Goal: Download file/media

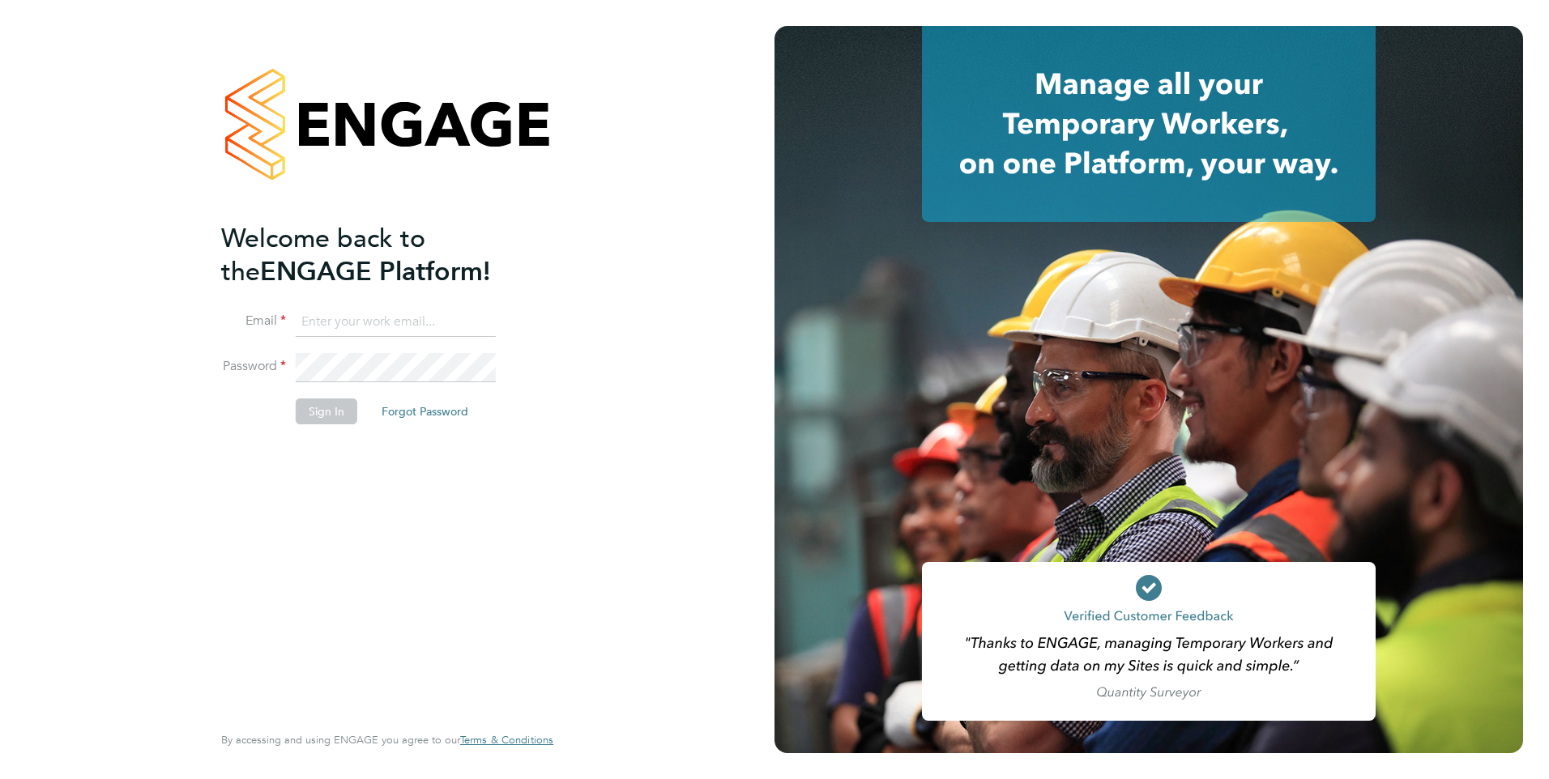
type input "[PERSON_NAME][EMAIL_ADDRESS][PERSON_NAME][DOMAIN_NAME]"
click at [317, 401] on button "Sign In" at bounding box center [327, 411] width 62 height 26
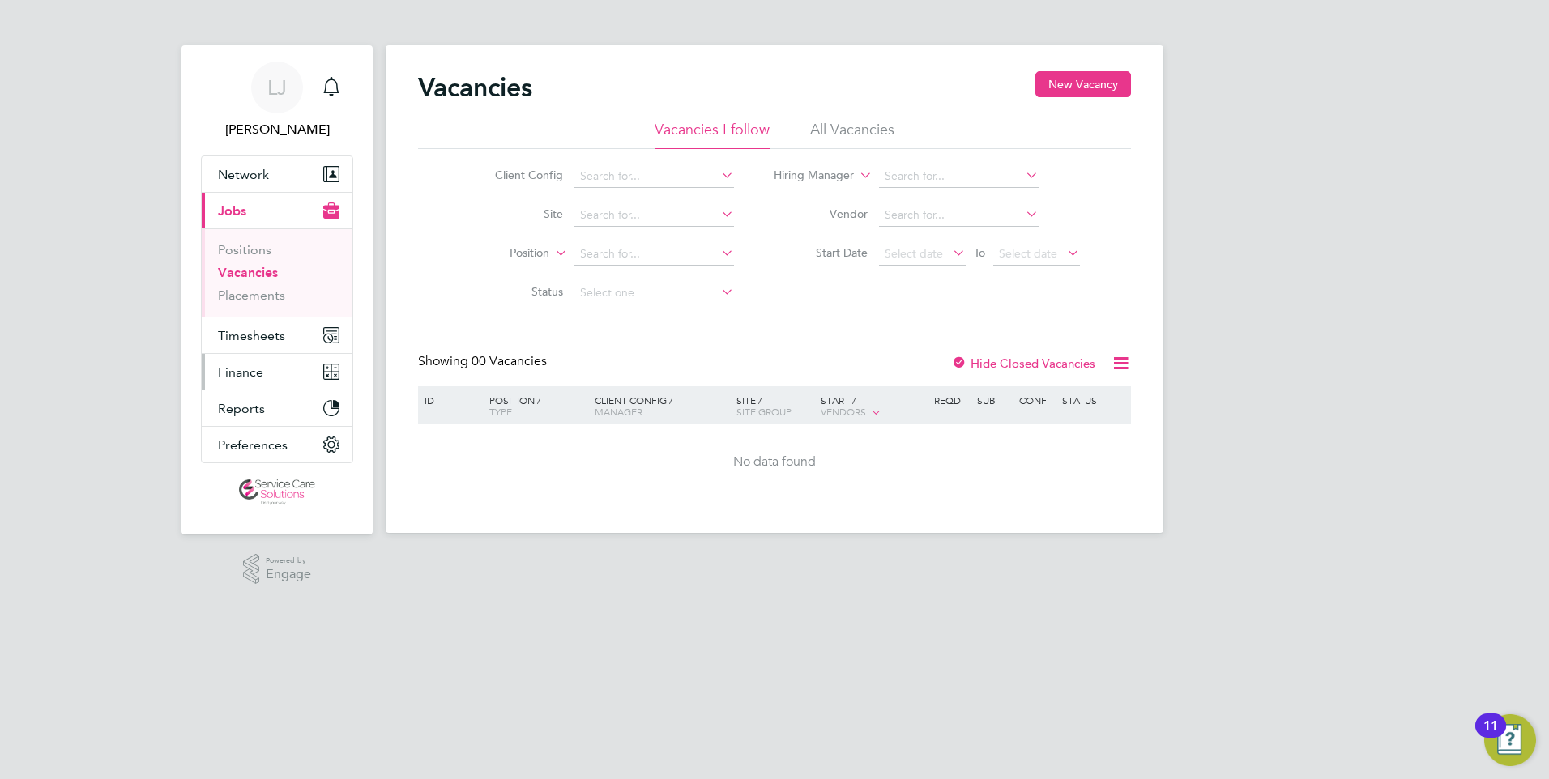
click at [257, 373] on span "Finance" at bounding box center [240, 371] width 45 height 15
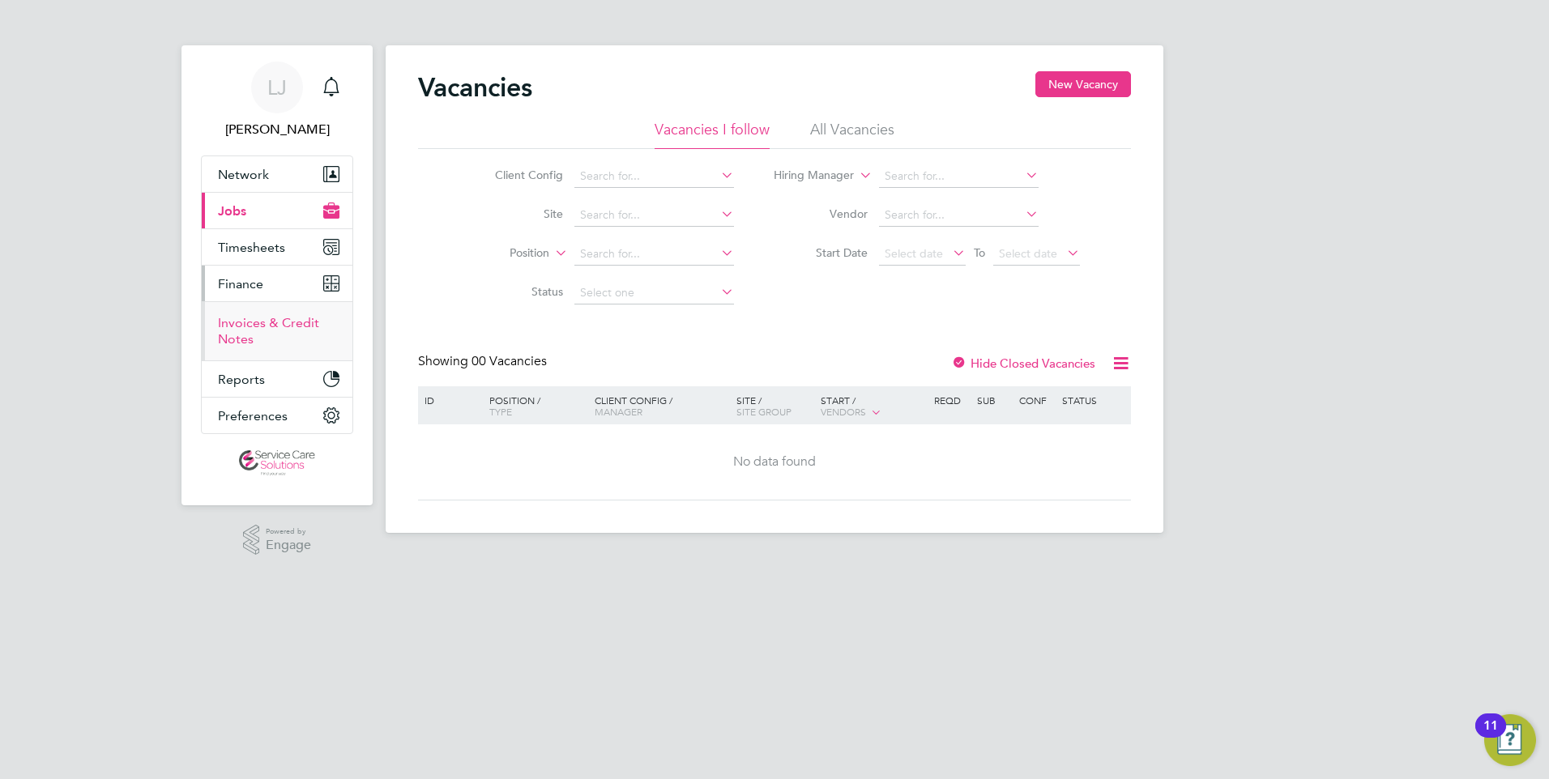
click at [255, 324] on link "Invoices & Credit Notes" at bounding box center [268, 331] width 101 height 32
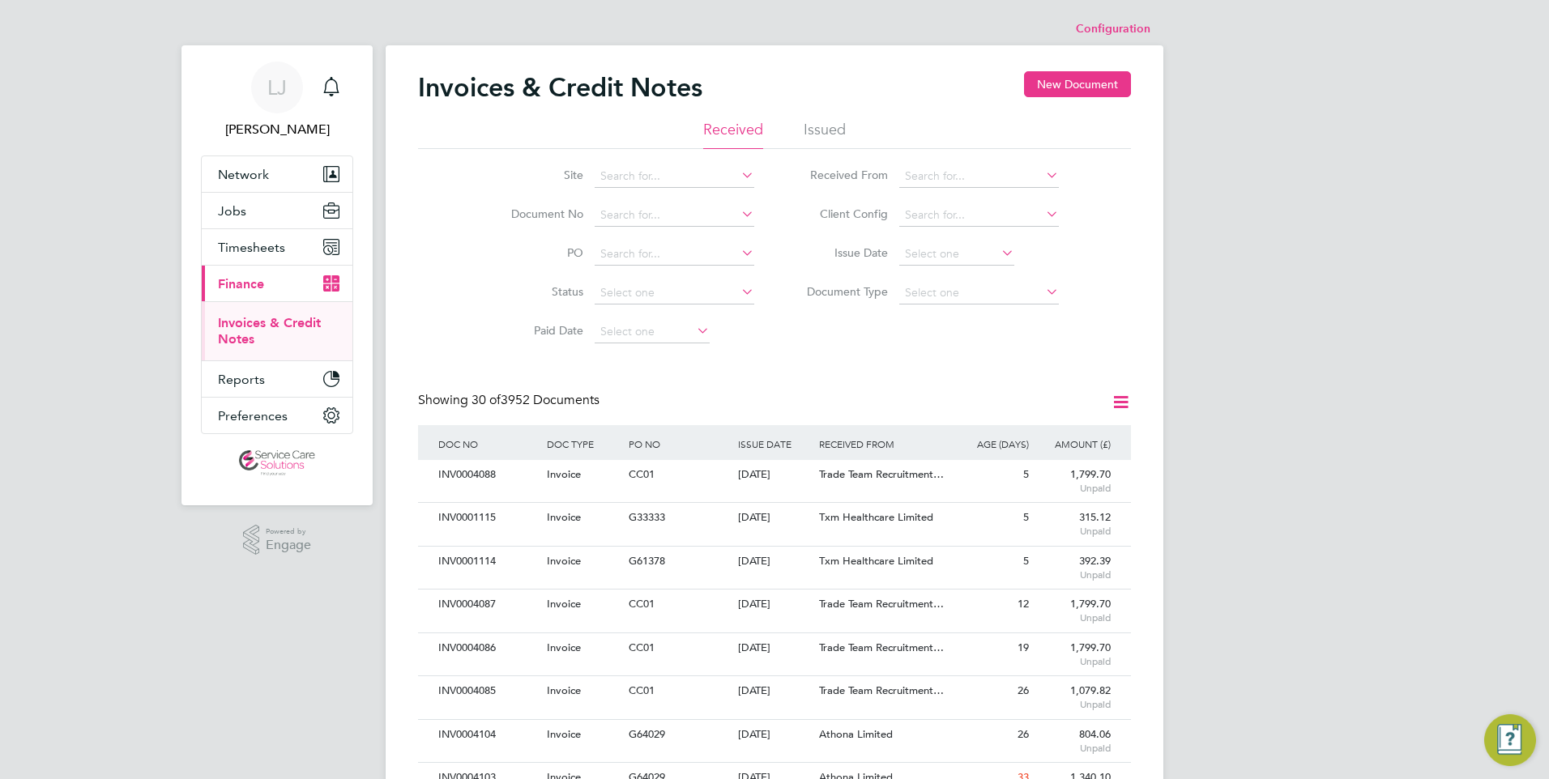
click at [822, 129] on li "Issued" at bounding box center [824, 134] width 42 height 29
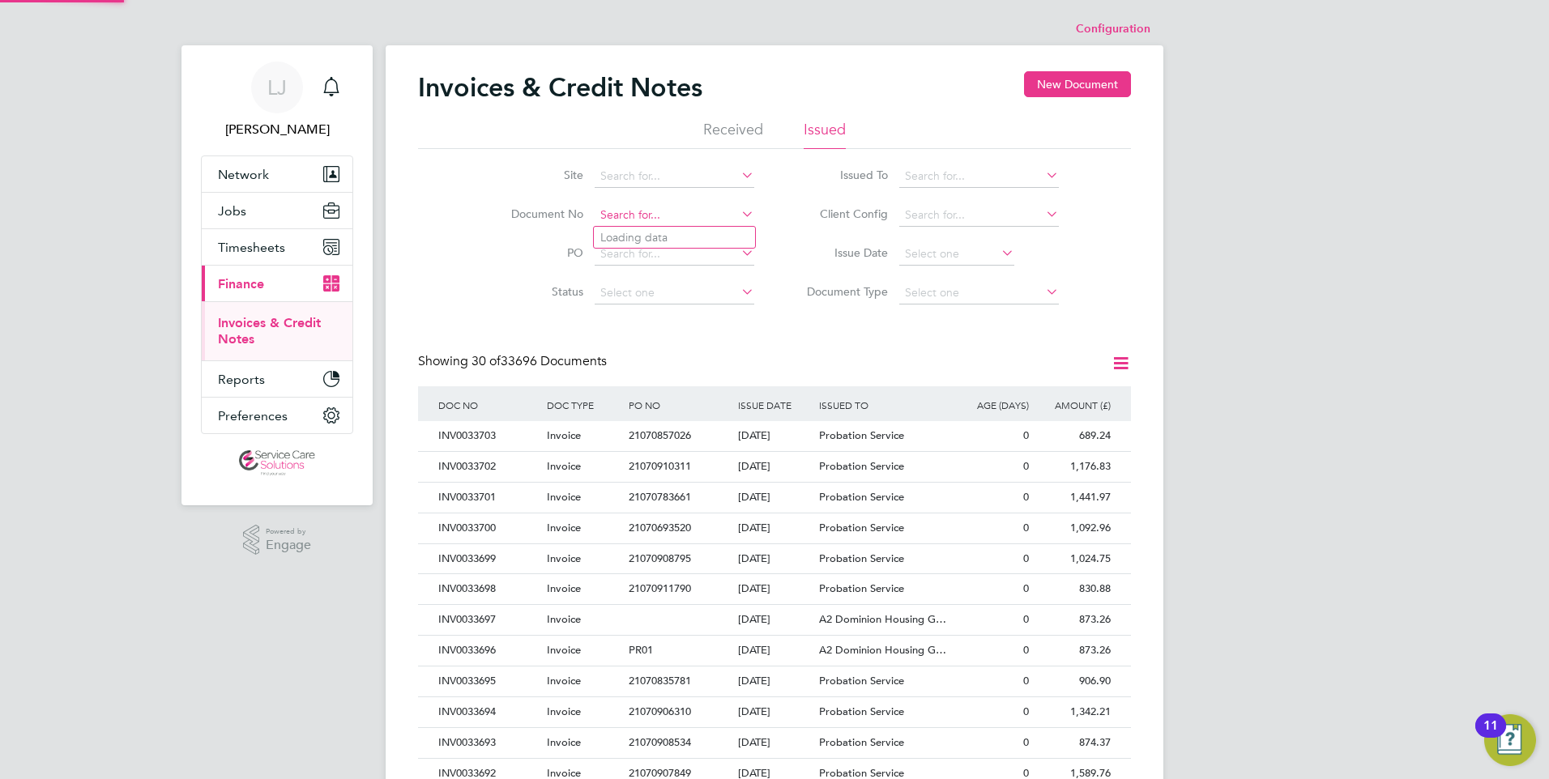
click at [670, 218] on input at bounding box center [674, 215] width 160 height 23
paste input "INV0033446"
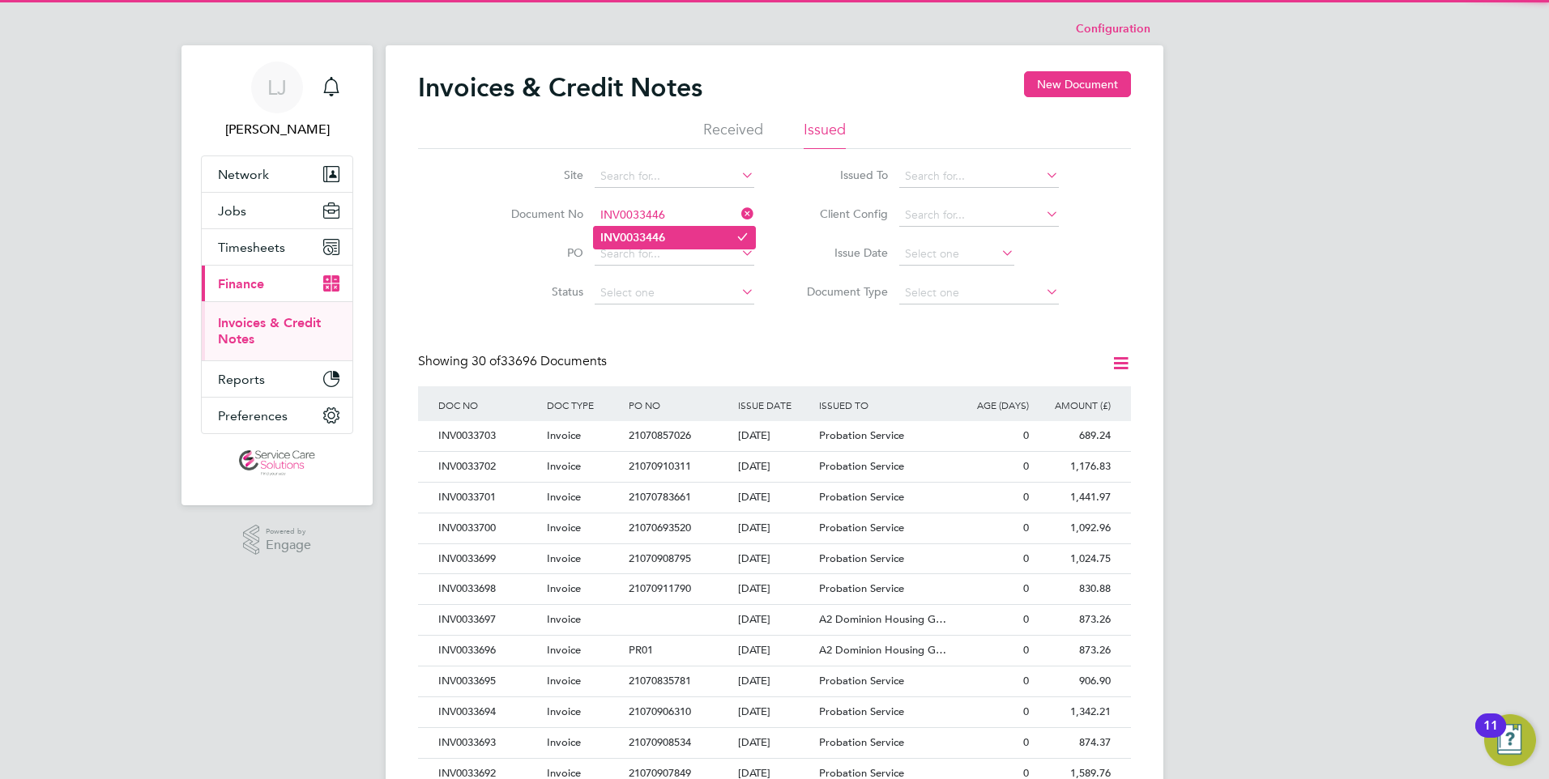
type input "INV0033446"
click at [676, 237] on li "INV0033446" at bounding box center [674, 238] width 161 height 22
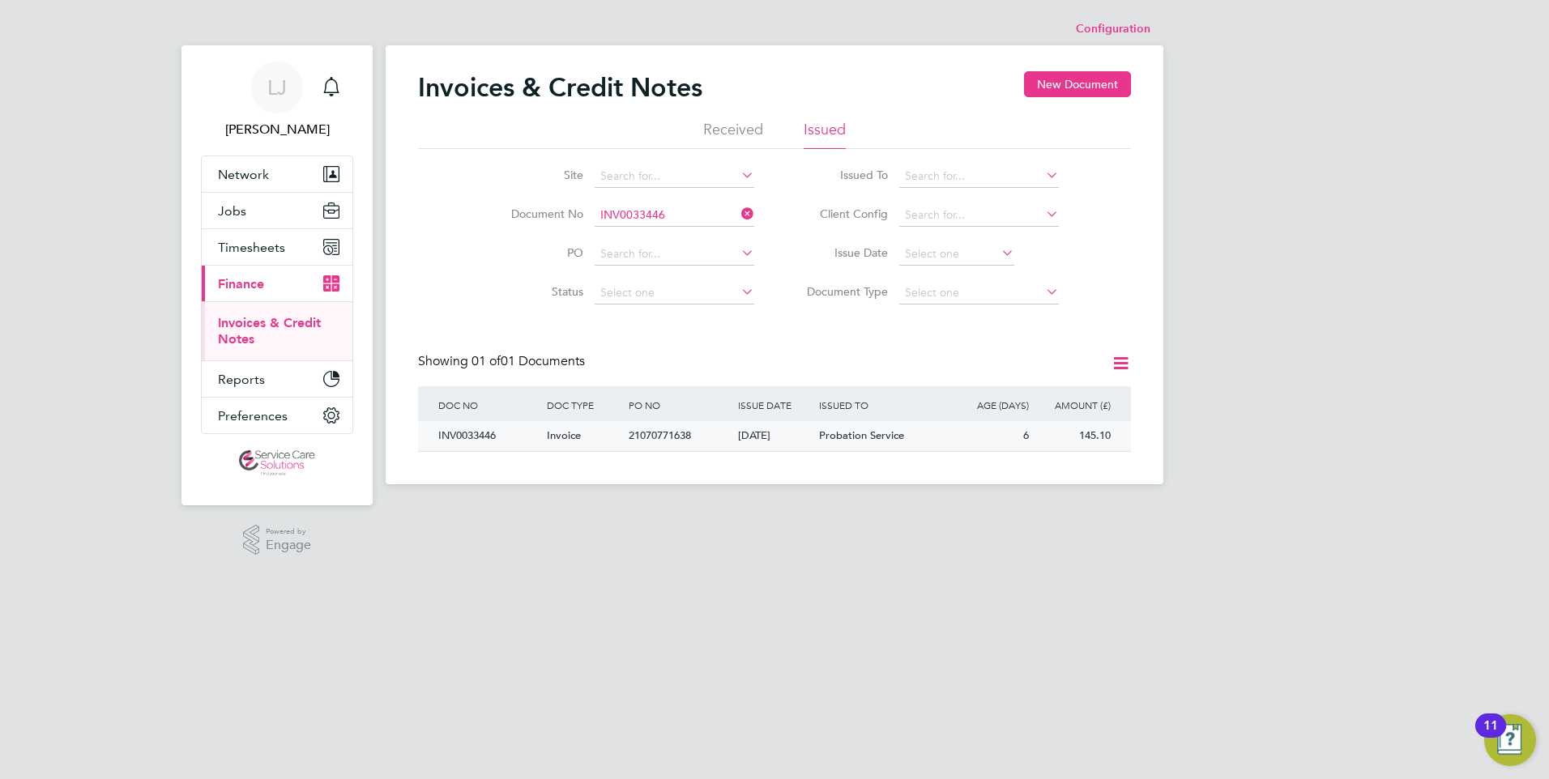
click at [863, 436] on span "Probation Service" at bounding box center [861, 435] width 85 height 14
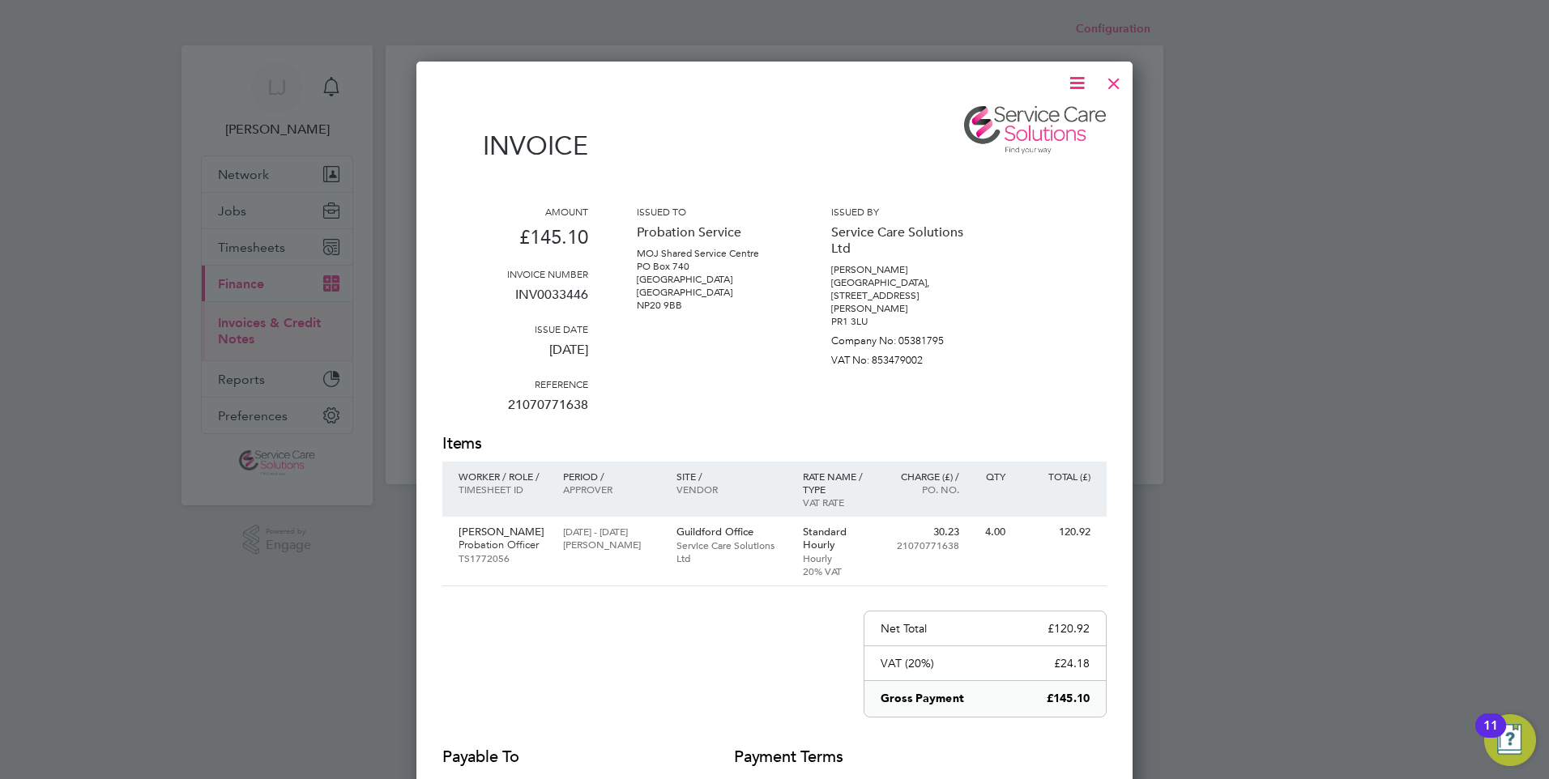
click at [1067, 86] on icon at bounding box center [1077, 83] width 20 height 20
click at [1012, 119] on li "Download Invoice" at bounding box center [1028, 121] width 112 height 23
click at [1123, 78] on div at bounding box center [1113, 79] width 29 height 29
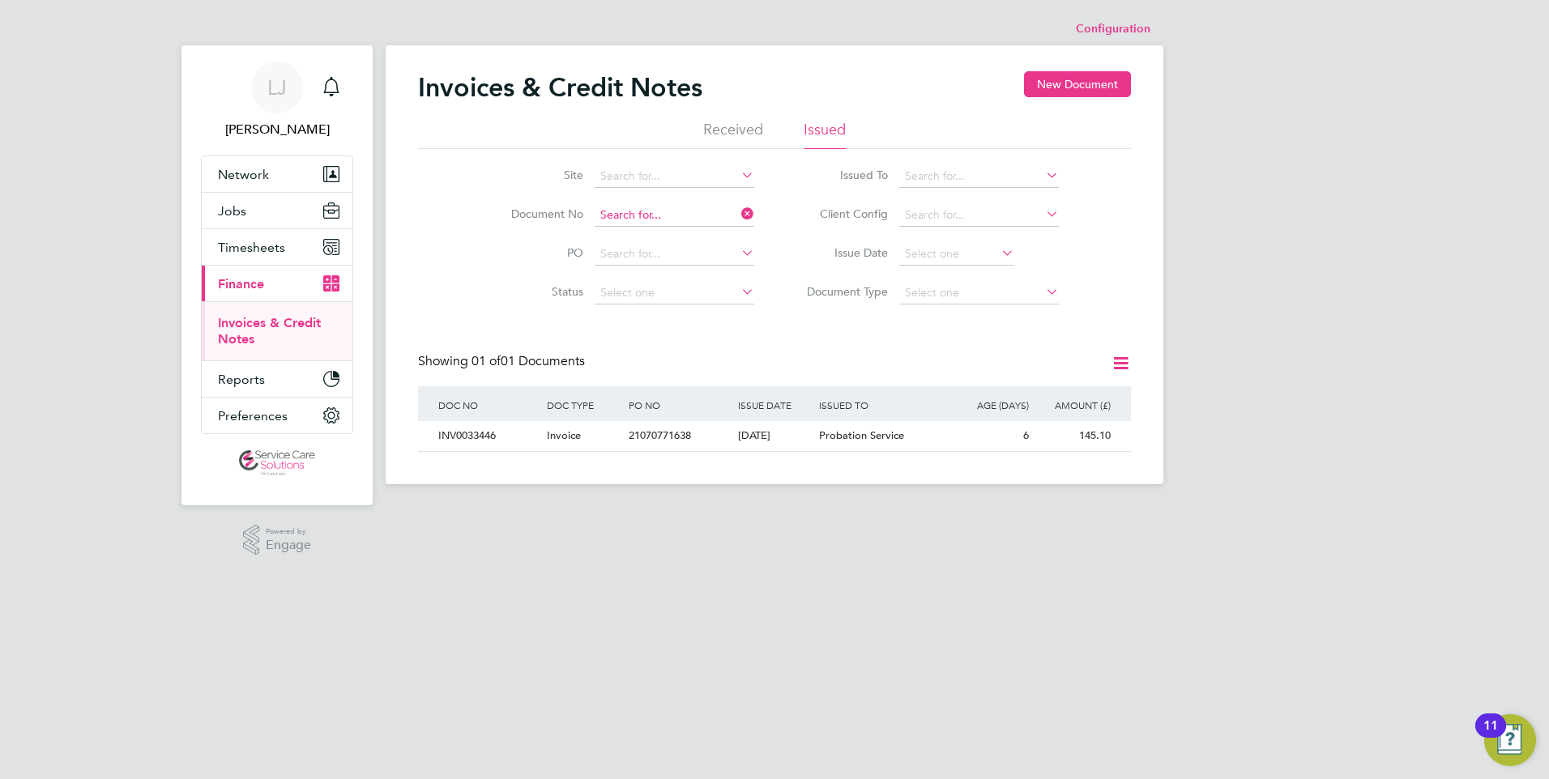
click at [675, 215] on input at bounding box center [674, 215] width 160 height 23
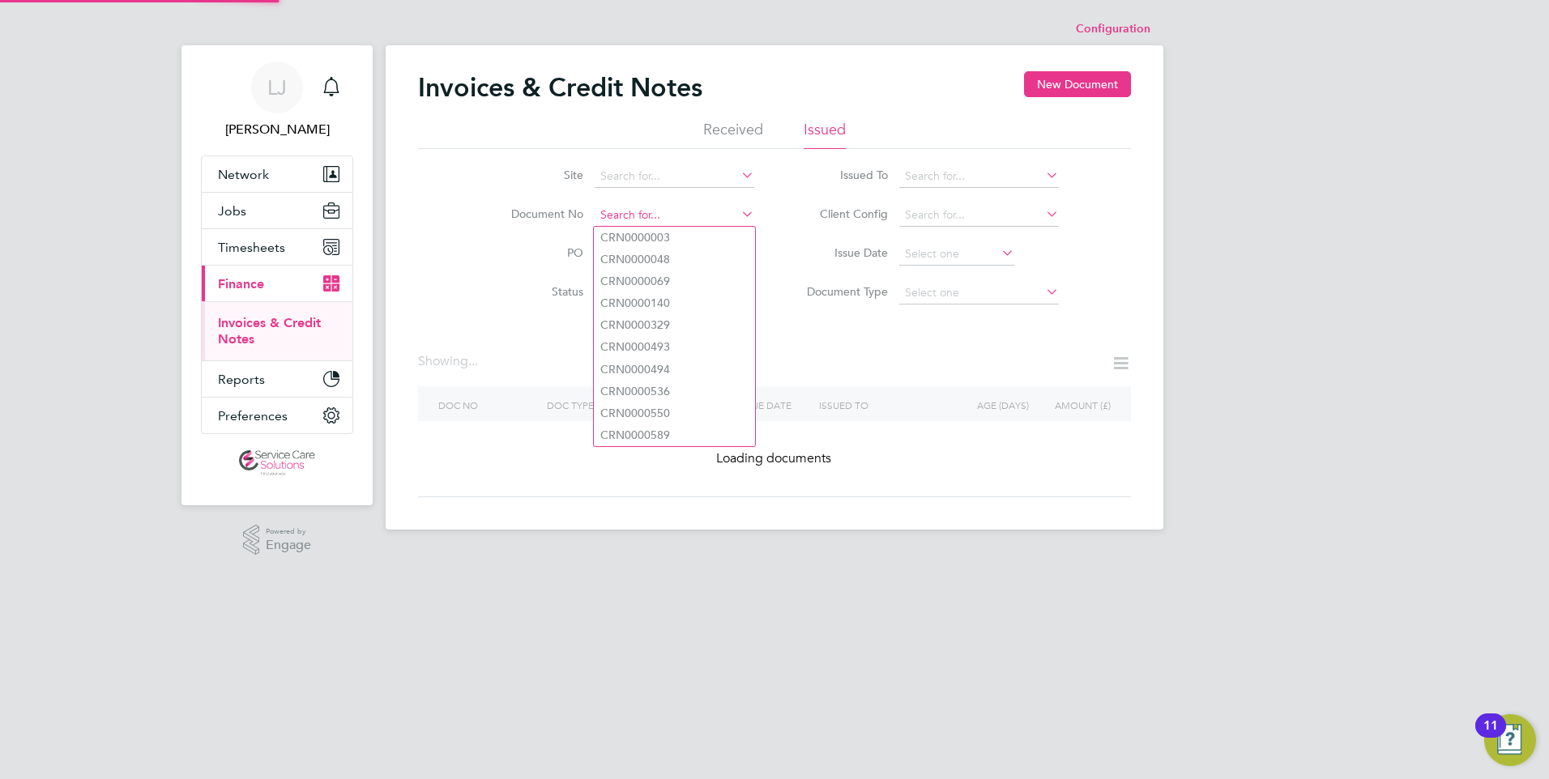
paste input "INV0033477"
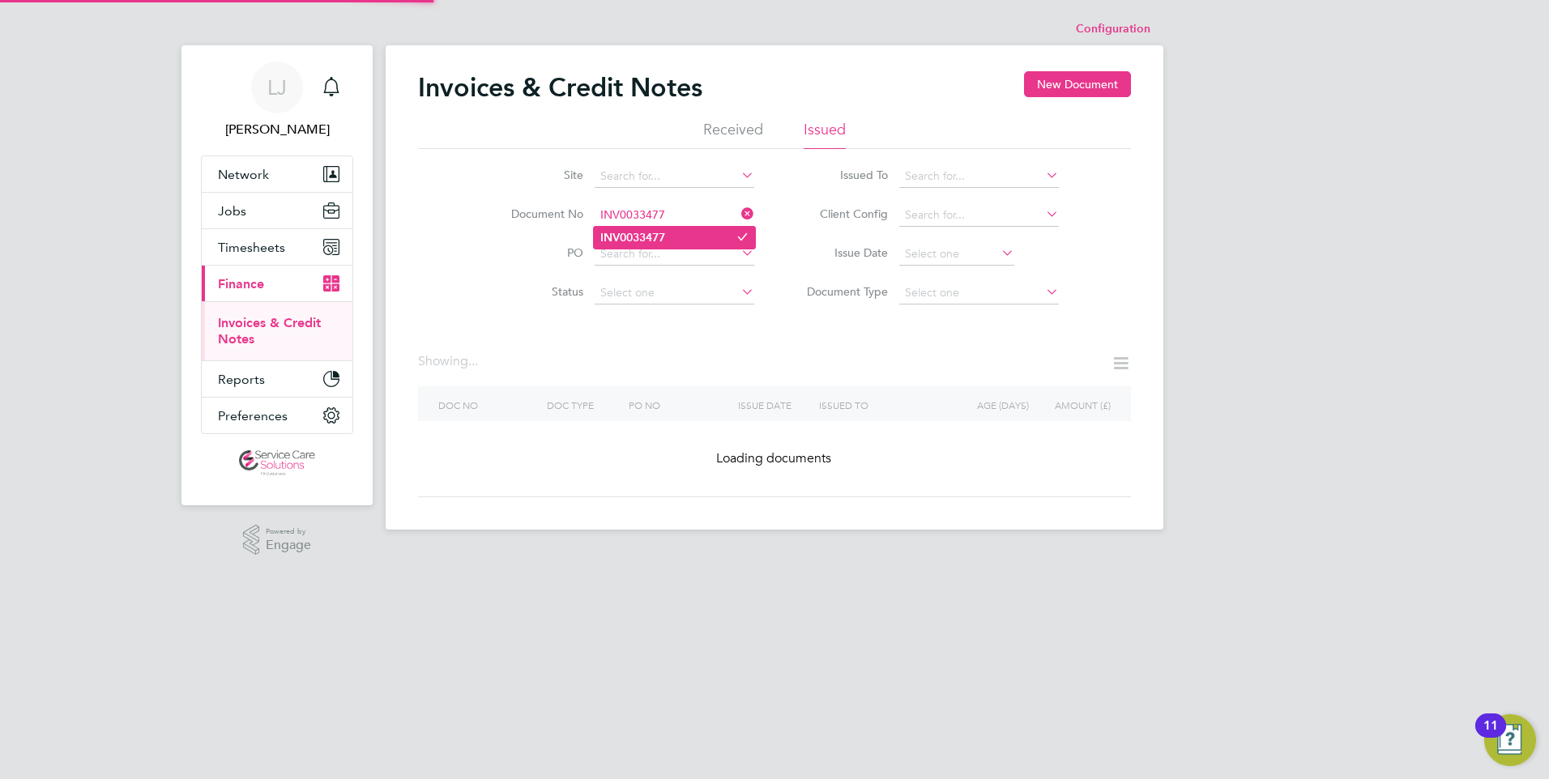
type input "INV0033477"
click at [679, 234] on li "INV0033477" at bounding box center [674, 238] width 161 height 22
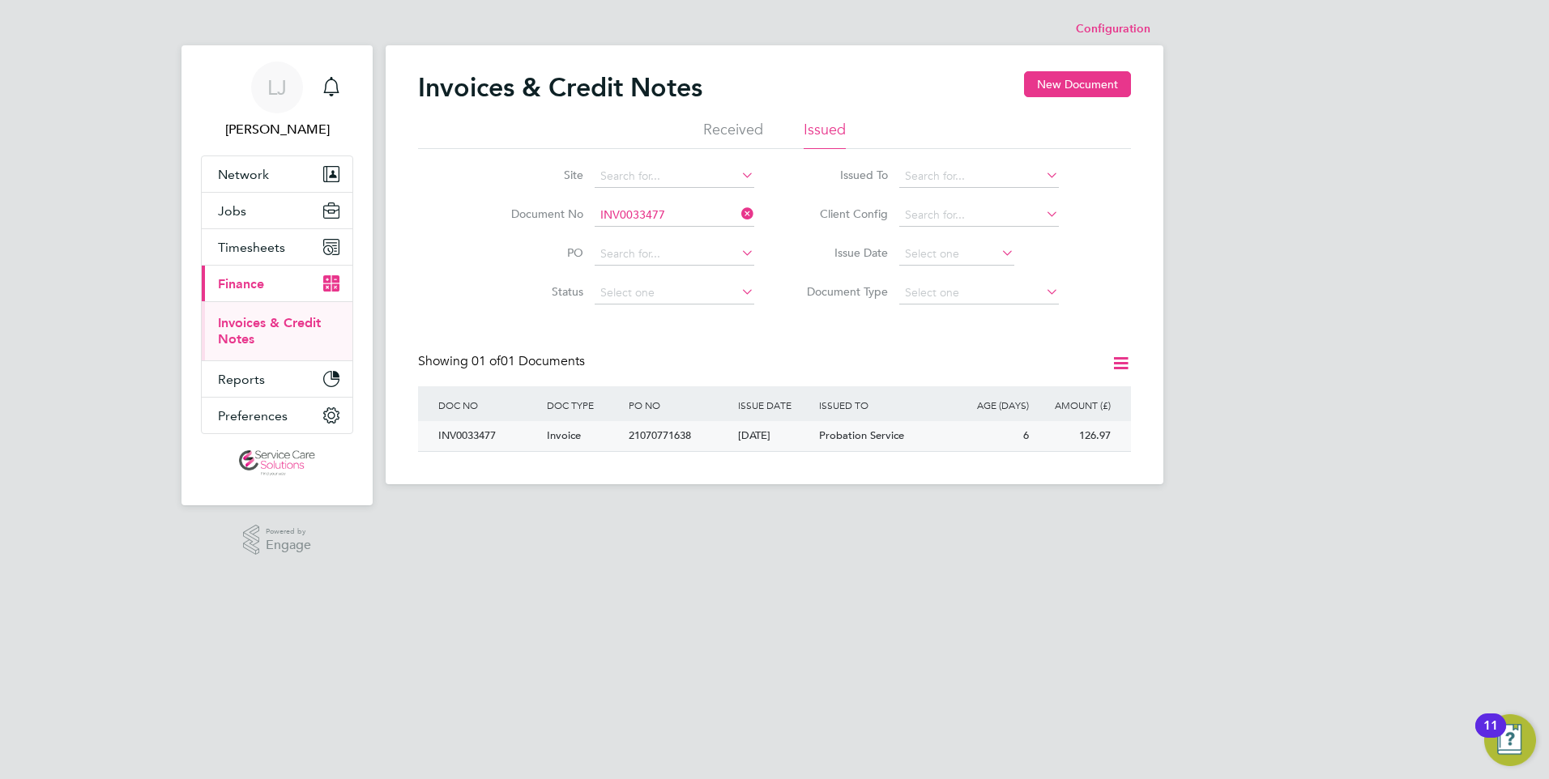
click at [847, 440] on span "Probation Service" at bounding box center [861, 435] width 85 height 14
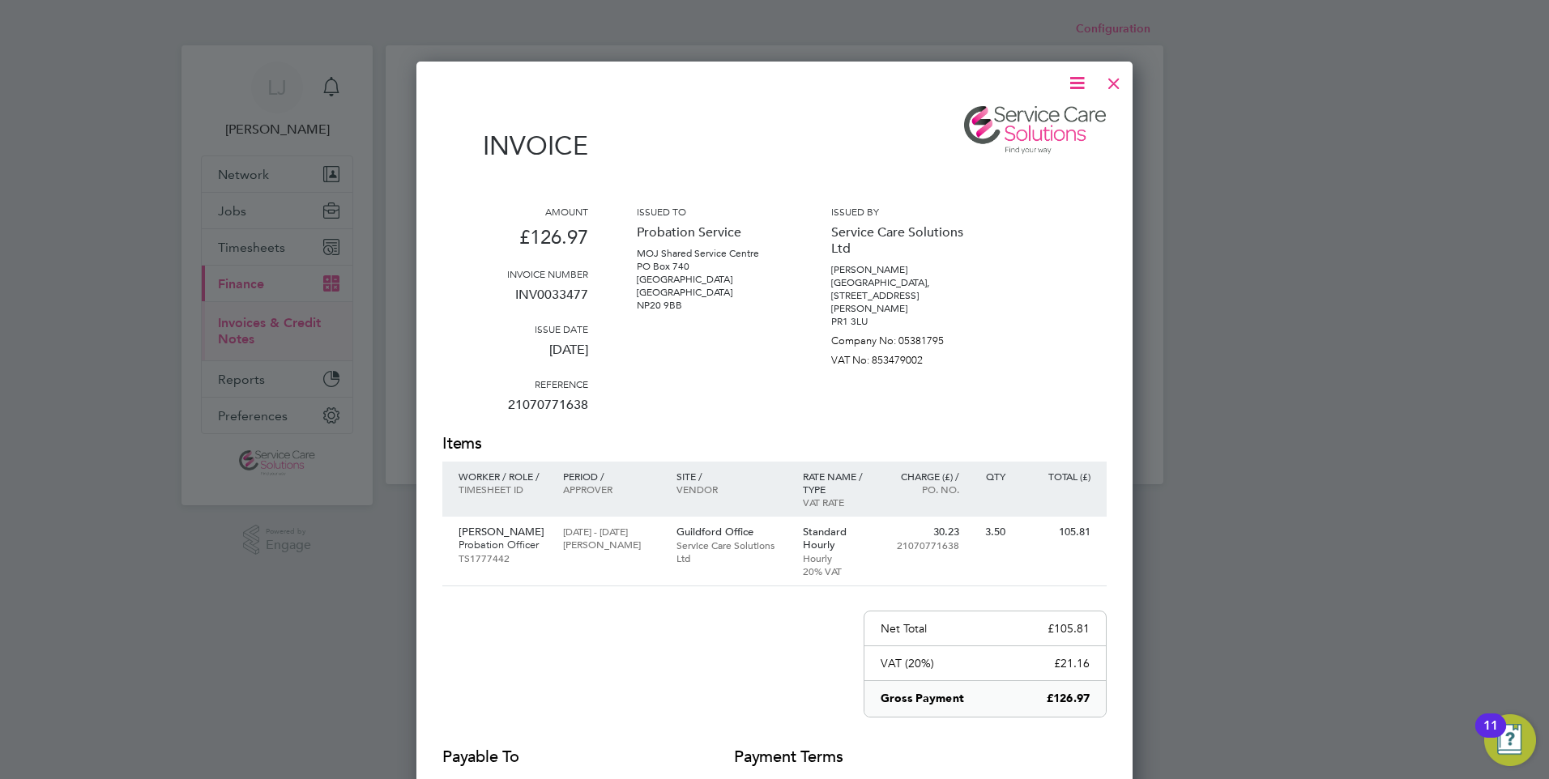
click at [1077, 81] on icon at bounding box center [1077, 83] width 20 height 20
click at [1018, 118] on li "Download Invoice" at bounding box center [1028, 121] width 112 height 23
click at [1110, 77] on div at bounding box center [1113, 79] width 29 height 29
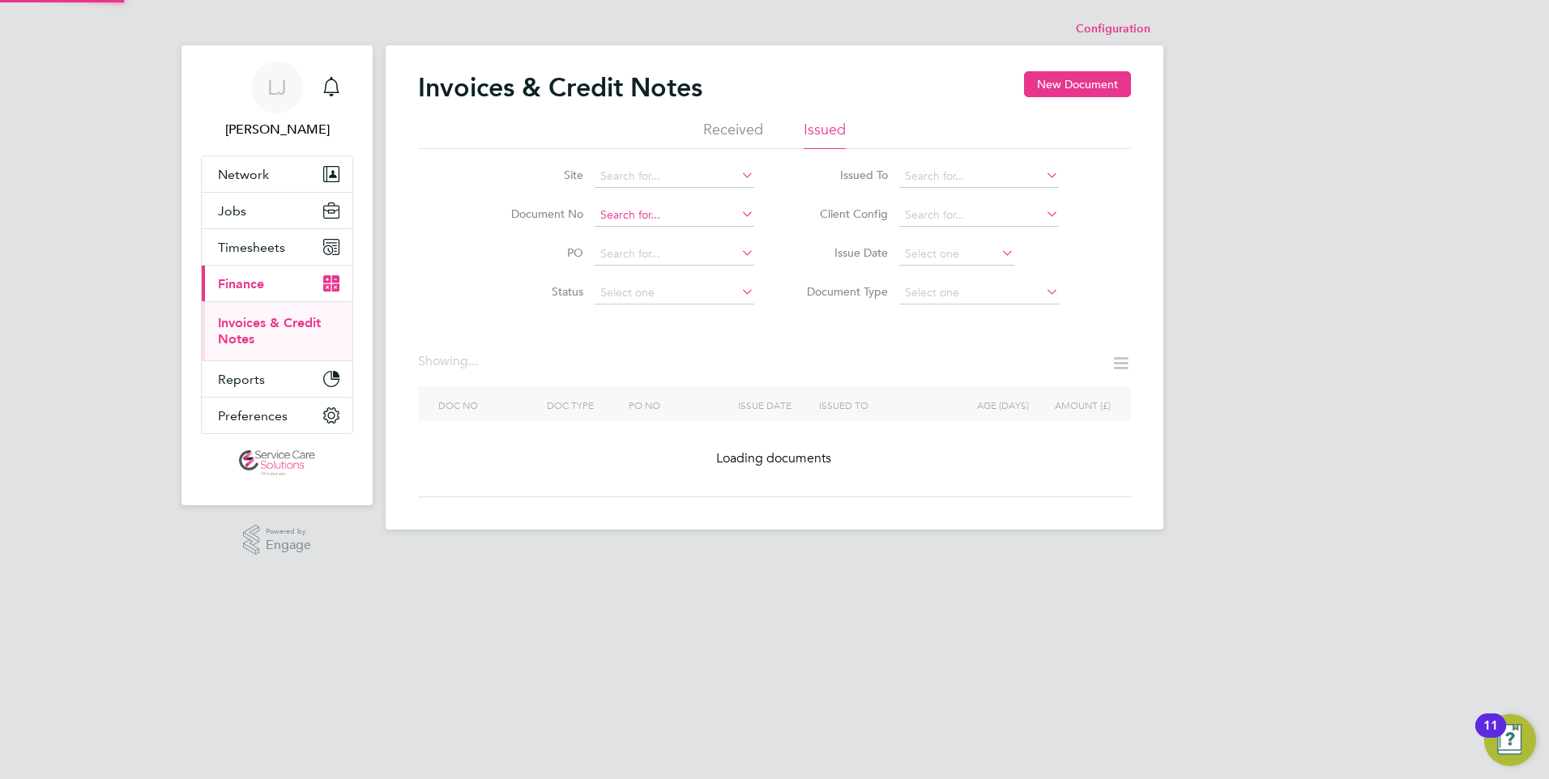
click at [634, 215] on input at bounding box center [674, 215] width 160 height 23
paste input "INV0033488"
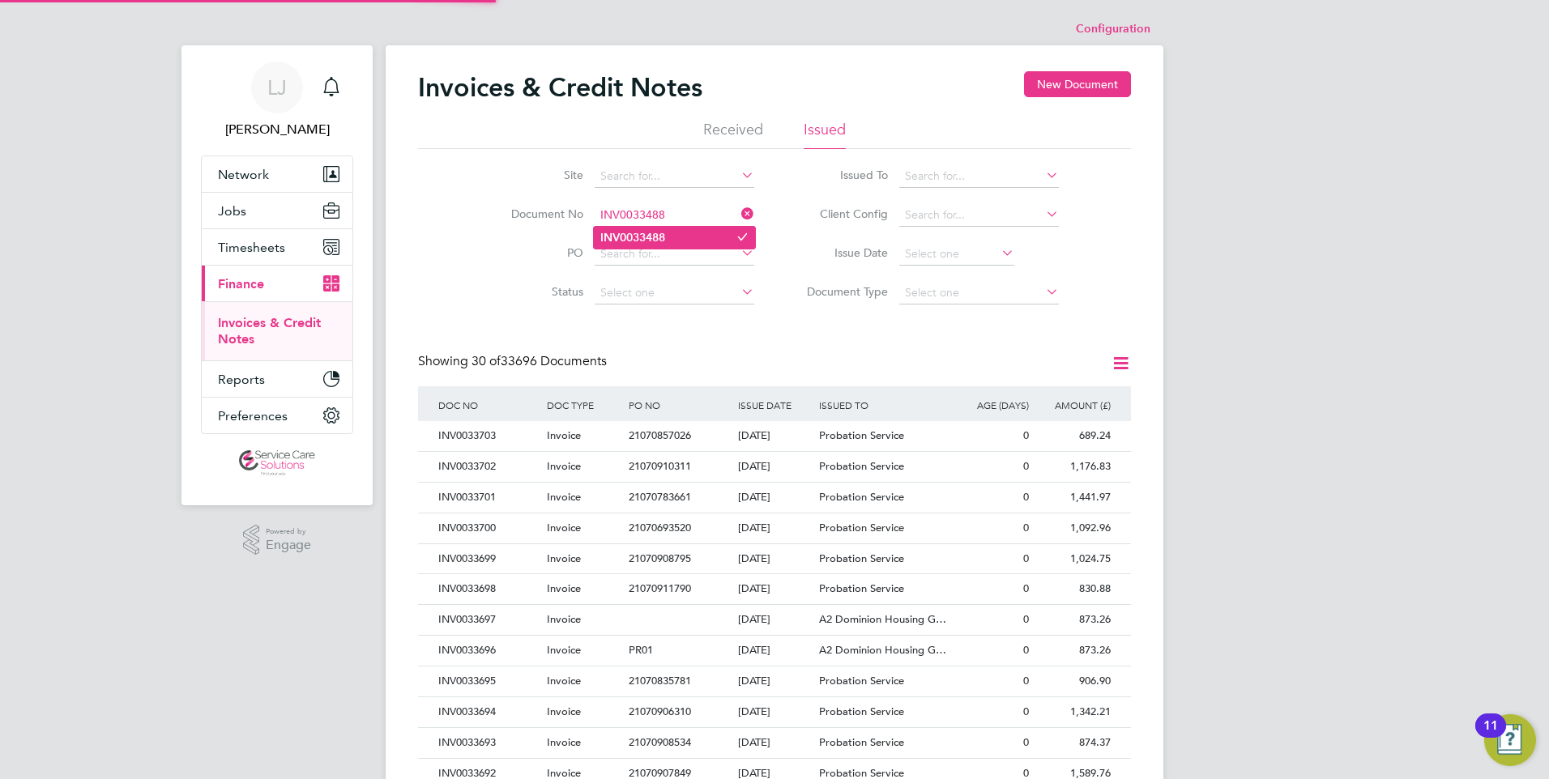
type input "INV0033488"
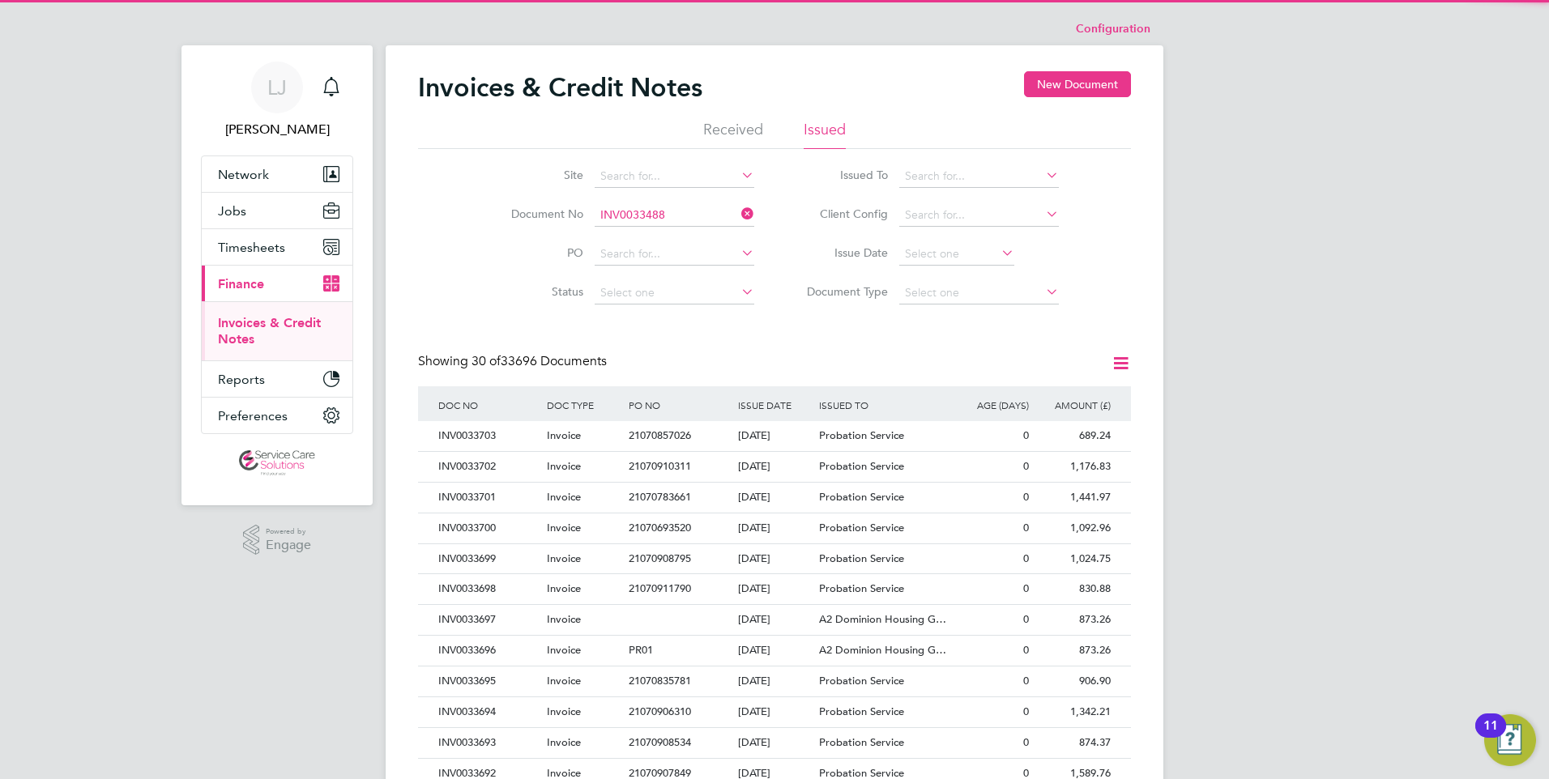
click at [678, 235] on li "INV0033488" at bounding box center [674, 238] width 161 height 22
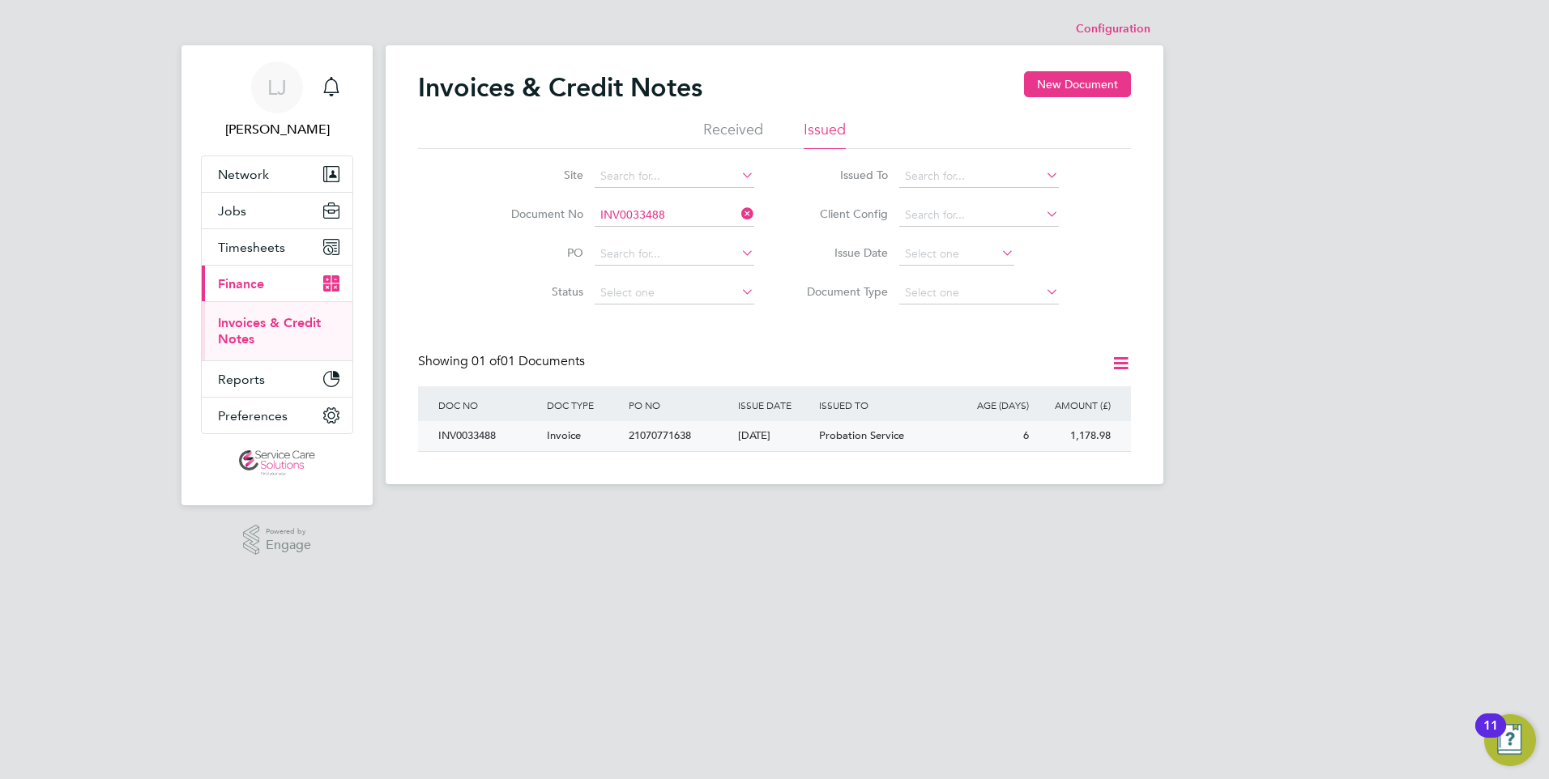
click at [879, 443] on div "Probation Service" at bounding box center [883, 436] width 136 height 30
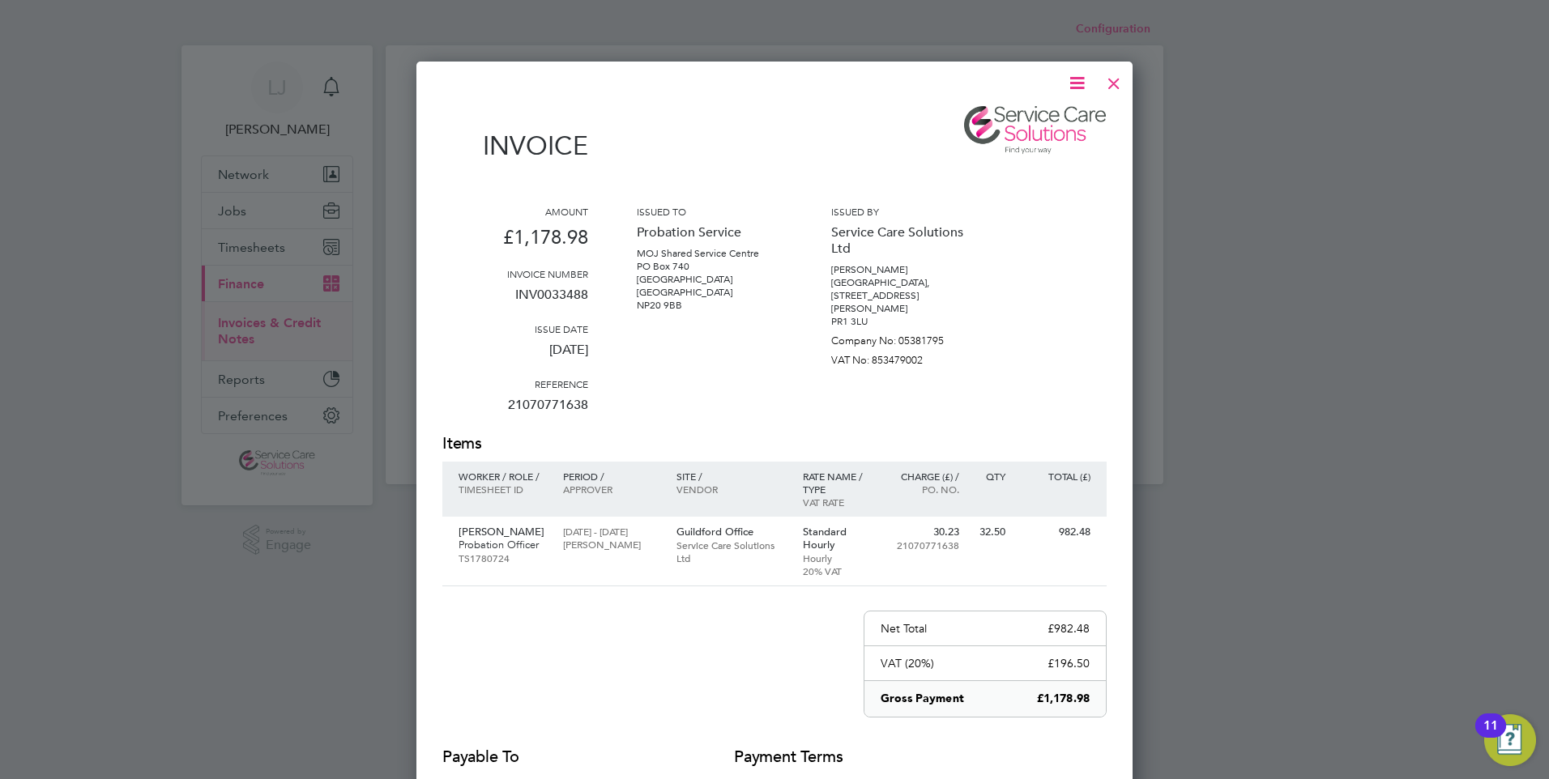
click at [1072, 81] on icon at bounding box center [1077, 83] width 20 height 20
click at [998, 121] on li "Download Invoice" at bounding box center [1028, 121] width 112 height 23
click at [1110, 84] on div at bounding box center [1113, 79] width 29 height 29
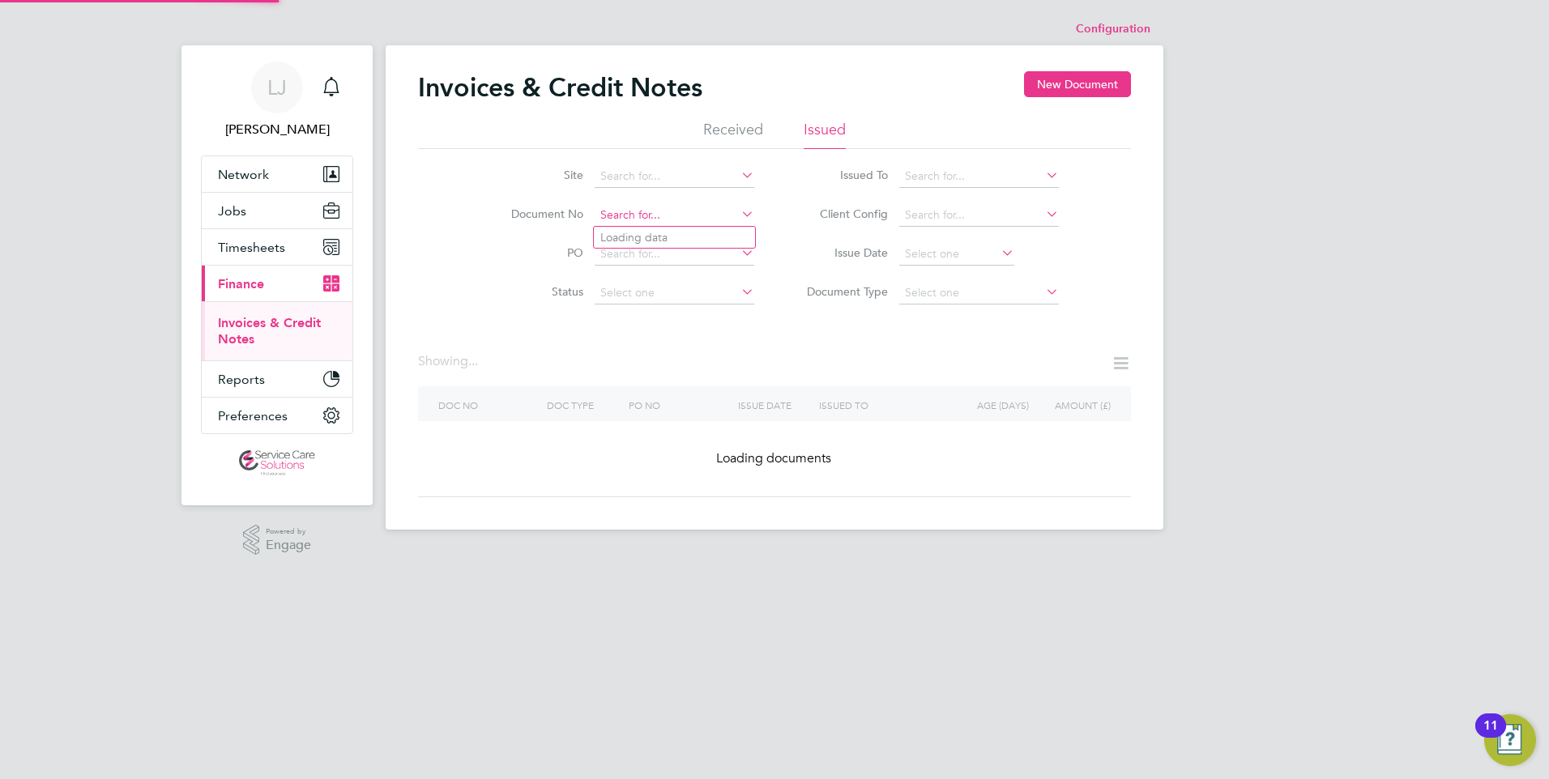
click at [636, 214] on input at bounding box center [674, 215] width 160 height 23
paste input "INV0033526"
type input "INV0033526"
click at [673, 232] on li "INV0033526" at bounding box center [674, 238] width 161 height 22
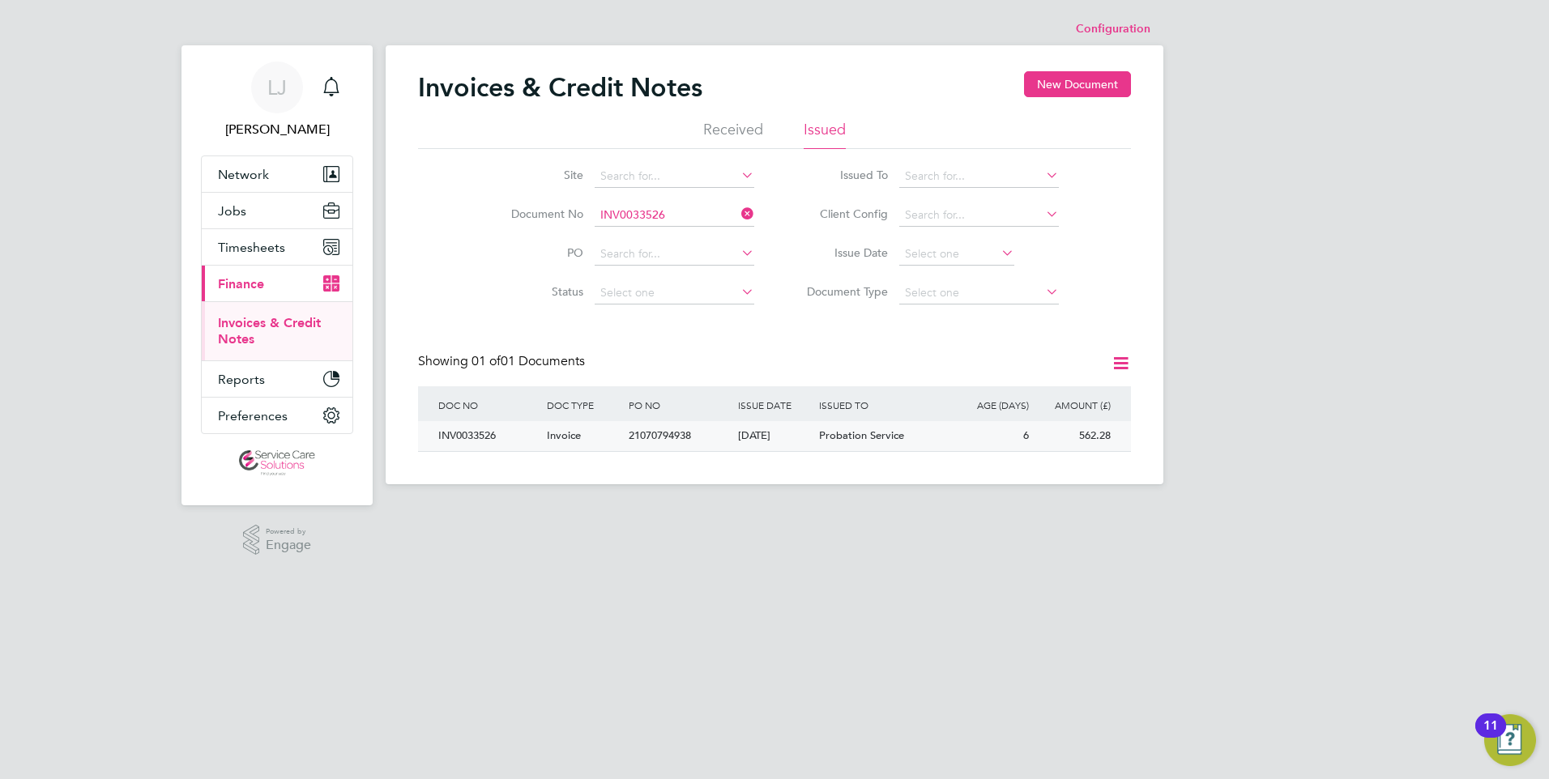
click at [819, 433] on span "Probation Service" at bounding box center [861, 435] width 85 height 14
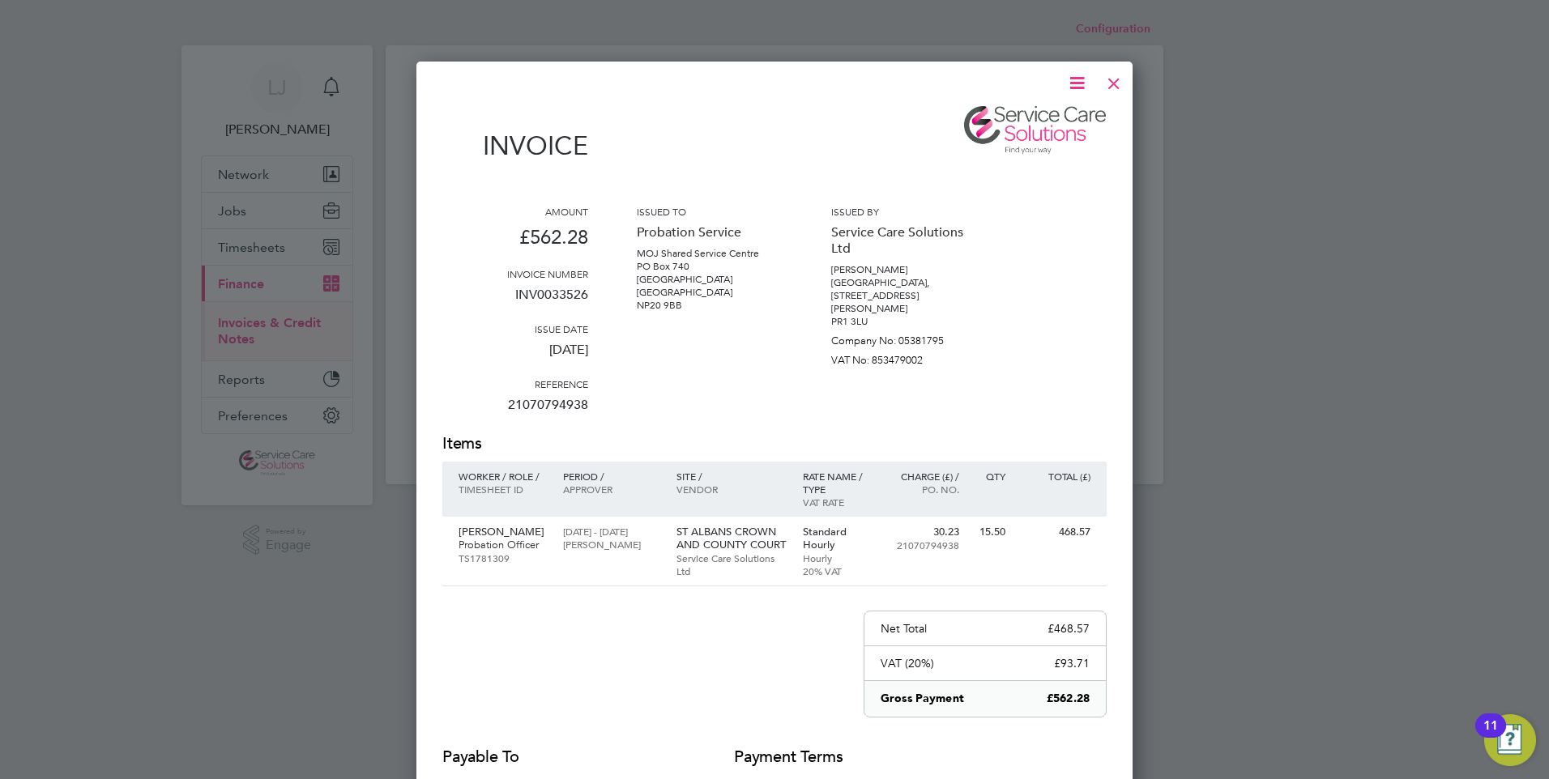
click at [1080, 85] on icon at bounding box center [1077, 83] width 20 height 20
click at [1003, 118] on li "Download Invoice" at bounding box center [1028, 121] width 112 height 23
click at [1111, 79] on div at bounding box center [1113, 79] width 29 height 29
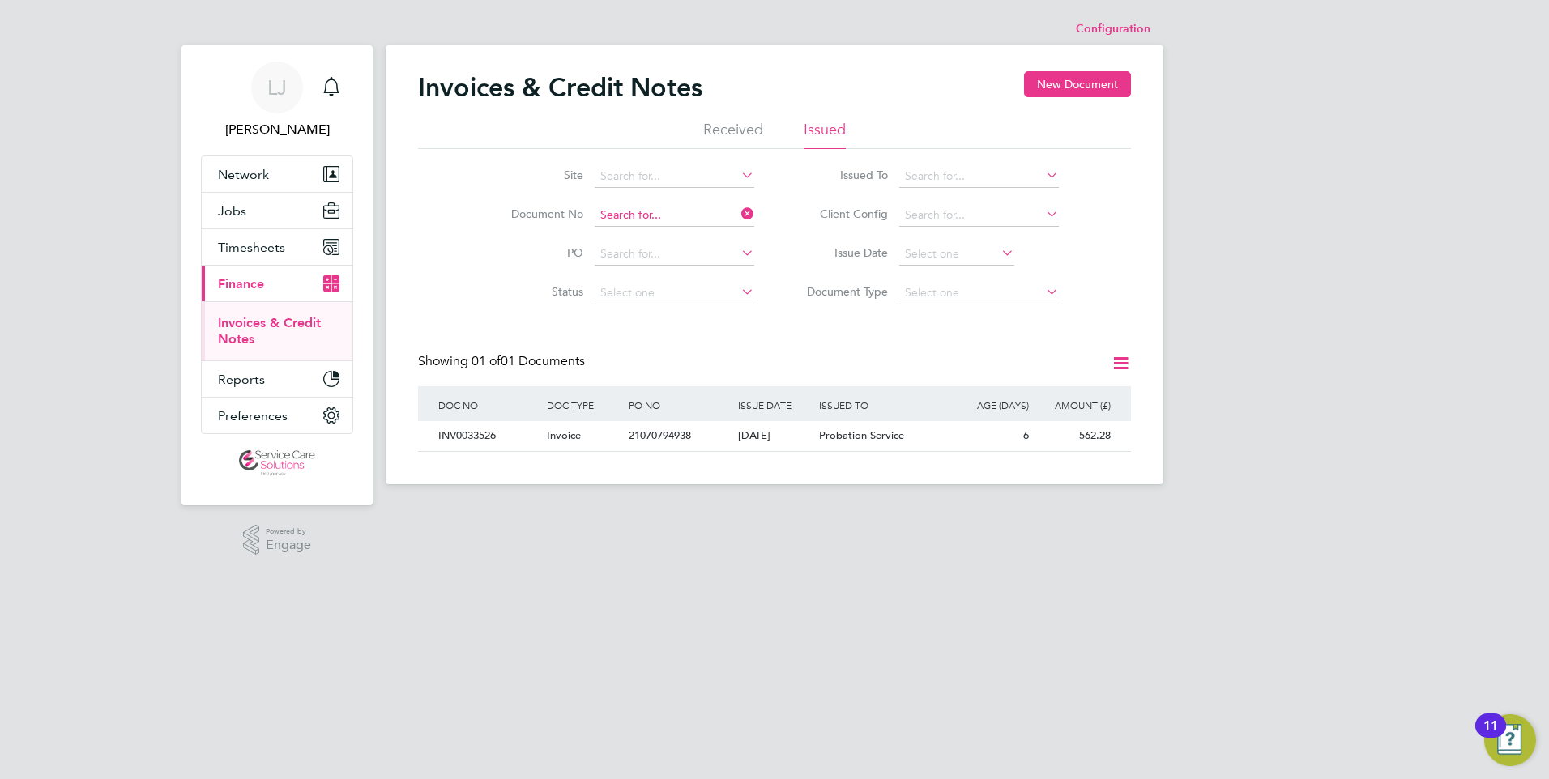
click at [666, 207] on input at bounding box center [674, 215] width 160 height 23
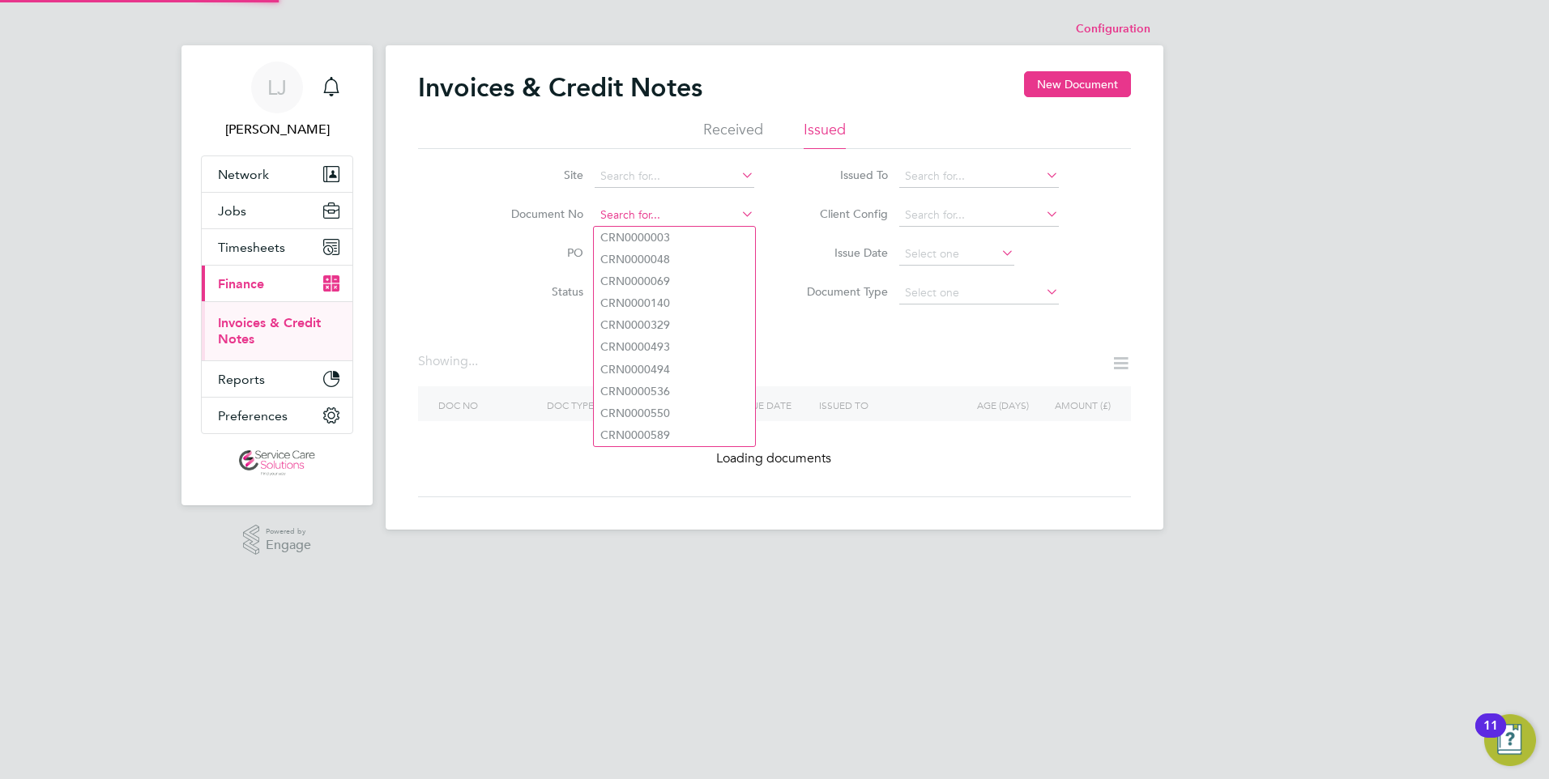
paste input "INV0033489"
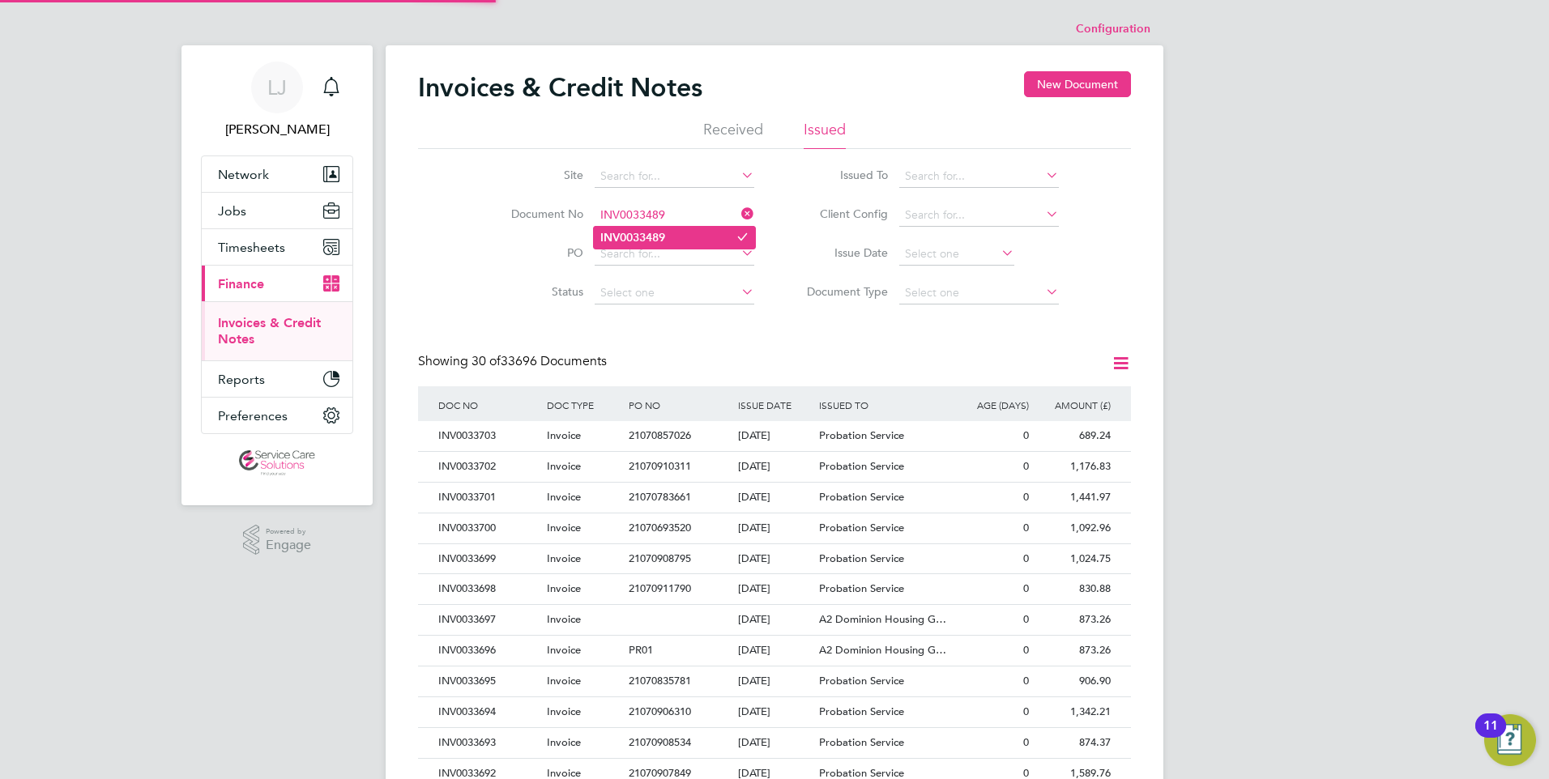
type input "INV0033489"
click at [662, 233] on b "INV0033489" at bounding box center [632, 238] width 65 height 14
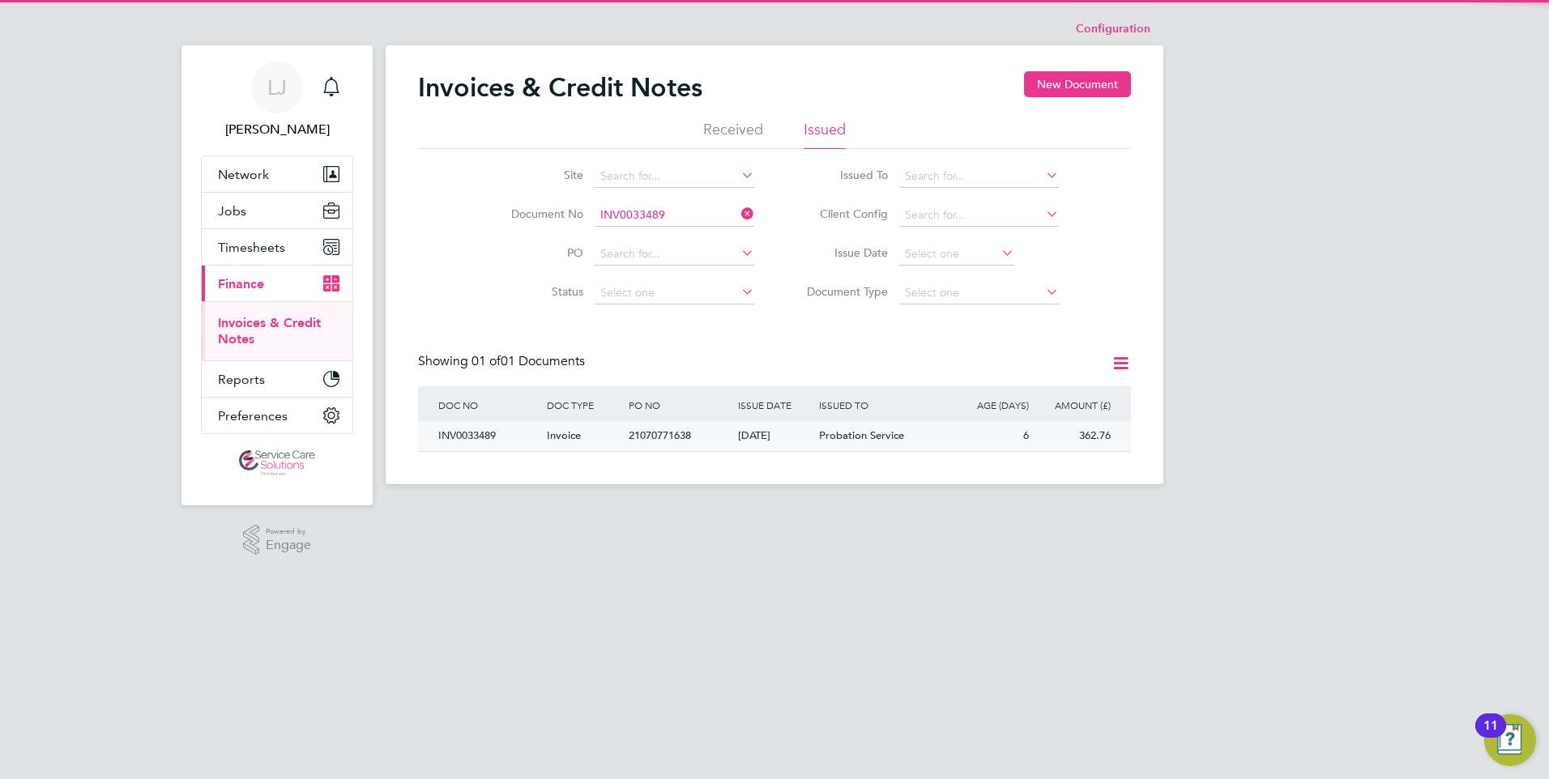
click at [807, 441] on div "[DATE]" at bounding box center [775, 436] width 82 height 30
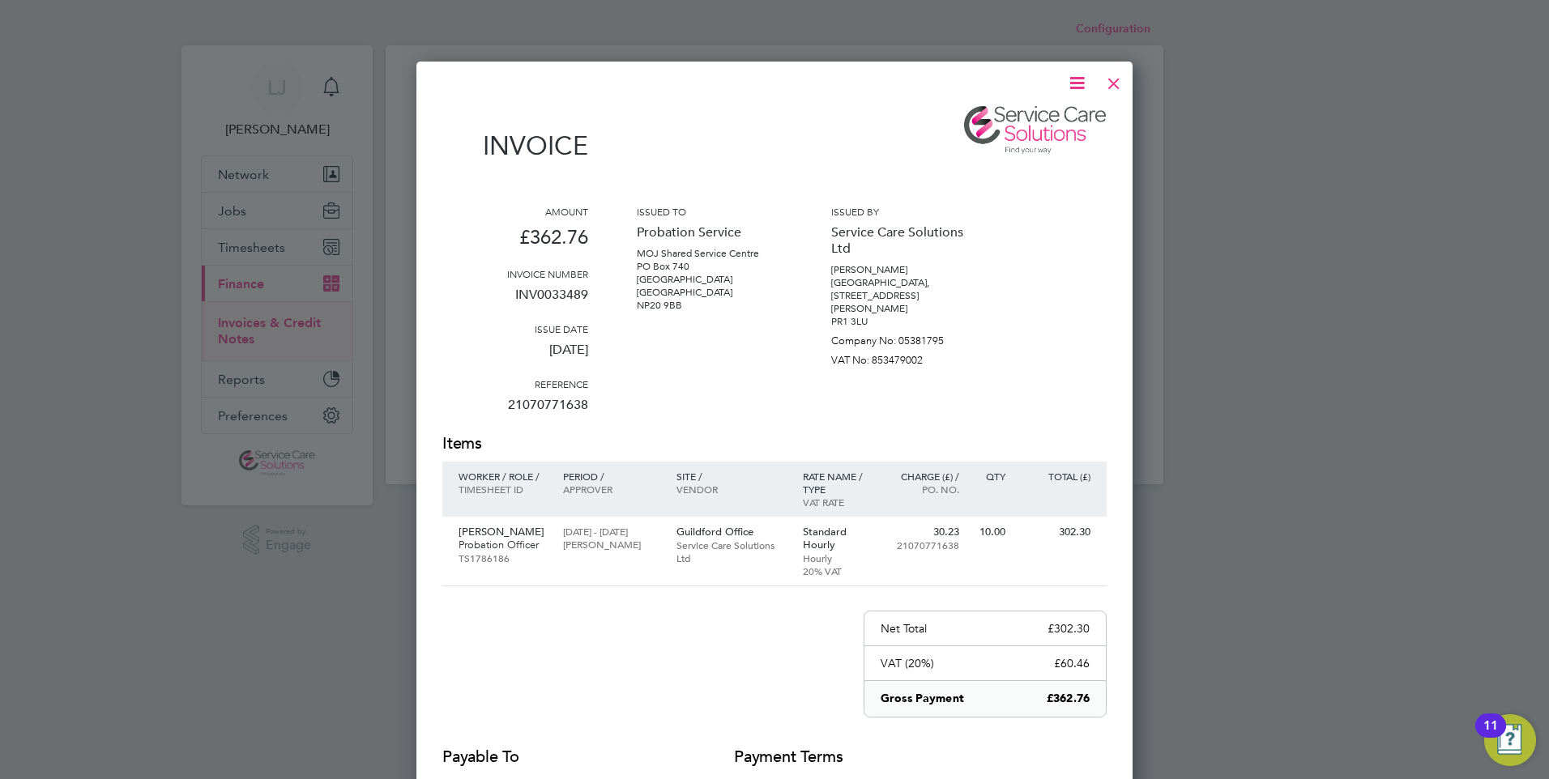
click at [1081, 83] on icon at bounding box center [1077, 83] width 20 height 20
click at [1013, 120] on li "Download Invoice" at bounding box center [1028, 121] width 112 height 23
click at [1113, 78] on div at bounding box center [1113, 79] width 29 height 29
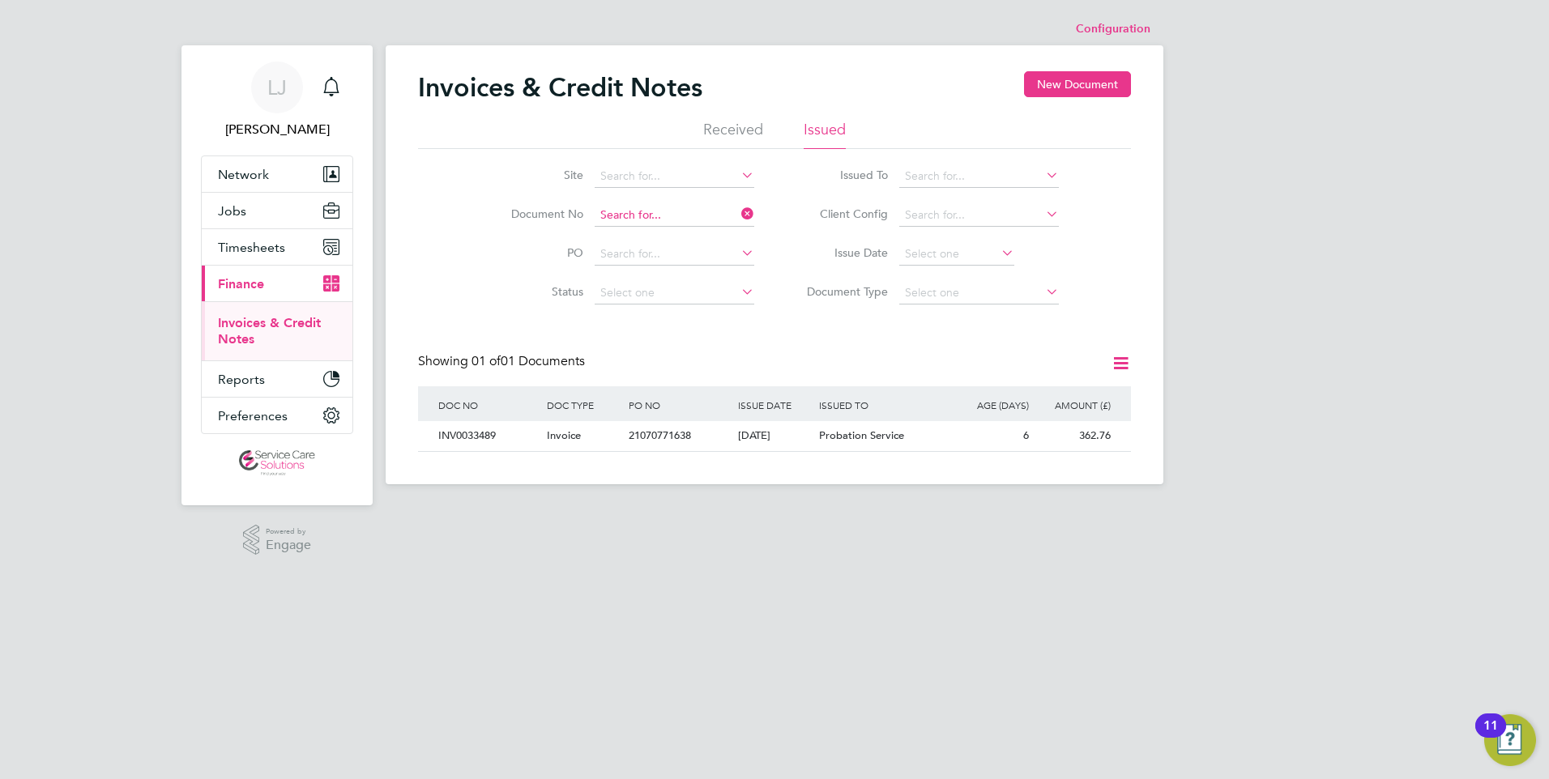
click at [654, 210] on input at bounding box center [674, 215] width 160 height 23
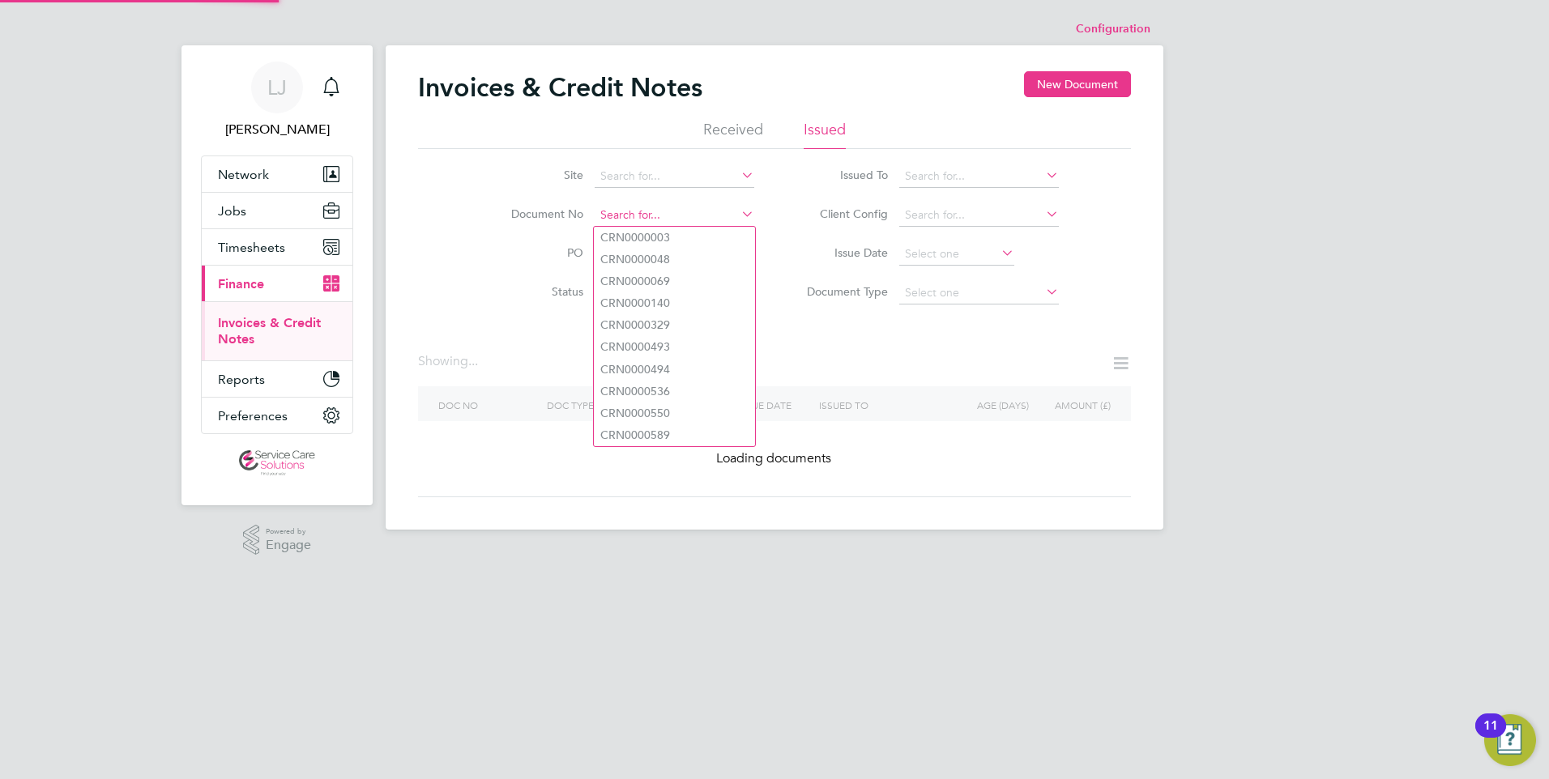
paste input "INV0033525"
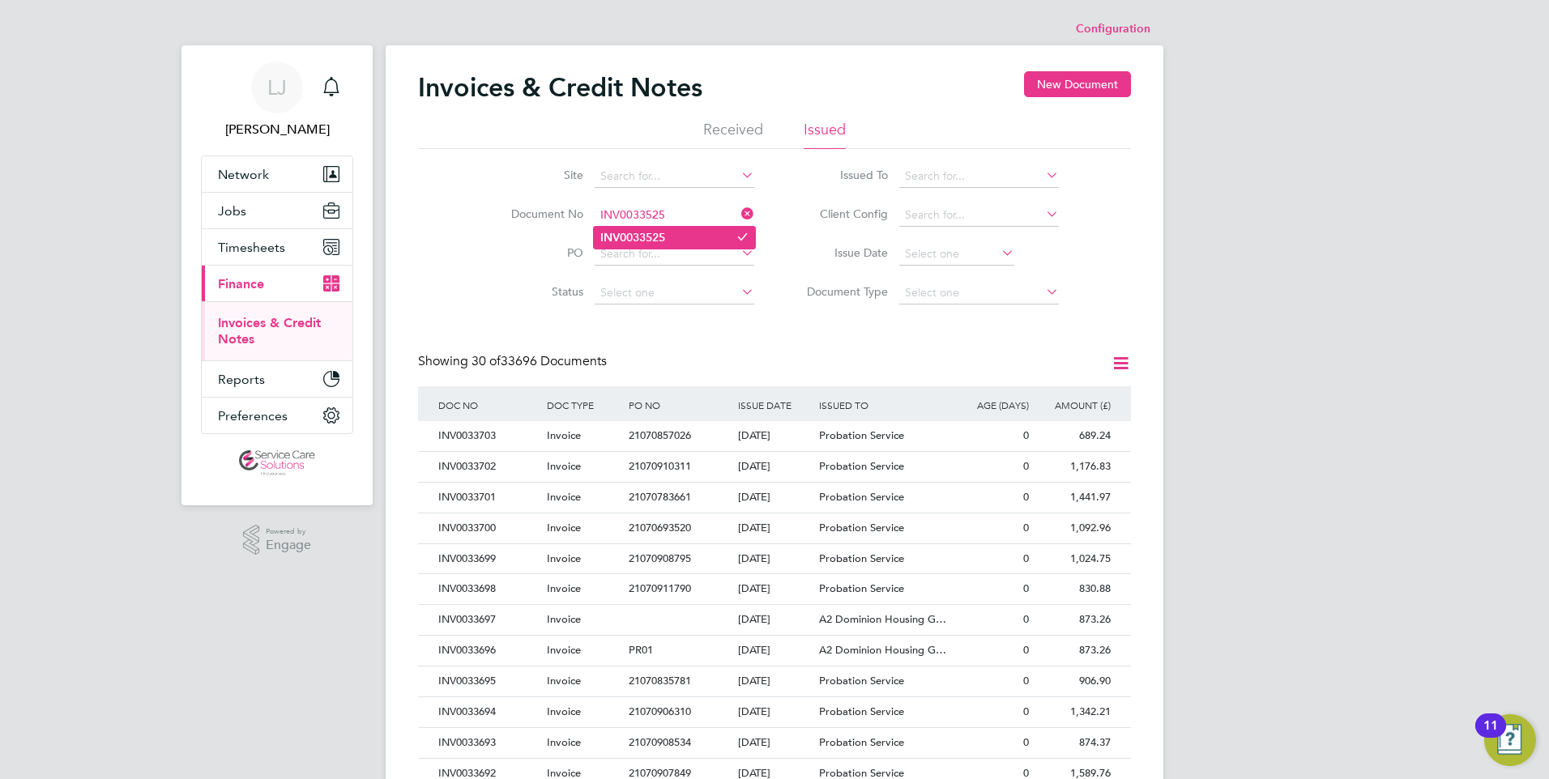
type input "INV0033525"
click at [665, 236] on b "INV0033525" at bounding box center [632, 238] width 65 height 14
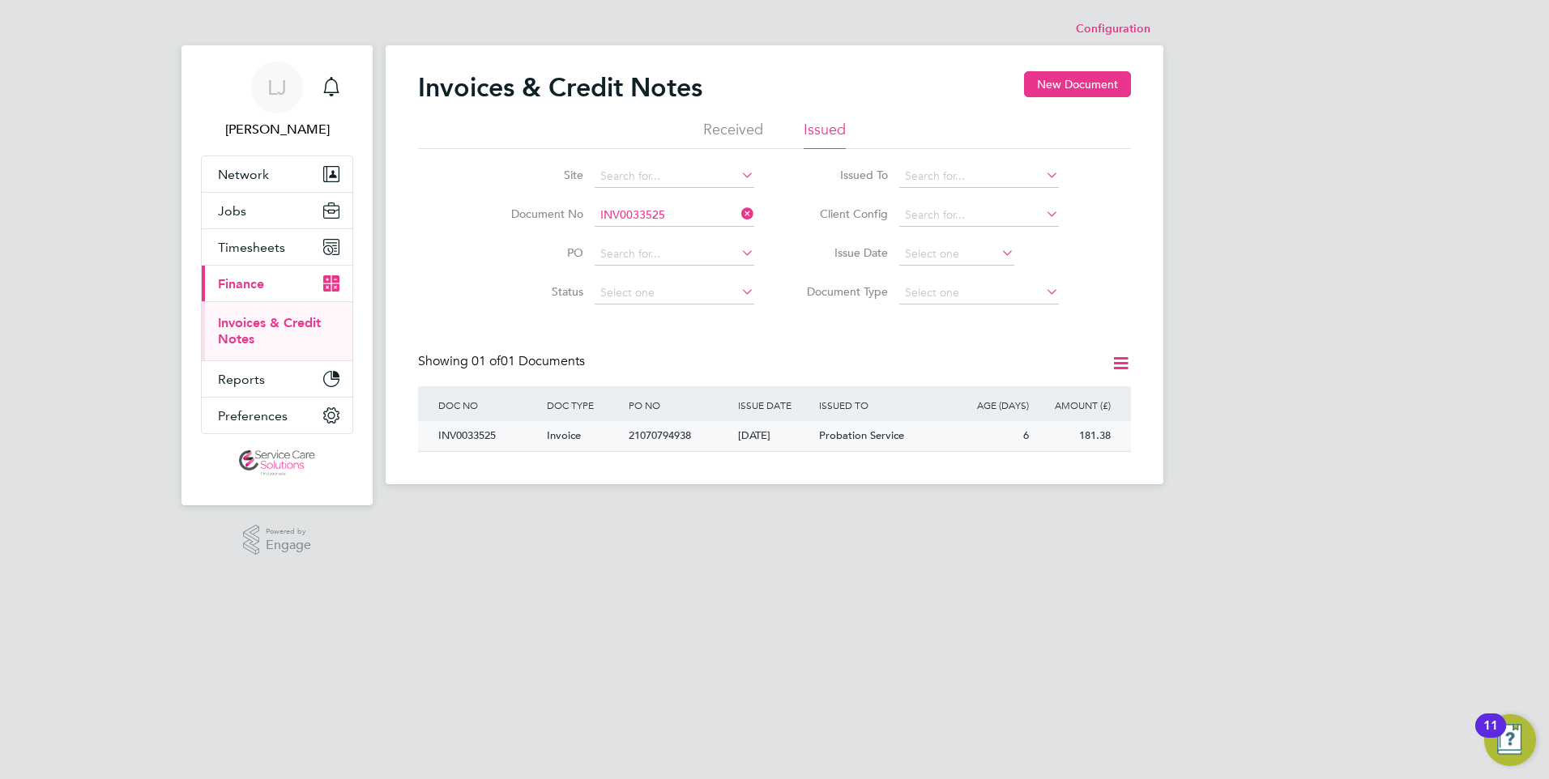
click at [793, 428] on div "[DATE]" at bounding box center [775, 436] width 82 height 30
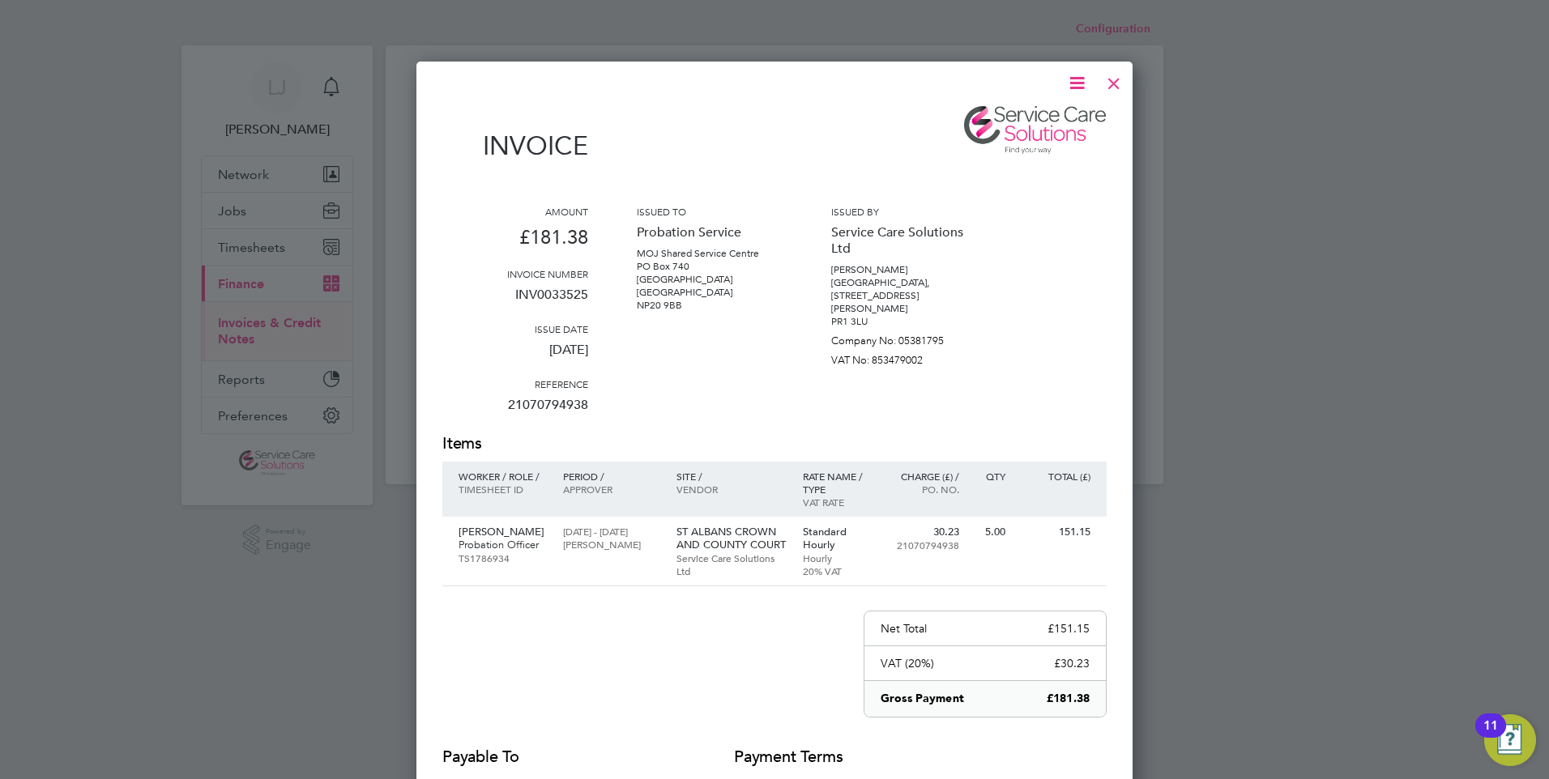
click at [1077, 87] on icon at bounding box center [1077, 83] width 20 height 20
click at [1017, 121] on li "Download Invoice" at bounding box center [1028, 121] width 112 height 23
click at [1115, 79] on div at bounding box center [1113, 79] width 29 height 29
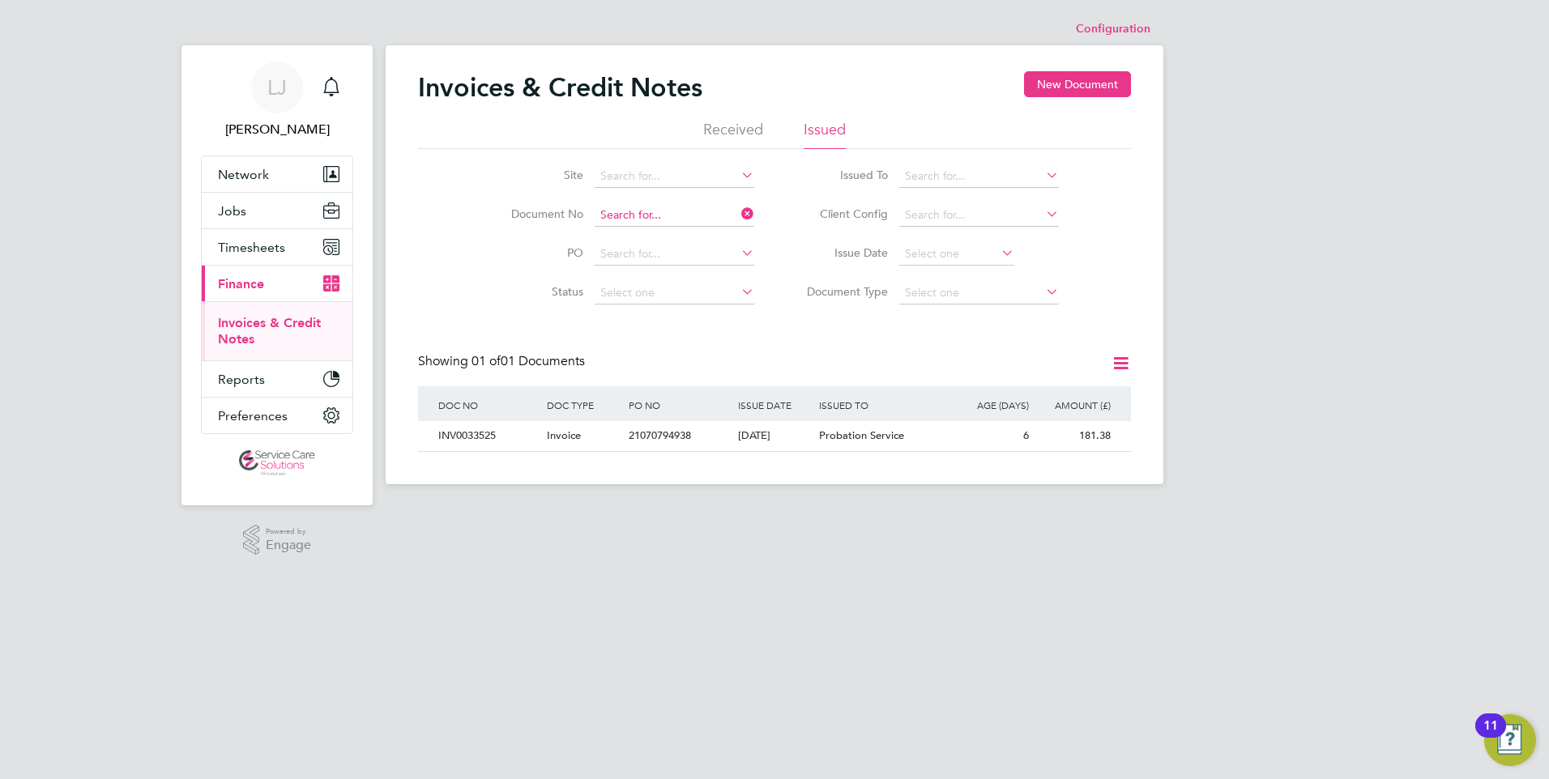
click at [666, 214] on input at bounding box center [674, 215] width 160 height 23
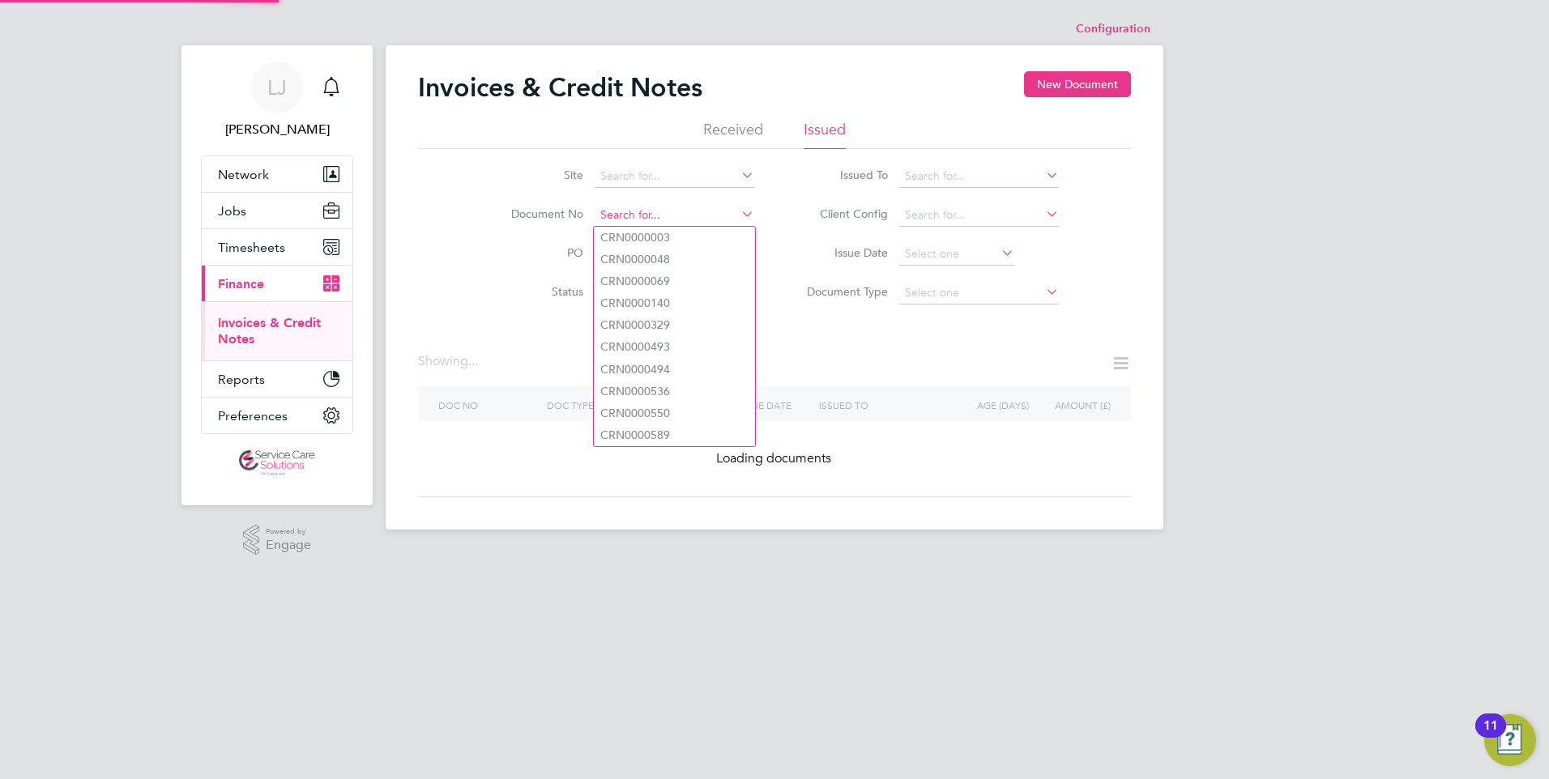
paste input "INV0033473"
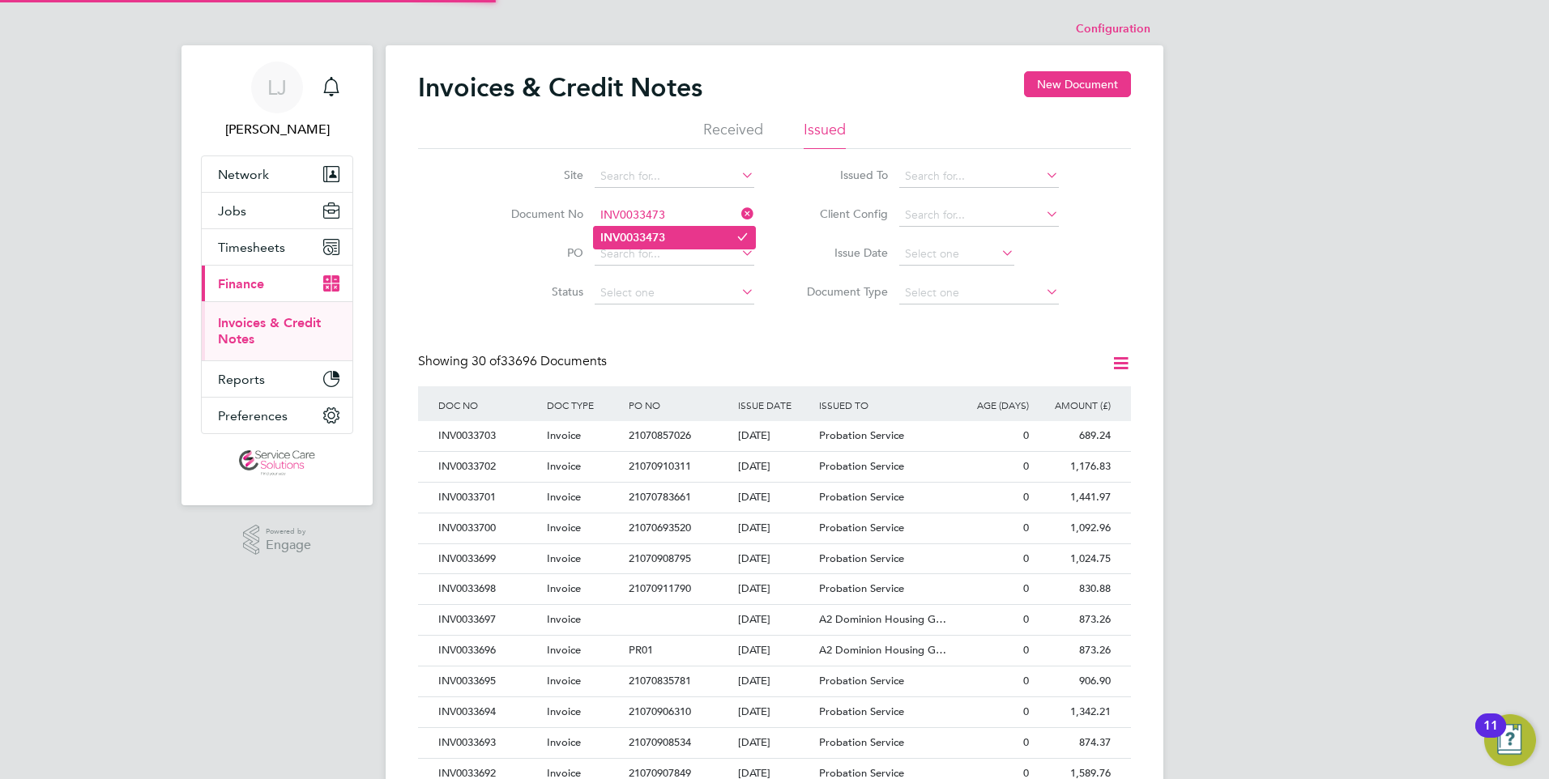
type input "INV0033473"
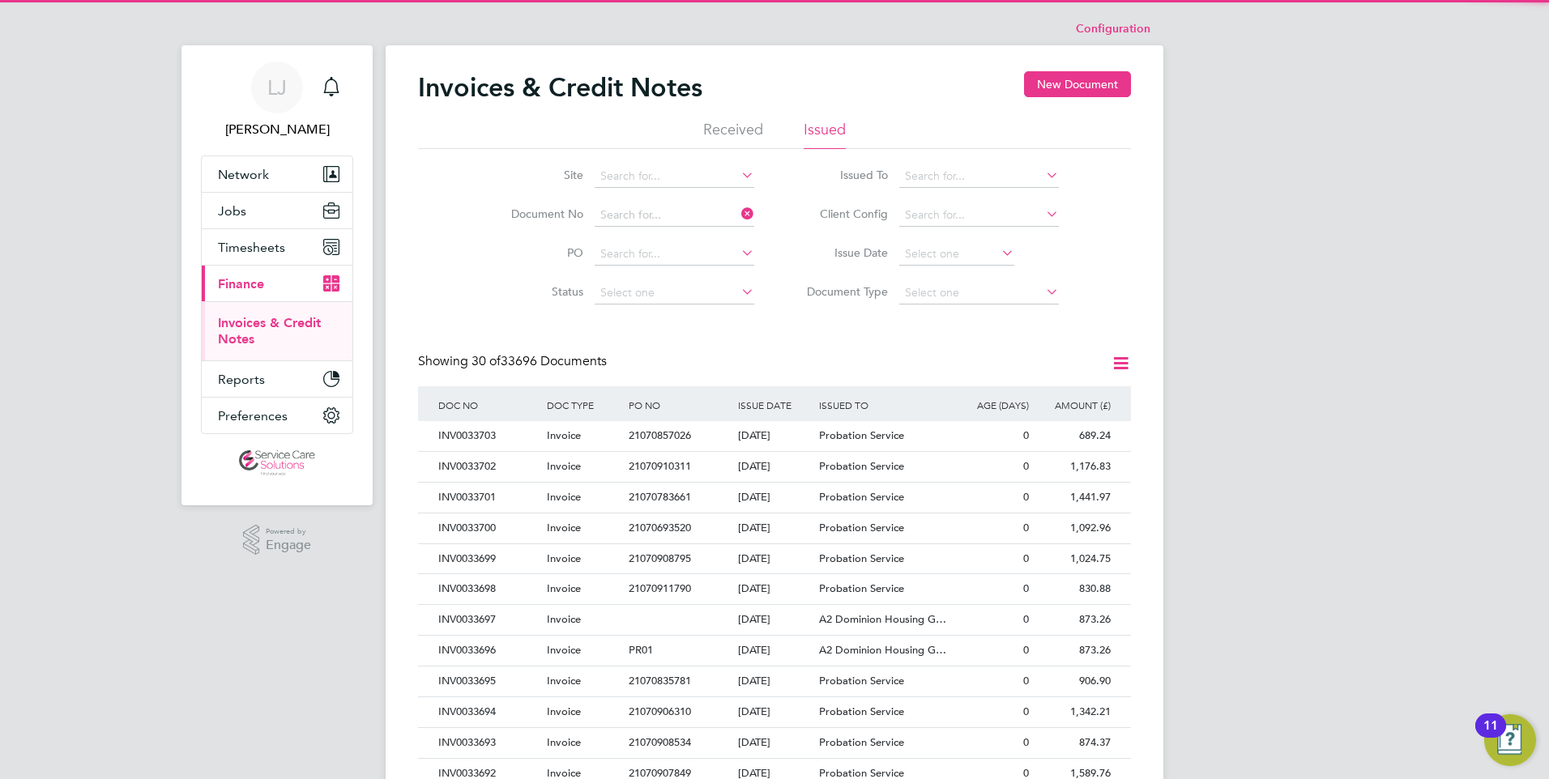
click at [671, 236] on div "Configuration Configuration Invoices & Credit Notes New Document Received Issue…" at bounding box center [775, 717] width 778 height 1409
click at [671, 218] on input at bounding box center [674, 215] width 160 height 23
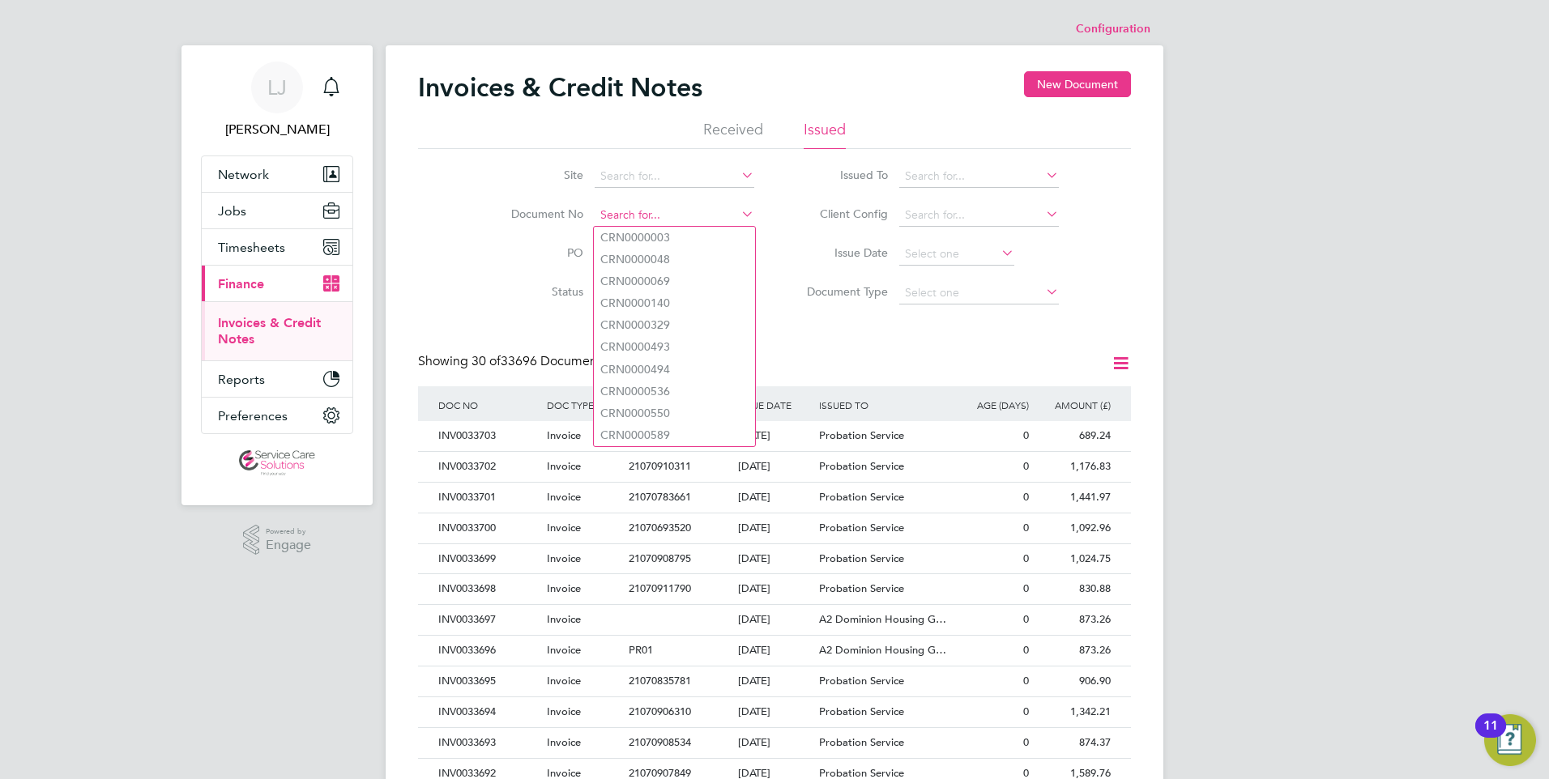
paste input "INV0033473"
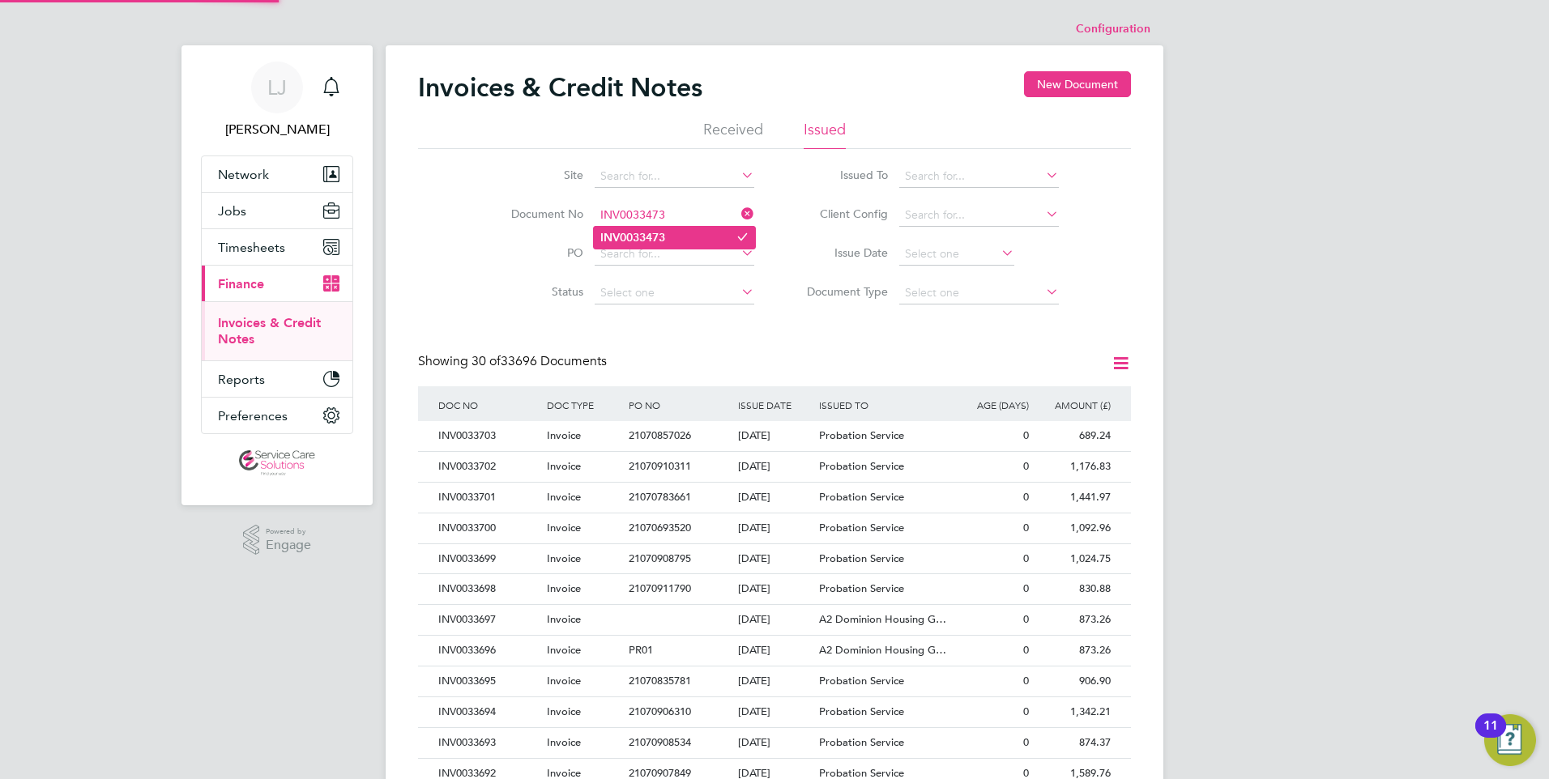
type input "INV0033473"
click at [670, 235] on li "INV0033473" at bounding box center [674, 238] width 161 height 22
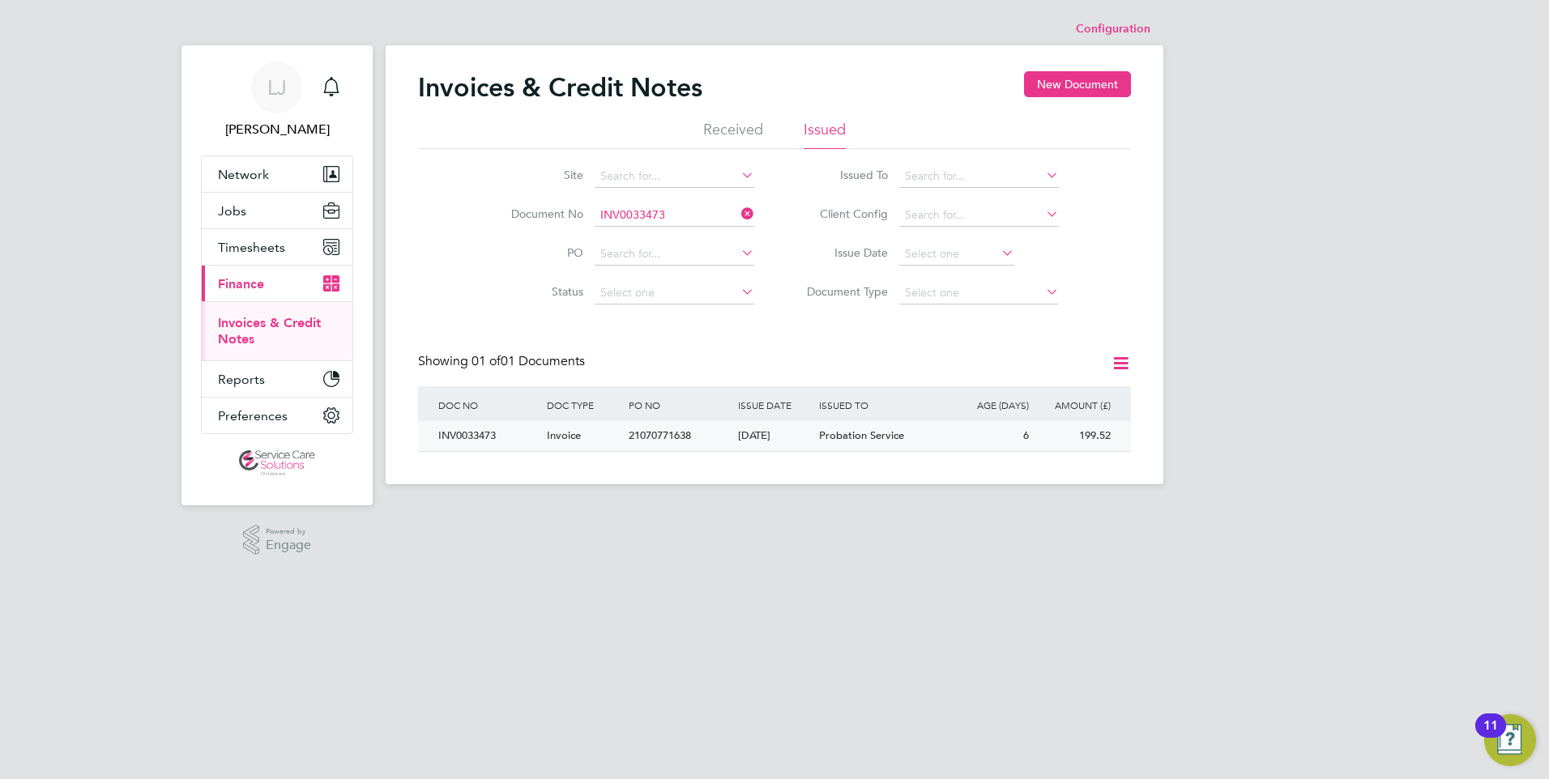
click at [815, 431] on div "Probation Service" at bounding box center [883, 436] width 136 height 30
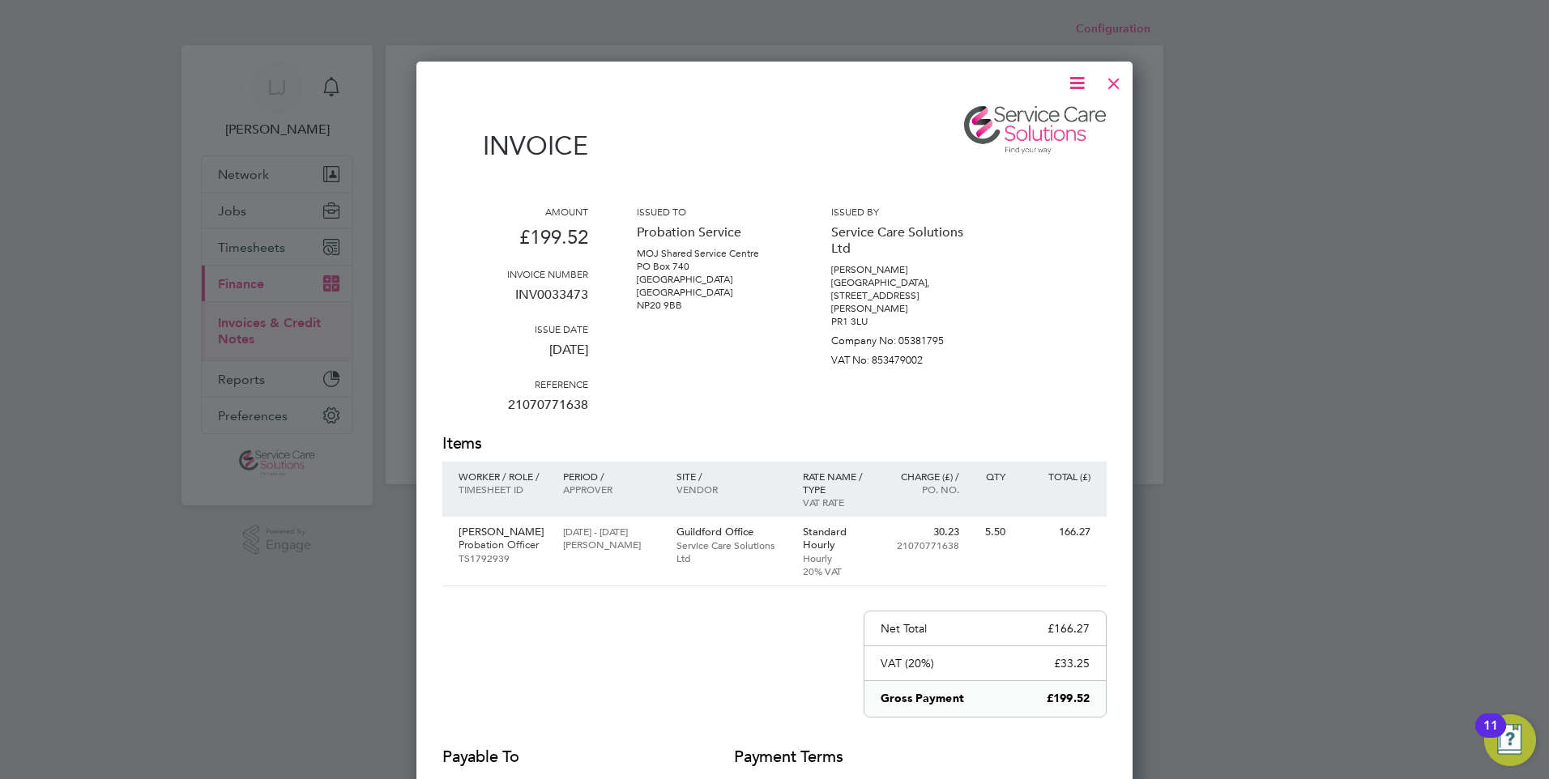
click at [1074, 88] on icon at bounding box center [1077, 83] width 20 height 20
click at [1021, 120] on li "Download Invoice" at bounding box center [1028, 121] width 112 height 23
click at [1116, 83] on div at bounding box center [1113, 79] width 29 height 29
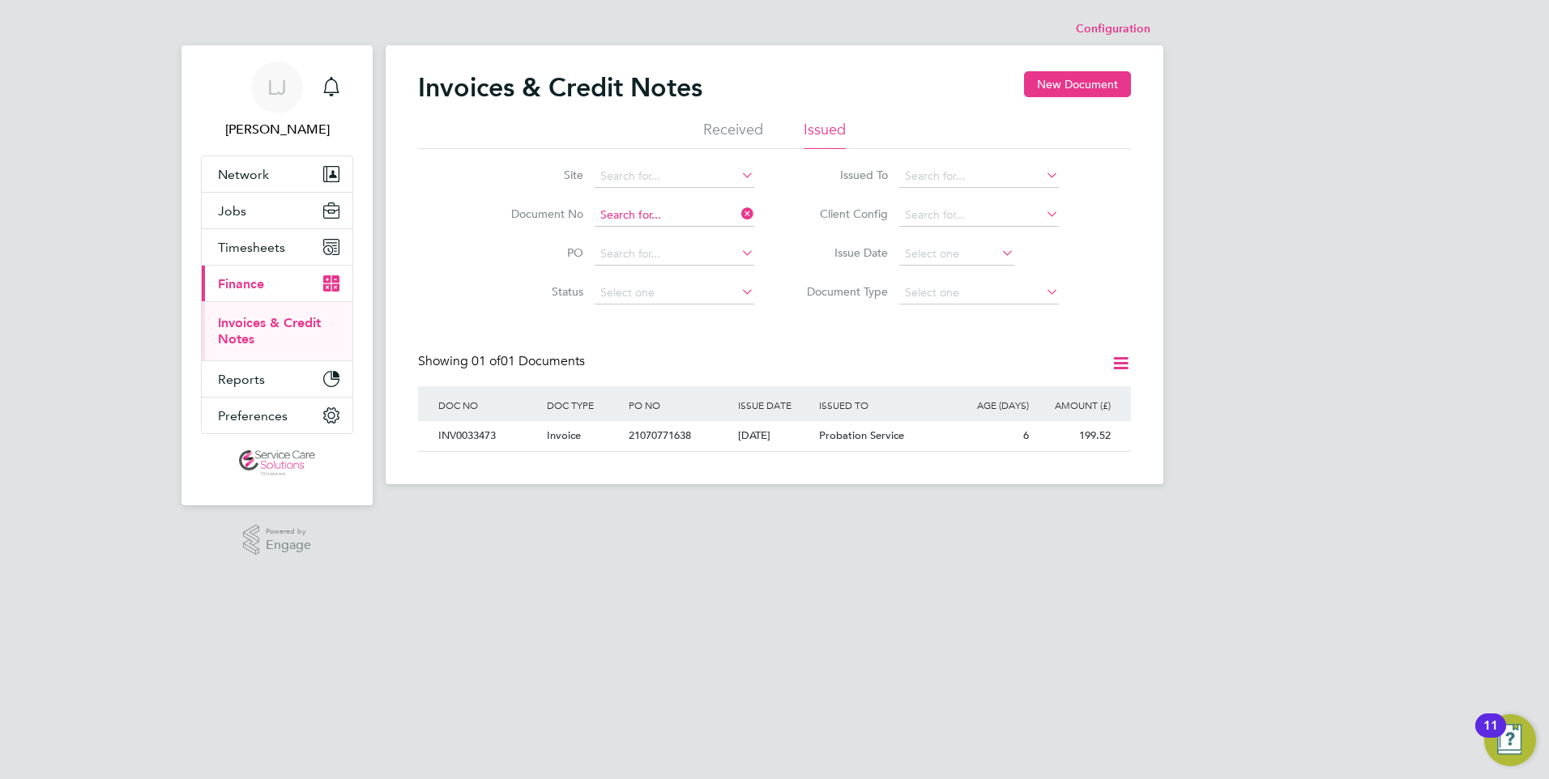
click at [663, 211] on input at bounding box center [674, 215] width 160 height 23
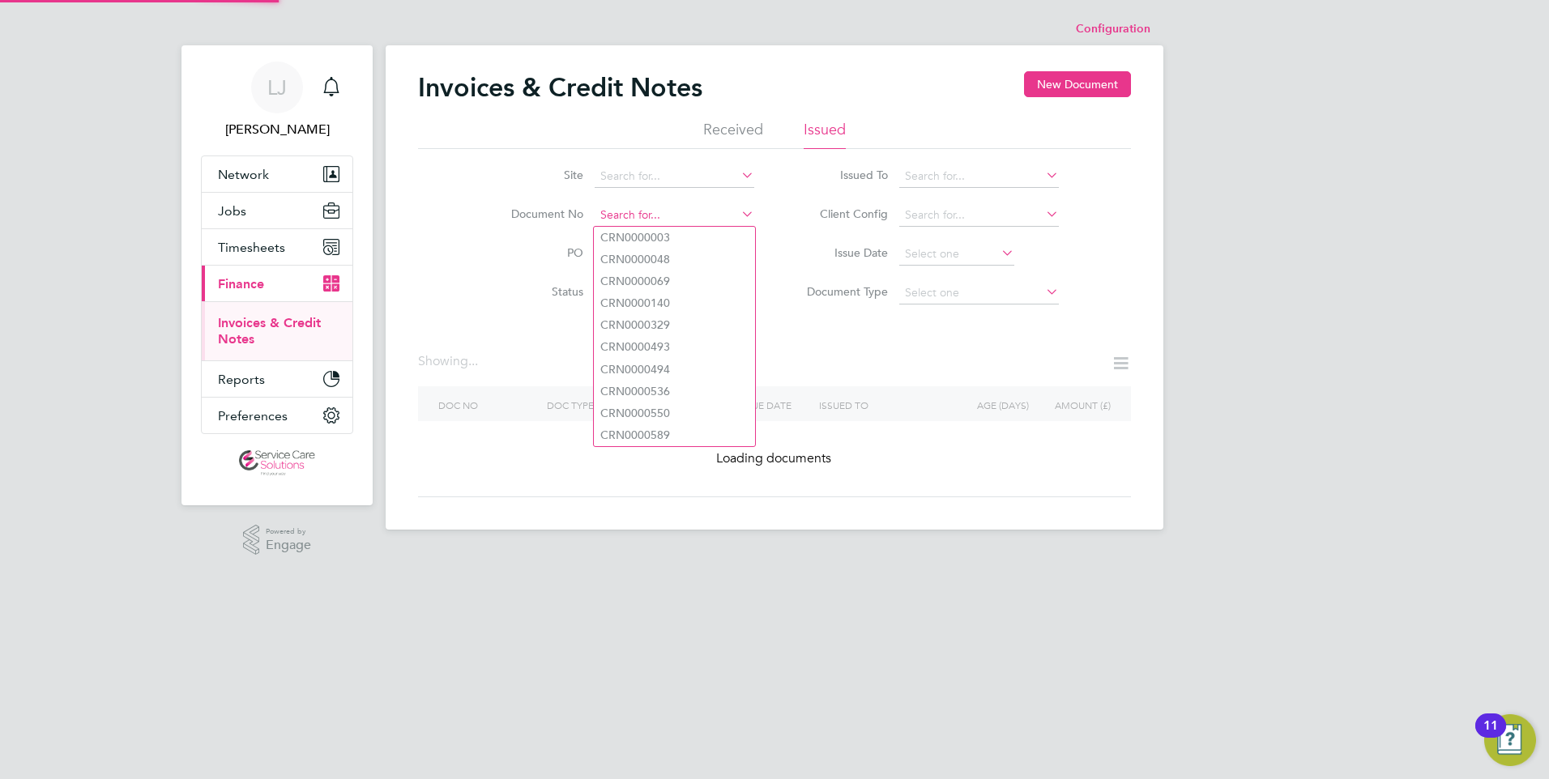
paste input "INV0033524"
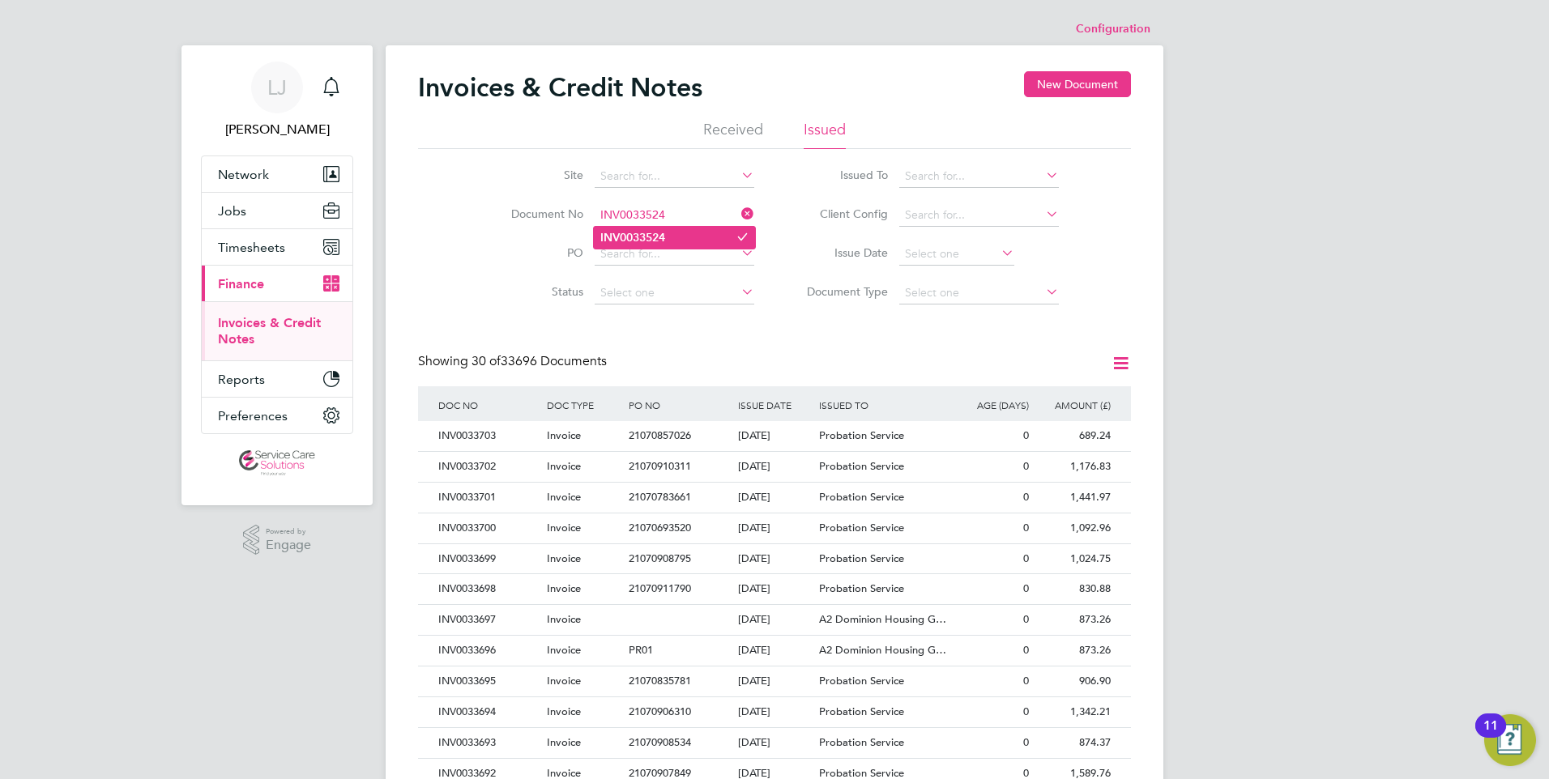
type input "INV0033524"
click at [669, 236] on li "INV0033524" at bounding box center [674, 238] width 161 height 22
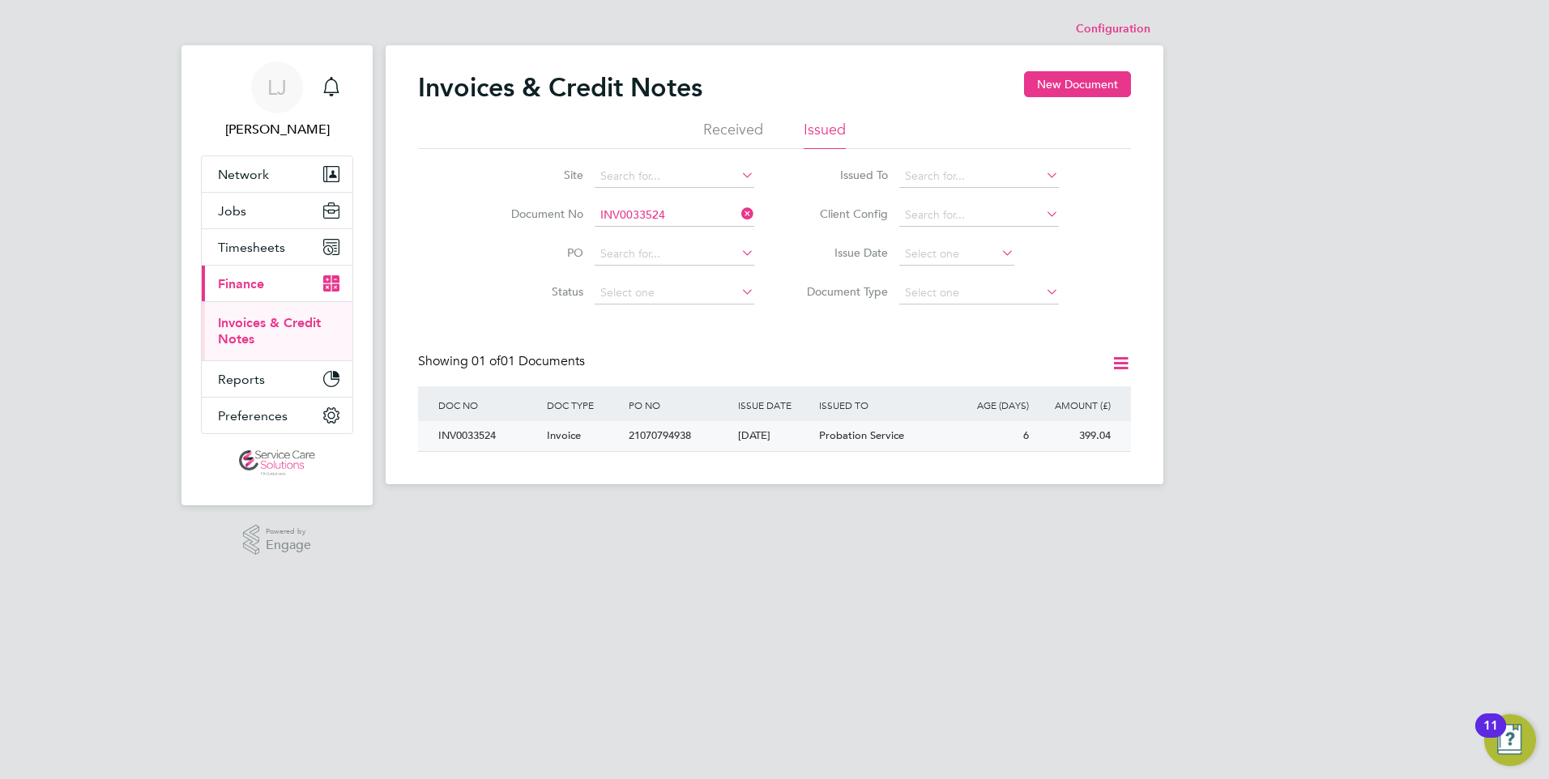
click at [787, 433] on div "[DATE]" at bounding box center [775, 436] width 82 height 30
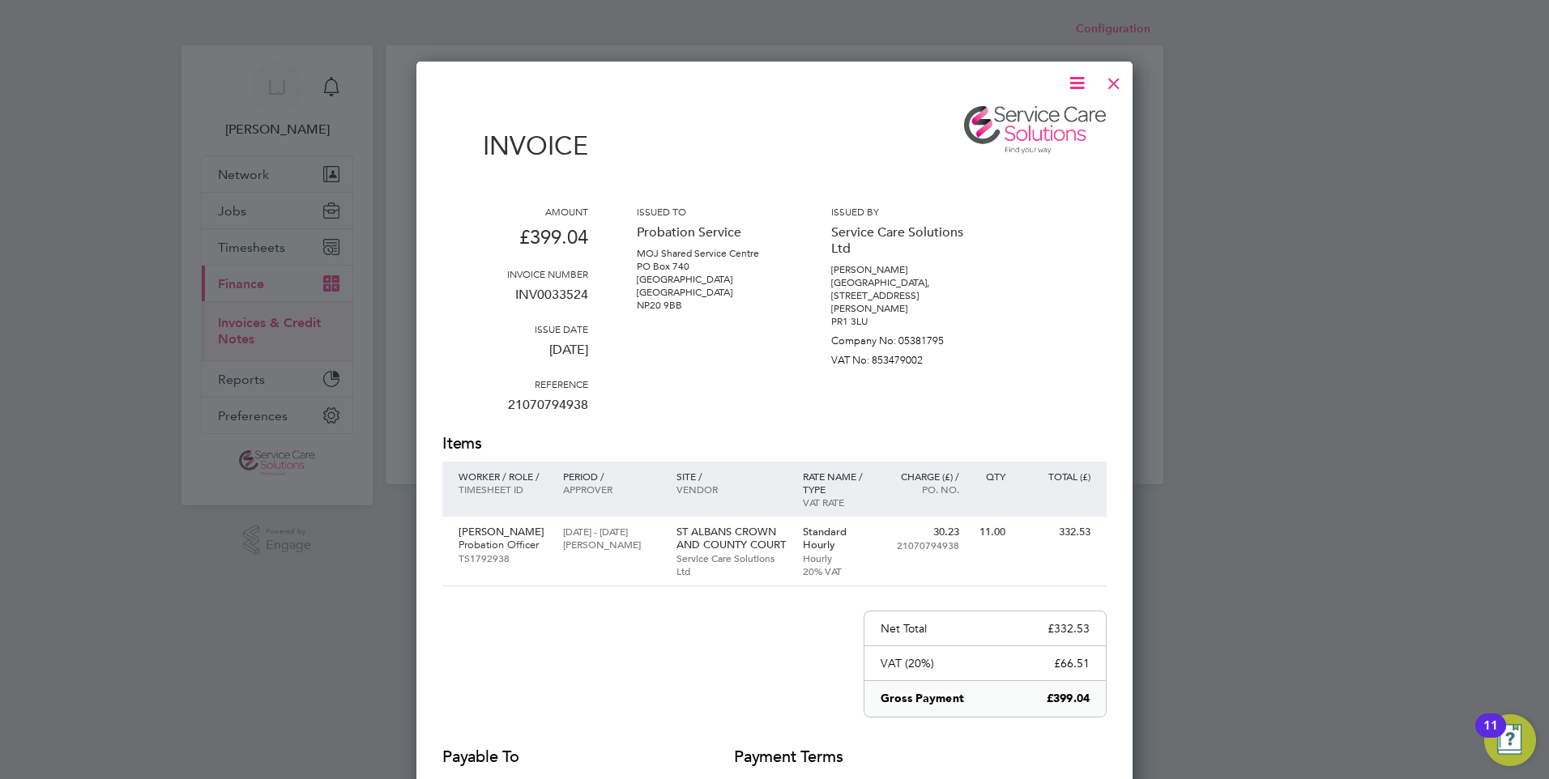
click at [1073, 79] on icon at bounding box center [1077, 83] width 20 height 20
click at [1021, 113] on li "Download Invoice" at bounding box center [1028, 121] width 112 height 23
click at [1110, 83] on div at bounding box center [1113, 79] width 29 height 29
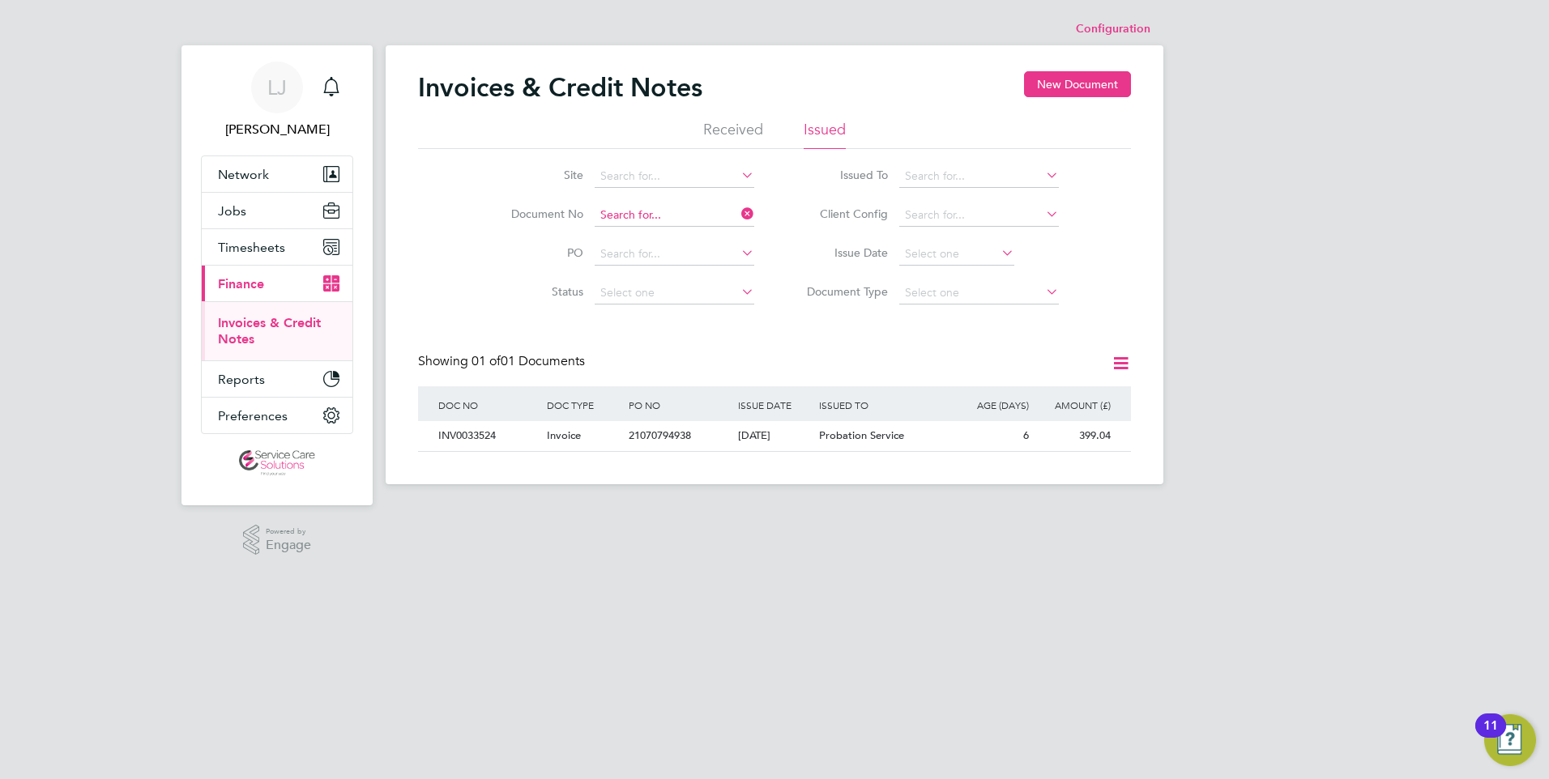
click at [657, 218] on input at bounding box center [674, 215] width 160 height 23
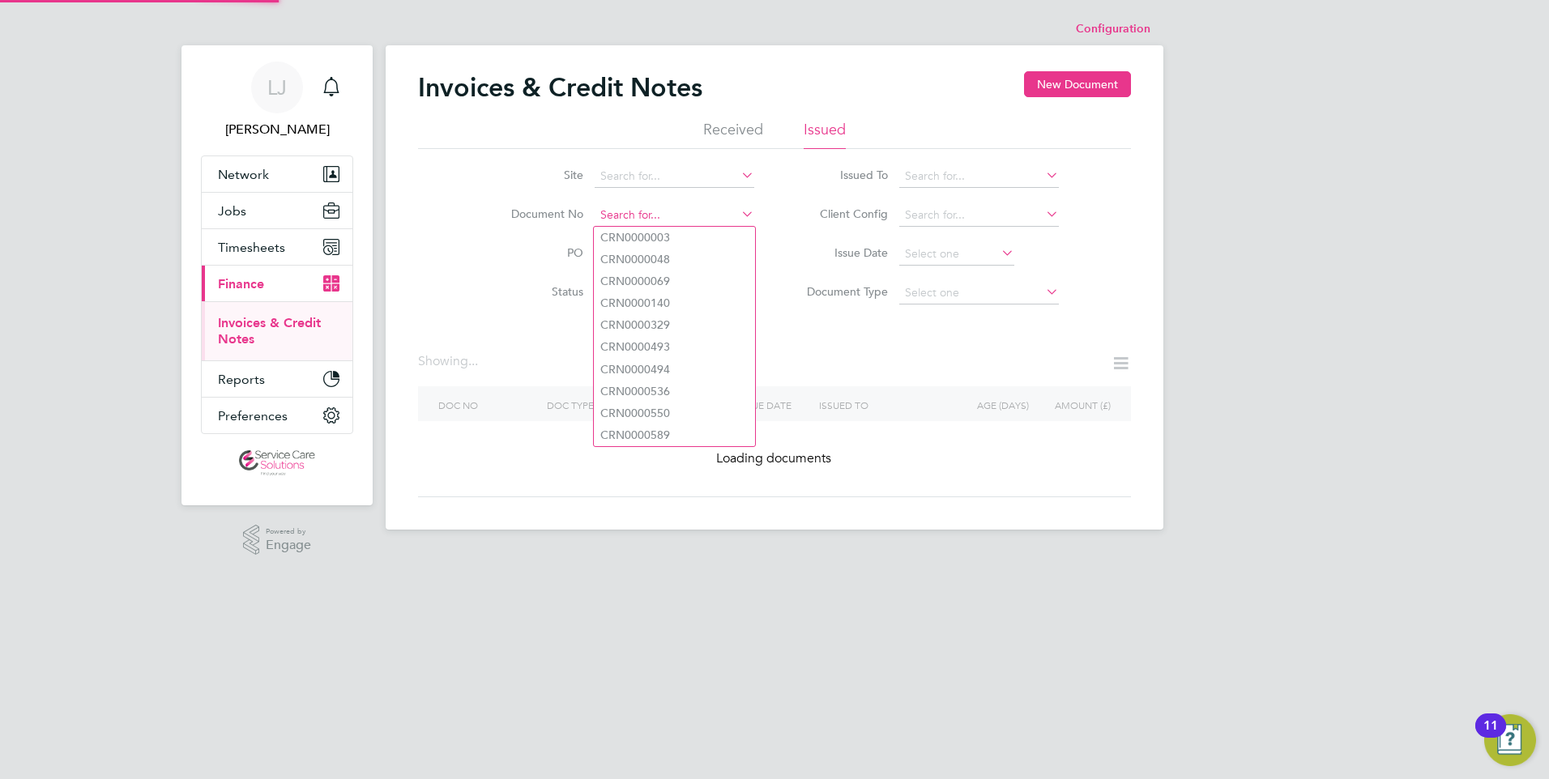
paste input "INV0033061"
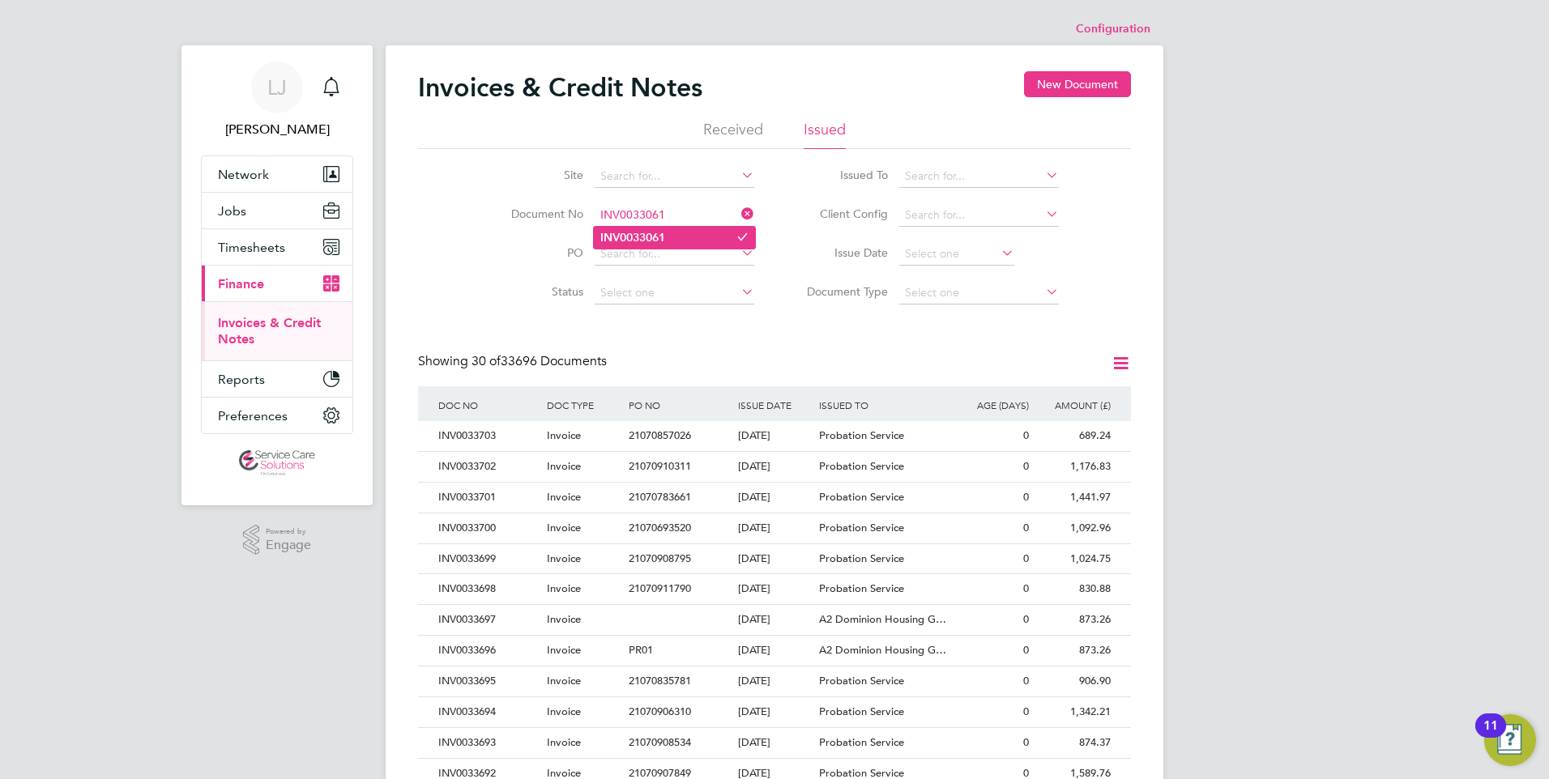
type input "INV0033061"
click at [671, 239] on li "INV0033061" at bounding box center [674, 238] width 161 height 22
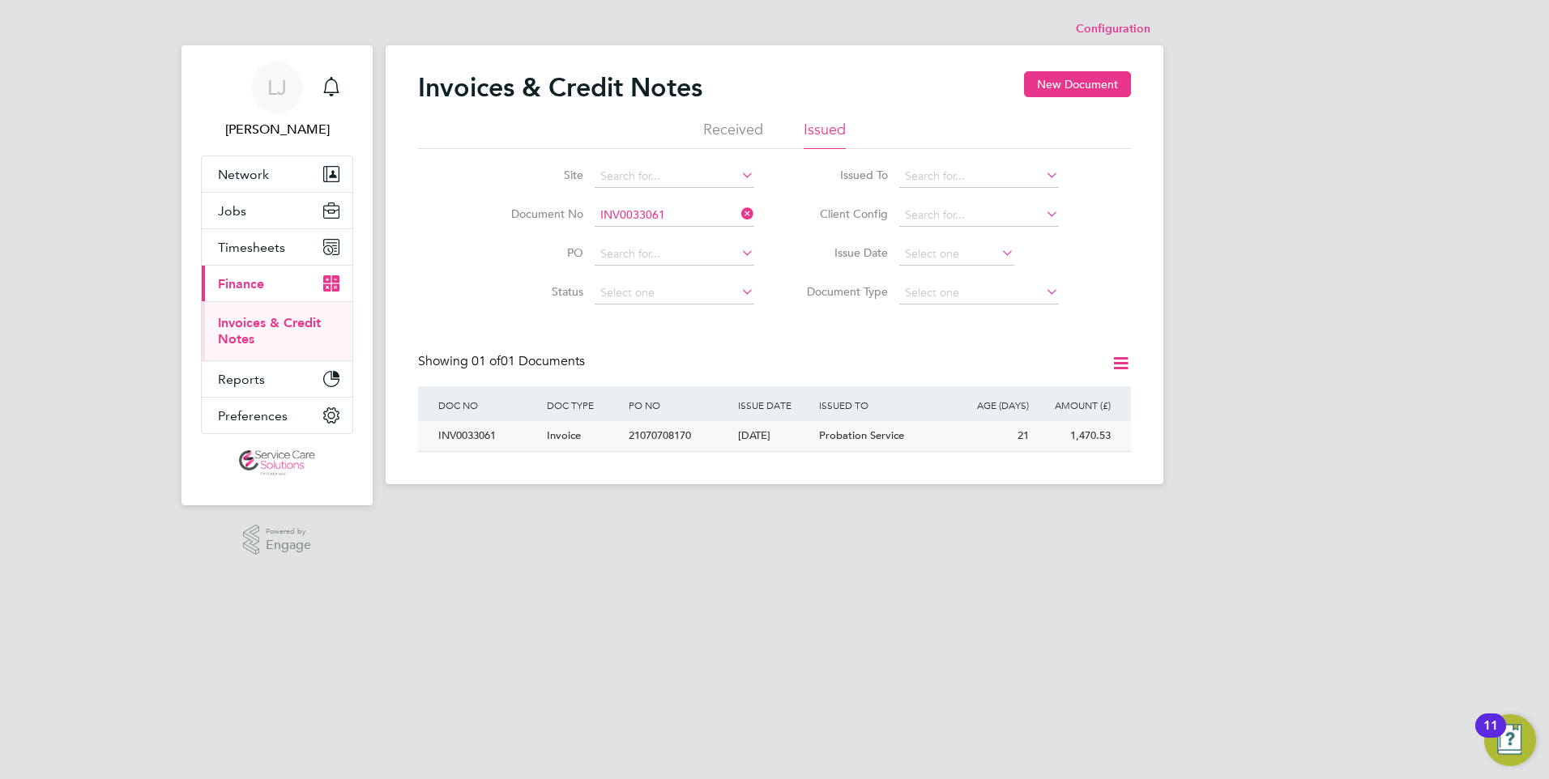
click at [803, 433] on div "[DATE]" at bounding box center [775, 436] width 82 height 30
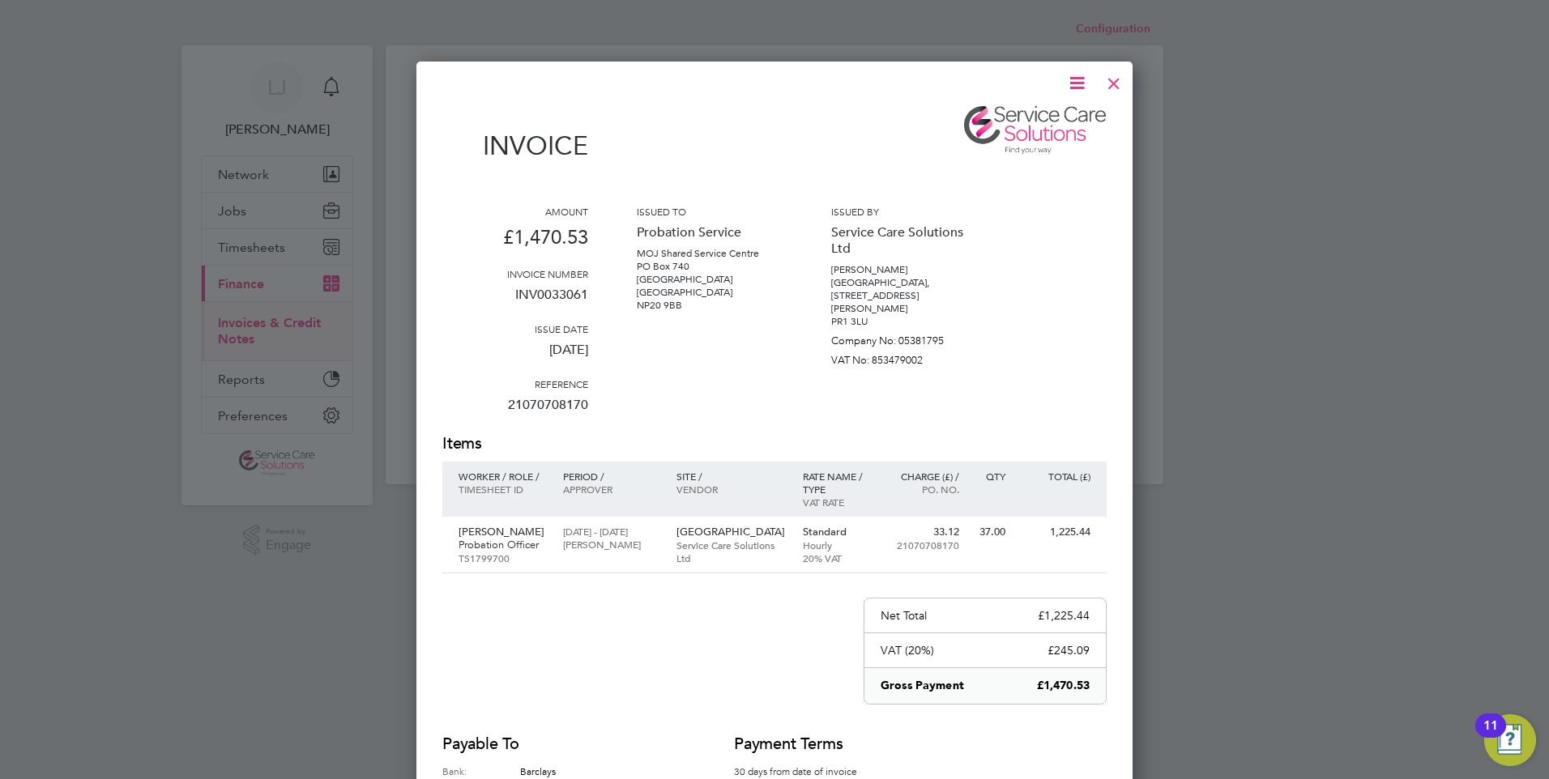
click at [1078, 78] on icon at bounding box center [1077, 83] width 20 height 20
click at [1020, 123] on li "Download Invoice" at bounding box center [1028, 121] width 112 height 23
click at [1117, 78] on div at bounding box center [1113, 79] width 29 height 29
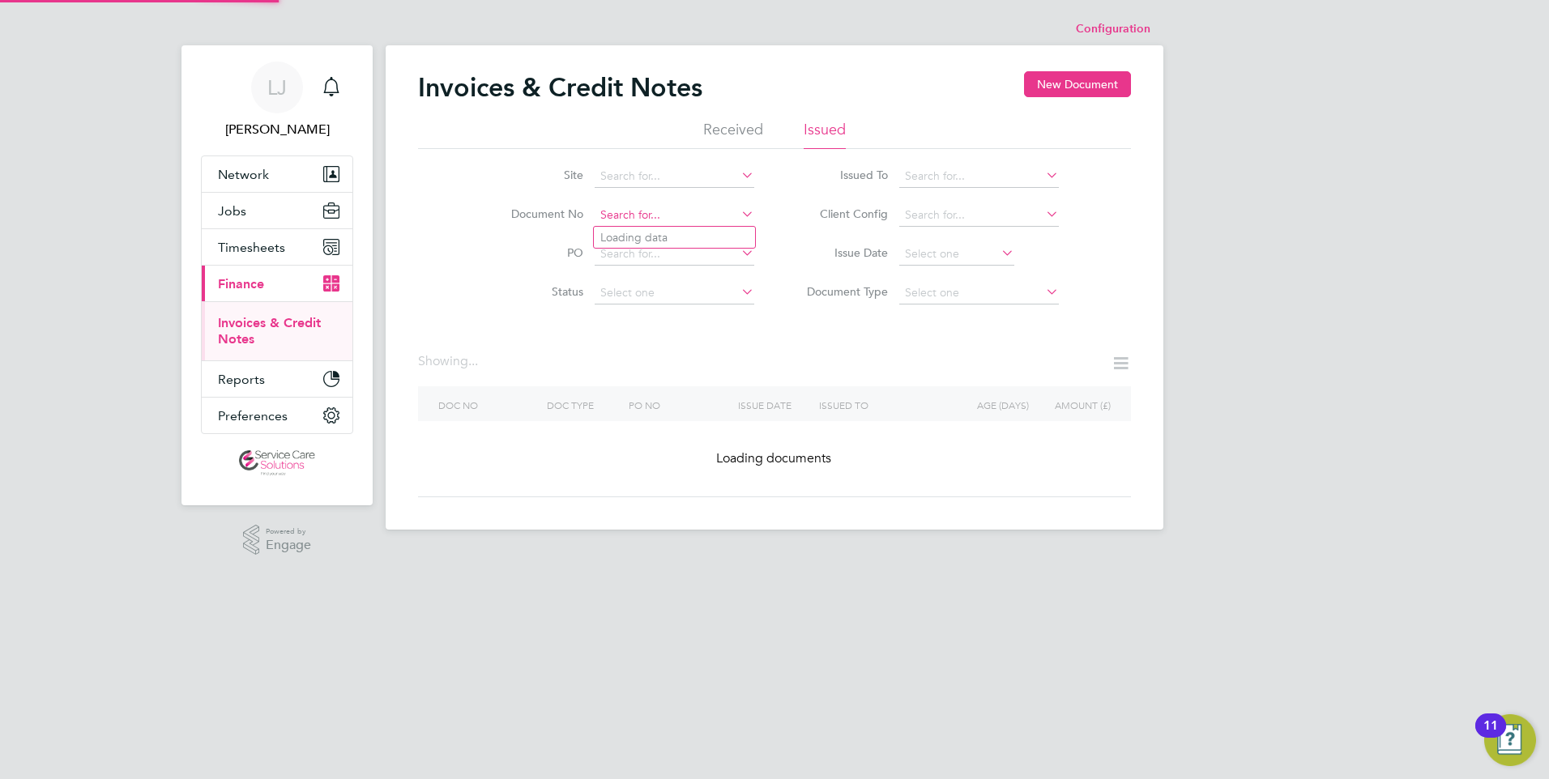
click at [671, 219] on input at bounding box center [674, 215] width 160 height 23
paste input "INV0033064"
type input "INV0033064"
click at [669, 236] on li "INV0033064" at bounding box center [674, 238] width 161 height 22
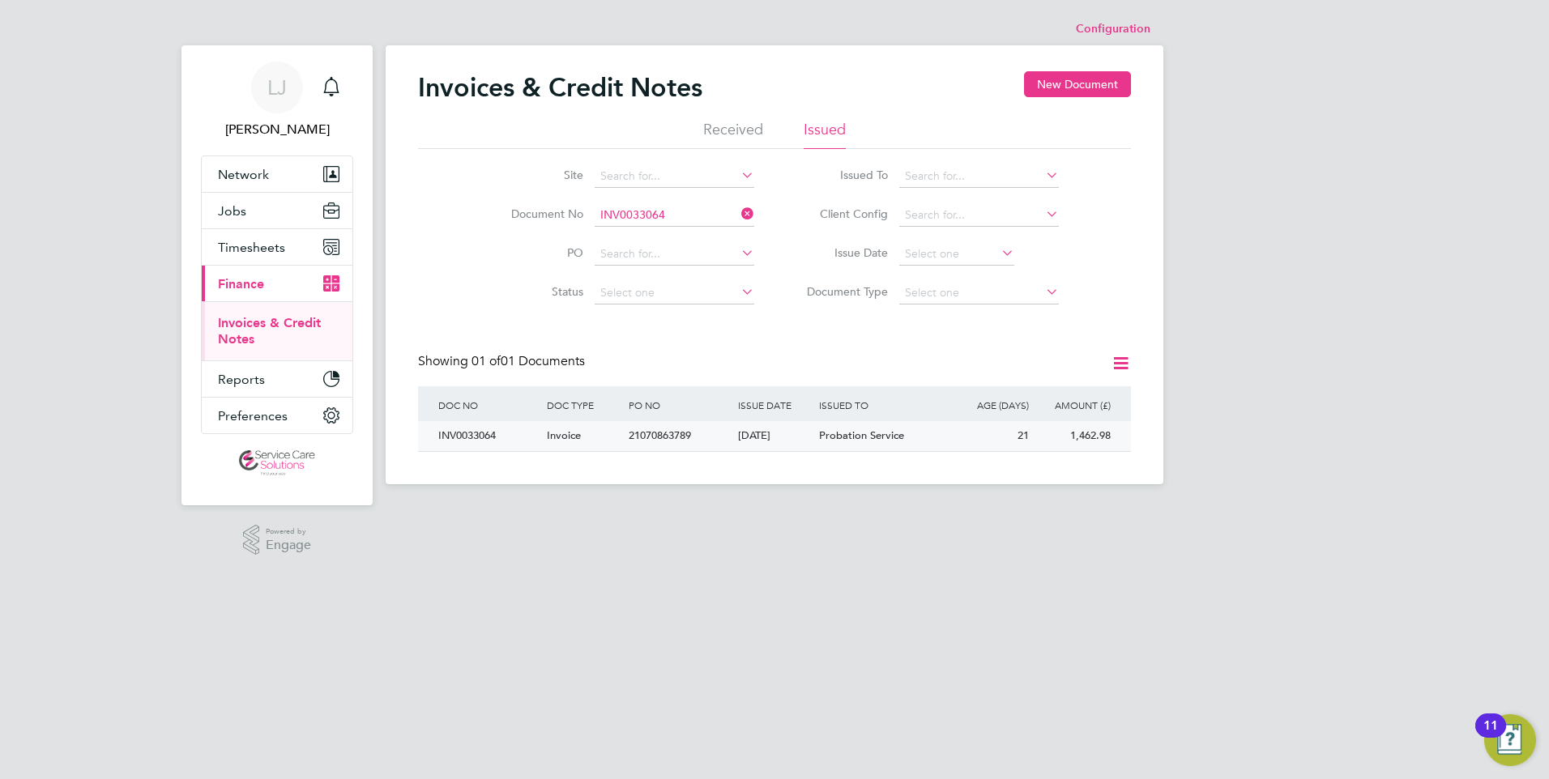
click at [807, 437] on div "[DATE]" at bounding box center [775, 436] width 82 height 30
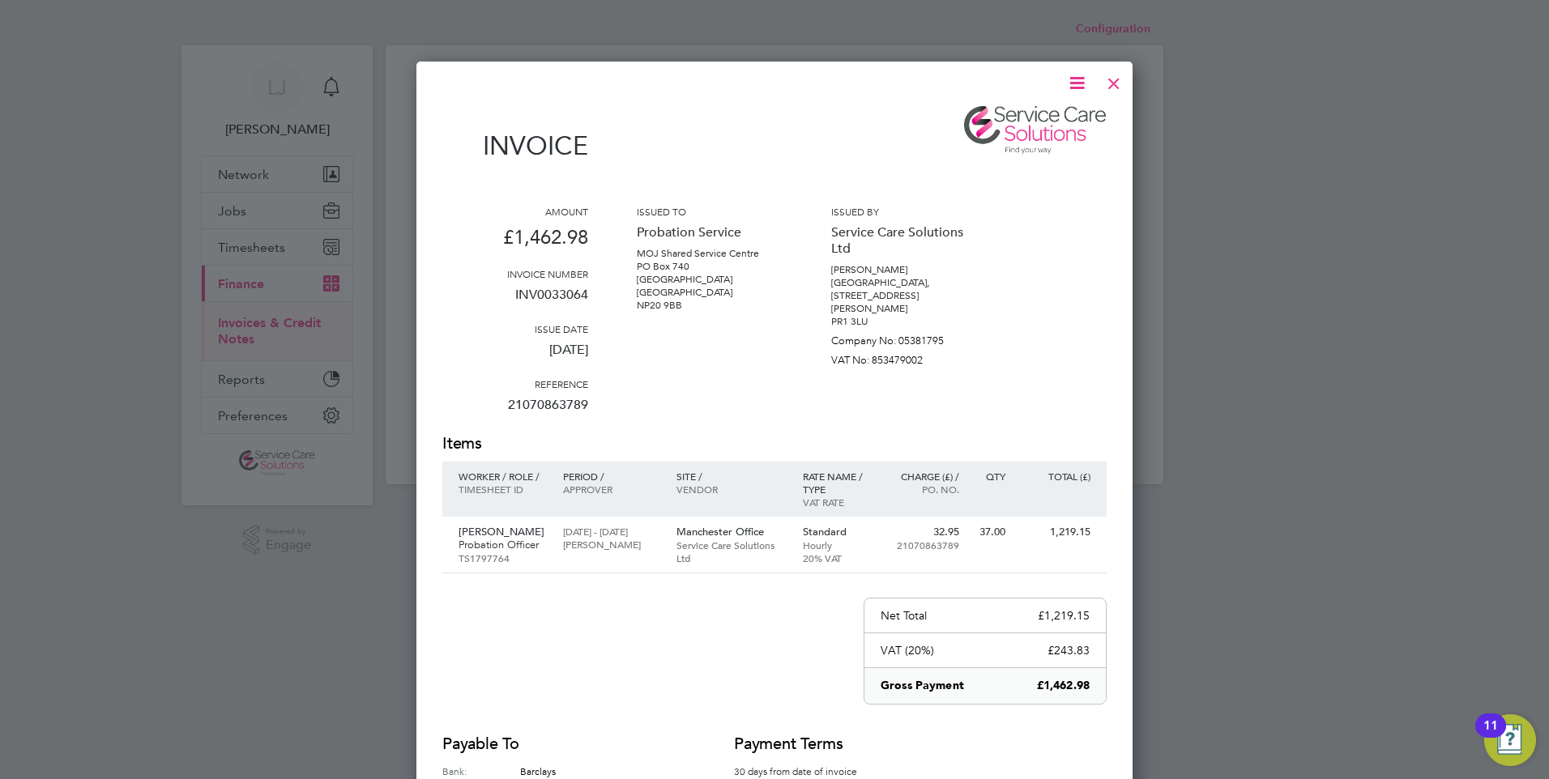
click at [1073, 73] on icon at bounding box center [1077, 83] width 20 height 20
click at [1011, 119] on li "Download Invoice" at bounding box center [1028, 121] width 112 height 23
click at [1115, 85] on div at bounding box center [1113, 79] width 29 height 29
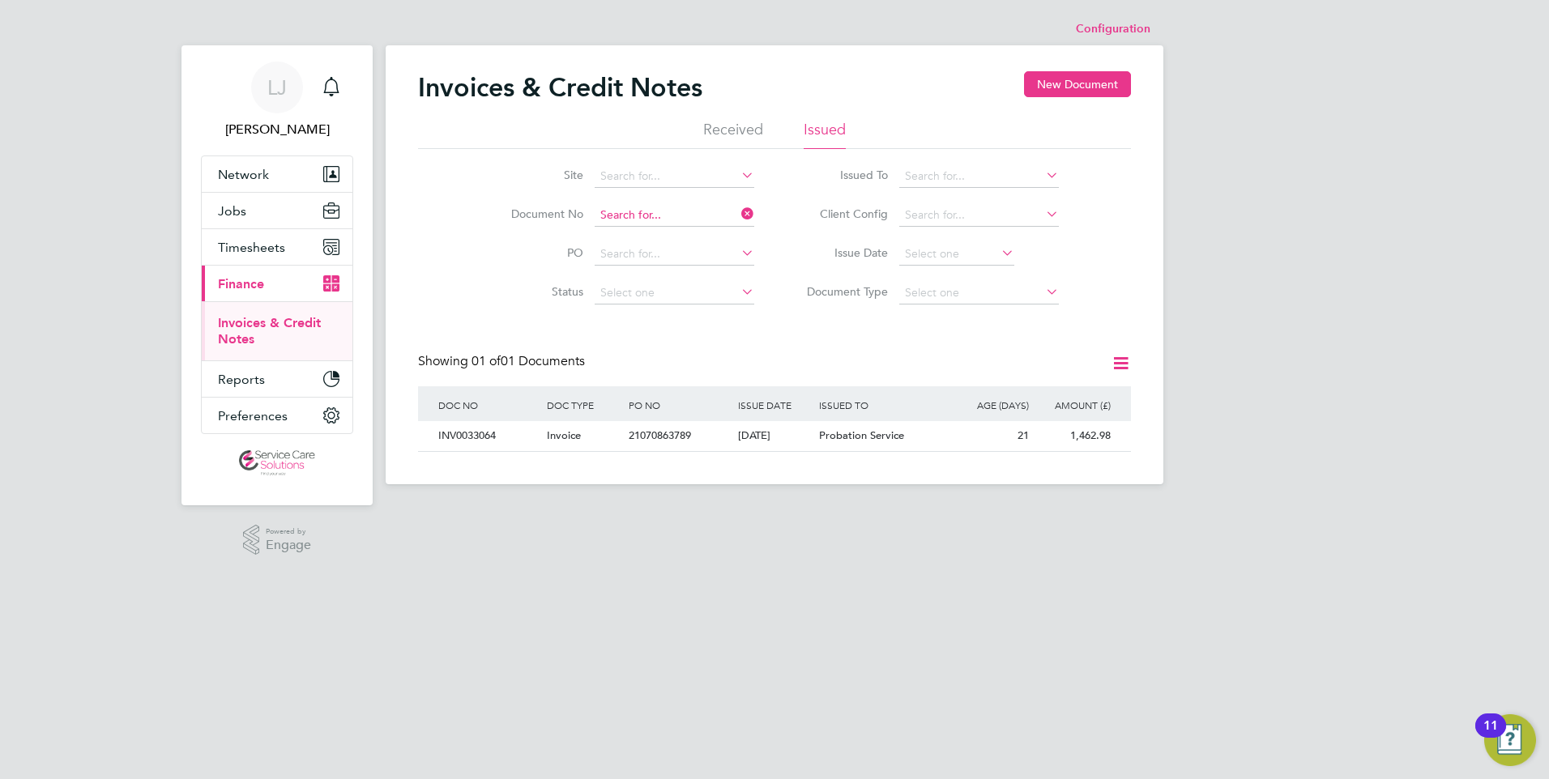
click at [663, 219] on input at bounding box center [674, 215] width 160 height 23
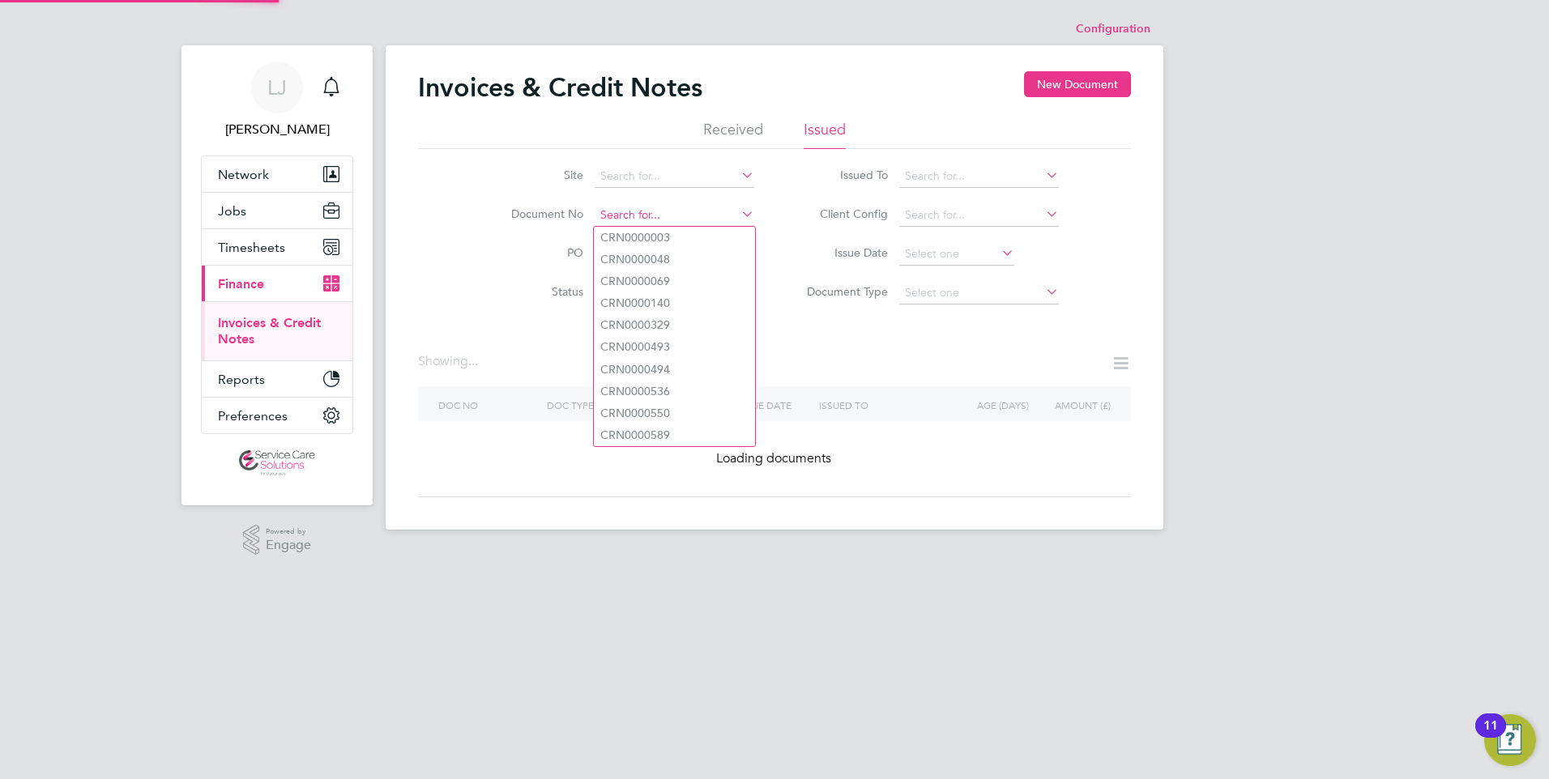
paste input "INV0033096"
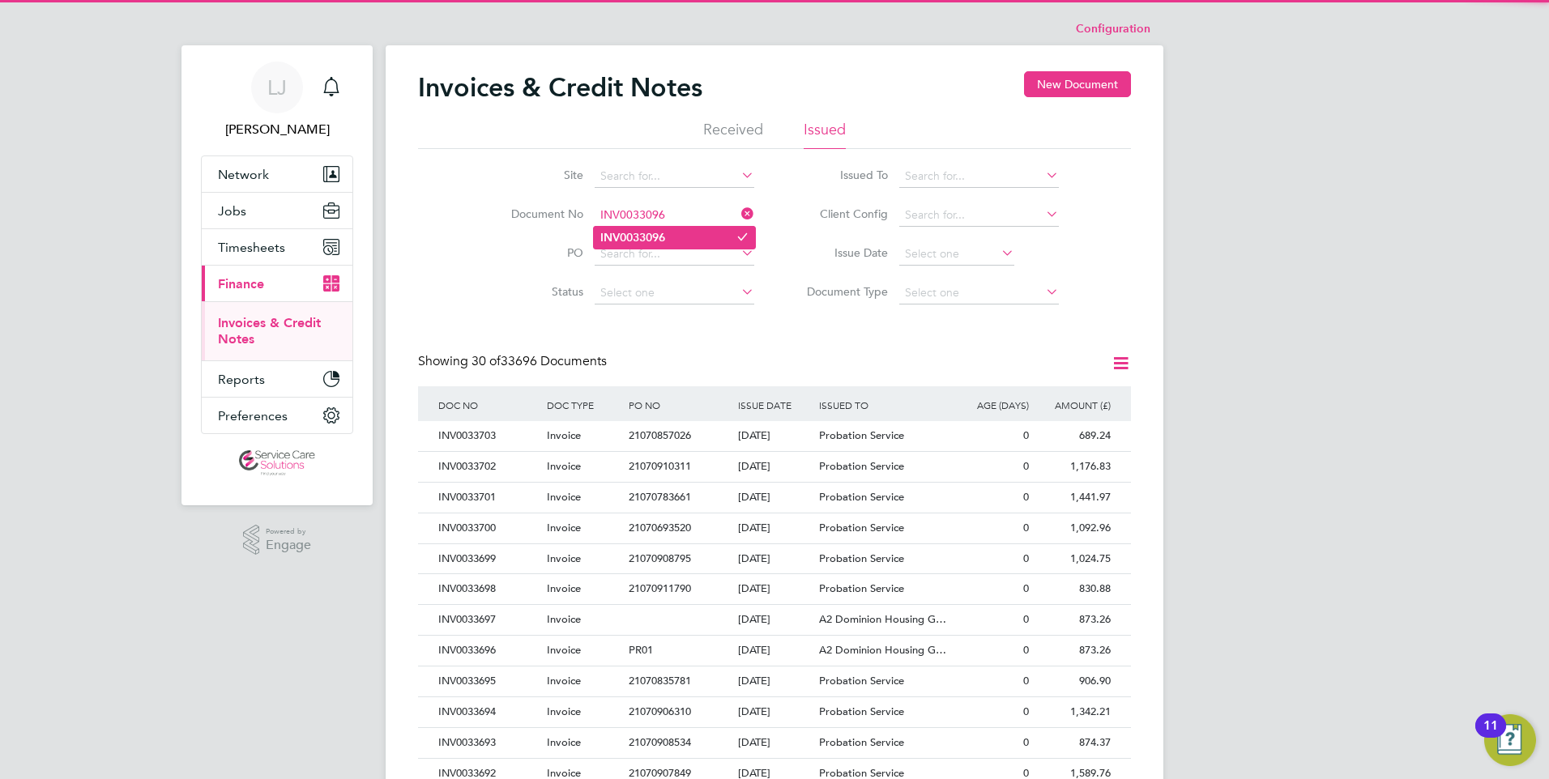
type input "INV0033096"
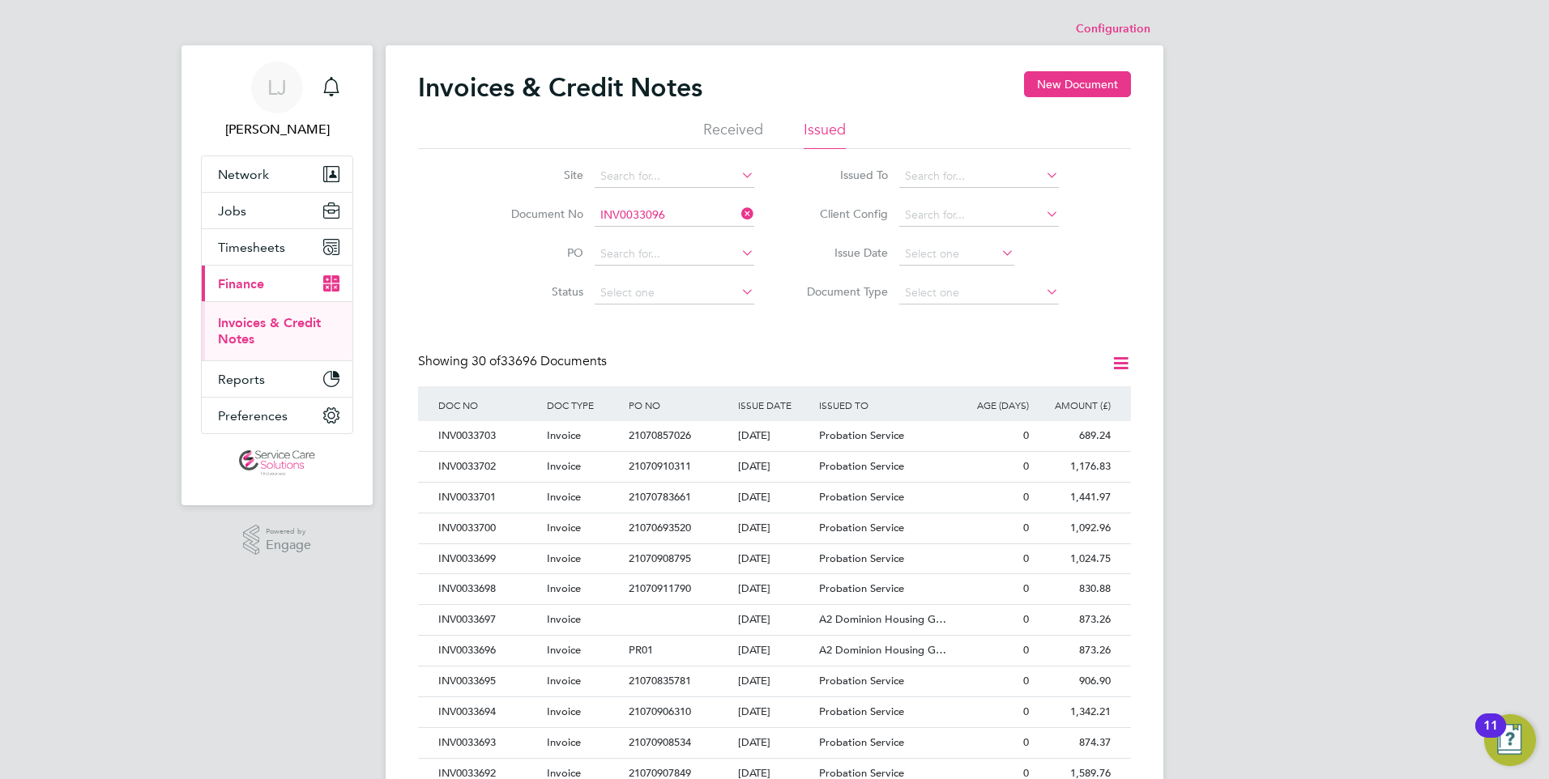
click at [675, 235] on li "INV0033096" at bounding box center [674, 238] width 161 height 22
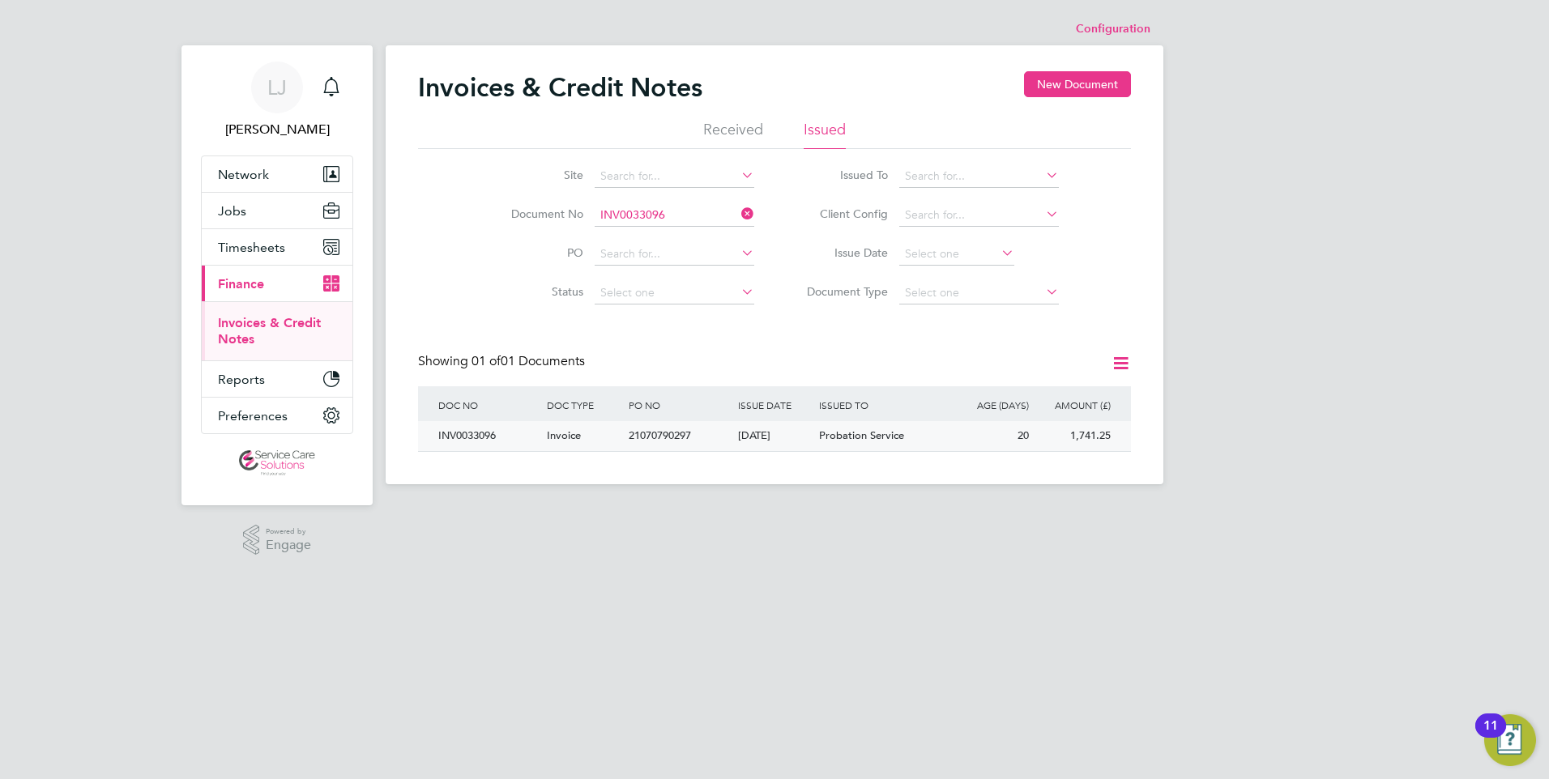
click at [813, 429] on div "[DATE]" at bounding box center [775, 436] width 82 height 30
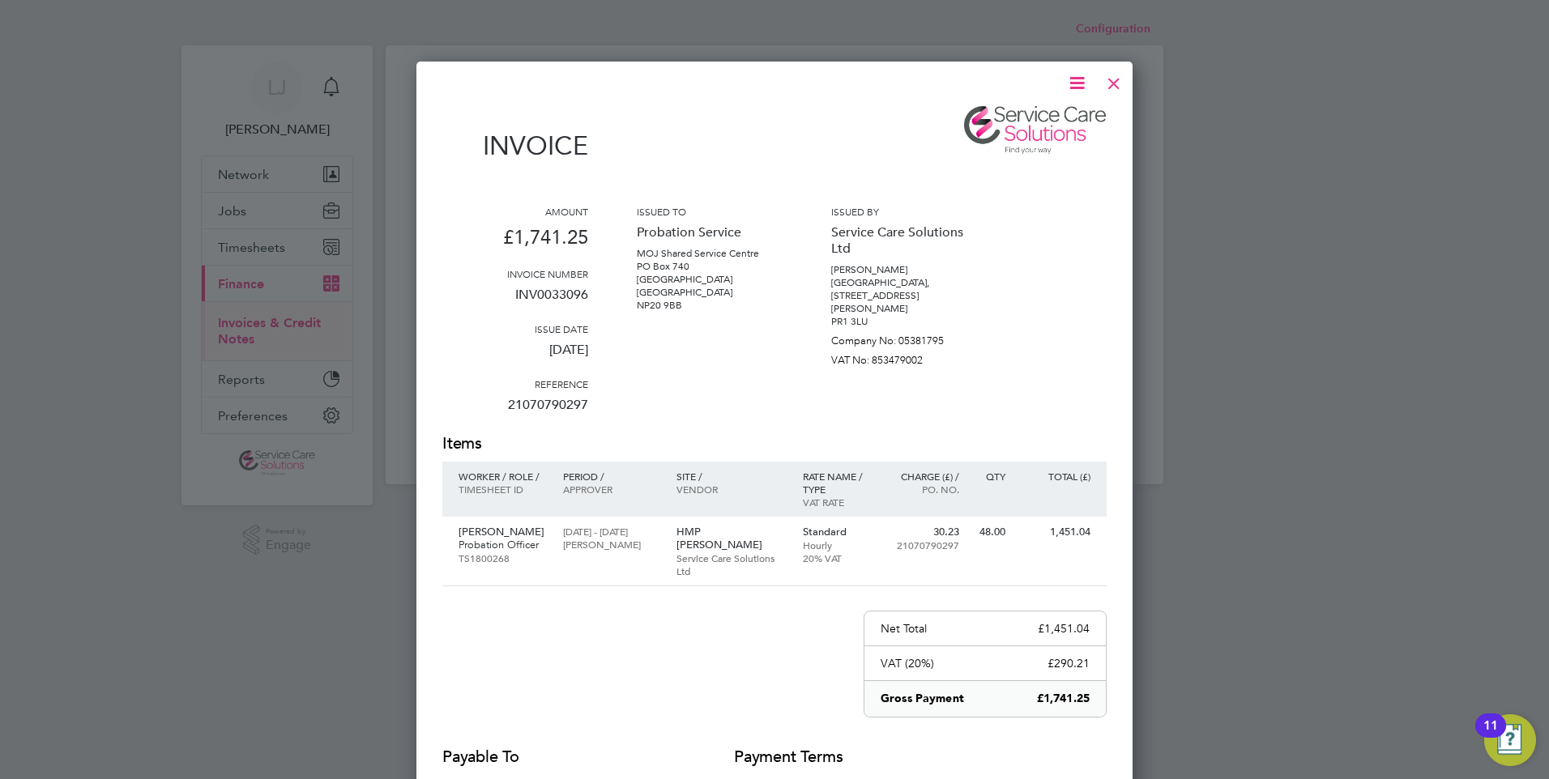
click at [1067, 87] on icon at bounding box center [1077, 83] width 20 height 20
click at [1016, 115] on li "Download Invoice" at bounding box center [1028, 121] width 112 height 23
click at [1110, 79] on div at bounding box center [1113, 79] width 29 height 29
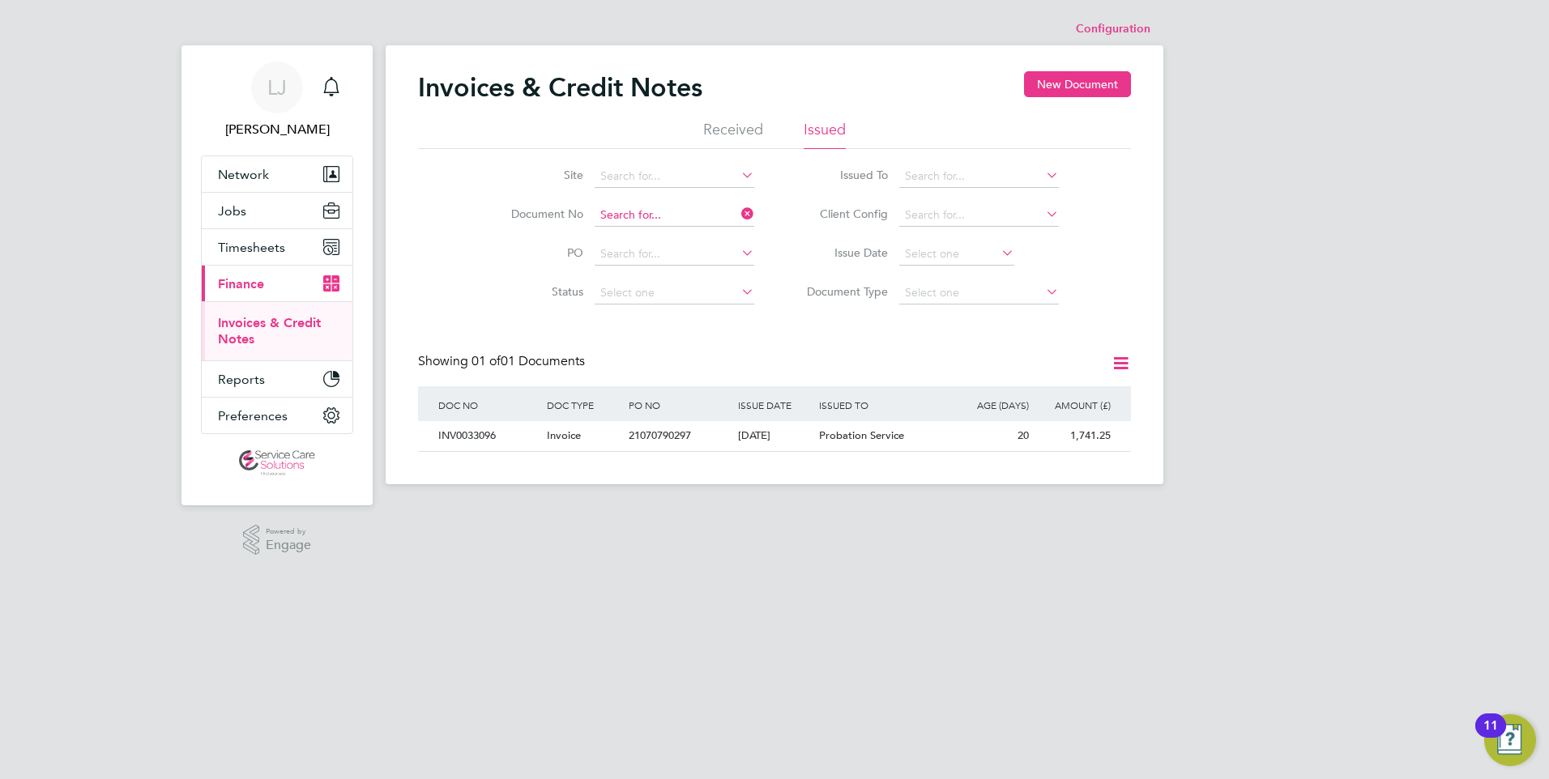
click at [667, 216] on input at bounding box center [674, 215] width 160 height 23
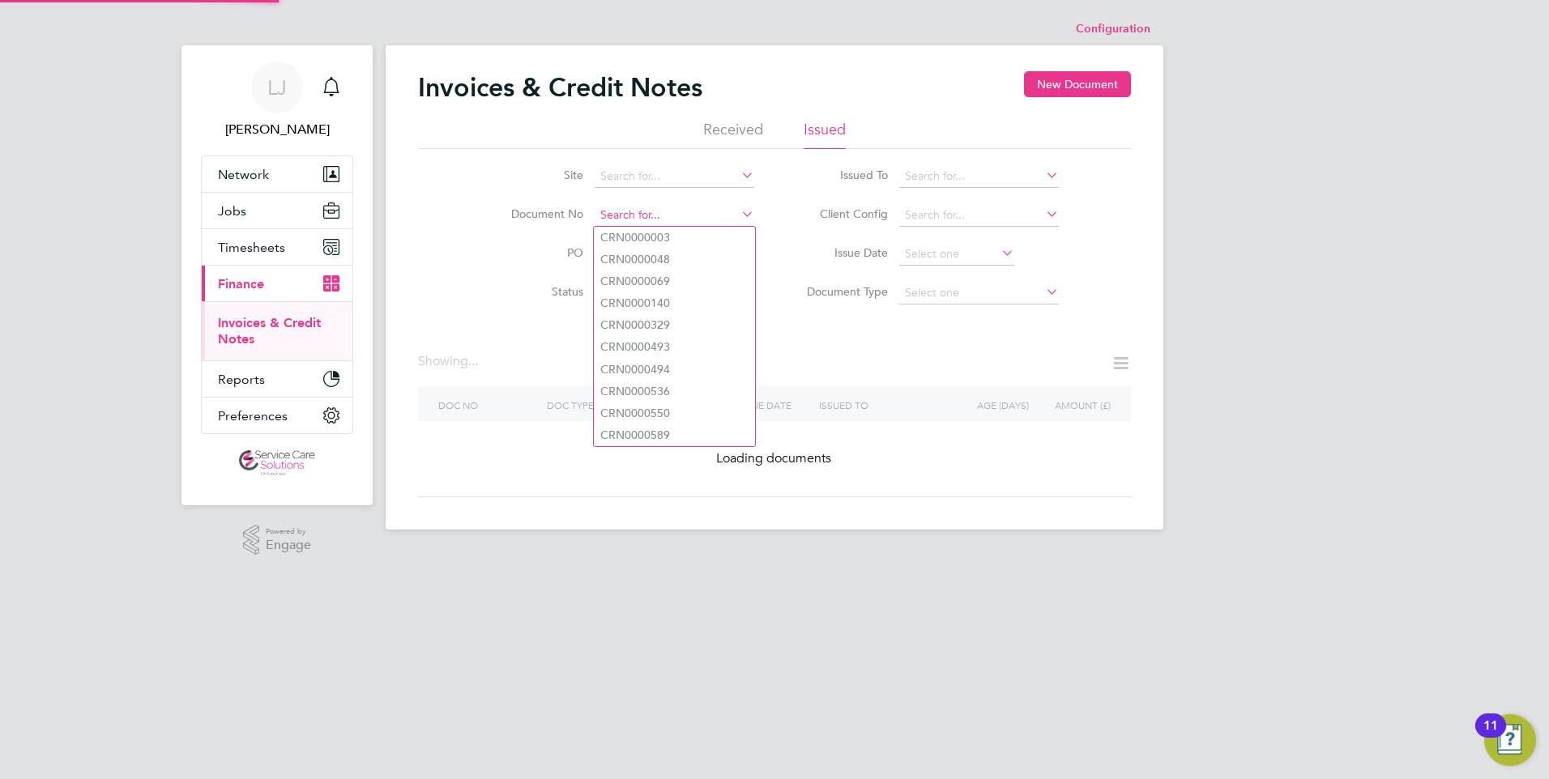
paste input "INV0033148"
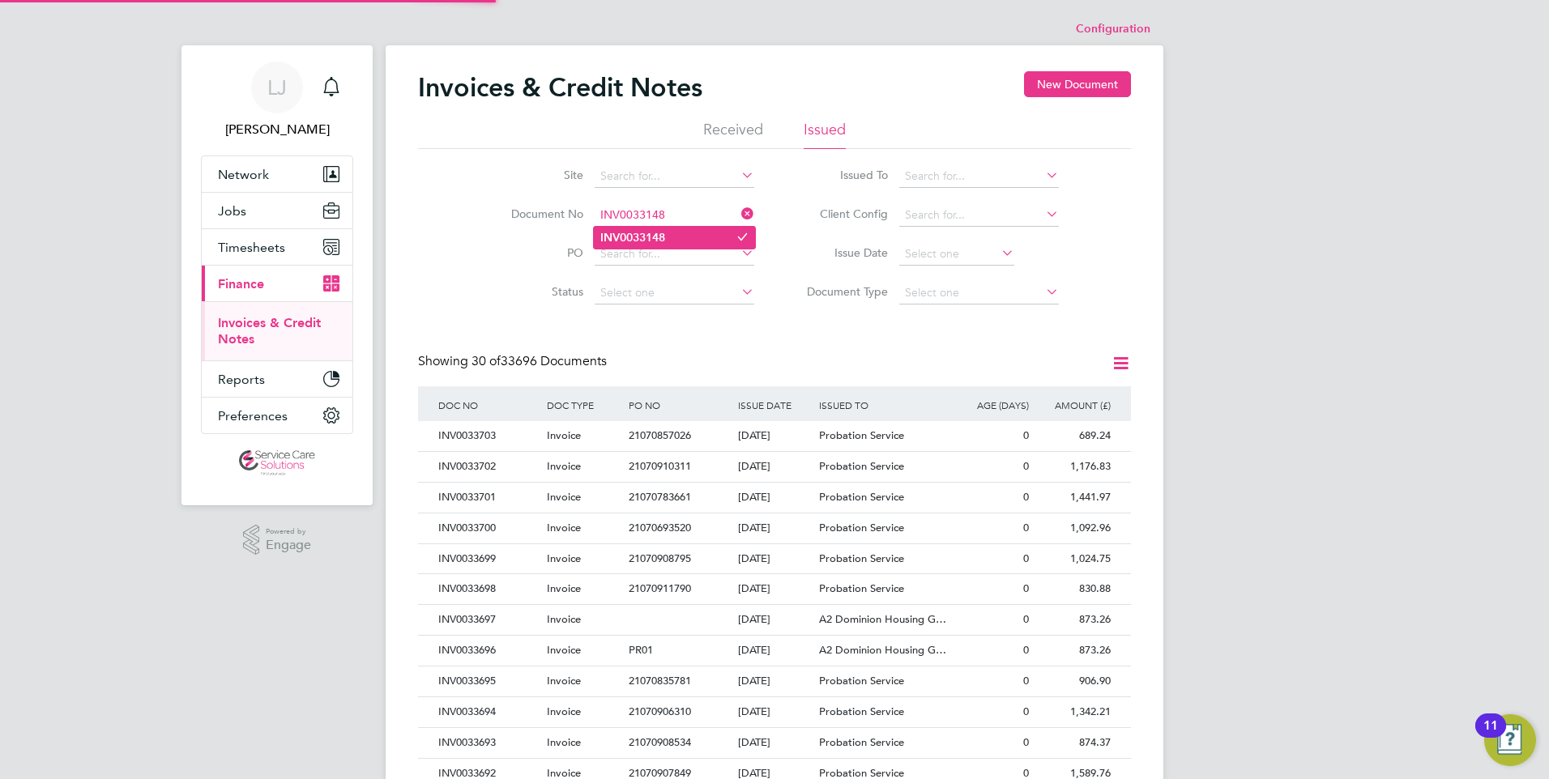
type input "INV0033148"
click at [670, 238] on li "INV0033148" at bounding box center [674, 238] width 161 height 22
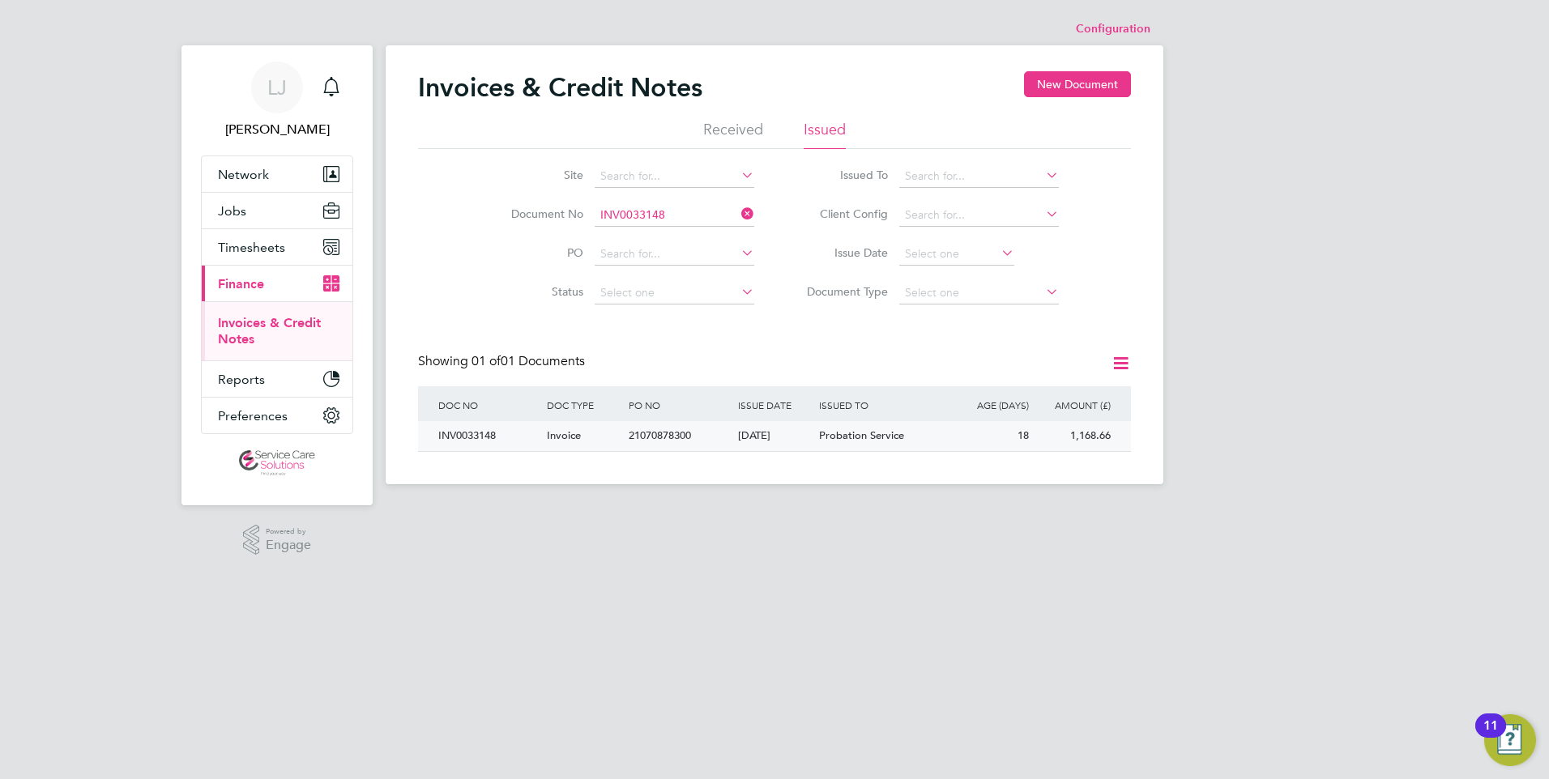
click at [812, 430] on div "[DATE]" at bounding box center [775, 436] width 82 height 30
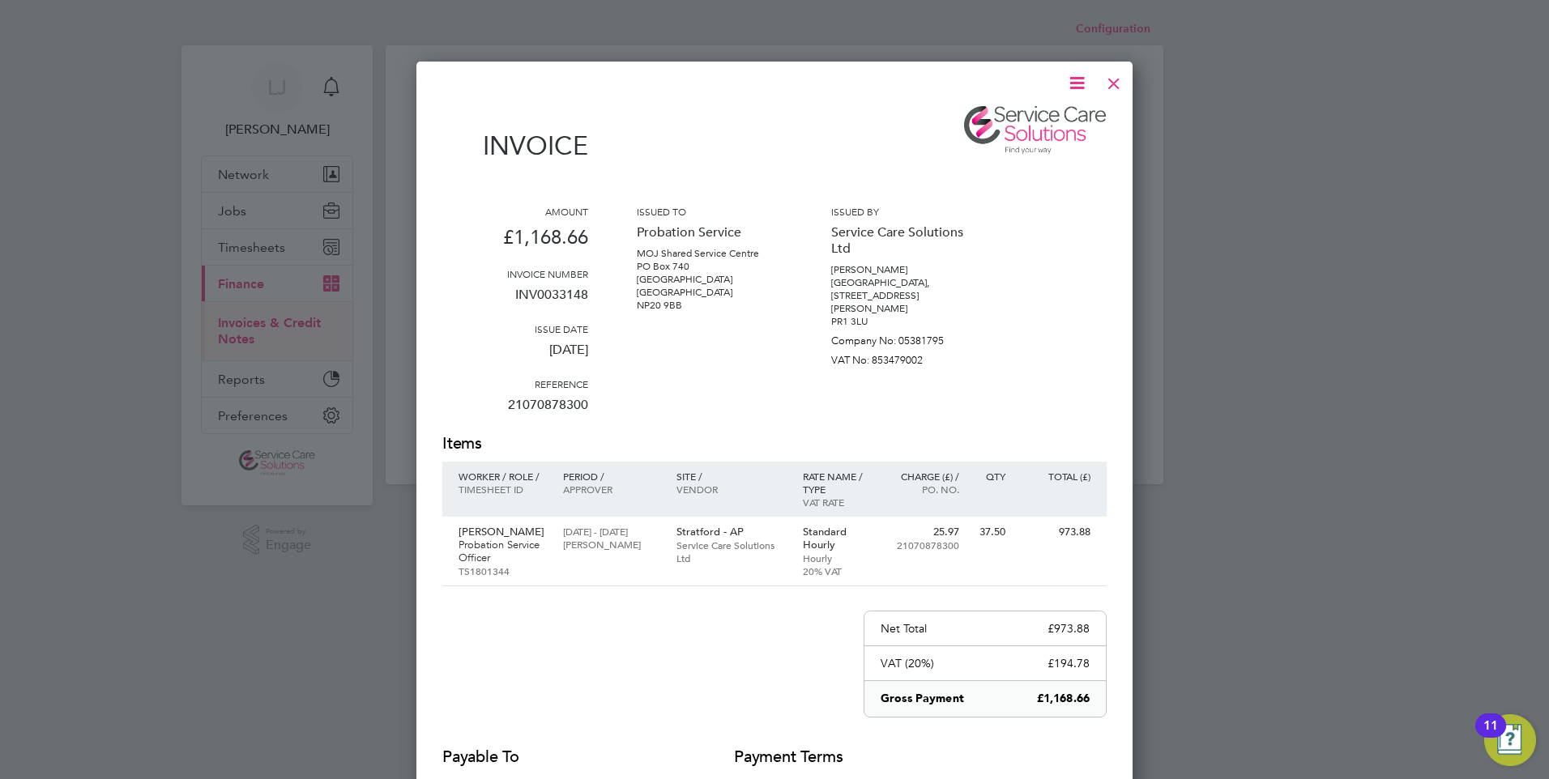
click at [1072, 80] on icon at bounding box center [1077, 83] width 20 height 20
click at [1001, 119] on li "Download Invoice" at bounding box center [1028, 121] width 112 height 23
click at [1104, 82] on div at bounding box center [1113, 79] width 29 height 29
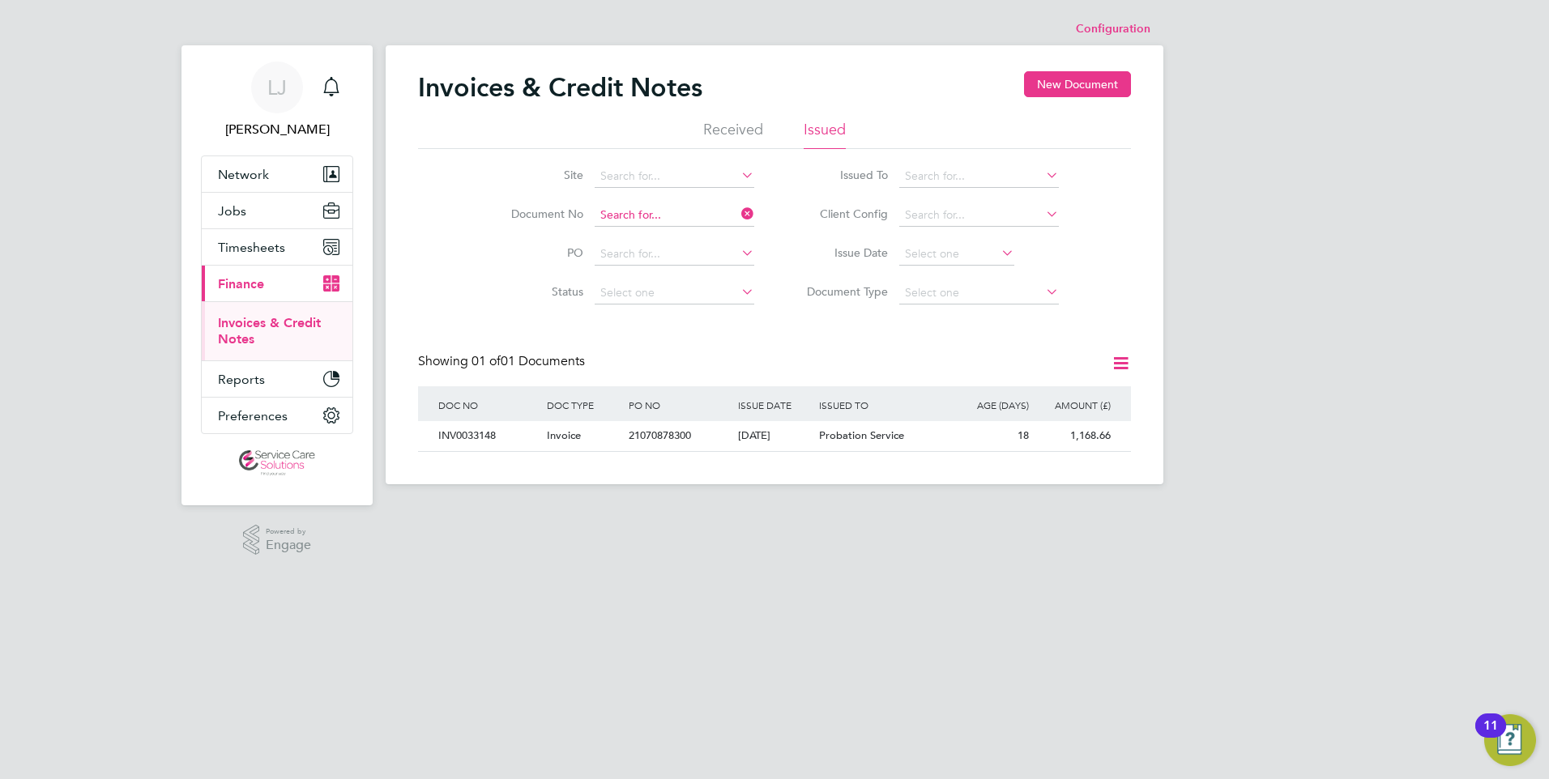
click at [637, 212] on input at bounding box center [674, 215] width 160 height 23
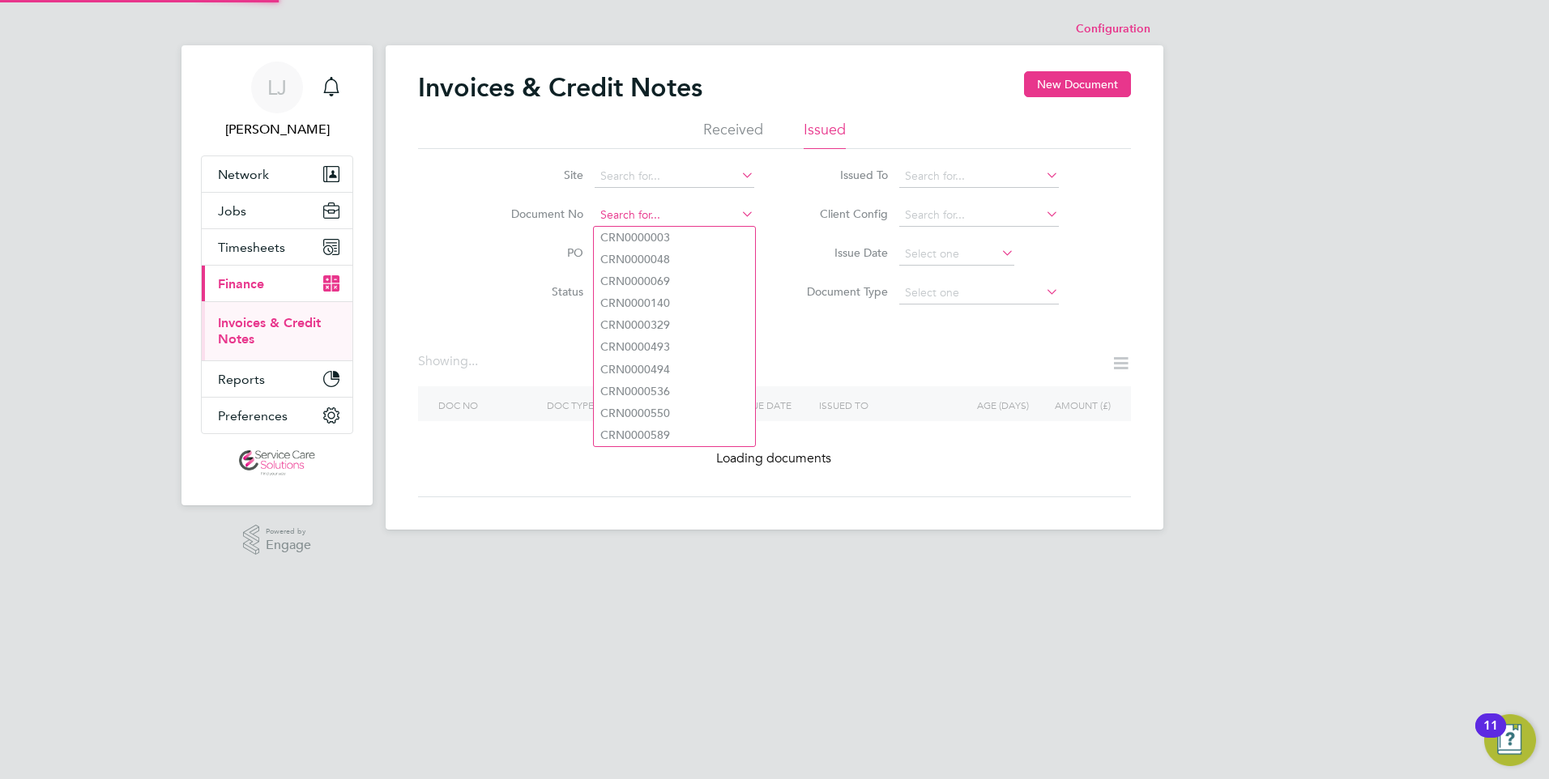
paste input "INV0033172"
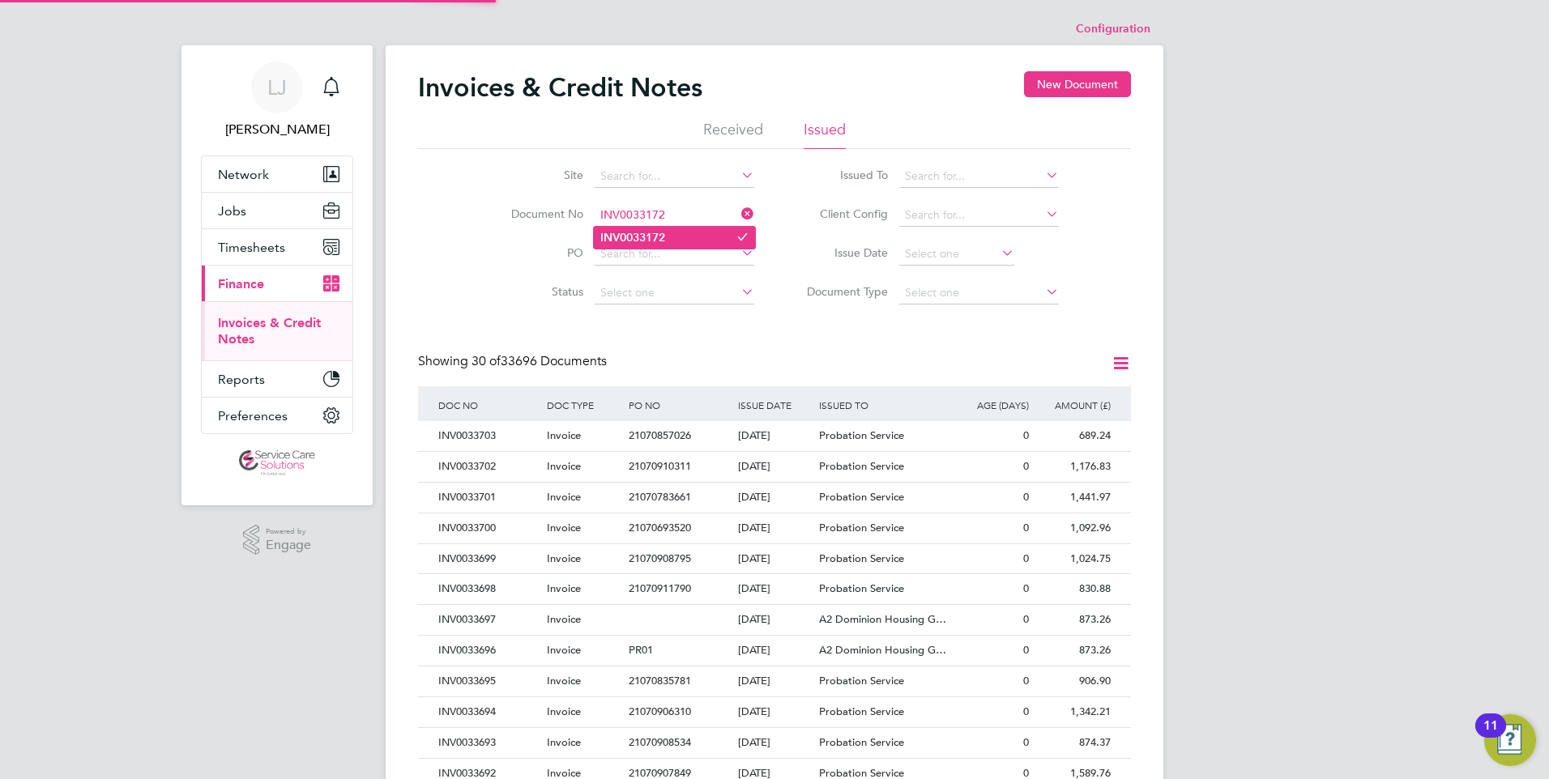
type input "INV0033172"
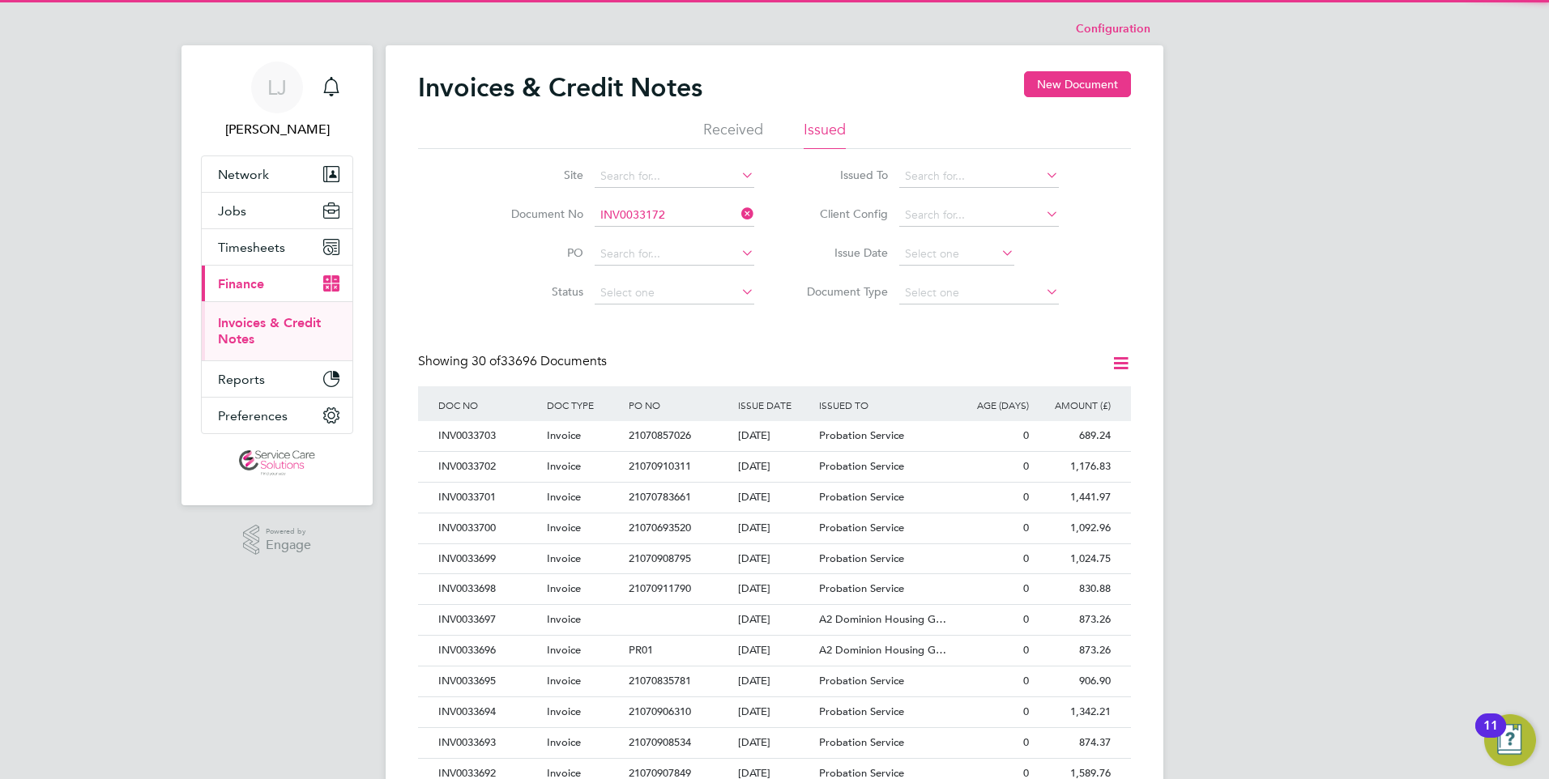
click at [680, 234] on li "INV0033172" at bounding box center [674, 238] width 161 height 22
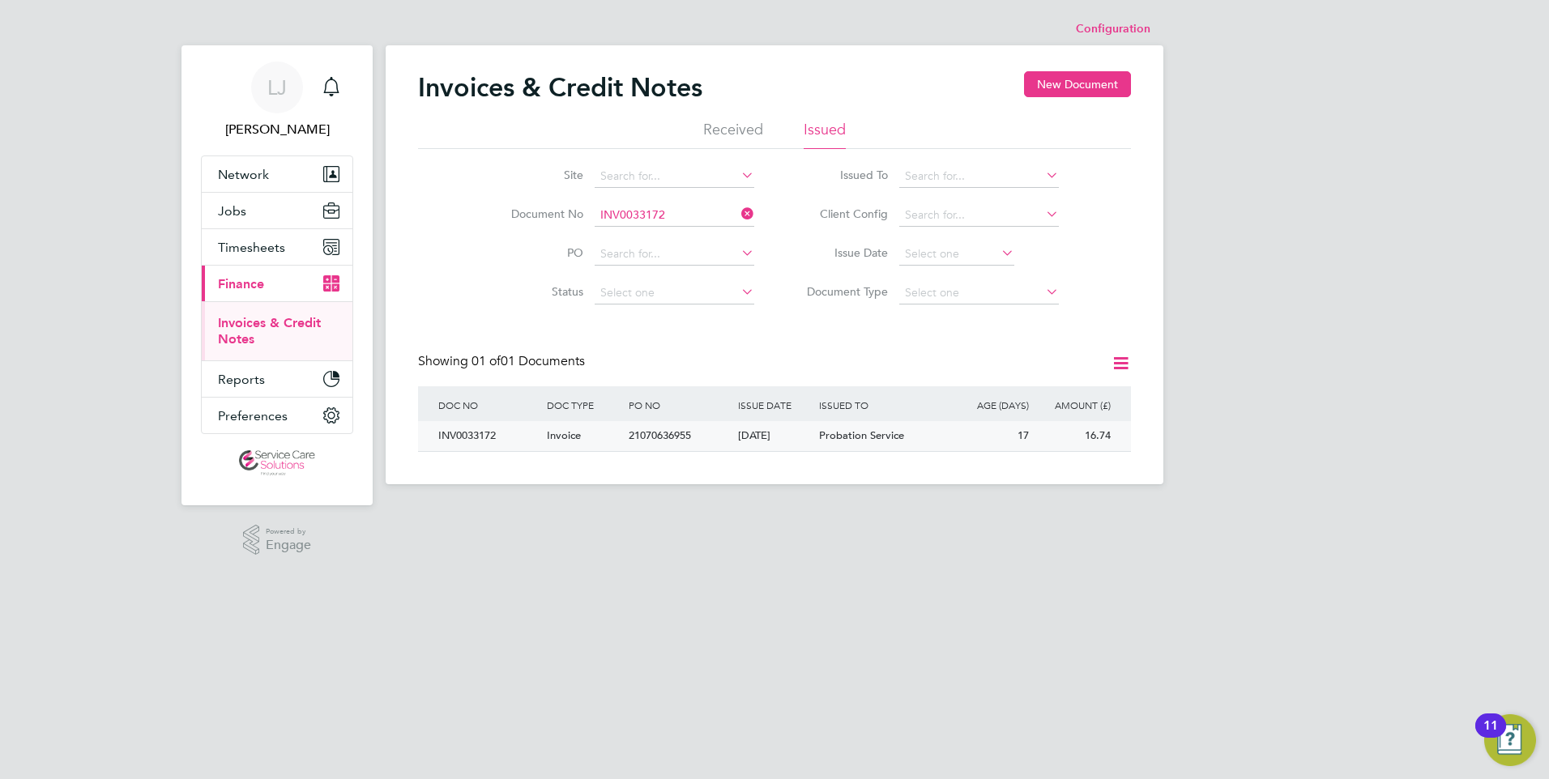
click at [849, 437] on span "Probation Service" at bounding box center [861, 435] width 85 height 14
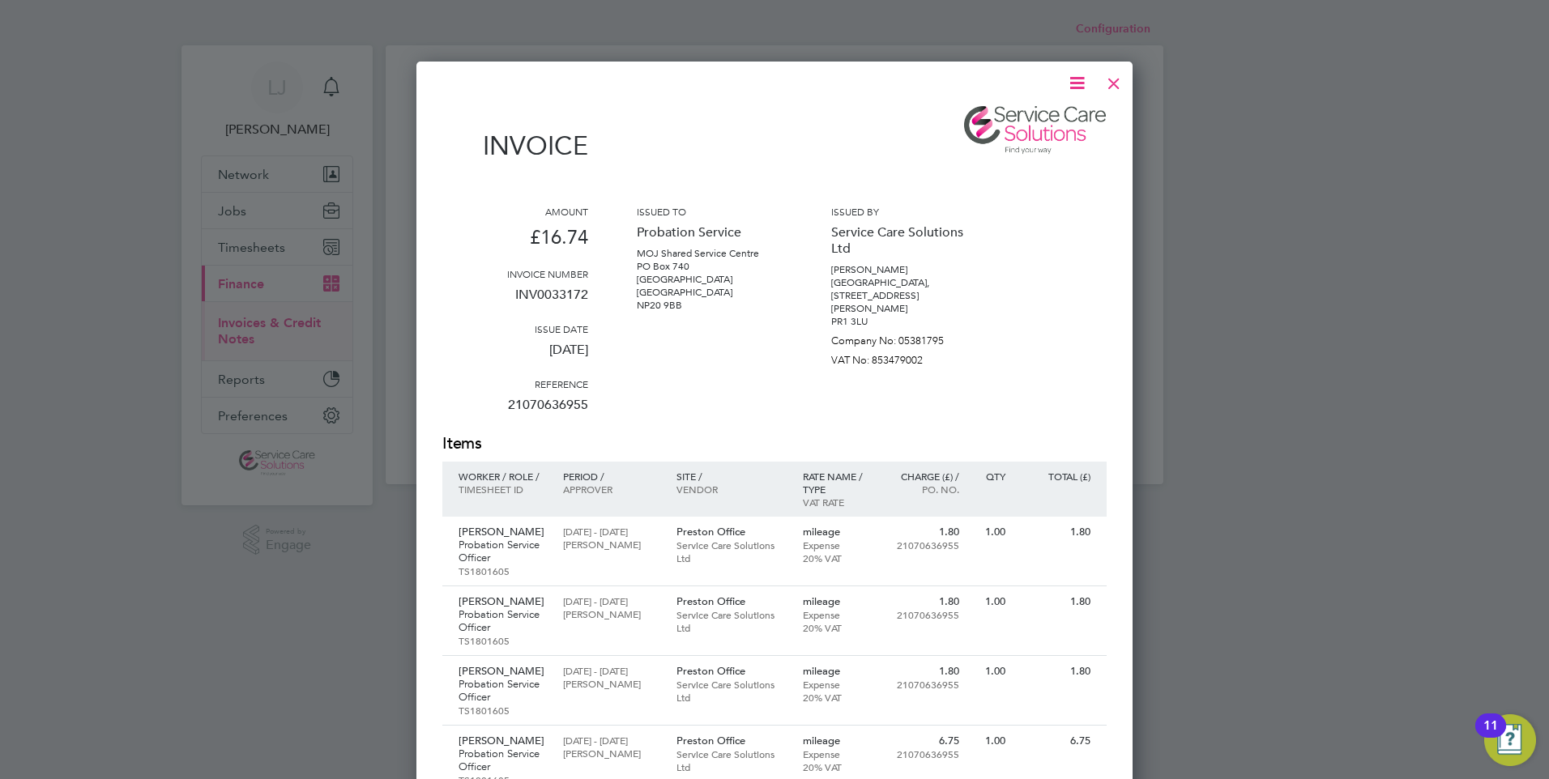
click at [1071, 82] on icon at bounding box center [1077, 83] width 20 height 20
click at [1006, 116] on li "Download Invoice" at bounding box center [1028, 121] width 112 height 23
click at [1111, 80] on div at bounding box center [1113, 79] width 29 height 29
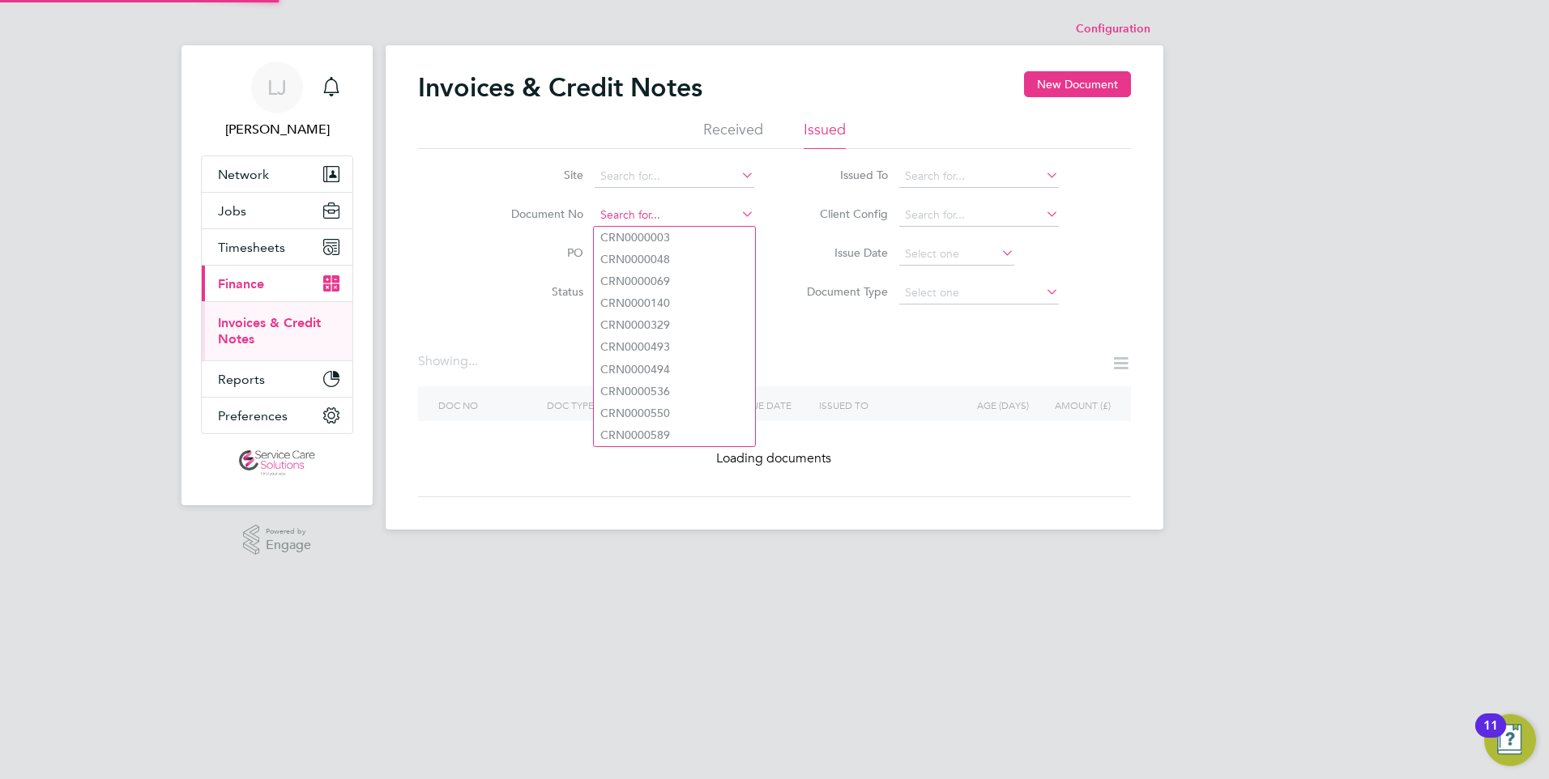
click at [641, 218] on input at bounding box center [674, 215] width 160 height 23
paste input "INV0033471"
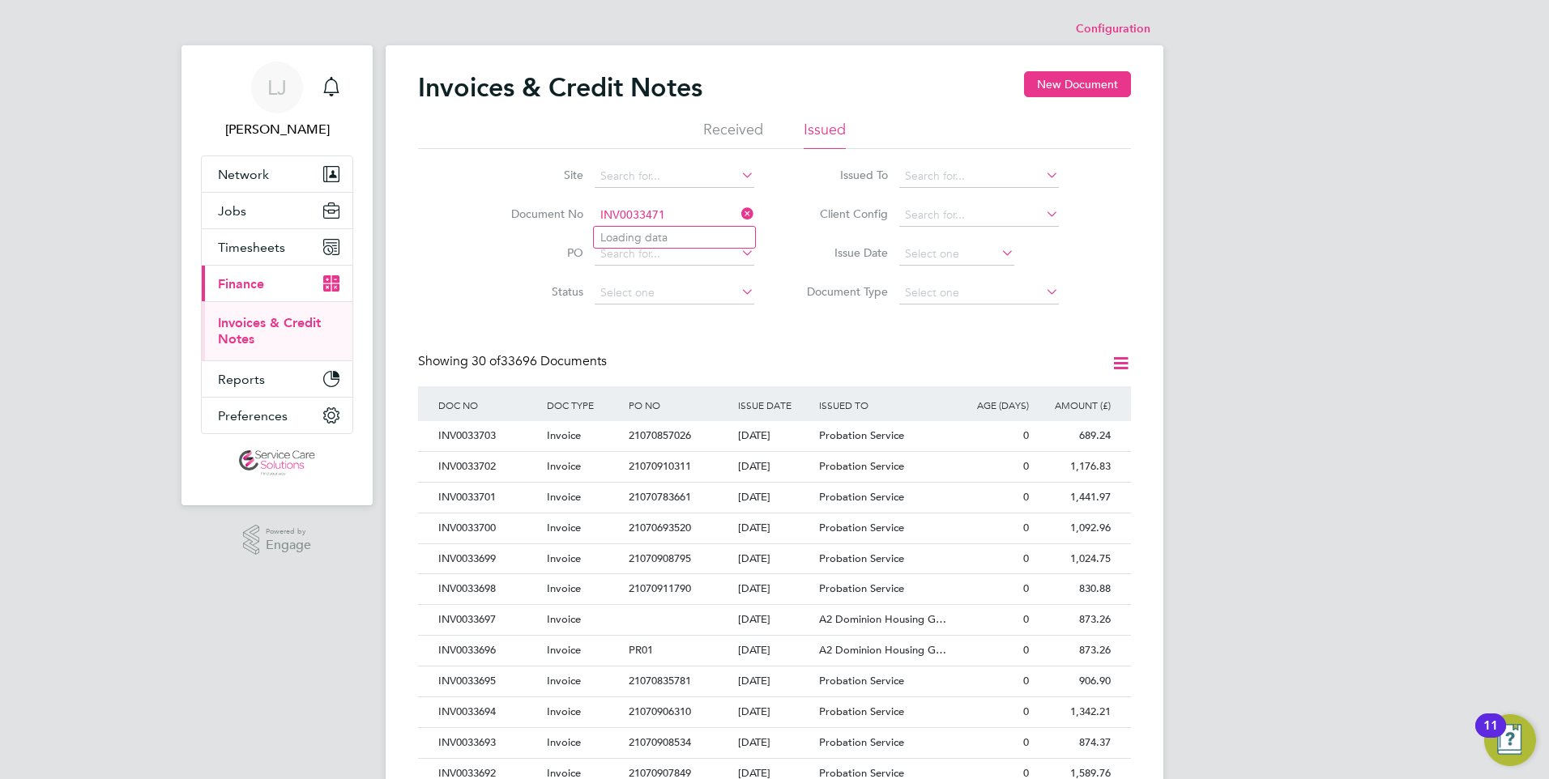
type input "INV0033471"
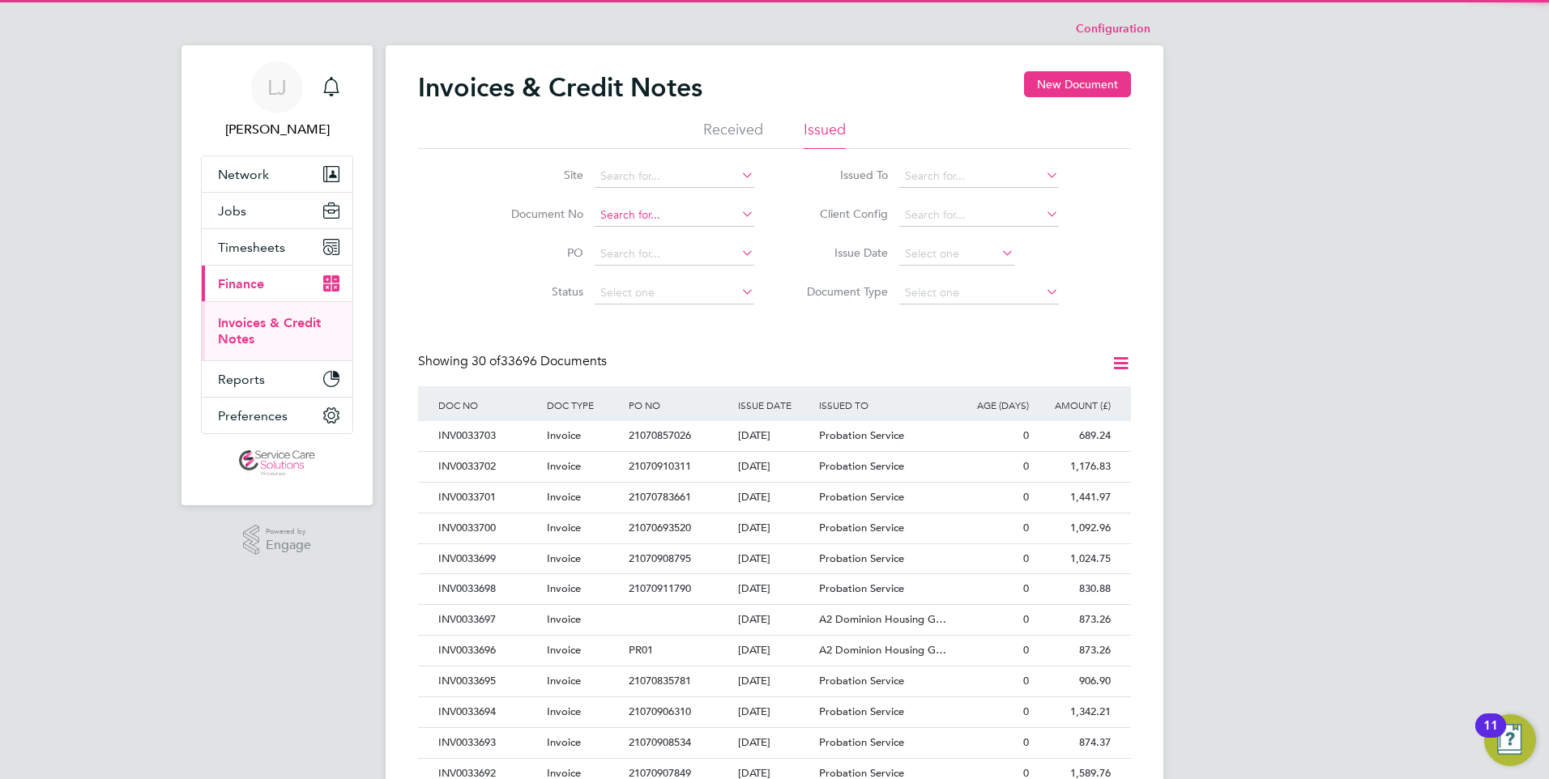
scroll to position [31, 110]
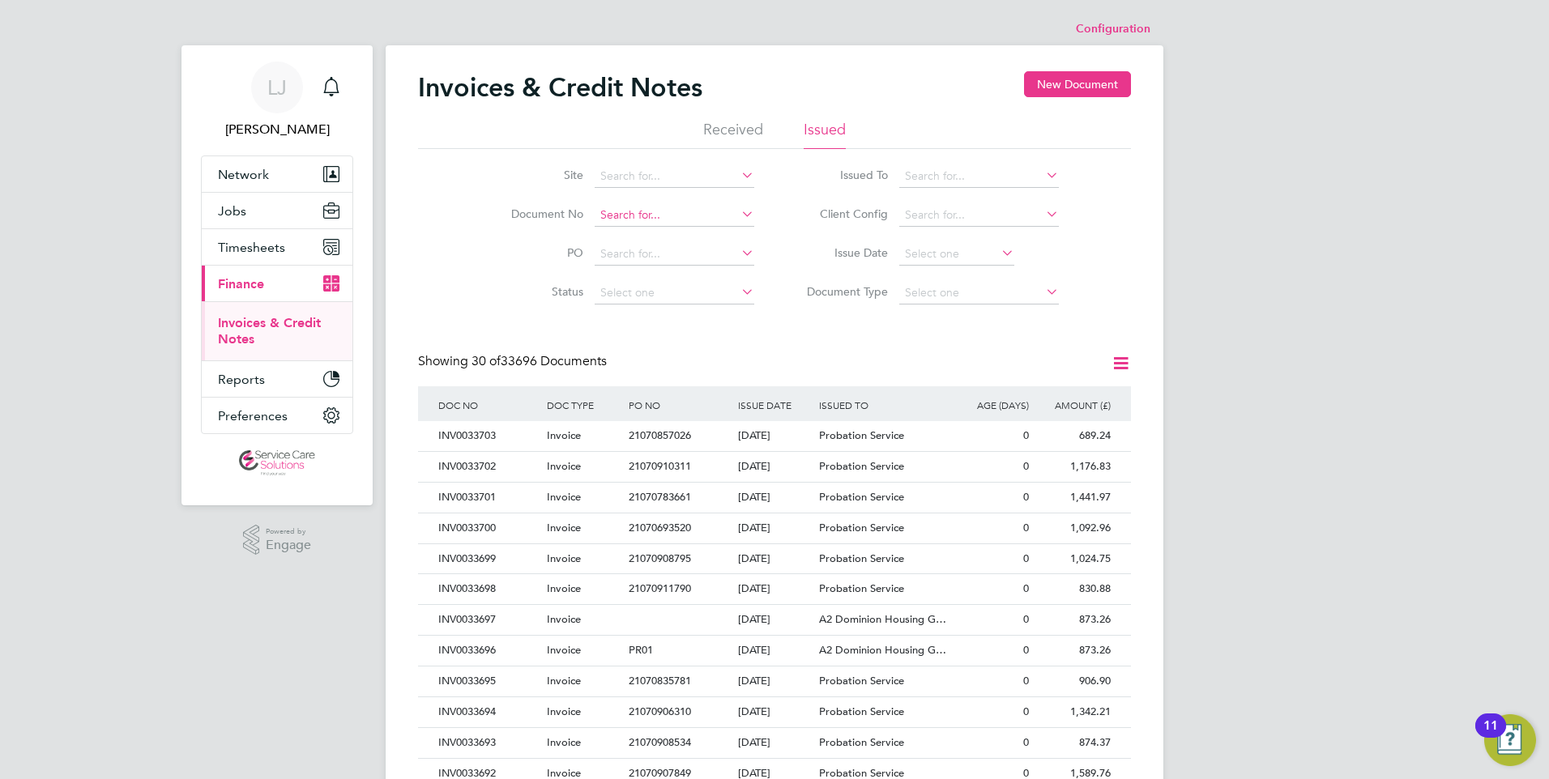
click at [680, 214] on input at bounding box center [674, 215] width 160 height 23
paste input "INV0033471"
type input "INV0033471"
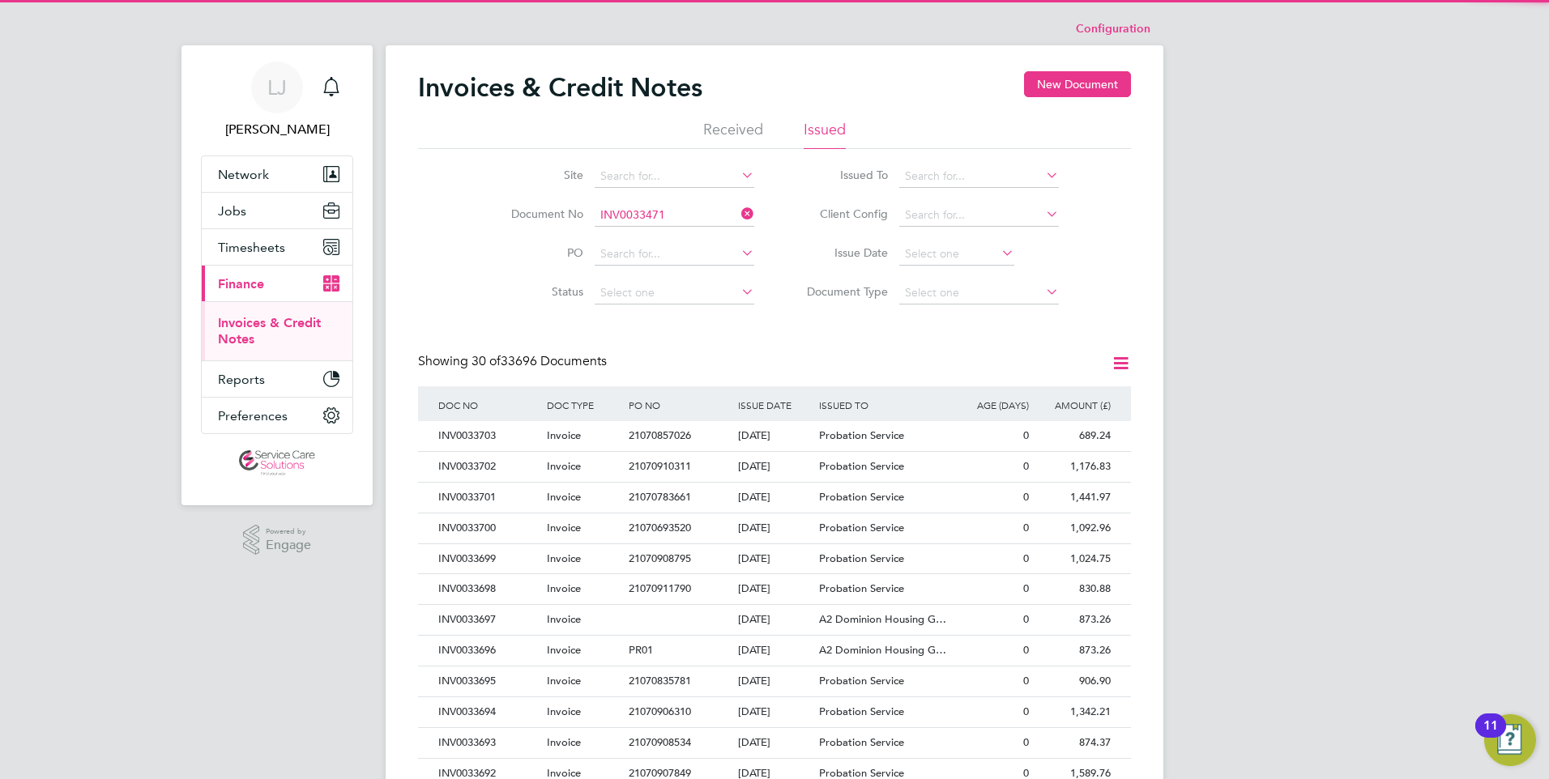
click at [662, 238] on b "INV0033471" at bounding box center [632, 238] width 65 height 14
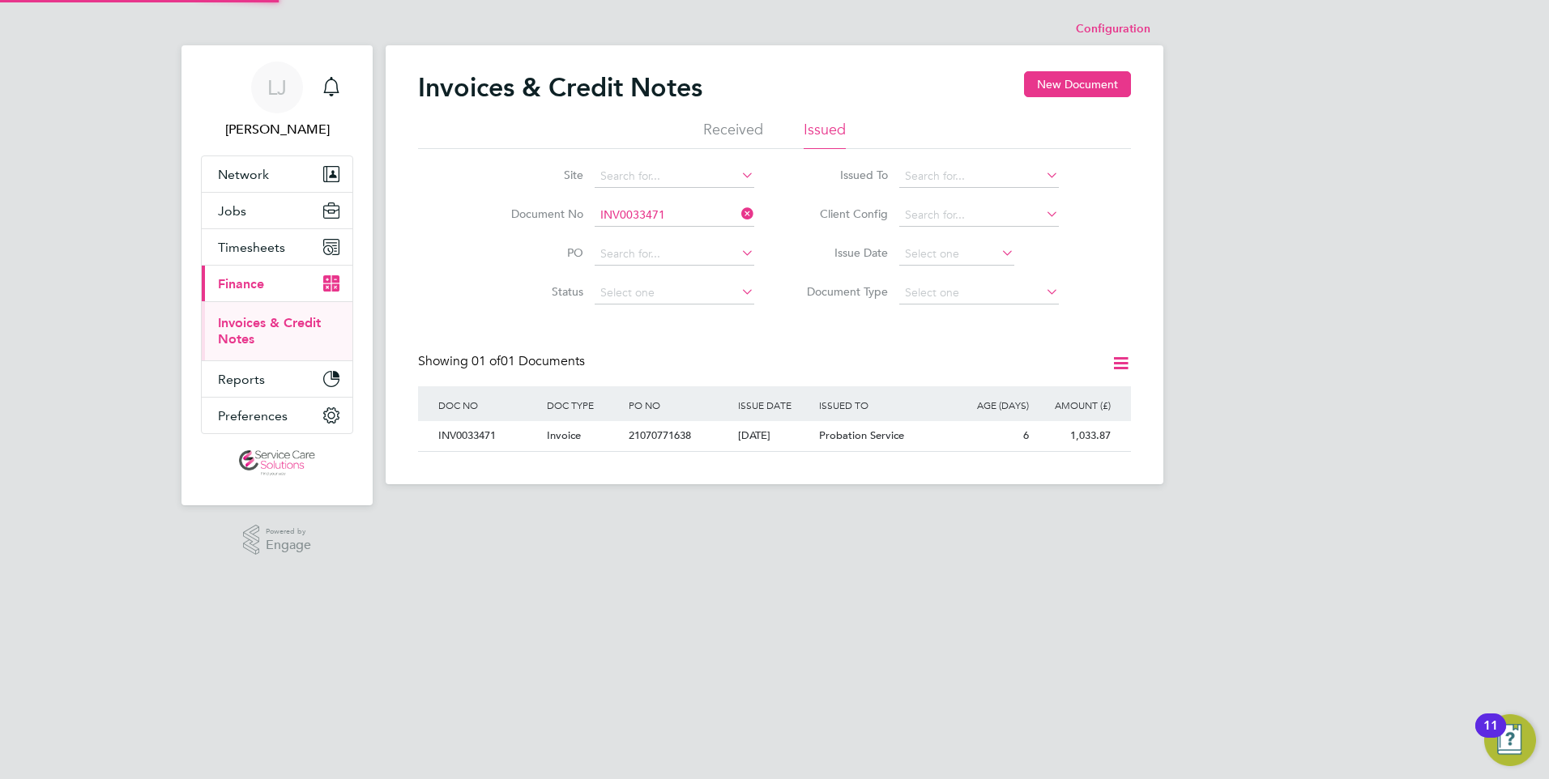
scroll to position [31, 137]
click at [815, 439] on div "Probation Service" at bounding box center [883, 436] width 136 height 30
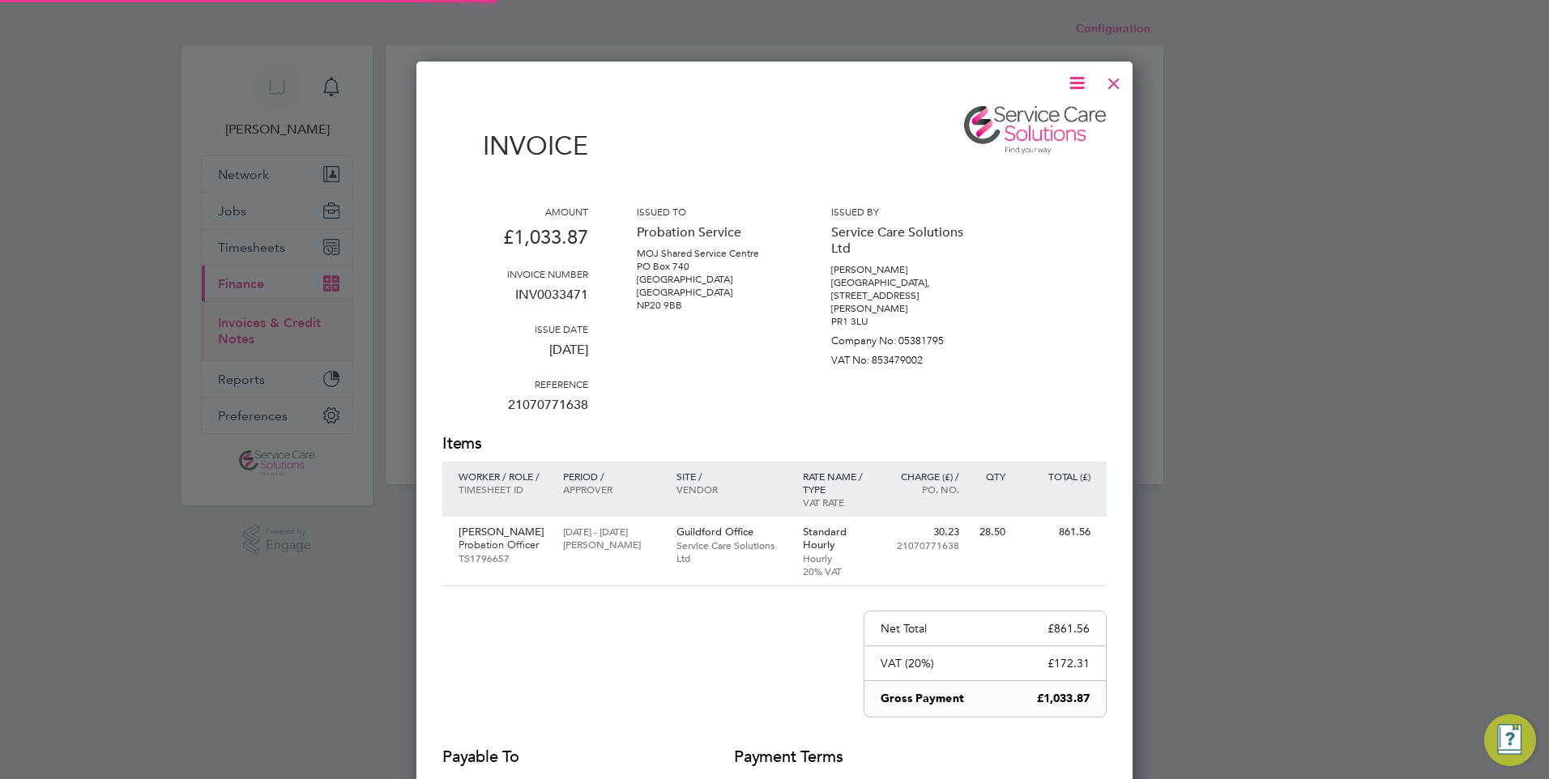
scroll to position [862, 717]
click at [1074, 84] on icon at bounding box center [1077, 83] width 20 height 20
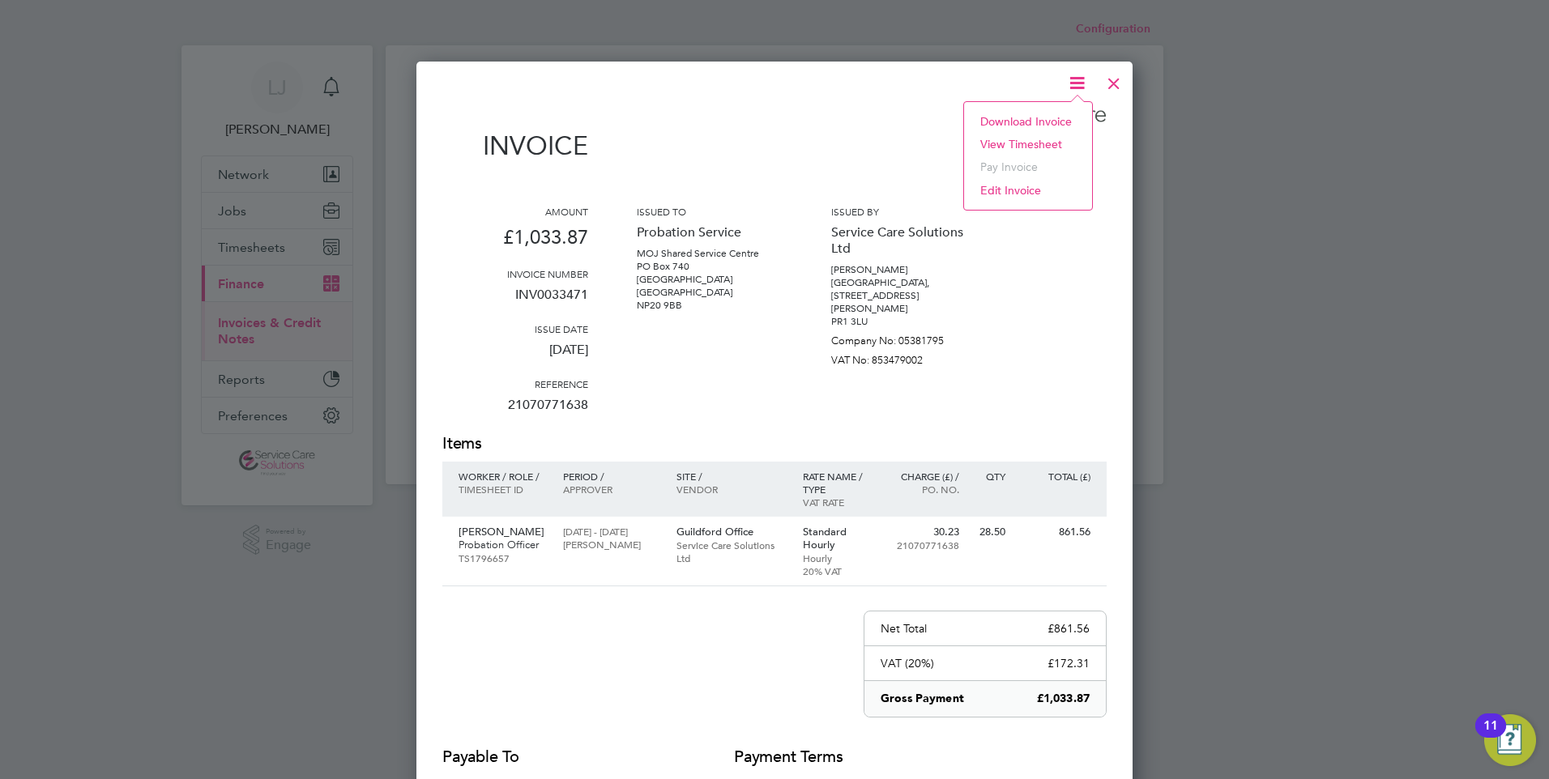
click at [991, 119] on li "Download Invoice" at bounding box center [1028, 121] width 112 height 23
click at [1114, 79] on div at bounding box center [1113, 79] width 29 height 29
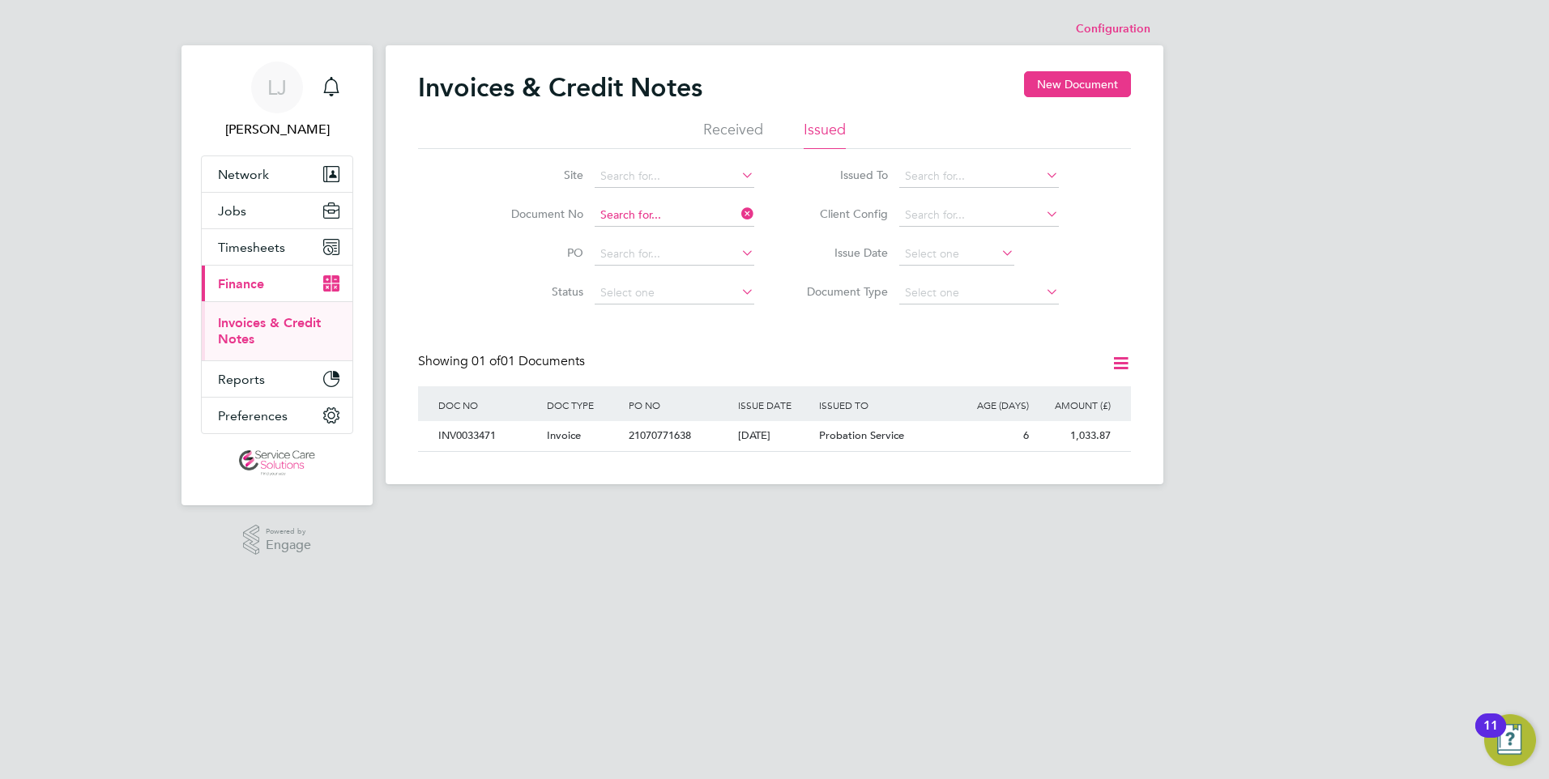
click at [647, 215] on input at bounding box center [674, 215] width 160 height 23
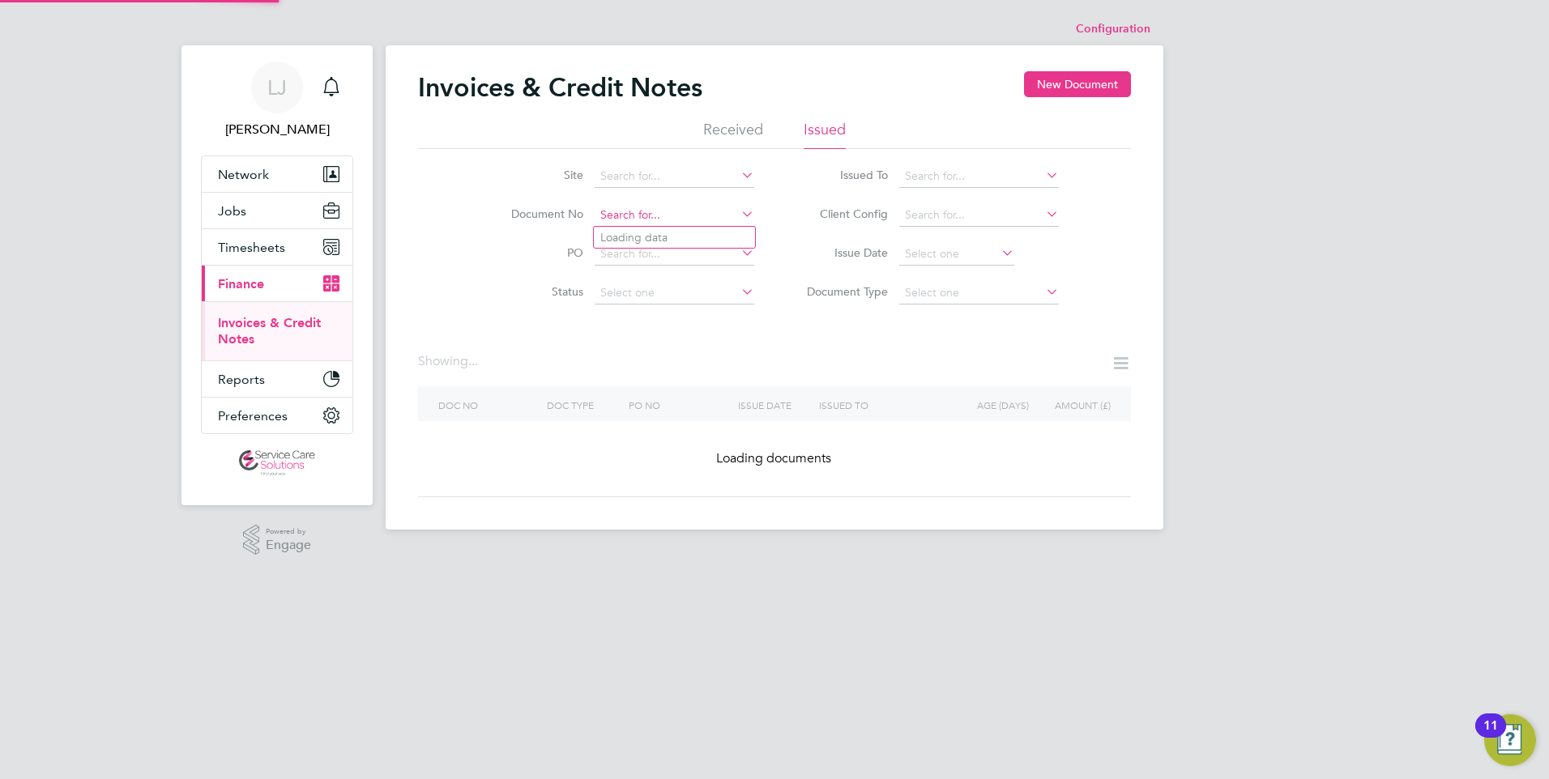
paste input "INV0033523"
type input "INV0033523"
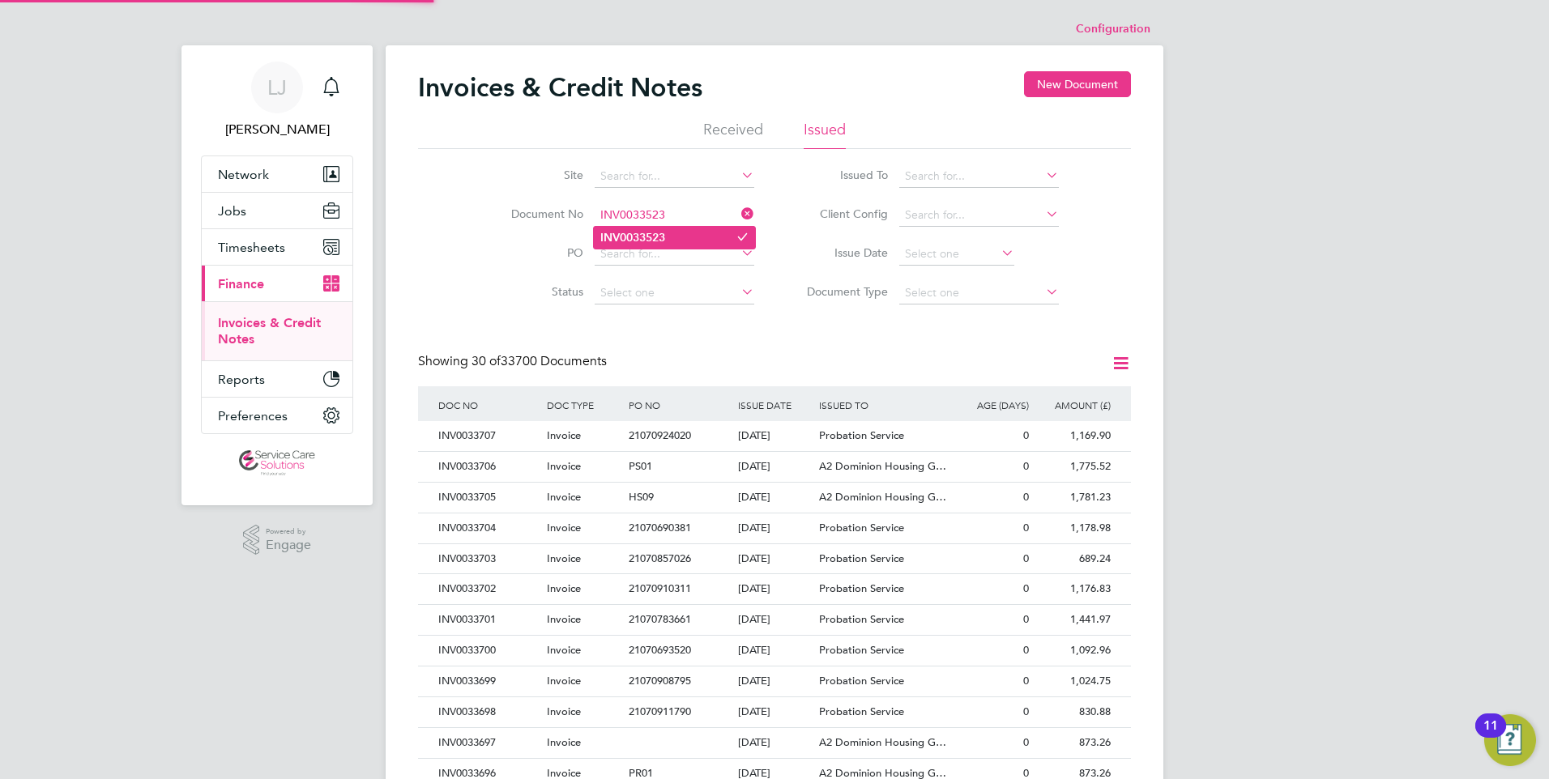
click at [656, 232] on b "INV0033523" at bounding box center [632, 238] width 65 height 14
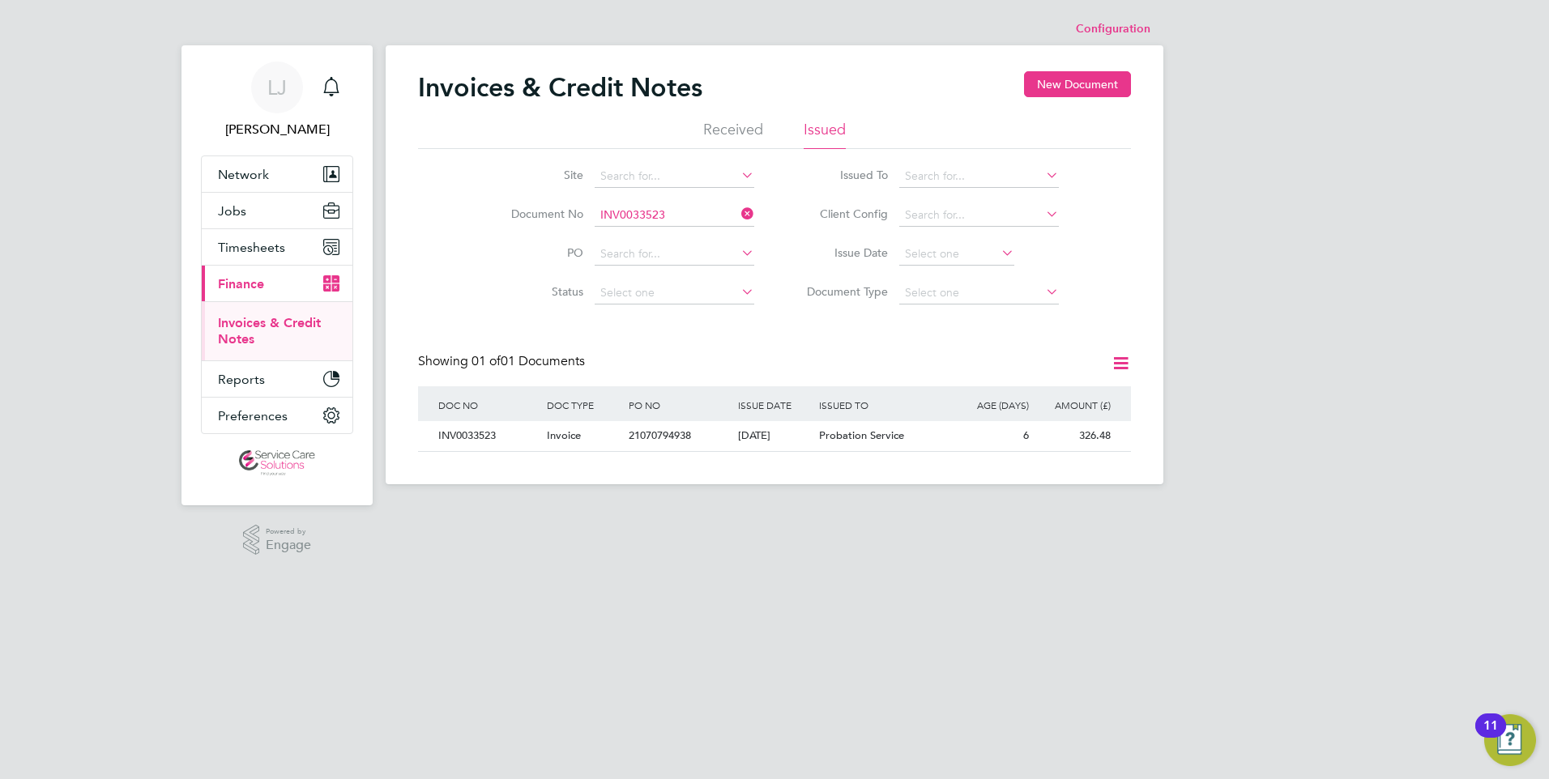
scroll to position [31, 137]
click at [765, 427] on div "[DATE]" at bounding box center [775, 436] width 82 height 30
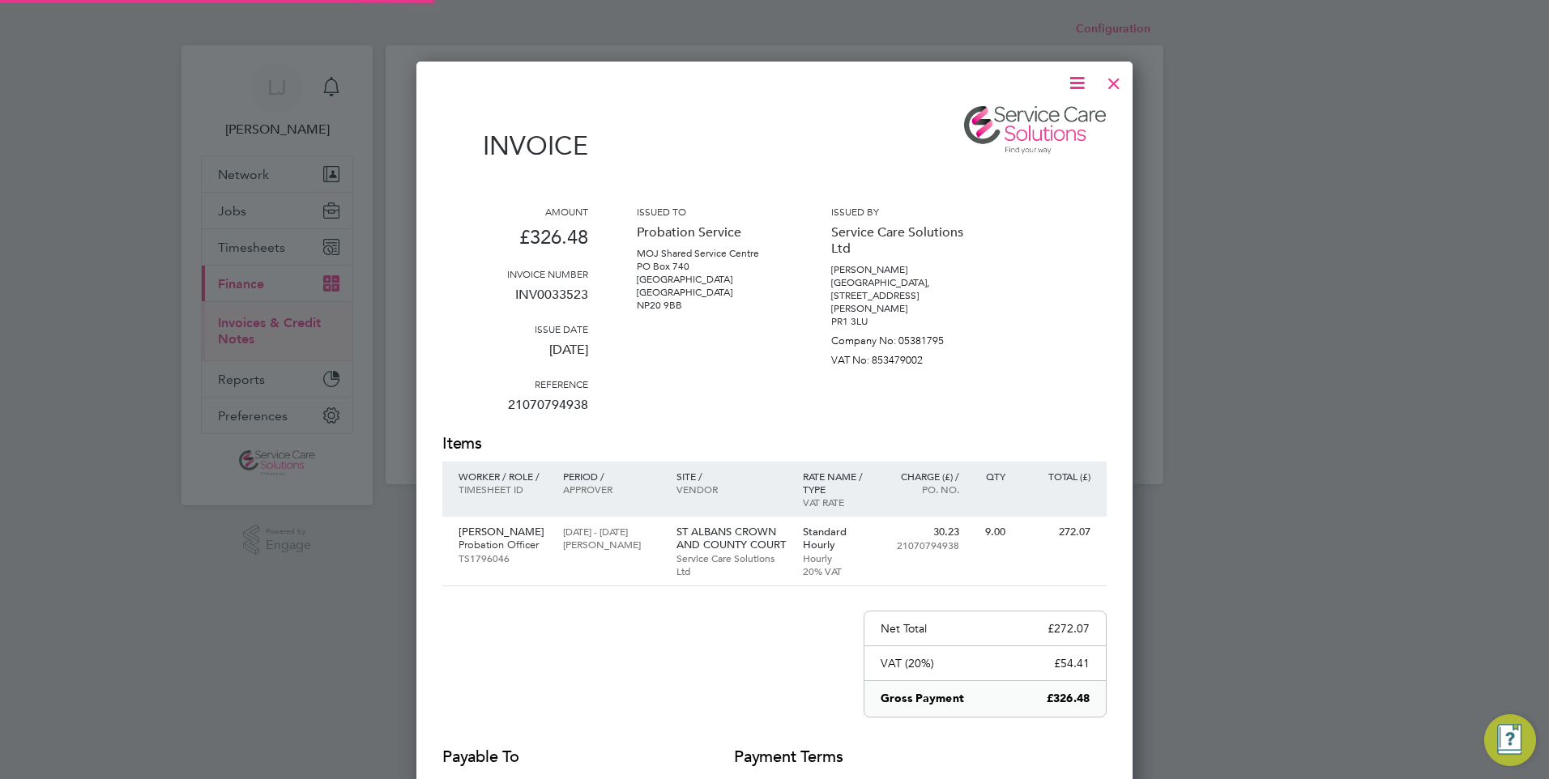
scroll to position [862, 717]
click at [1069, 77] on icon at bounding box center [1077, 83] width 20 height 20
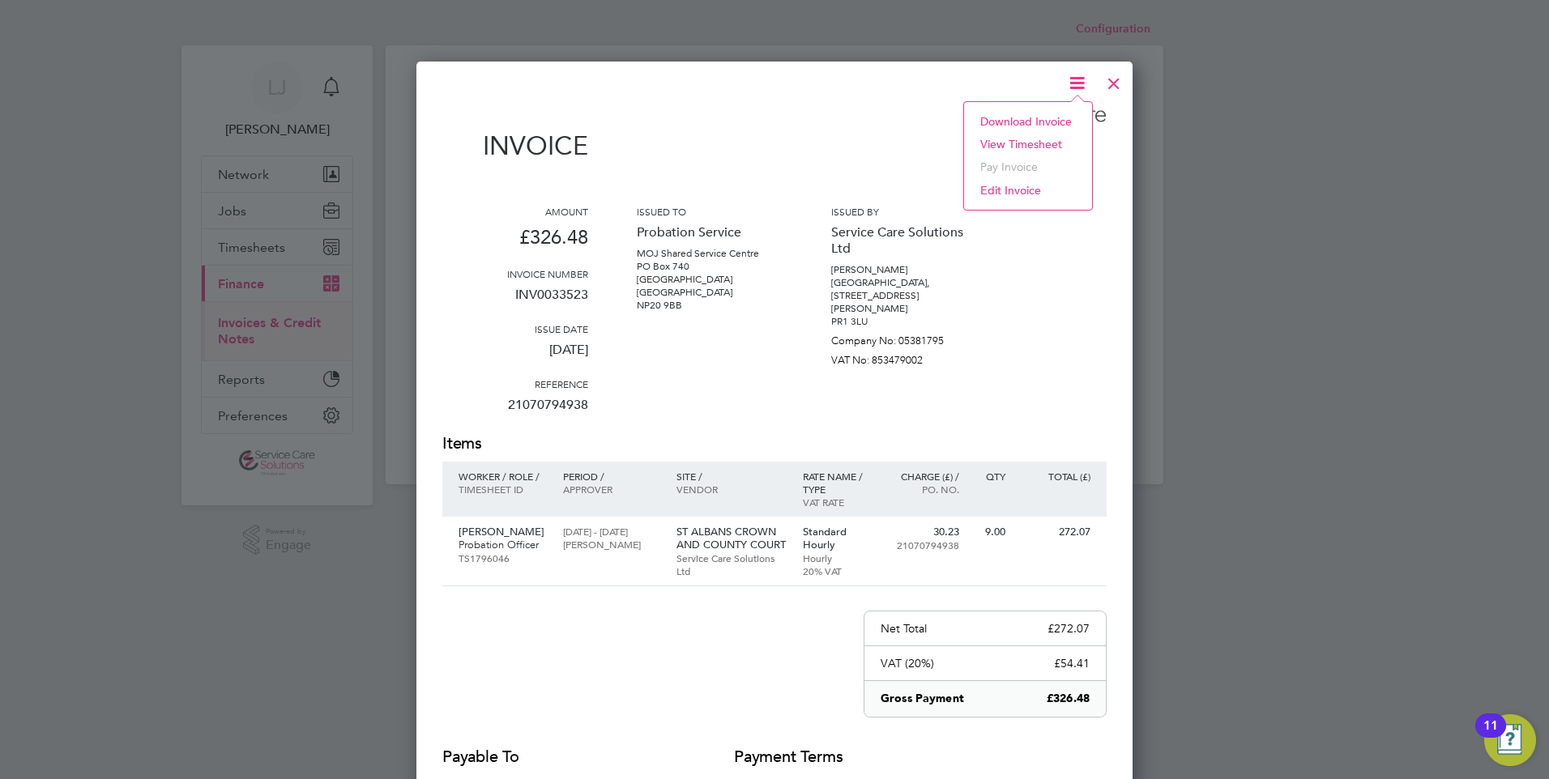
click at [1014, 126] on li "Download Invoice" at bounding box center [1028, 121] width 112 height 23
click at [1110, 79] on div at bounding box center [1113, 79] width 29 height 29
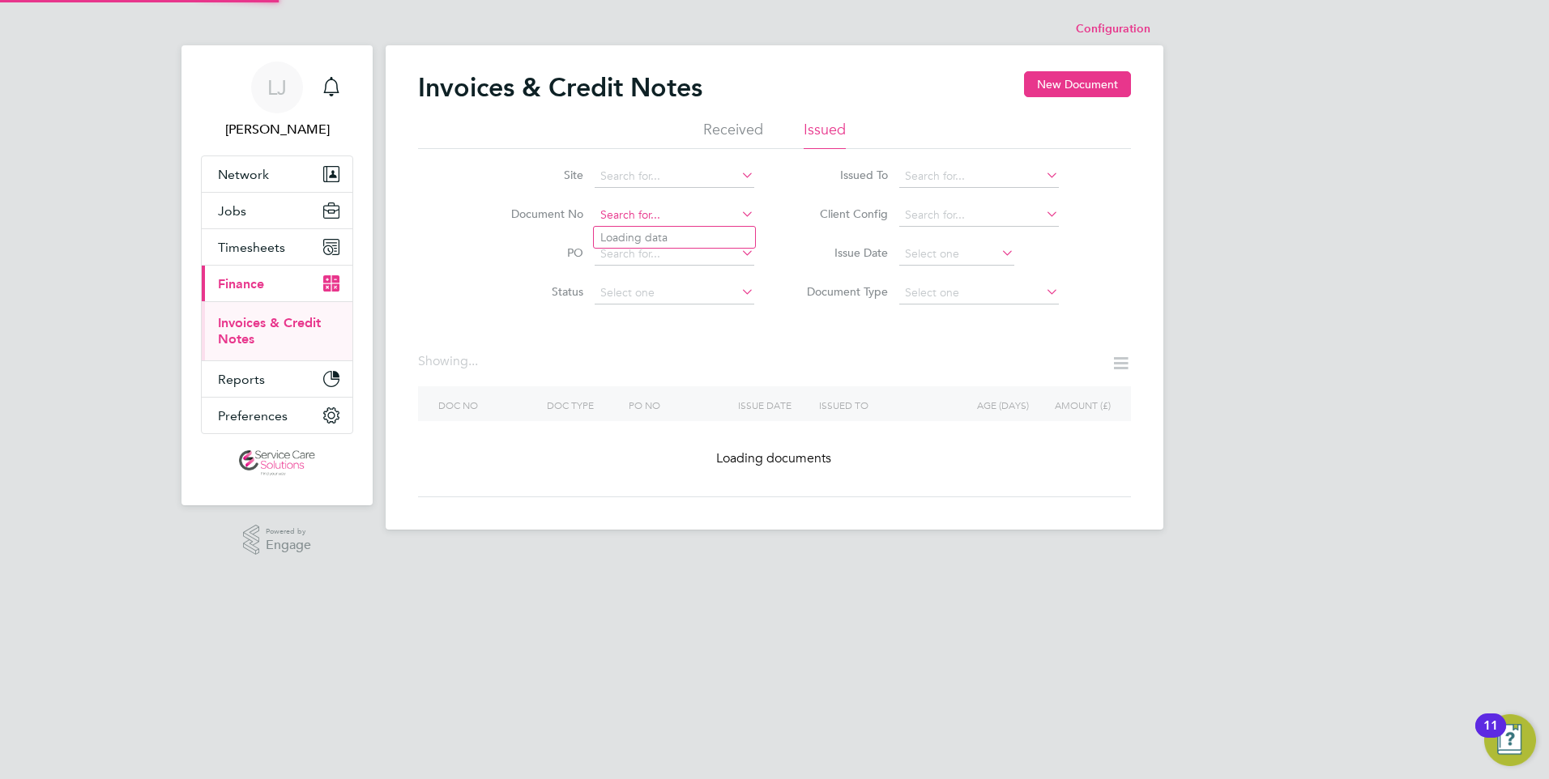
click at [653, 212] on input at bounding box center [674, 215] width 160 height 23
paste input "INV0033167"
type input "INV0033167"
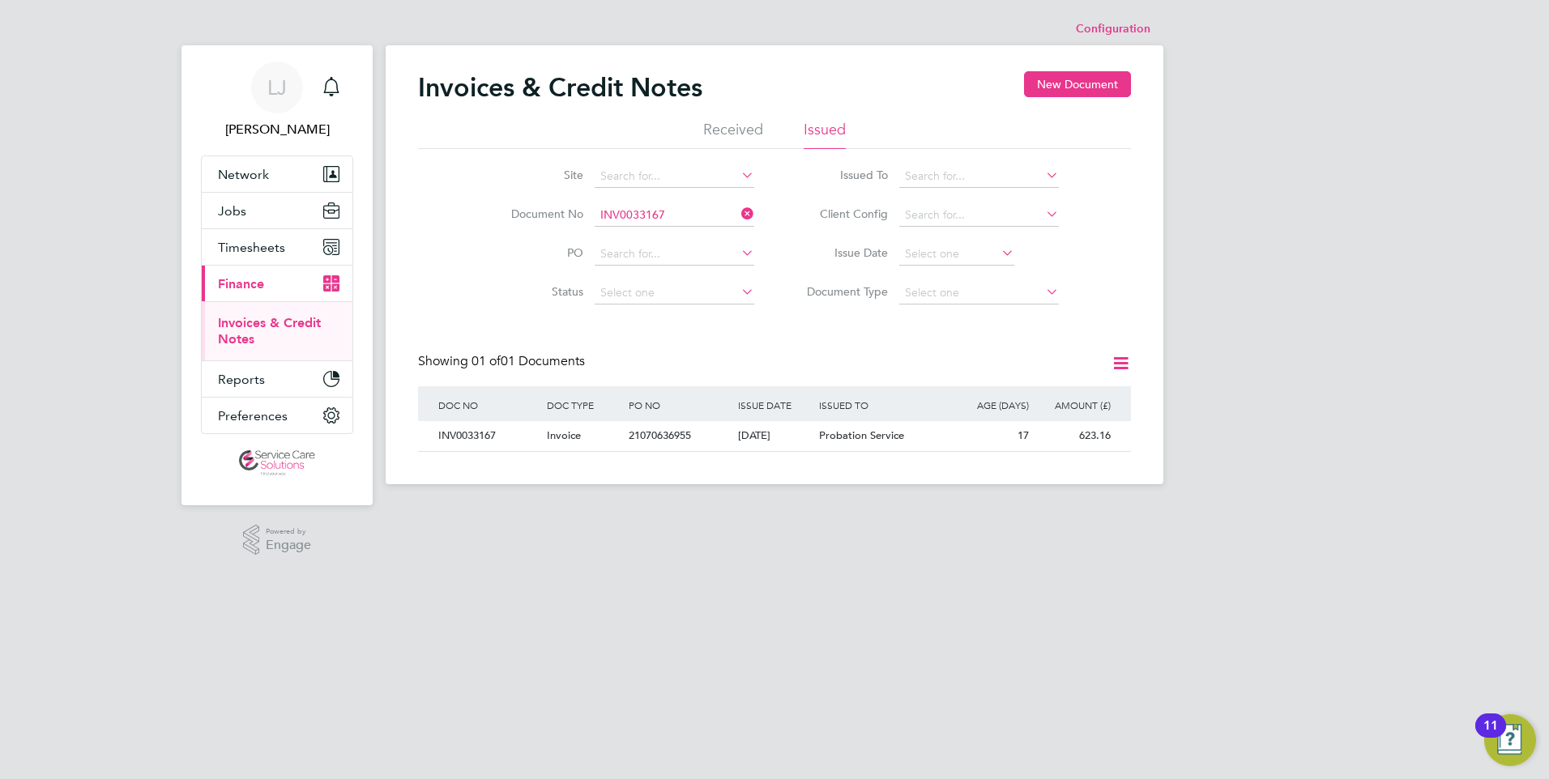
scroll to position [31, 137]
click at [801, 432] on div "[DATE]" at bounding box center [775, 436] width 82 height 30
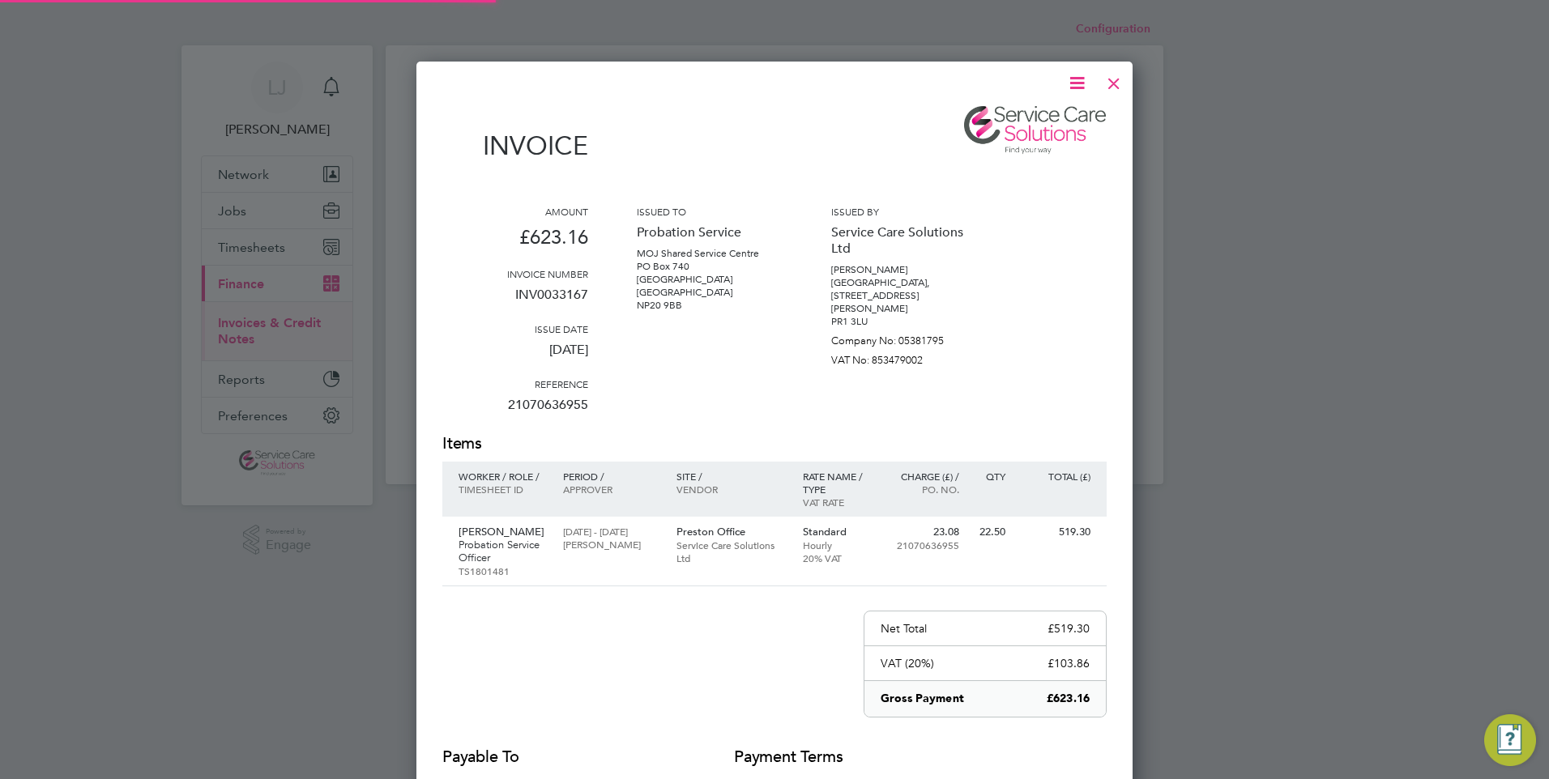
scroll to position [862, 717]
click at [1071, 73] on icon at bounding box center [1077, 83] width 20 height 20
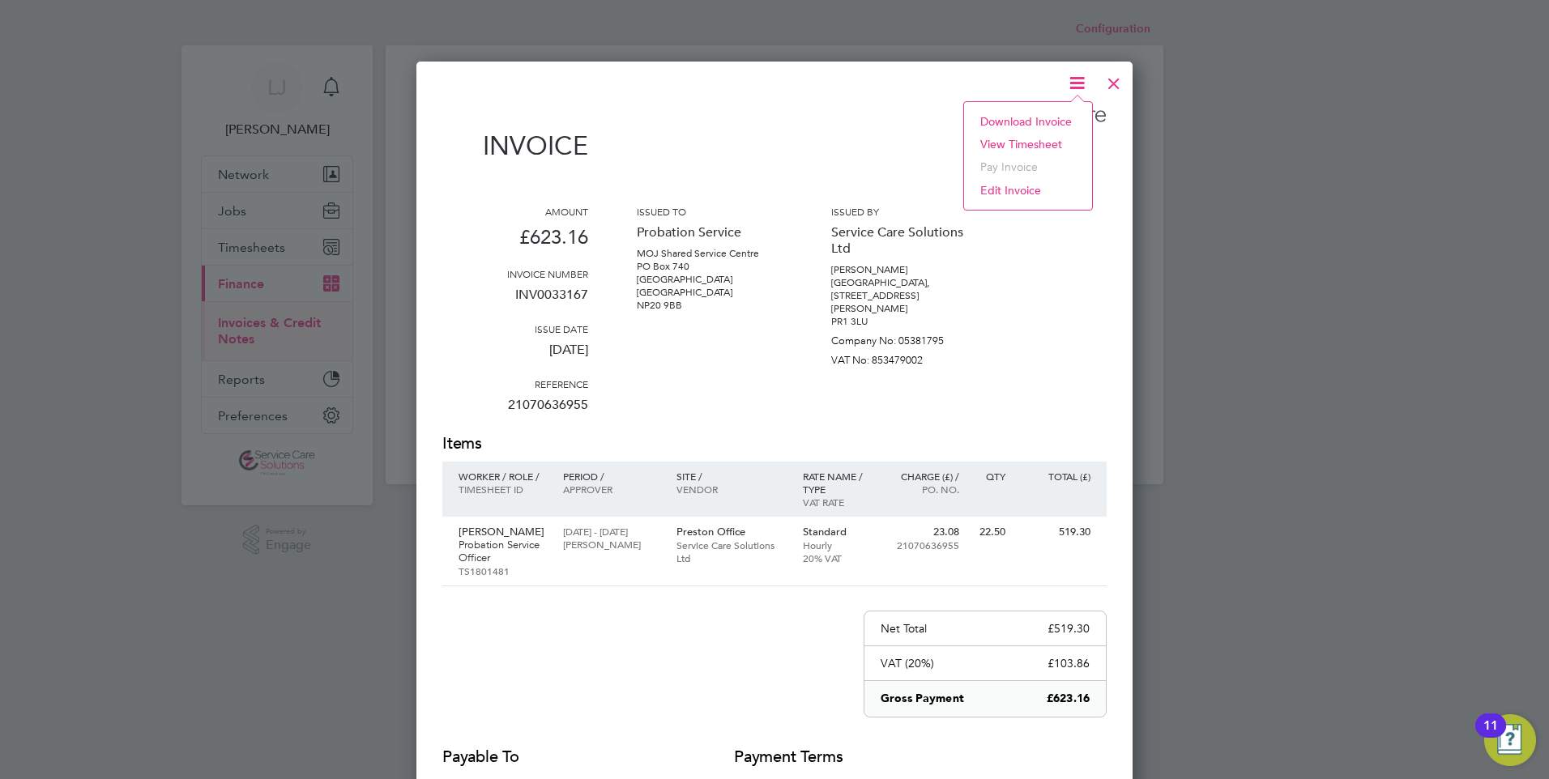
click at [1016, 119] on li "Download Invoice" at bounding box center [1028, 121] width 112 height 23
click at [1119, 79] on div at bounding box center [1113, 79] width 29 height 29
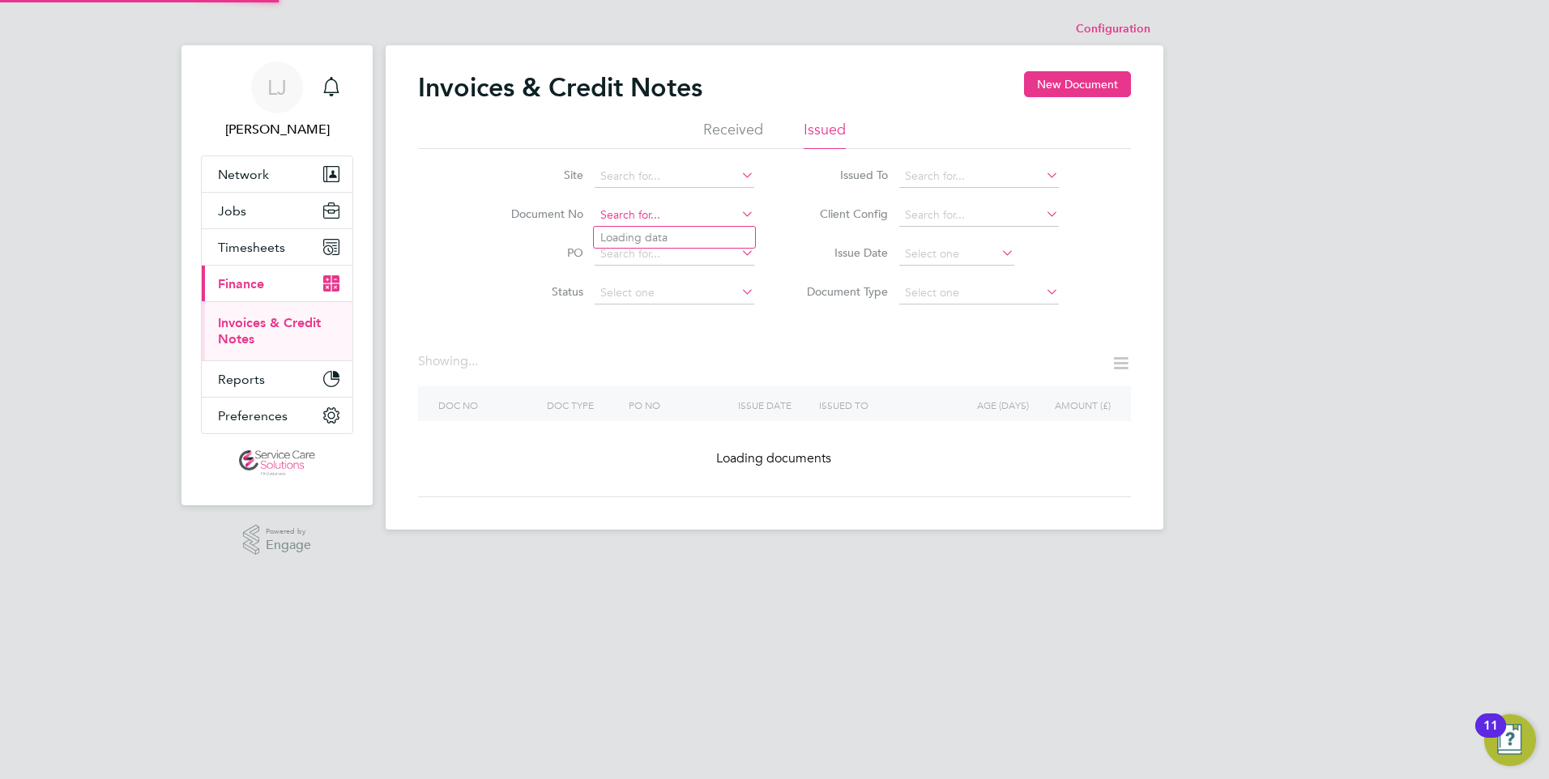
click at [637, 214] on input at bounding box center [674, 215] width 160 height 23
paste input "INV0033173"
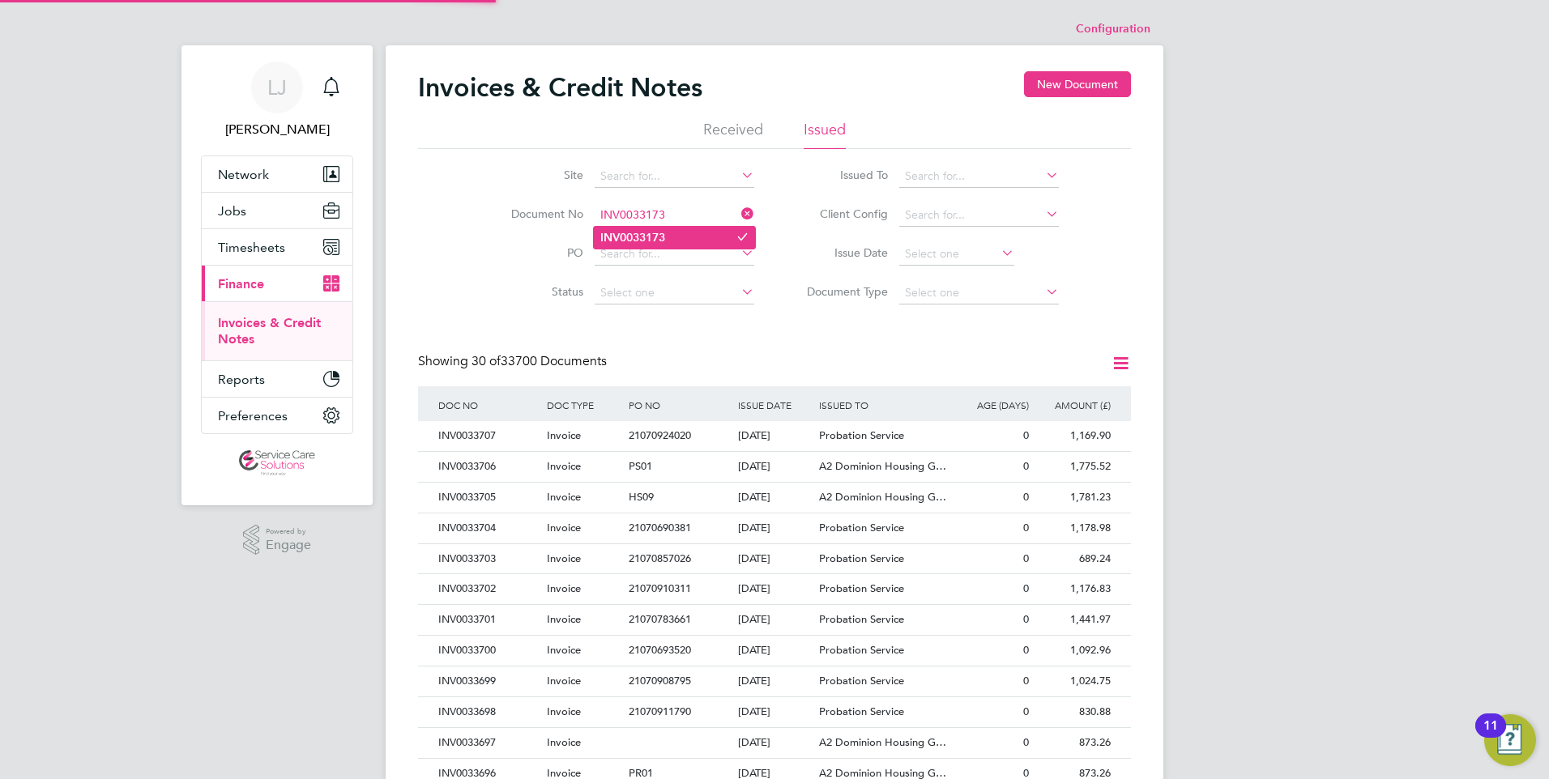
type input "INV0033173"
click at [671, 236] on li "INV0033173" at bounding box center [674, 238] width 161 height 22
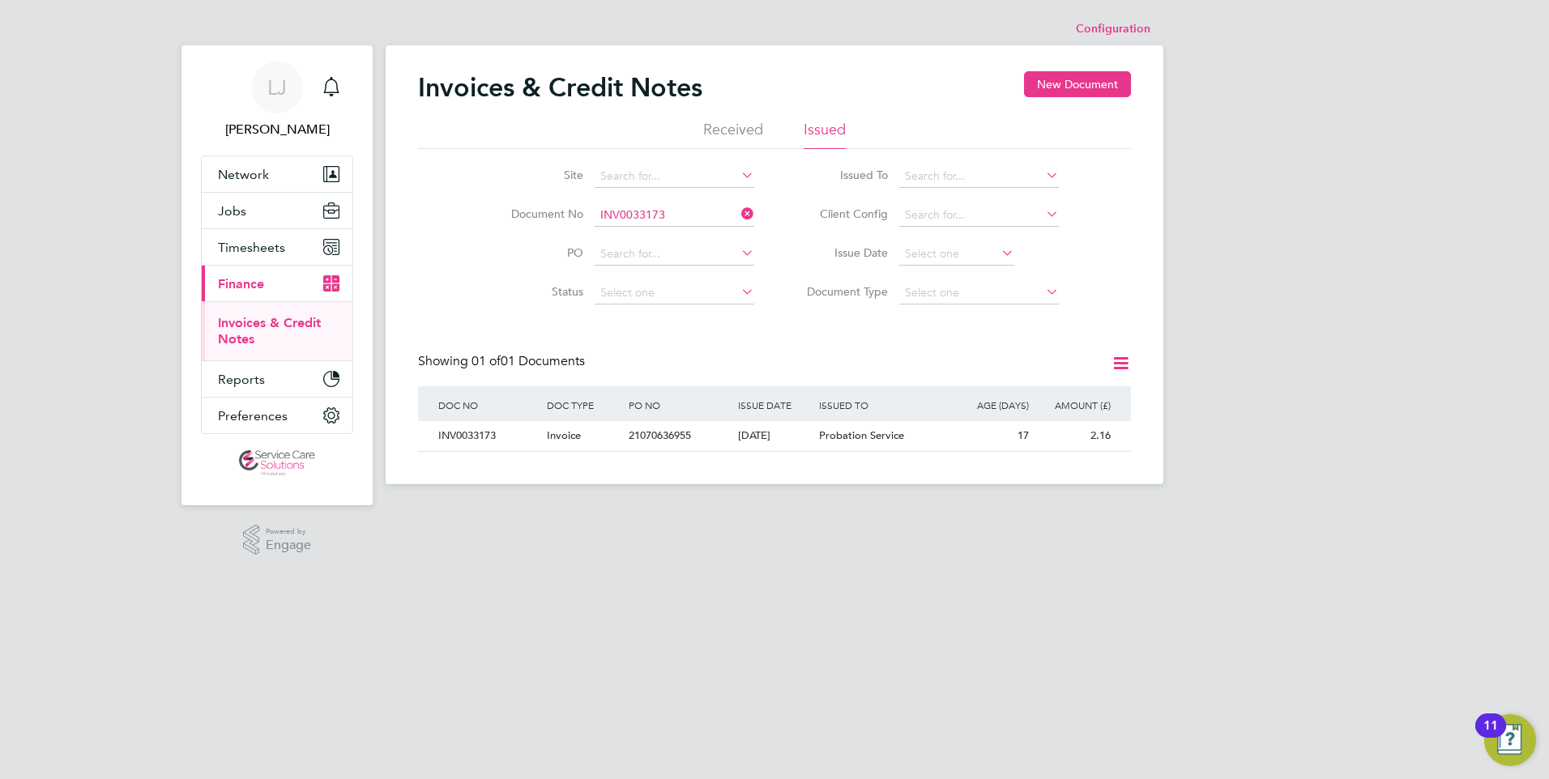
scroll to position [31, 137]
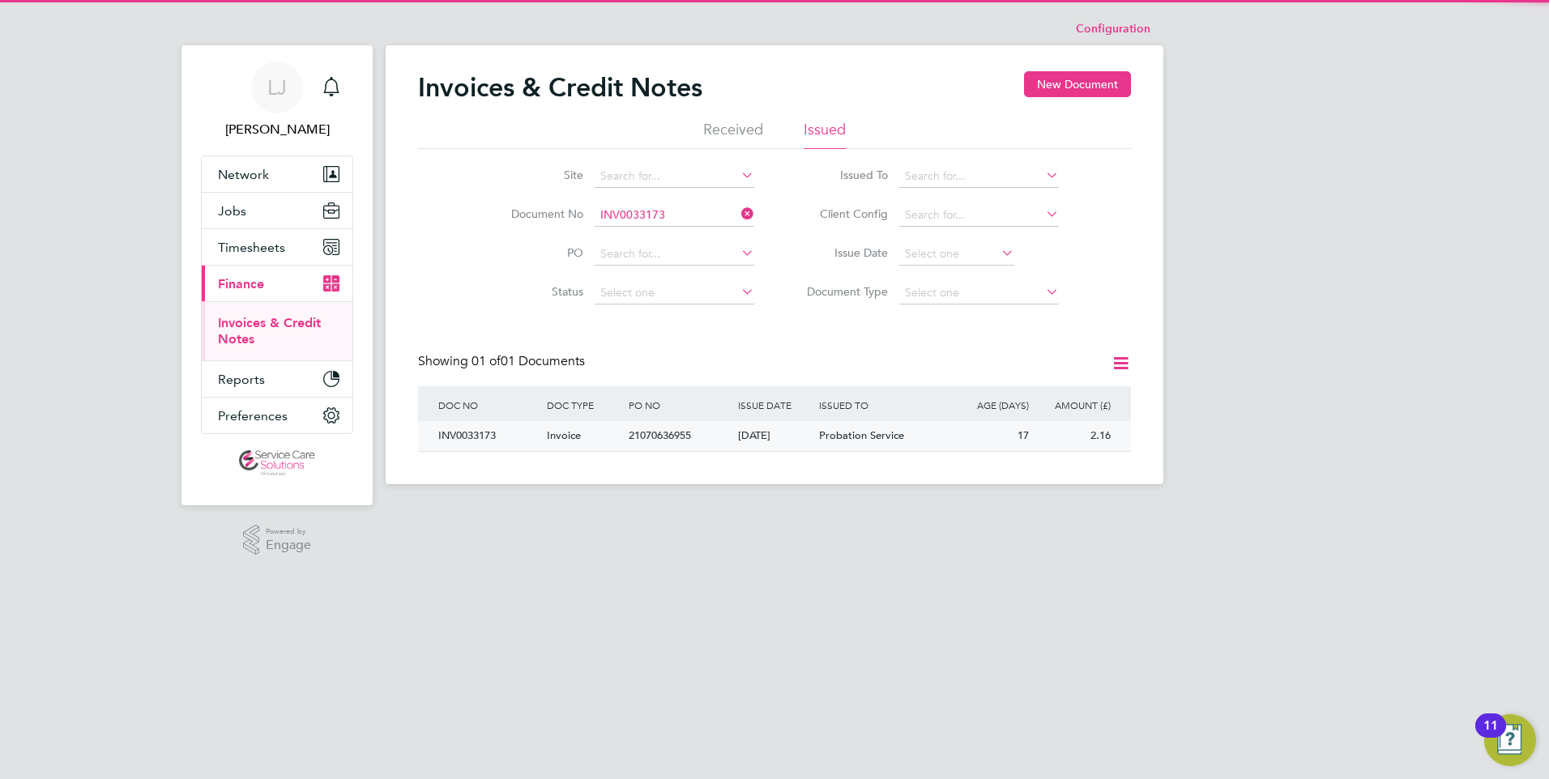
click at [772, 432] on div "[DATE]" at bounding box center [775, 436] width 82 height 30
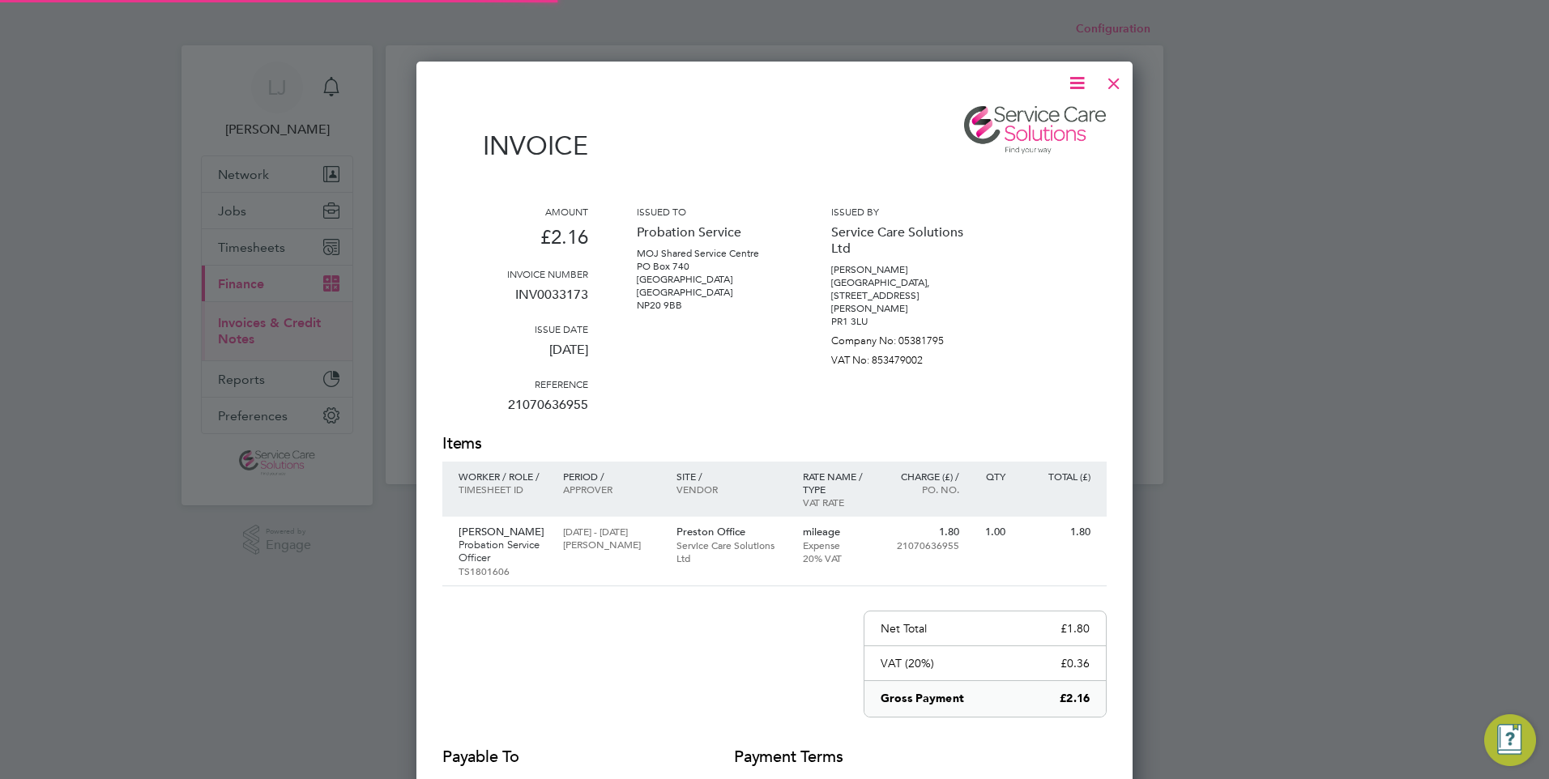
scroll to position [862, 717]
click at [1080, 68] on div "Invoice Amount £2.16 Invoice number INV0033173 Issue date [DATE] Reference 2107…" at bounding box center [774, 495] width 716 height 866
click at [1074, 84] on icon at bounding box center [1077, 83] width 20 height 20
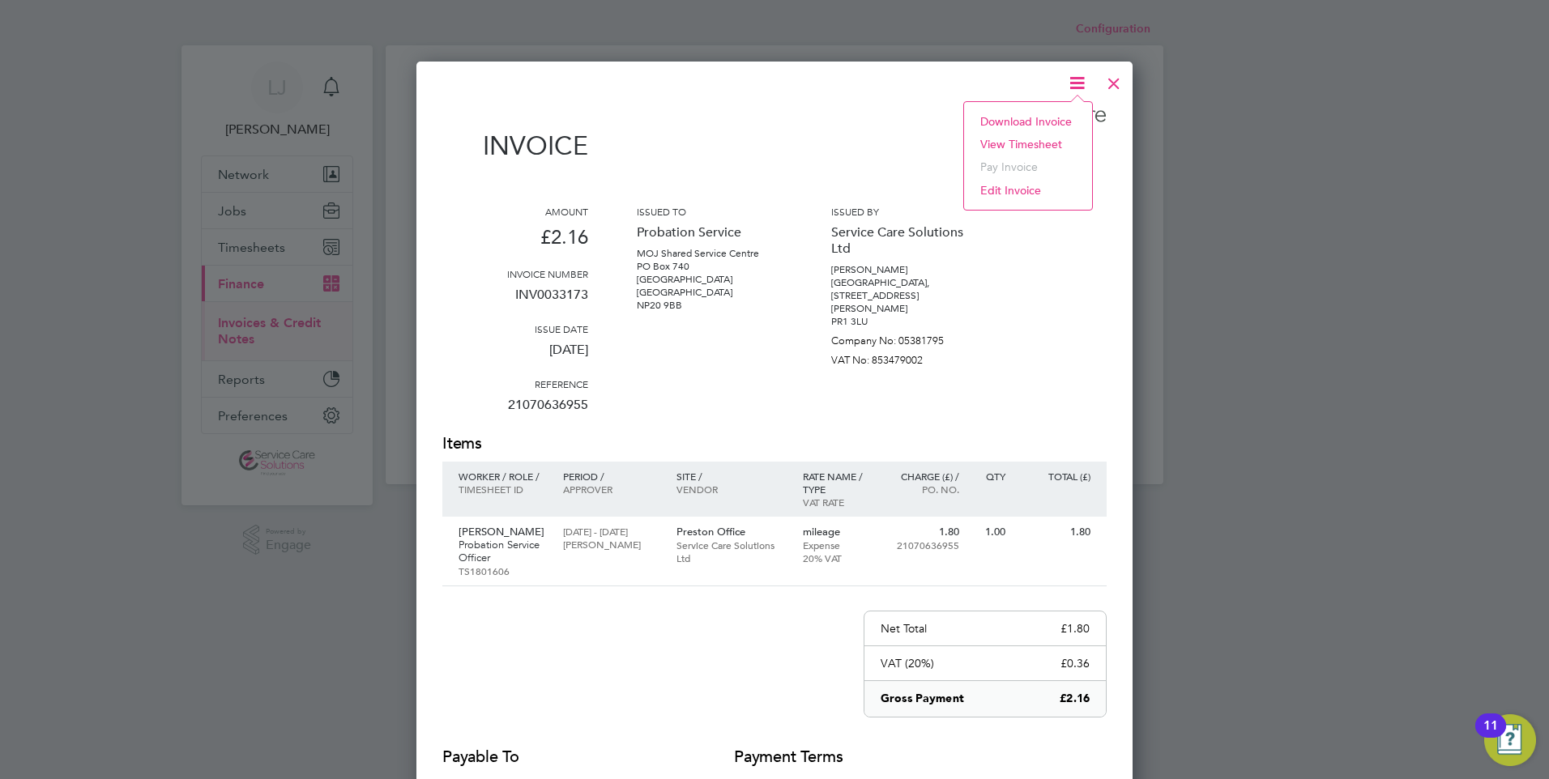
click at [1004, 121] on li "Download Invoice" at bounding box center [1028, 121] width 112 height 23
click at [1111, 82] on div at bounding box center [1113, 79] width 29 height 29
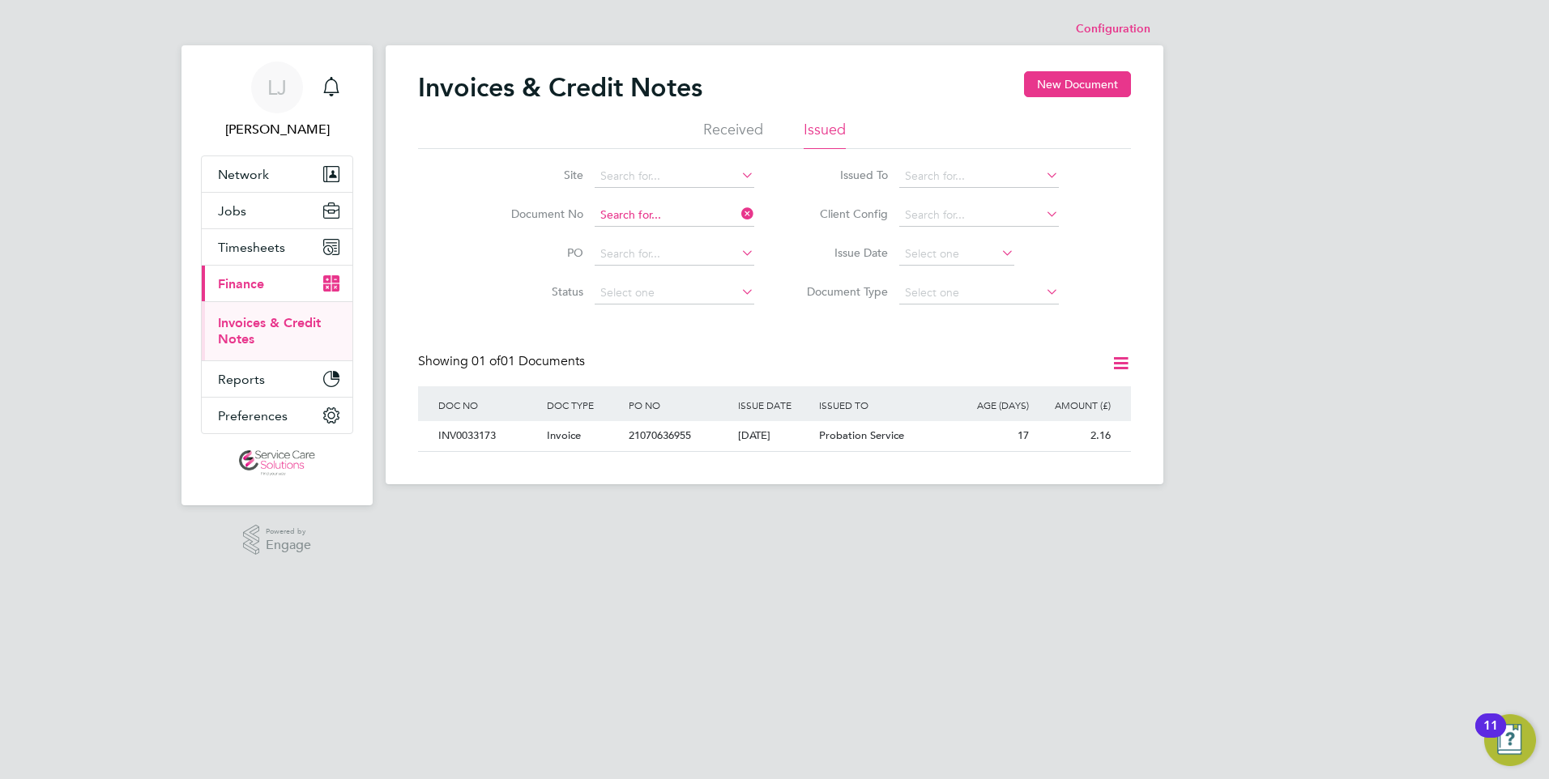
click at [662, 211] on input at bounding box center [674, 215] width 160 height 23
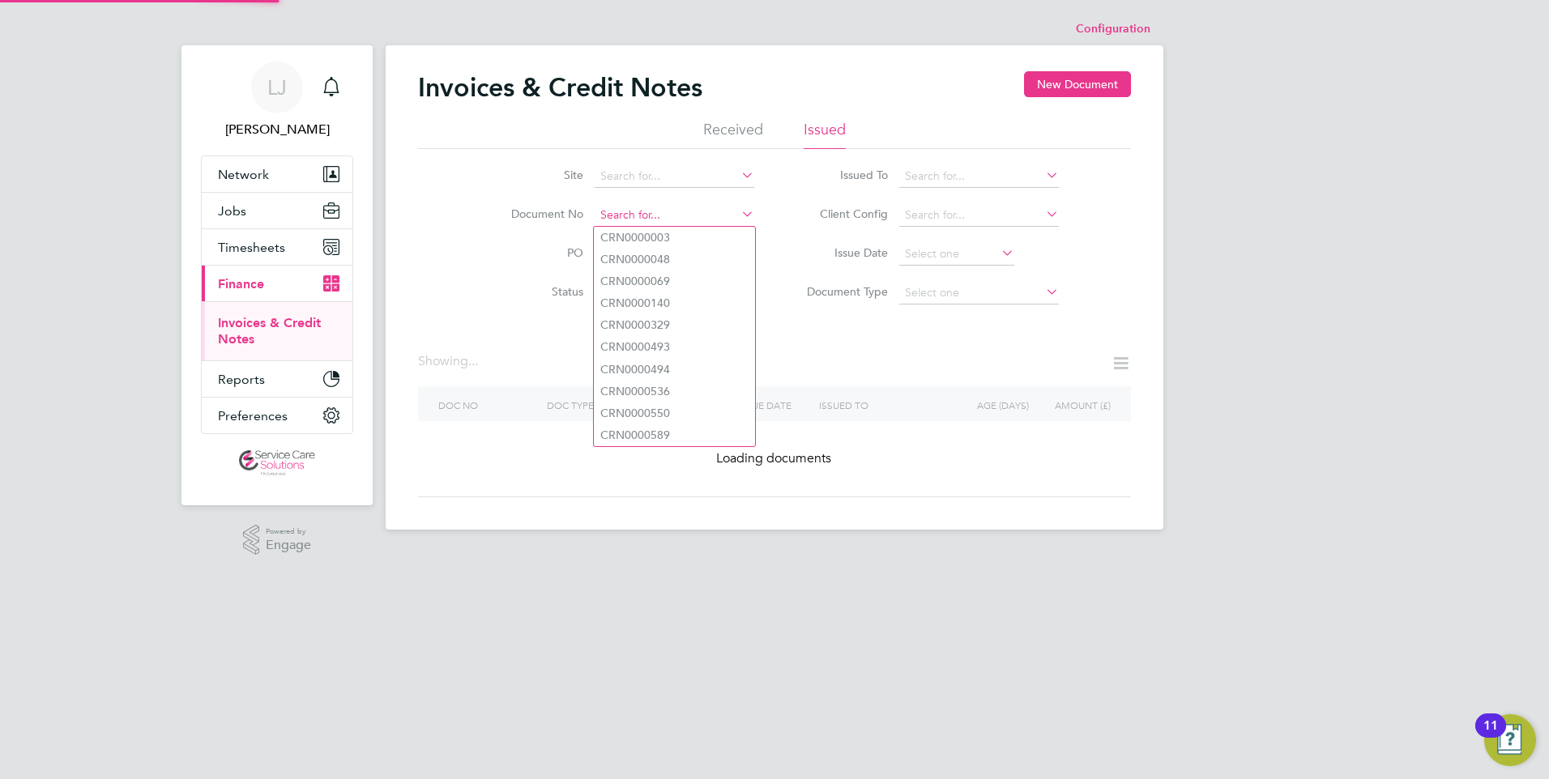
paste input "INV0033253"
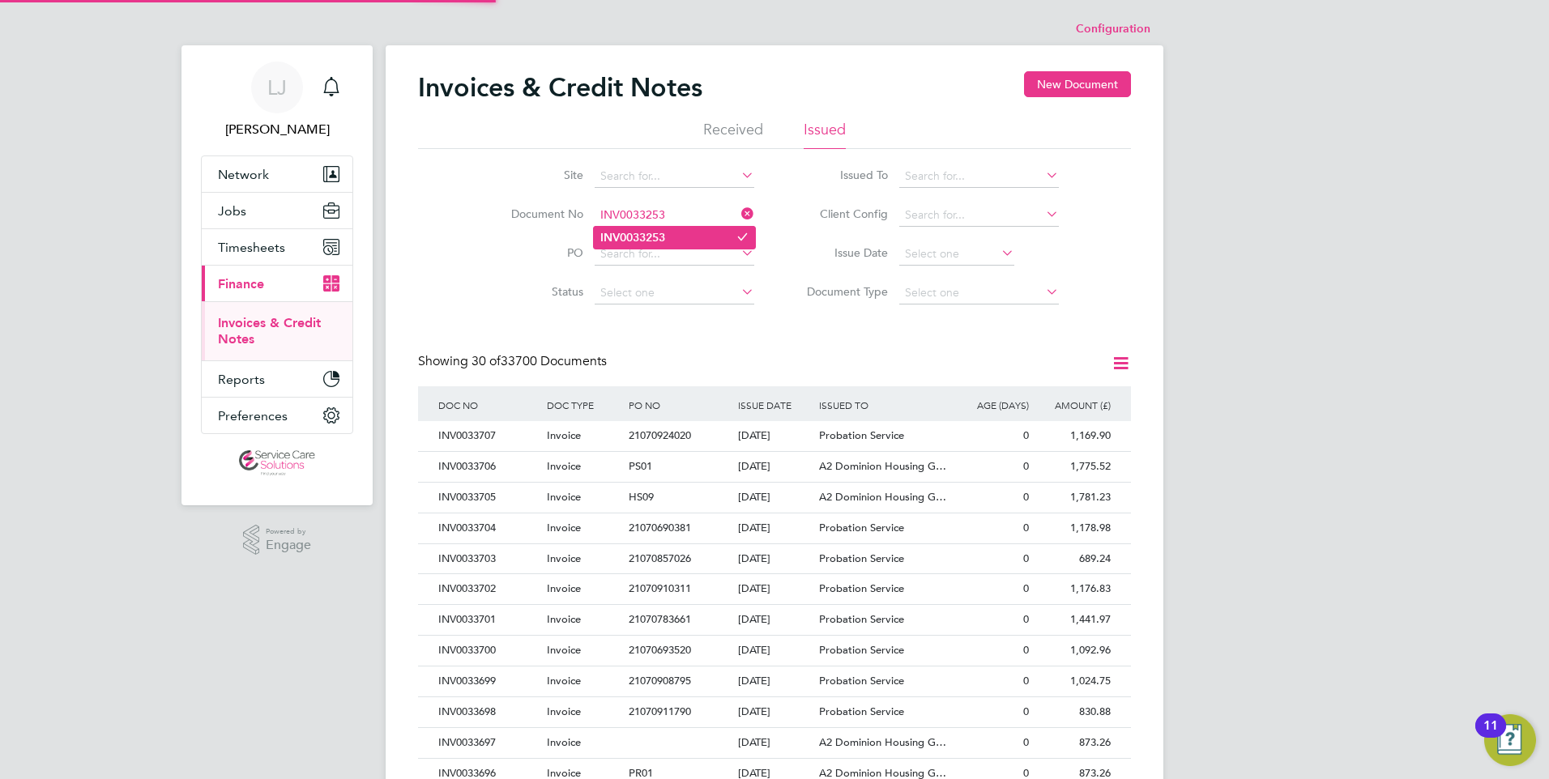
scroll to position [31, 110]
type input "INV0033253"
click at [658, 236] on b "INV0033253" at bounding box center [632, 238] width 65 height 14
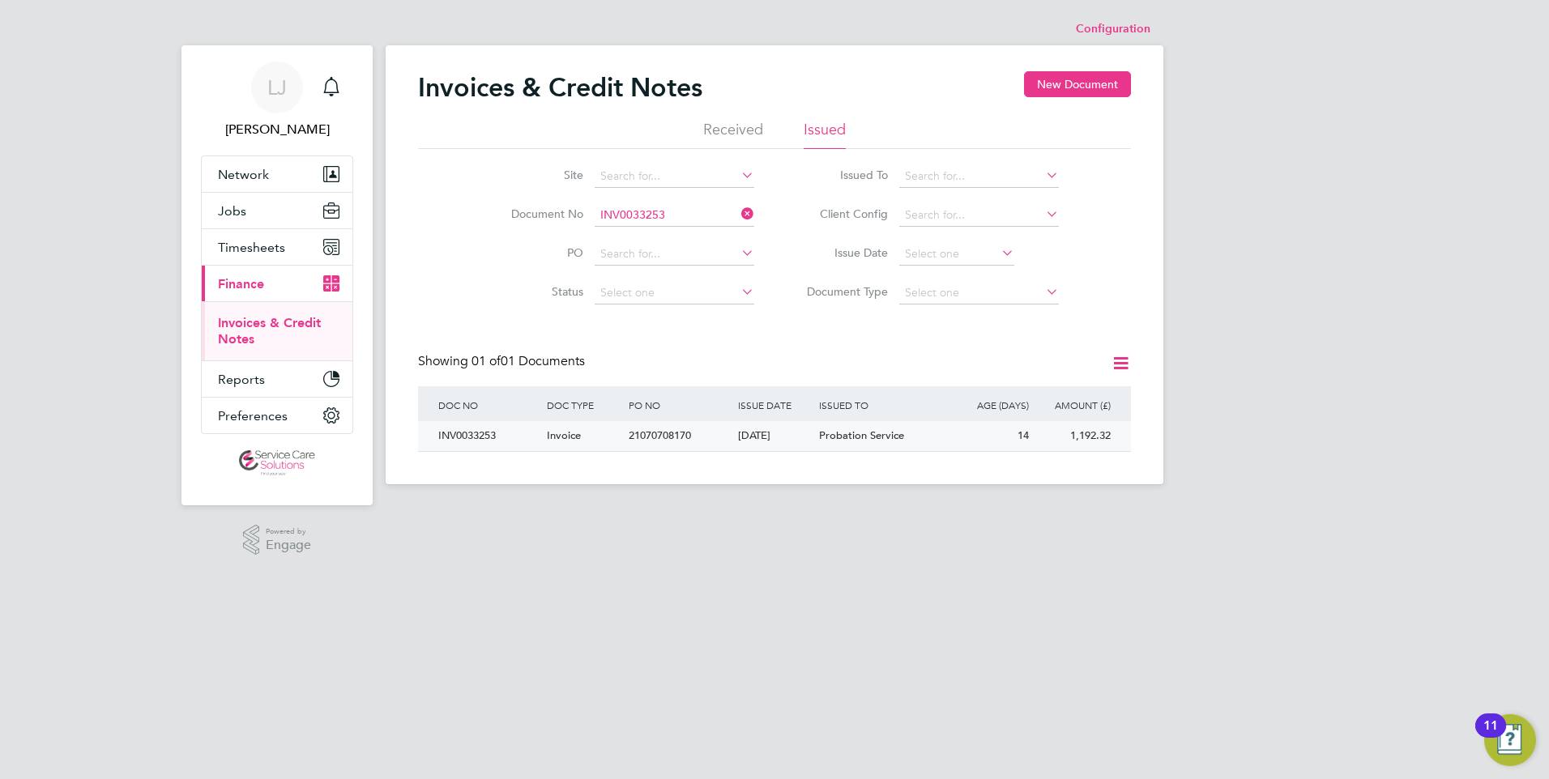
click at [776, 438] on div "[DATE]" at bounding box center [775, 436] width 82 height 30
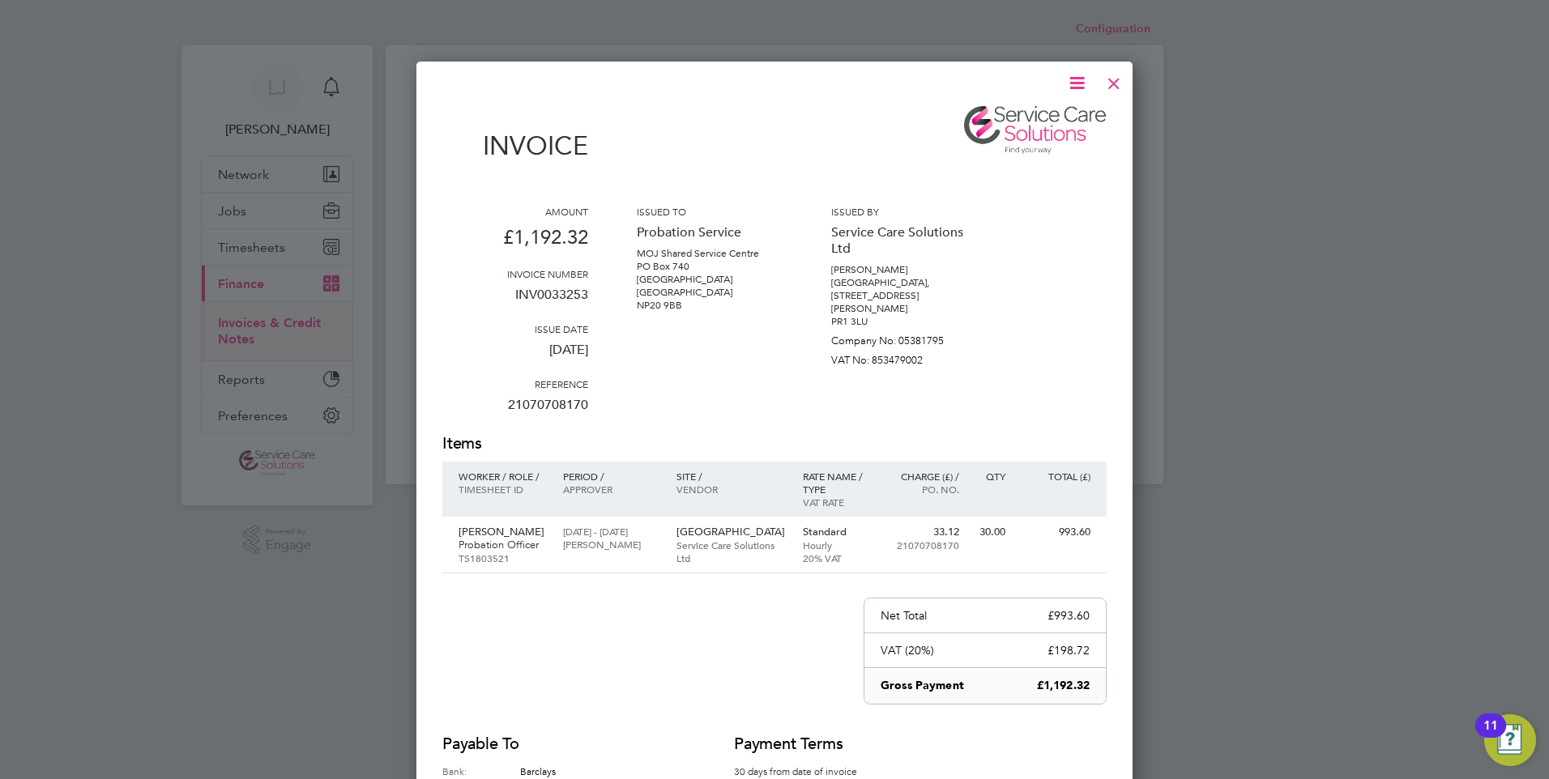
click at [1076, 79] on icon at bounding box center [1077, 83] width 20 height 20
click at [1008, 114] on li "Download Invoice" at bounding box center [1028, 121] width 112 height 23
drag, startPoint x: 1114, startPoint y: 80, endPoint x: 1038, endPoint y: 121, distance: 86.6
click at [1115, 80] on div at bounding box center [1113, 79] width 29 height 29
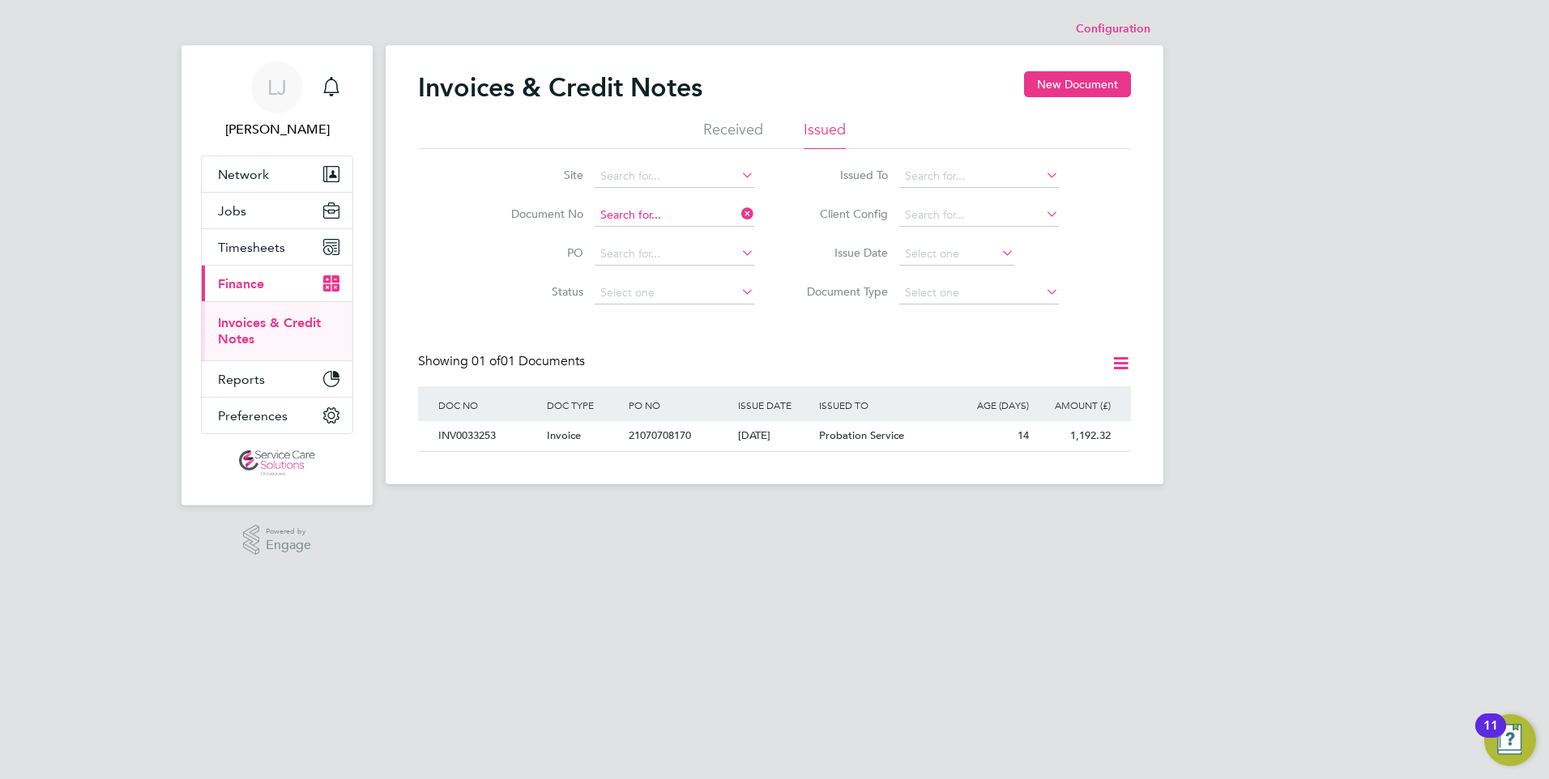
click at [654, 204] on input at bounding box center [674, 215] width 160 height 23
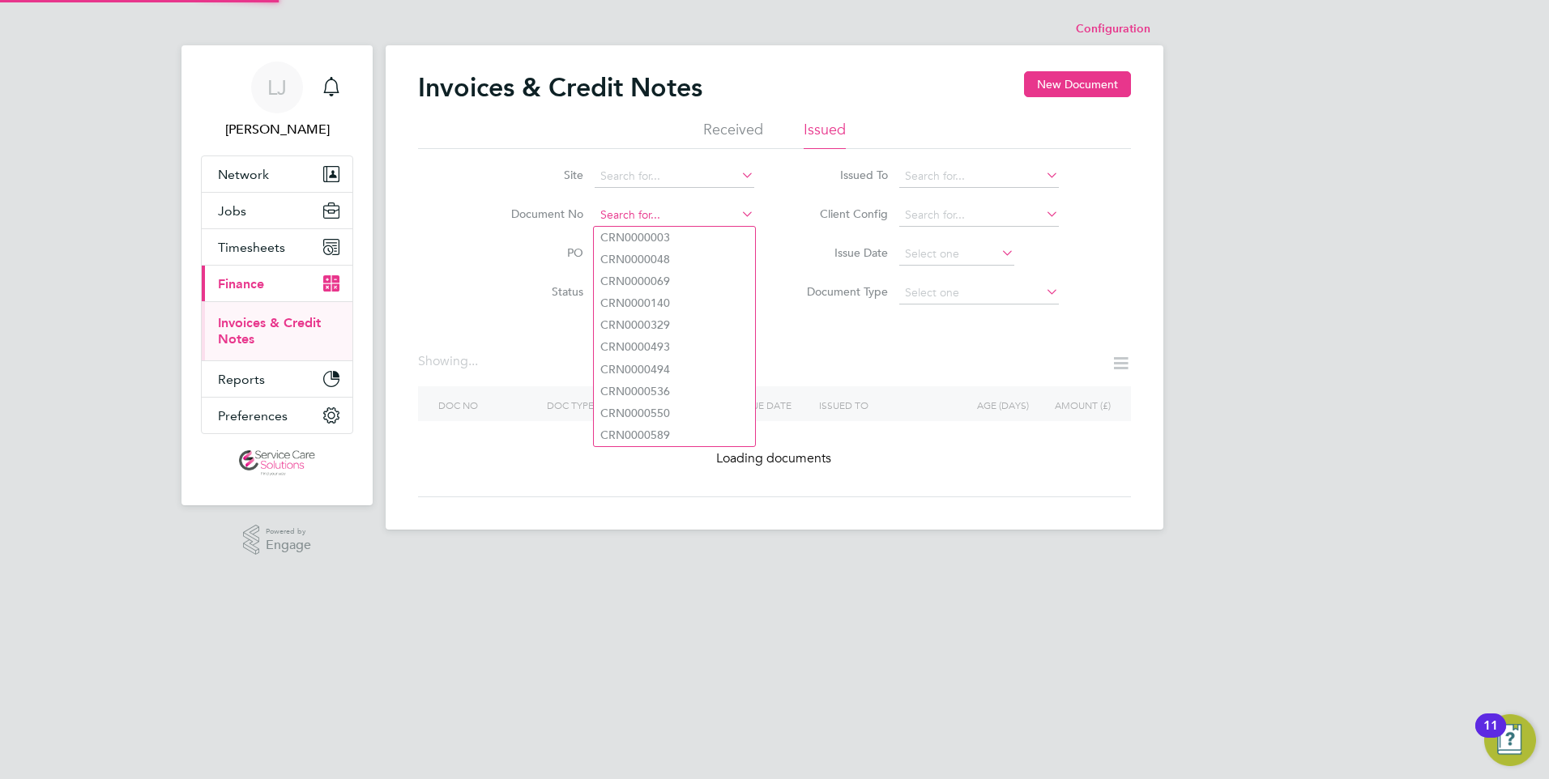
paste input "INV0033281"
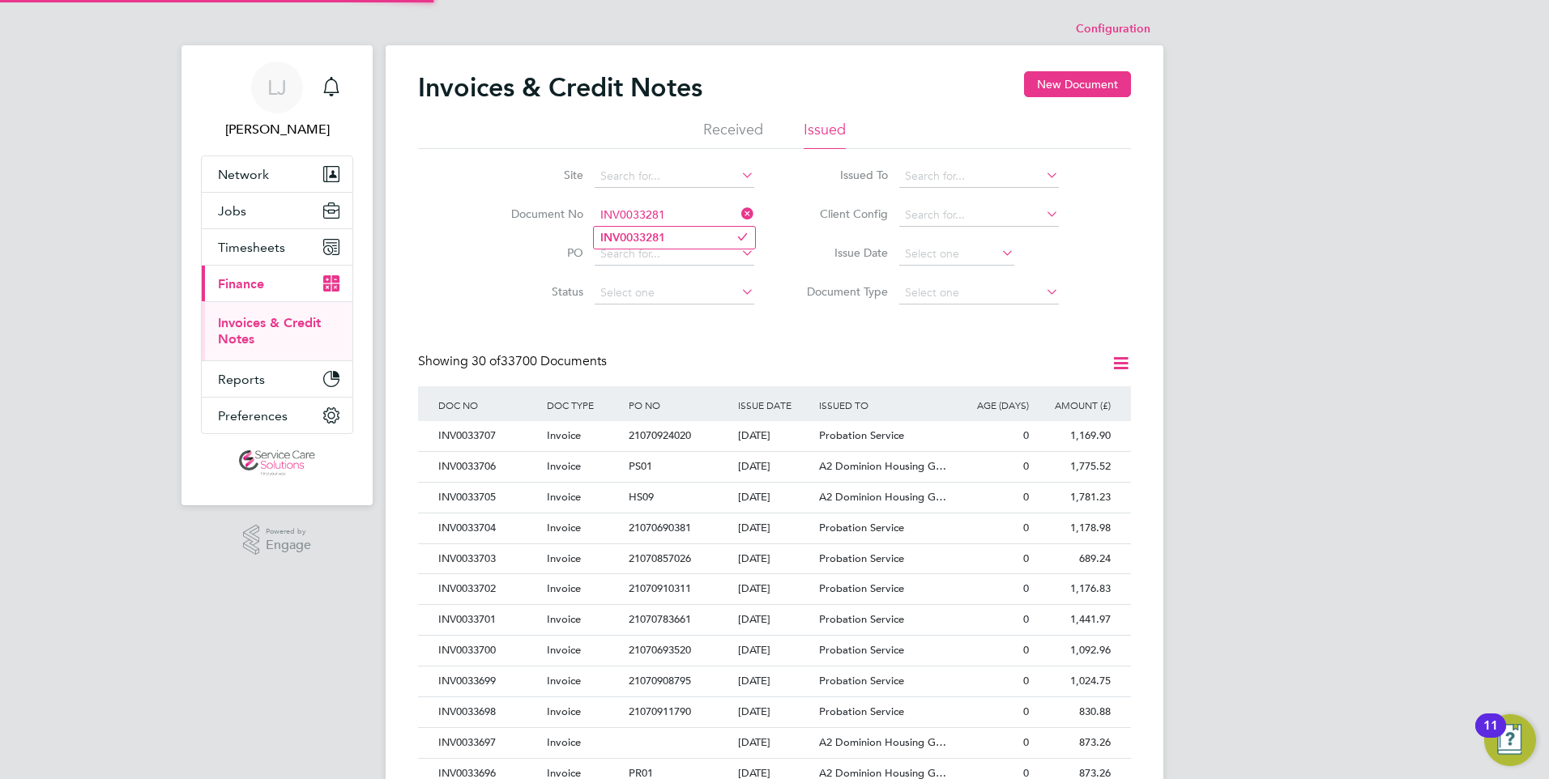
type input "INV0033281"
click at [661, 236] on b "INV0033281" at bounding box center [632, 238] width 65 height 14
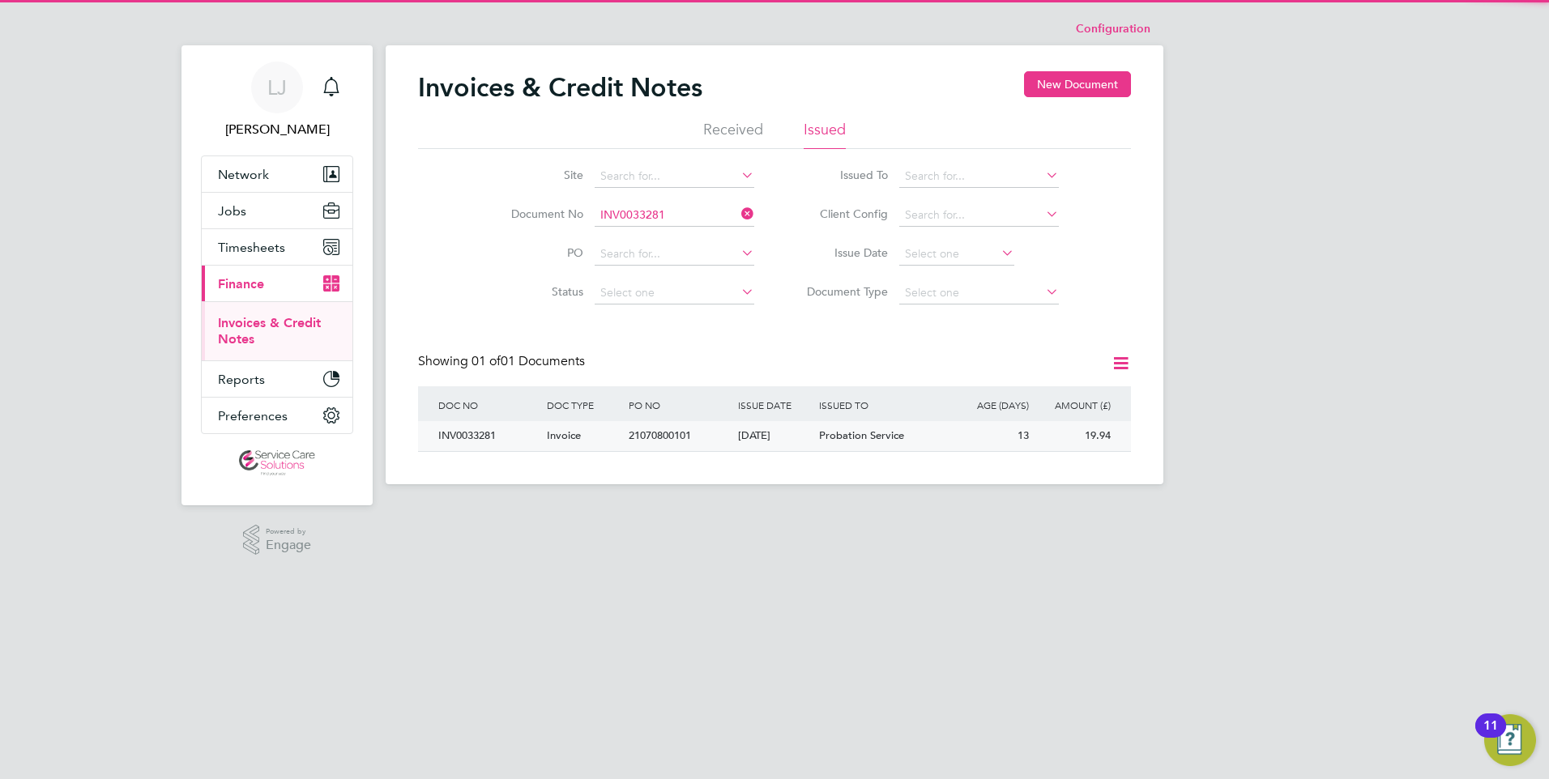
click at [786, 443] on div "[DATE]" at bounding box center [775, 436] width 82 height 30
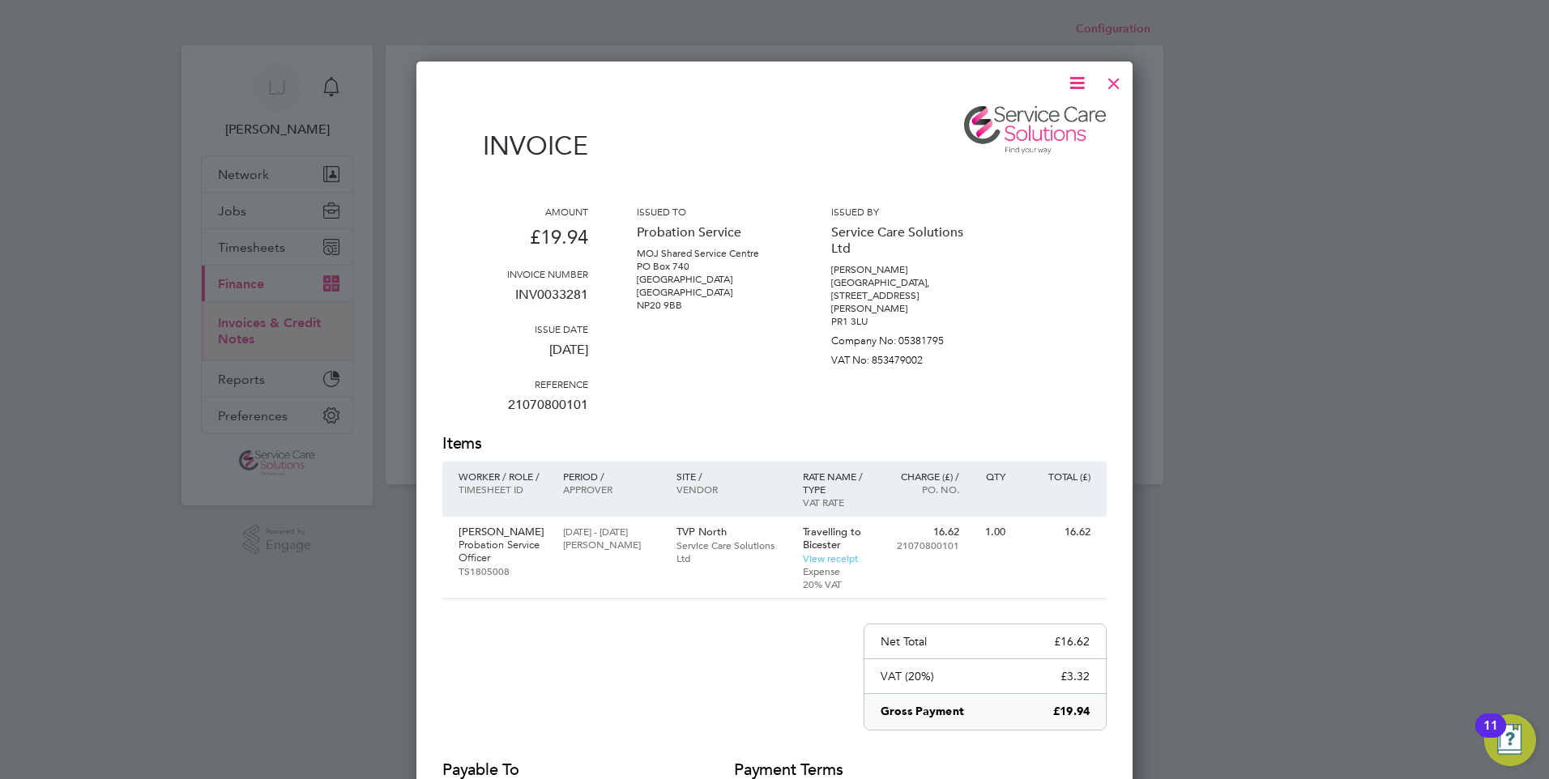
click at [1073, 79] on icon at bounding box center [1077, 83] width 20 height 20
click at [1012, 118] on li "Download Invoice" at bounding box center [1028, 121] width 112 height 23
click at [1115, 83] on div at bounding box center [1113, 79] width 29 height 29
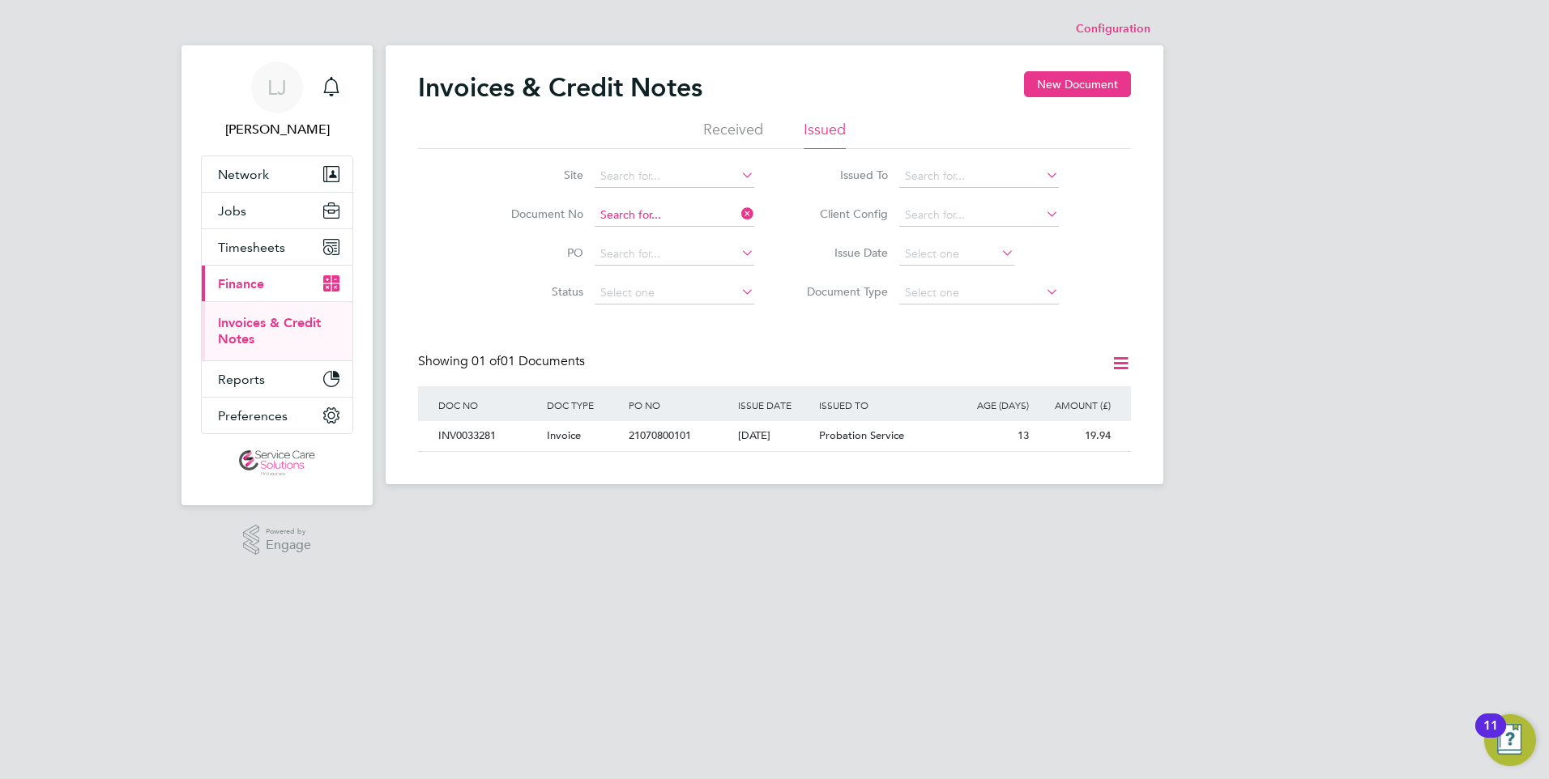
click at [658, 207] on input at bounding box center [674, 215] width 160 height 23
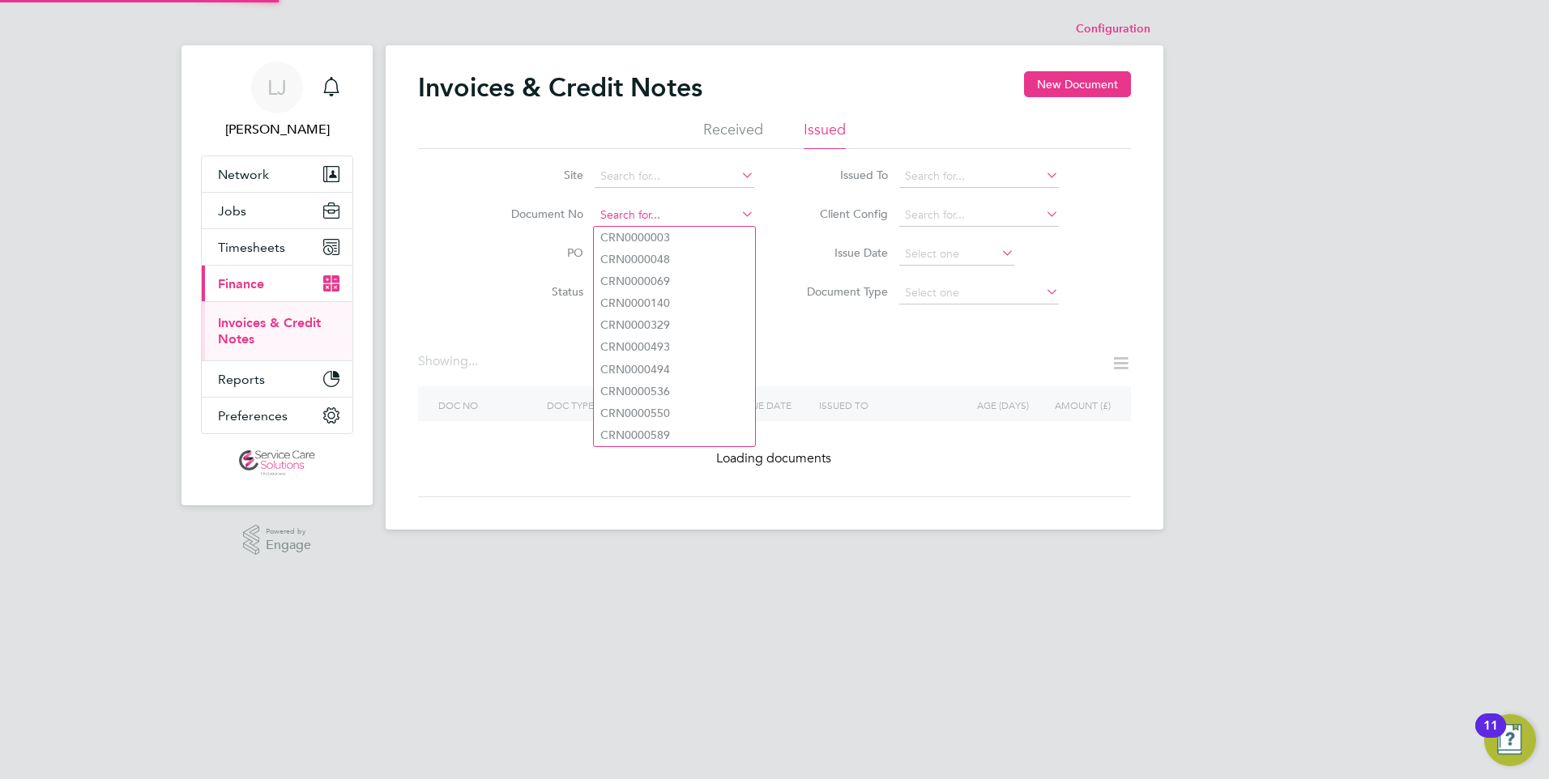
paste input "INV0033282"
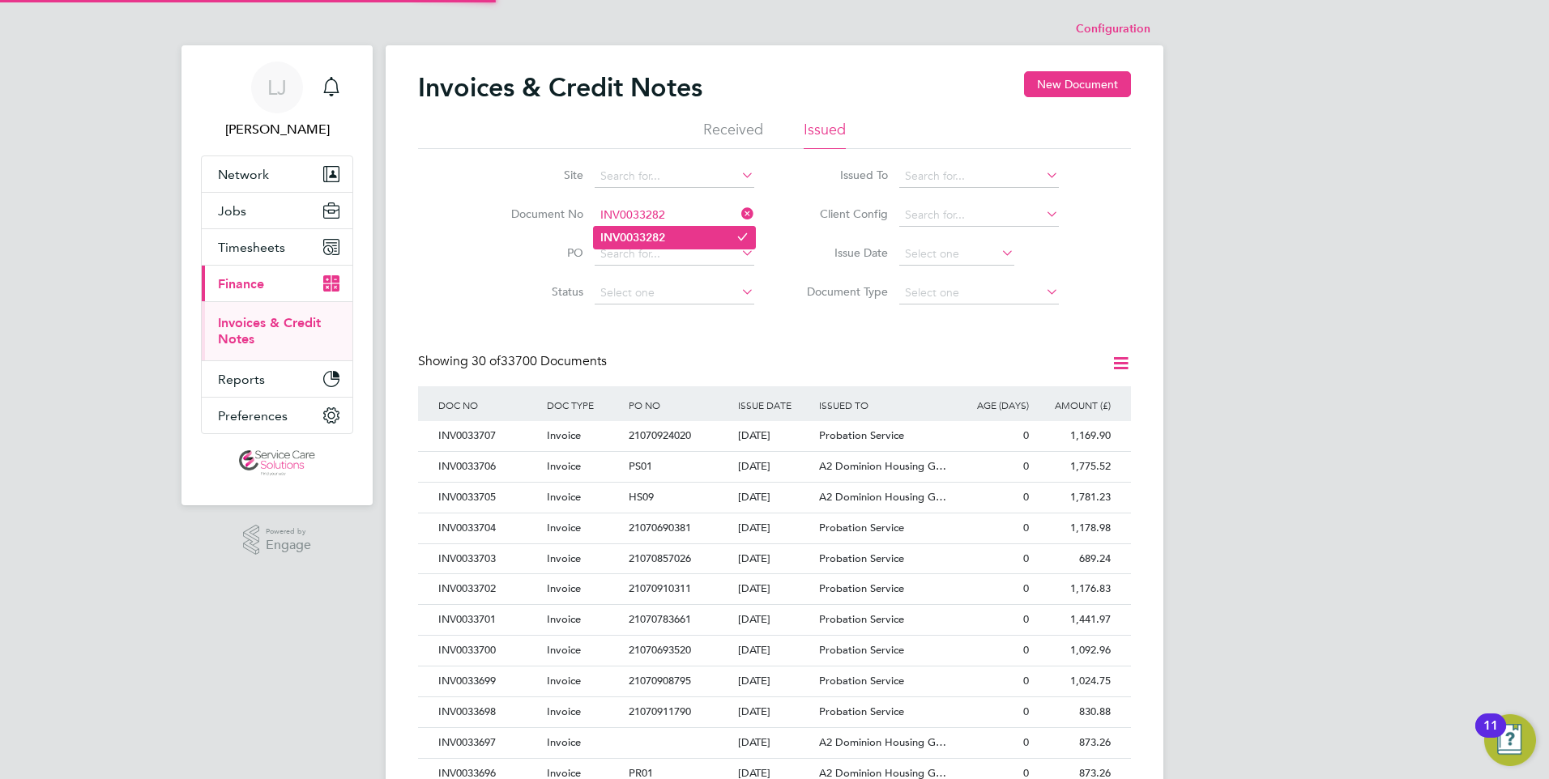
type input "INV0033282"
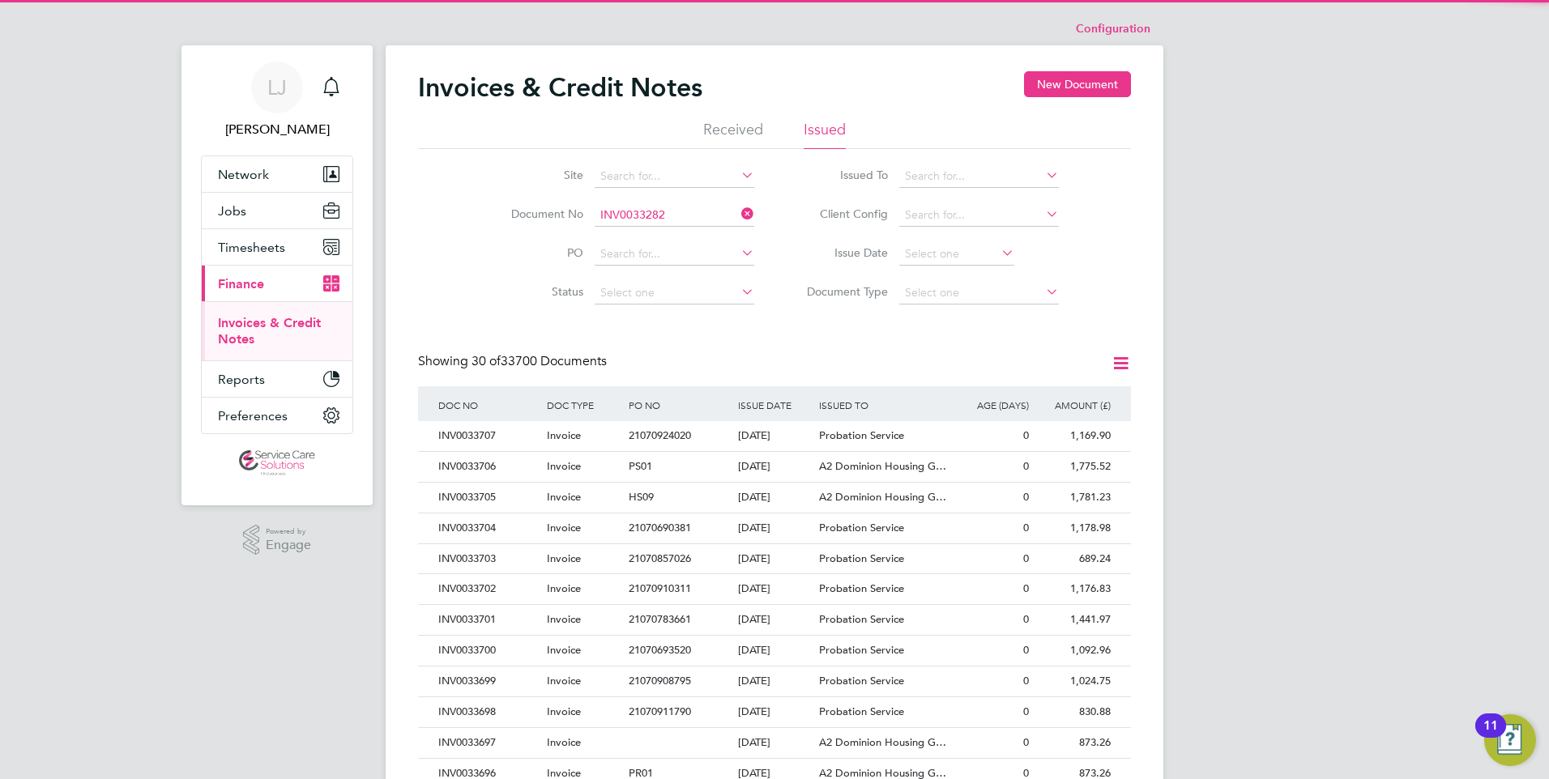
click at [665, 234] on b "INV0033282" at bounding box center [632, 238] width 65 height 14
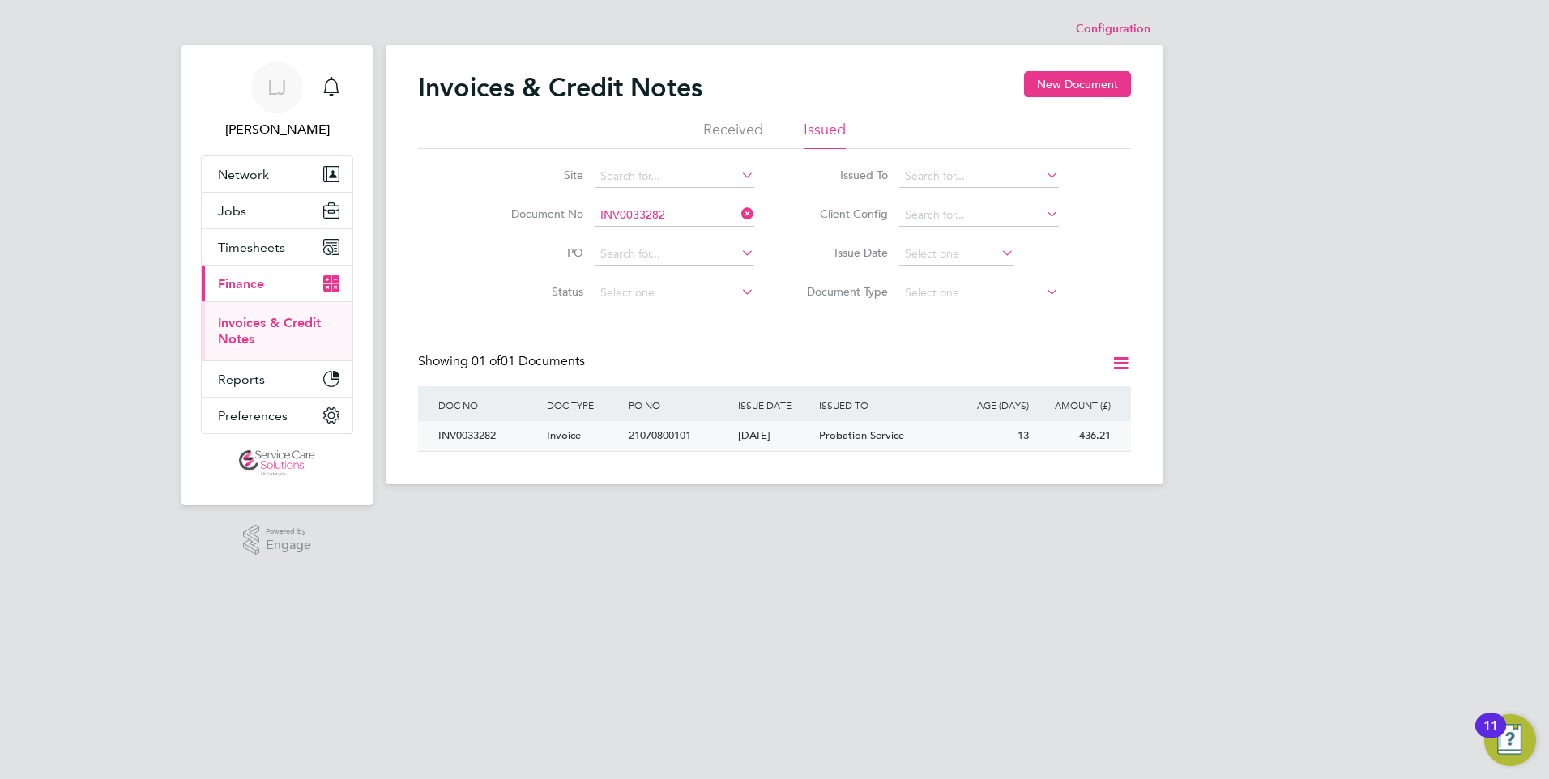
click at [821, 432] on span "Probation Service" at bounding box center [861, 435] width 85 height 14
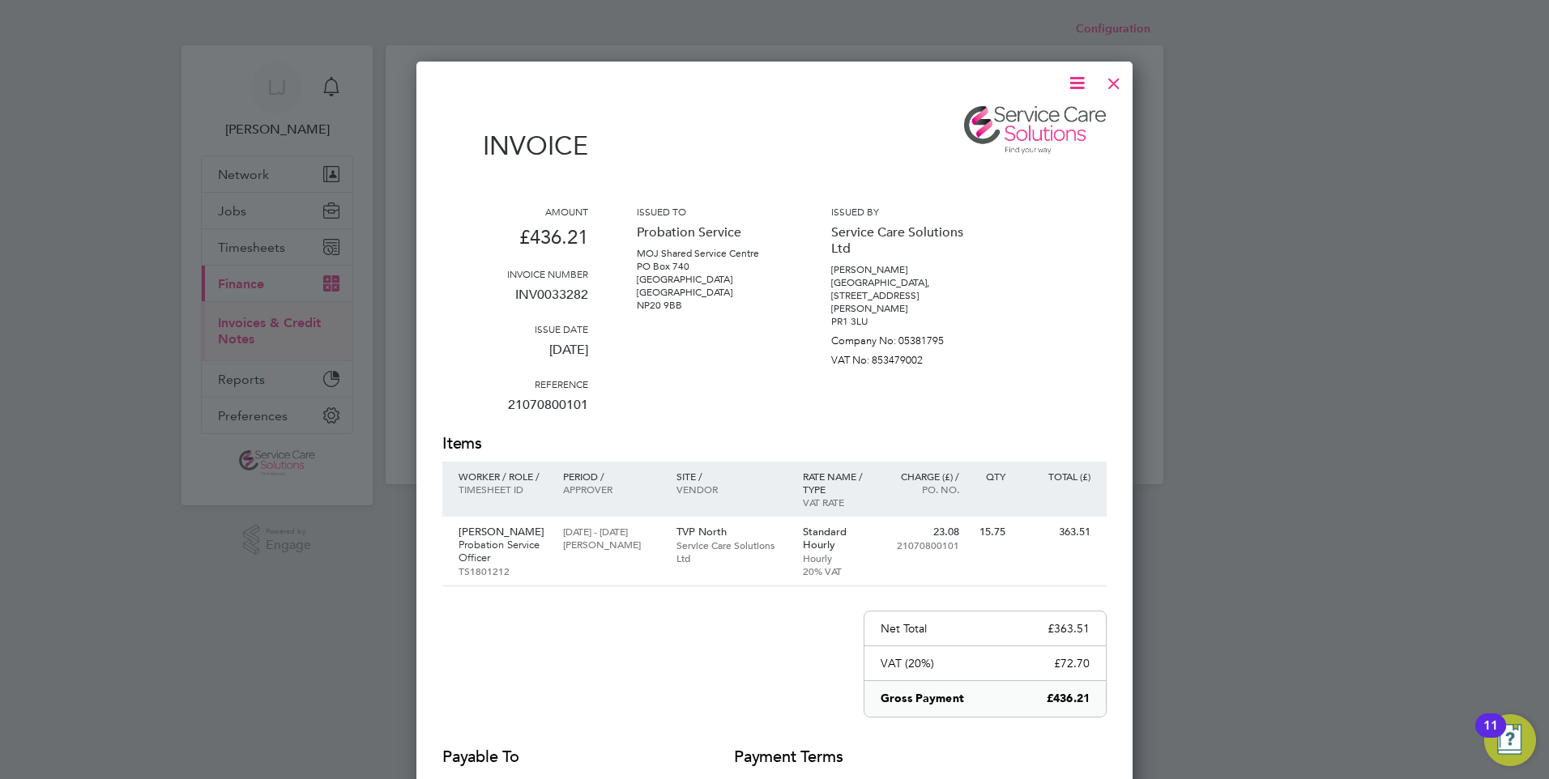
click at [1079, 82] on icon at bounding box center [1077, 83] width 20 height 20
click at [1016, 119] on li "Download Invoice" at bounding box center [1028, 121] width 112 height 23
click at [1114, 80] on div at bounding box center [1113, 79] width 29 height 29
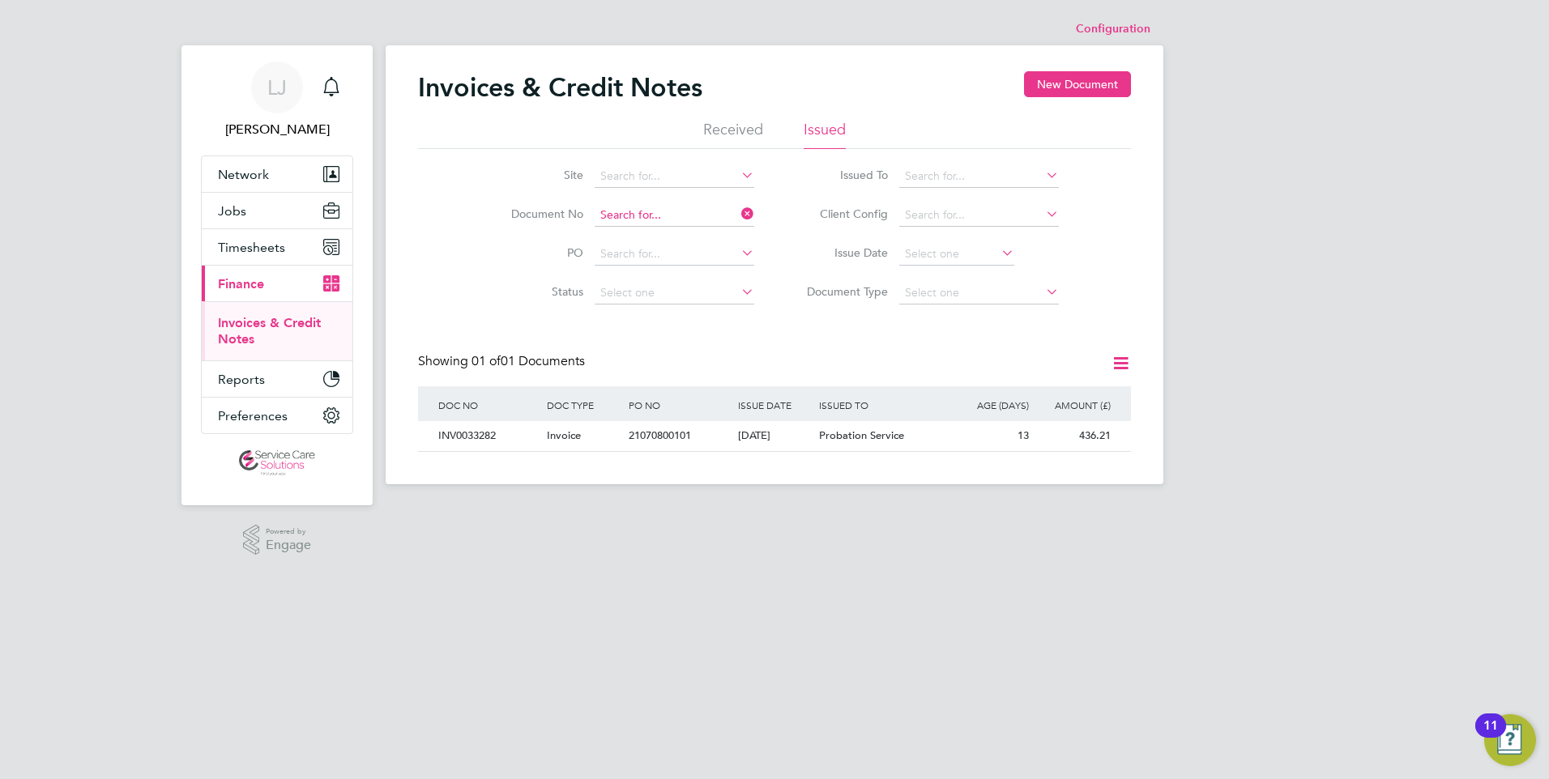
click at [661, 217] on input at bounding box center [674, 215] width 160 height 23
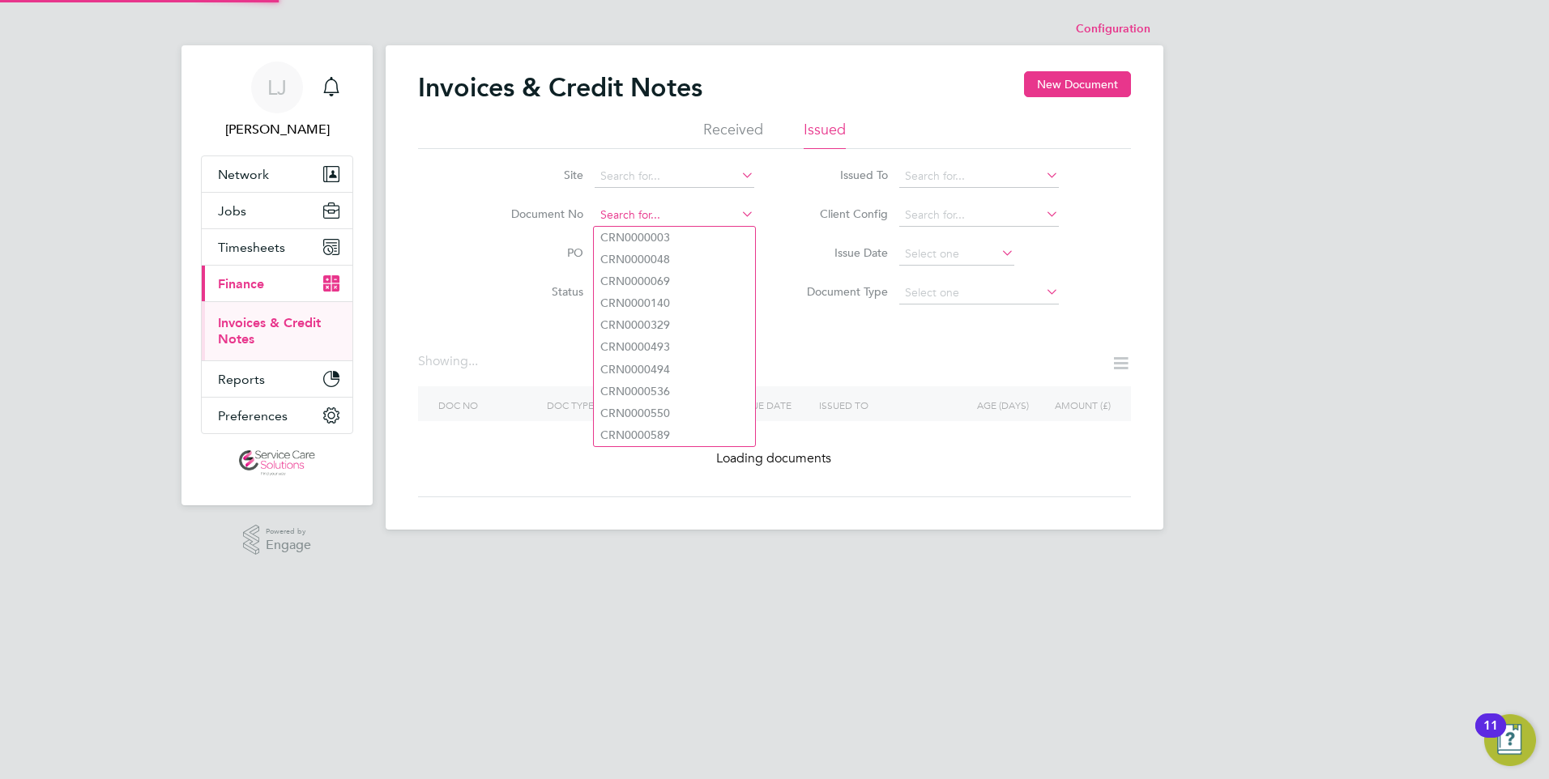
paste input "INV0033289"
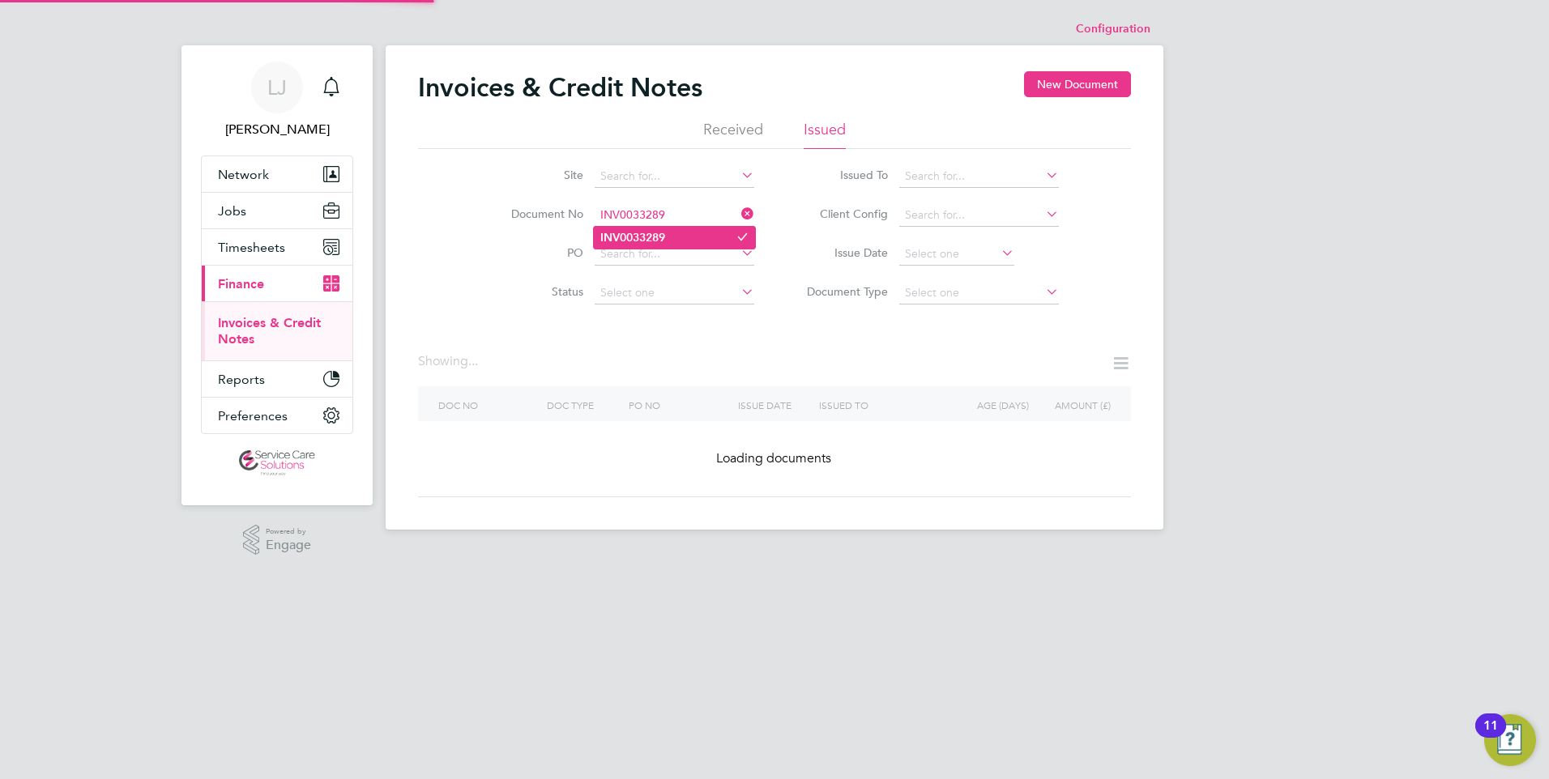
type input "INV0033289"
click at [661, 236] on b "INV0033289" at bounding box center [632, 238] width 65 height 14
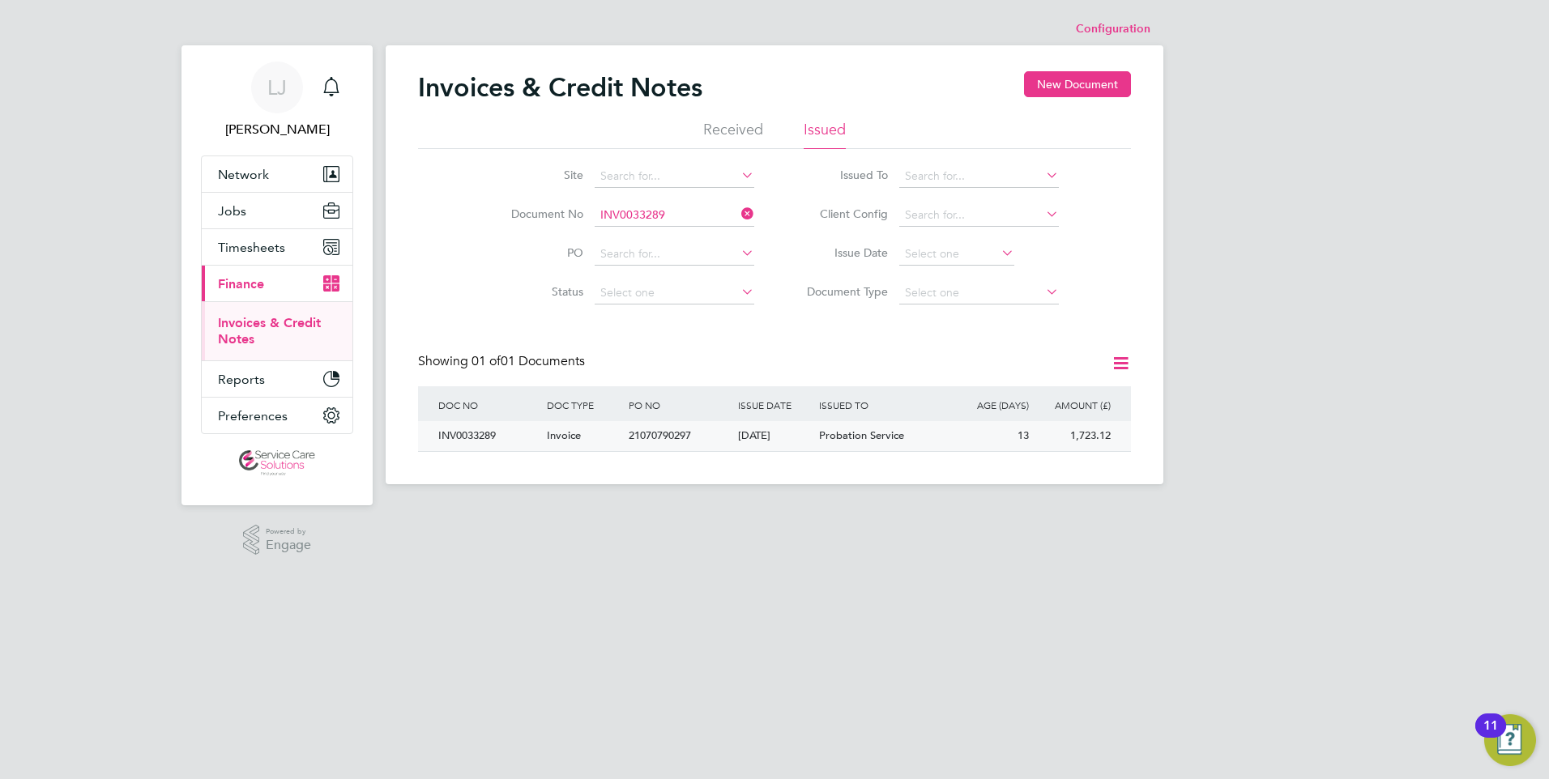
click at [831, 429] on span "Probation Service" at bounding box center [861, 435] width 85 height 14
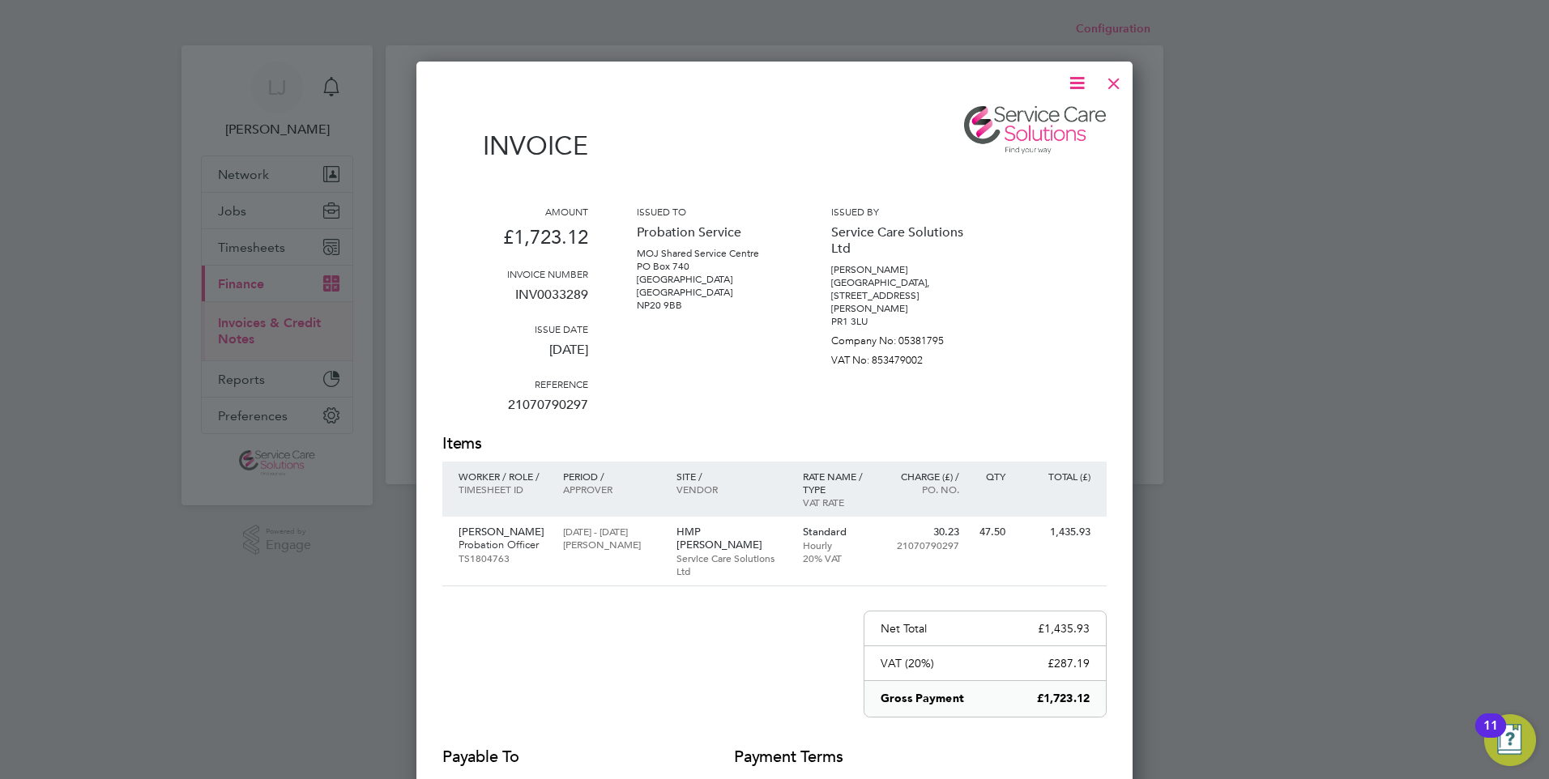
click at [1083, 83] on icon at bounding box center [1077, 83] width 20 height 20
click at [1004, 117] on li "Download Invoice" at bounding box center [1028, 121] width 112 height 23
click at [1114, 80] on div at bounding box center [1113, 79] width 29 height 29
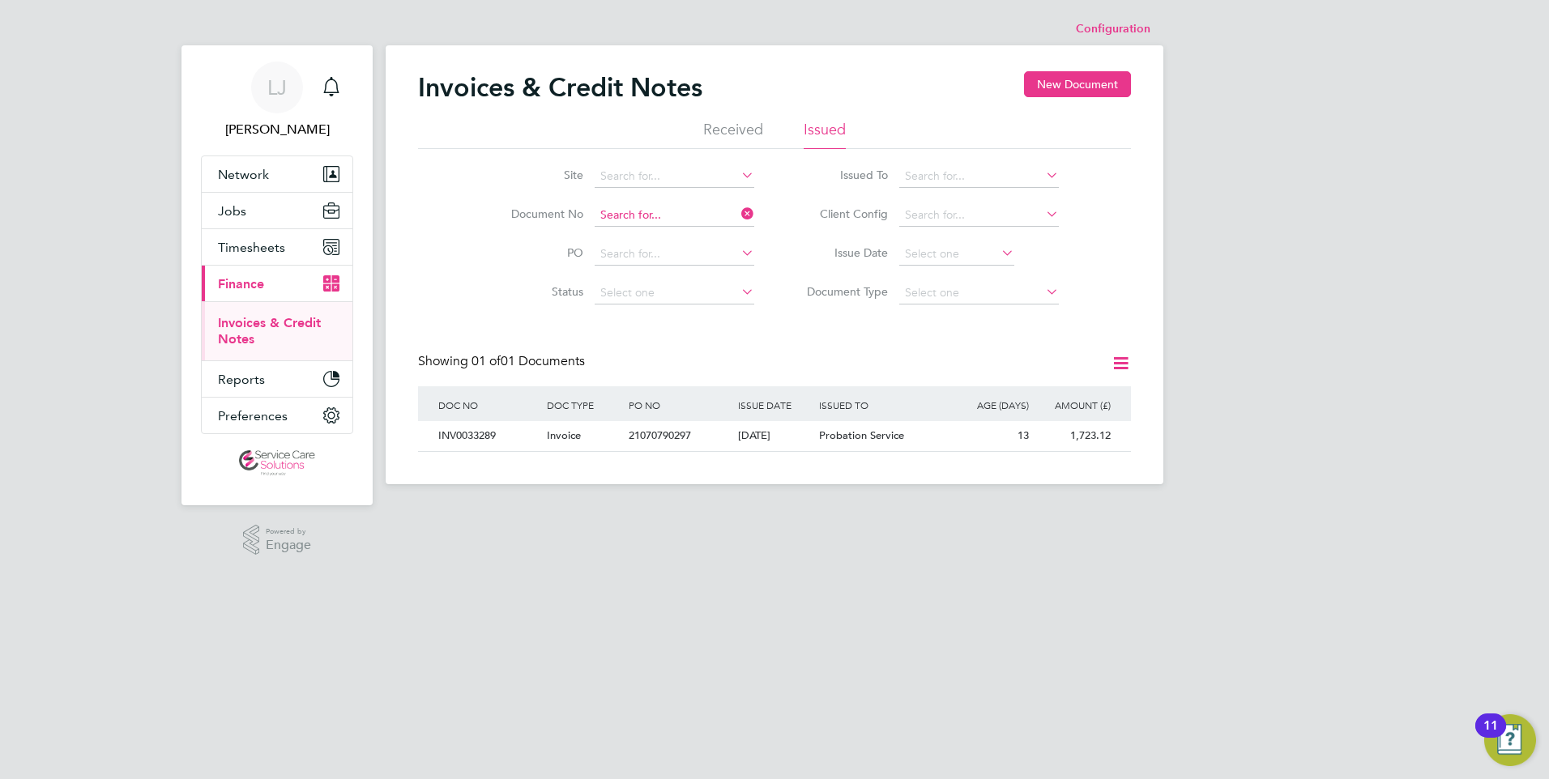
click at [667, 218] on input at bounding box center [674, 215] width 160 height 23
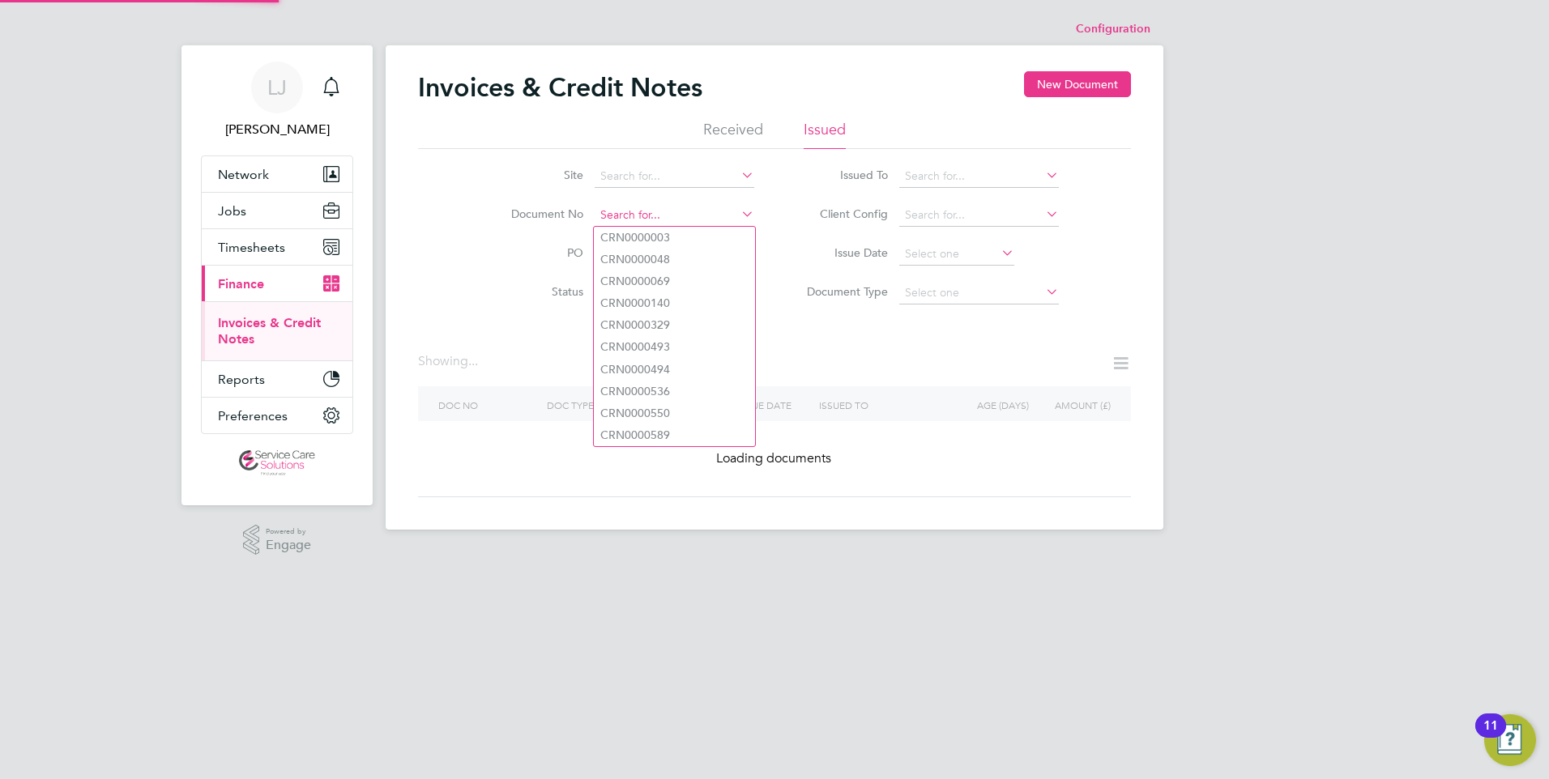
paste input "INV0033304"
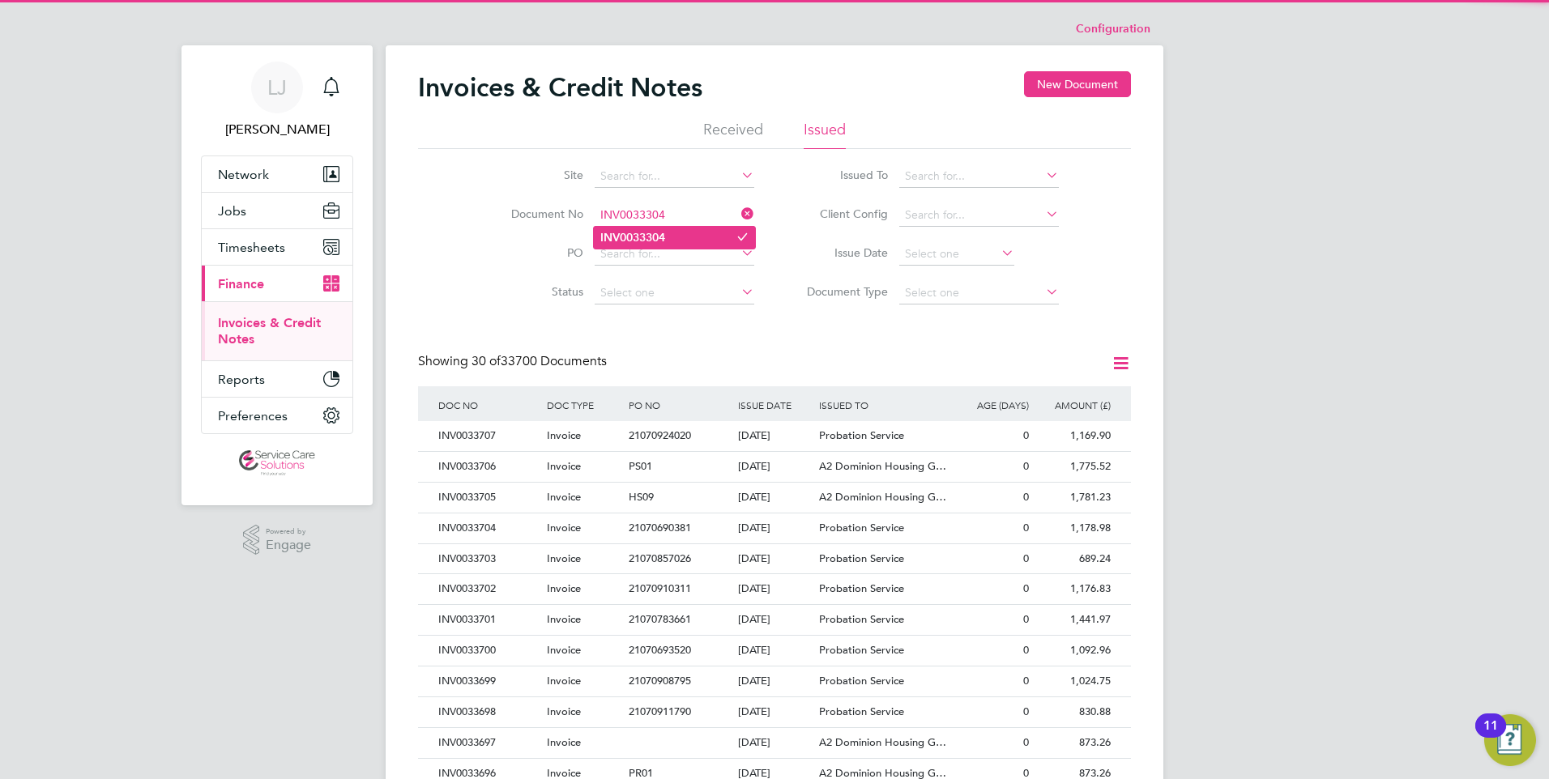
type input "INV0033304"
click at [673, 236] on li "INV0033304" at bounding box center [674, 238] width 161 height 22
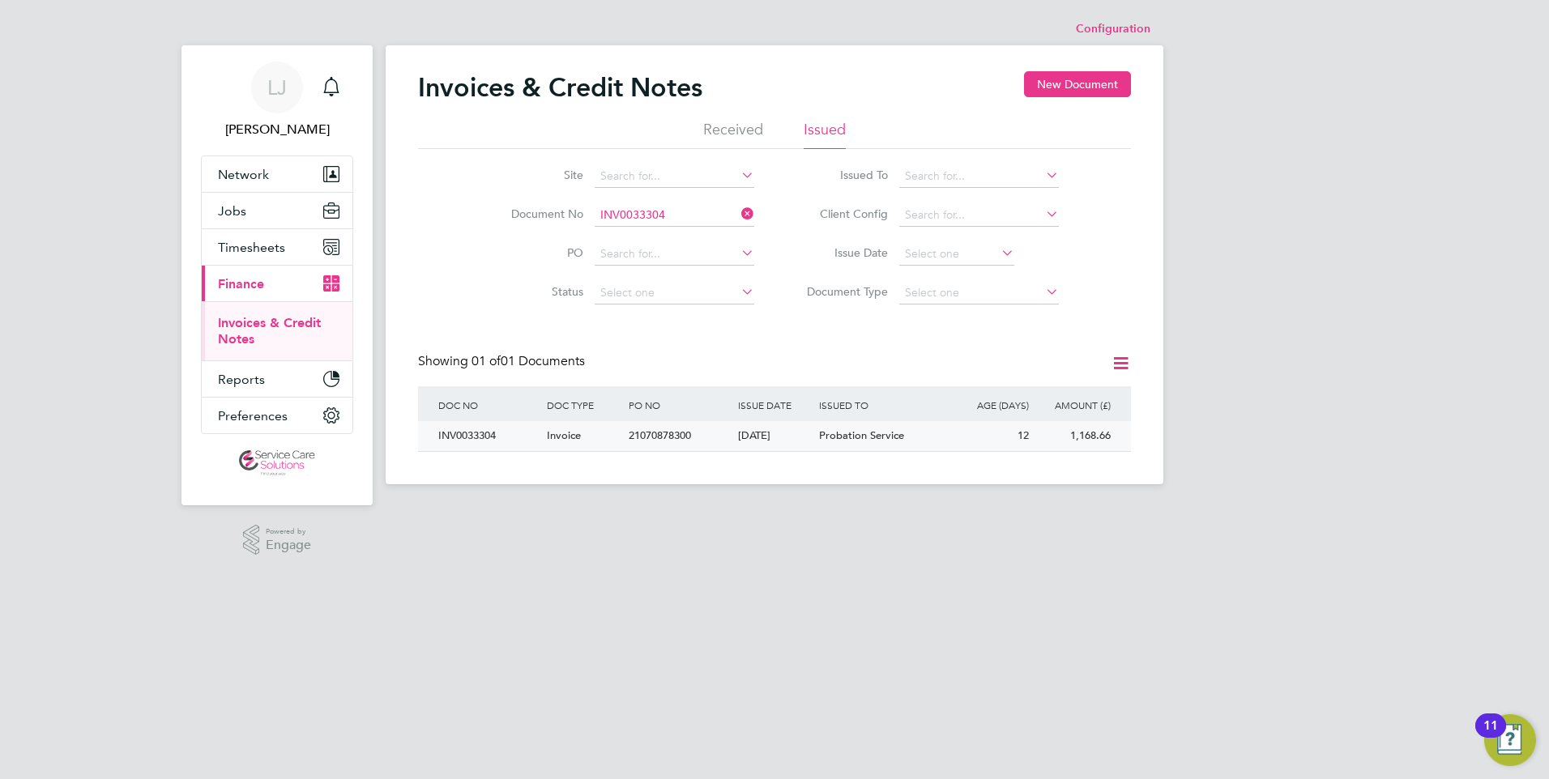
click at [786, 435] on div "[DATE]" at bounding box center [775, 436] width 82 height 30
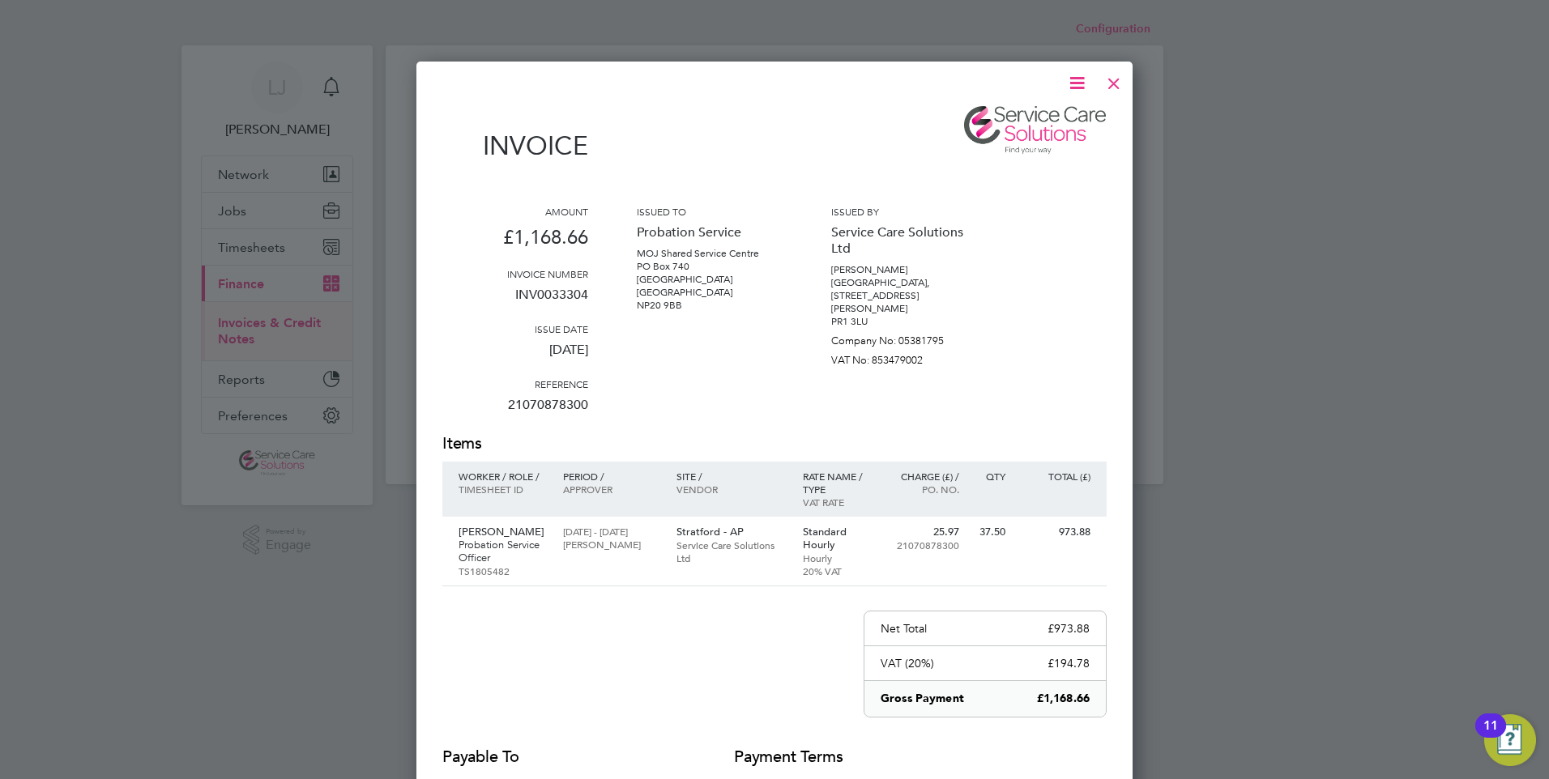
click at [1075, 83] on icon at bounding box center [1077, 83] width 20 height 20
click at [995, 116] on li "Download Invoice" at bounding box center [1028, 121] width 112 height 23
click at [1121, 83] on div at bounding box center [1113, 79] width 29 height 29
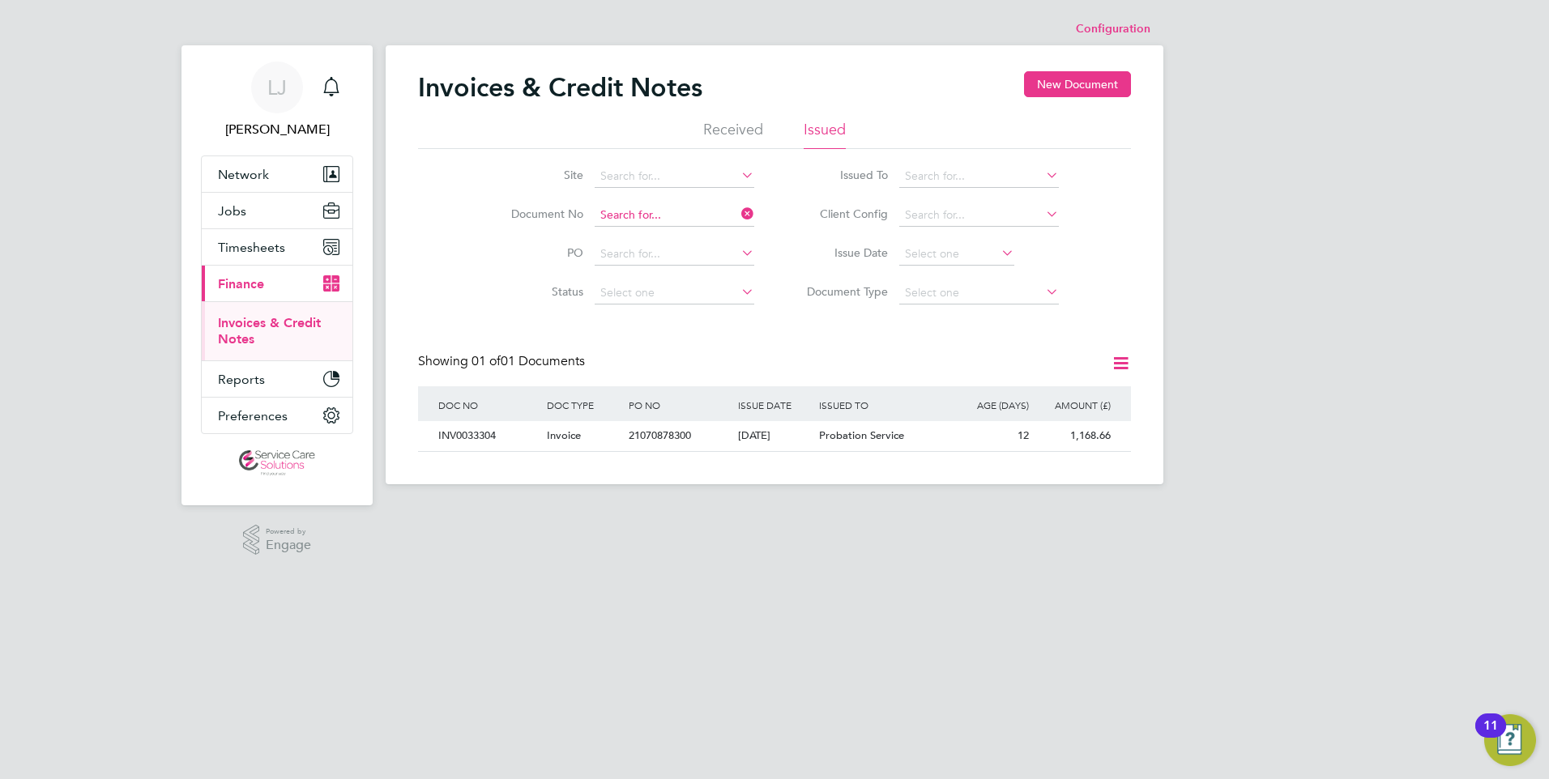
click at [667, 208] on input at bounding box center [674, 215] width 160 height 23
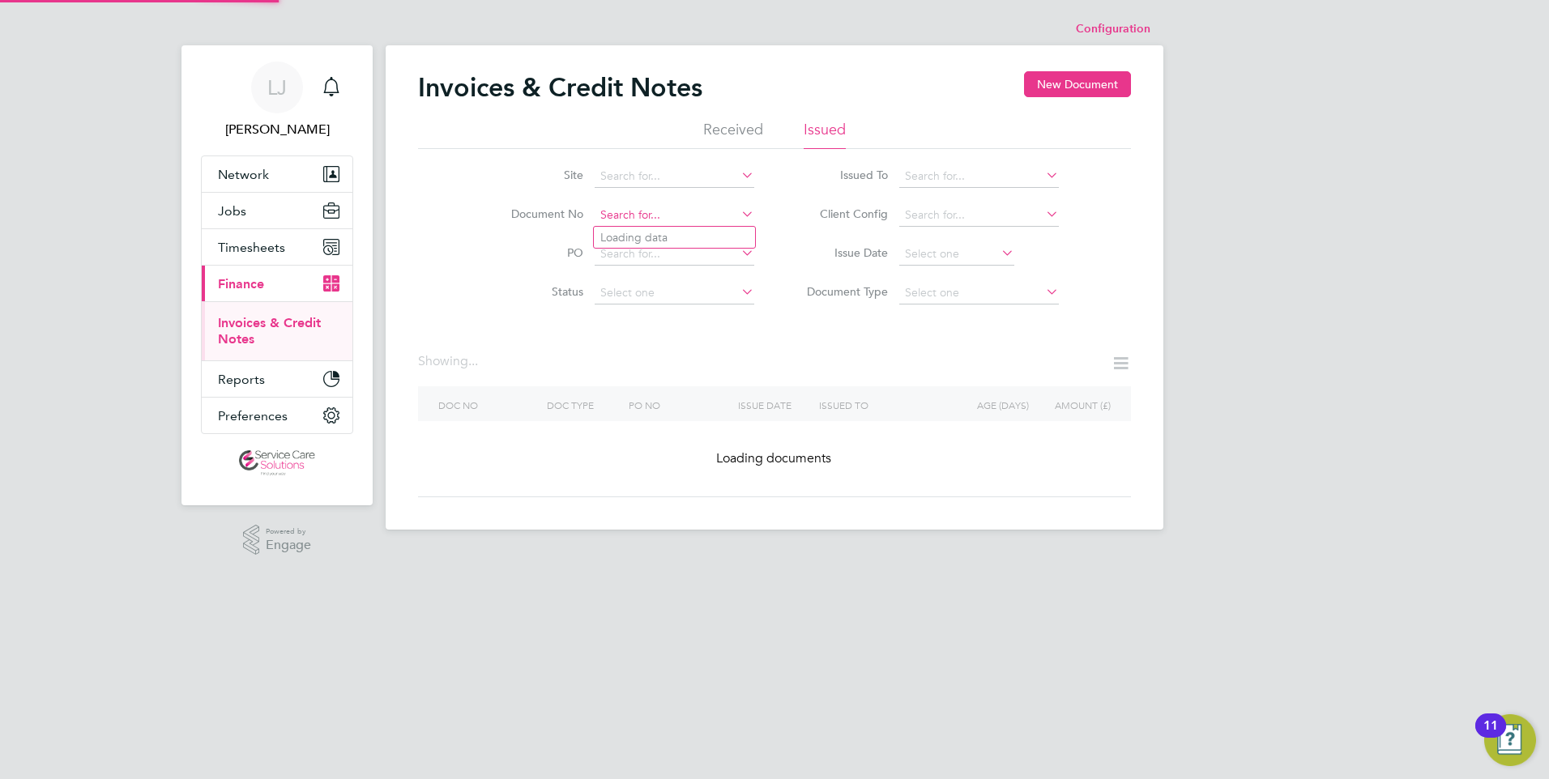
paste input "INV0033320"
type input "INV0033320"
click at [658, 233] on b "INV0033320" at bounding box center [632, 238] width 65 height 14
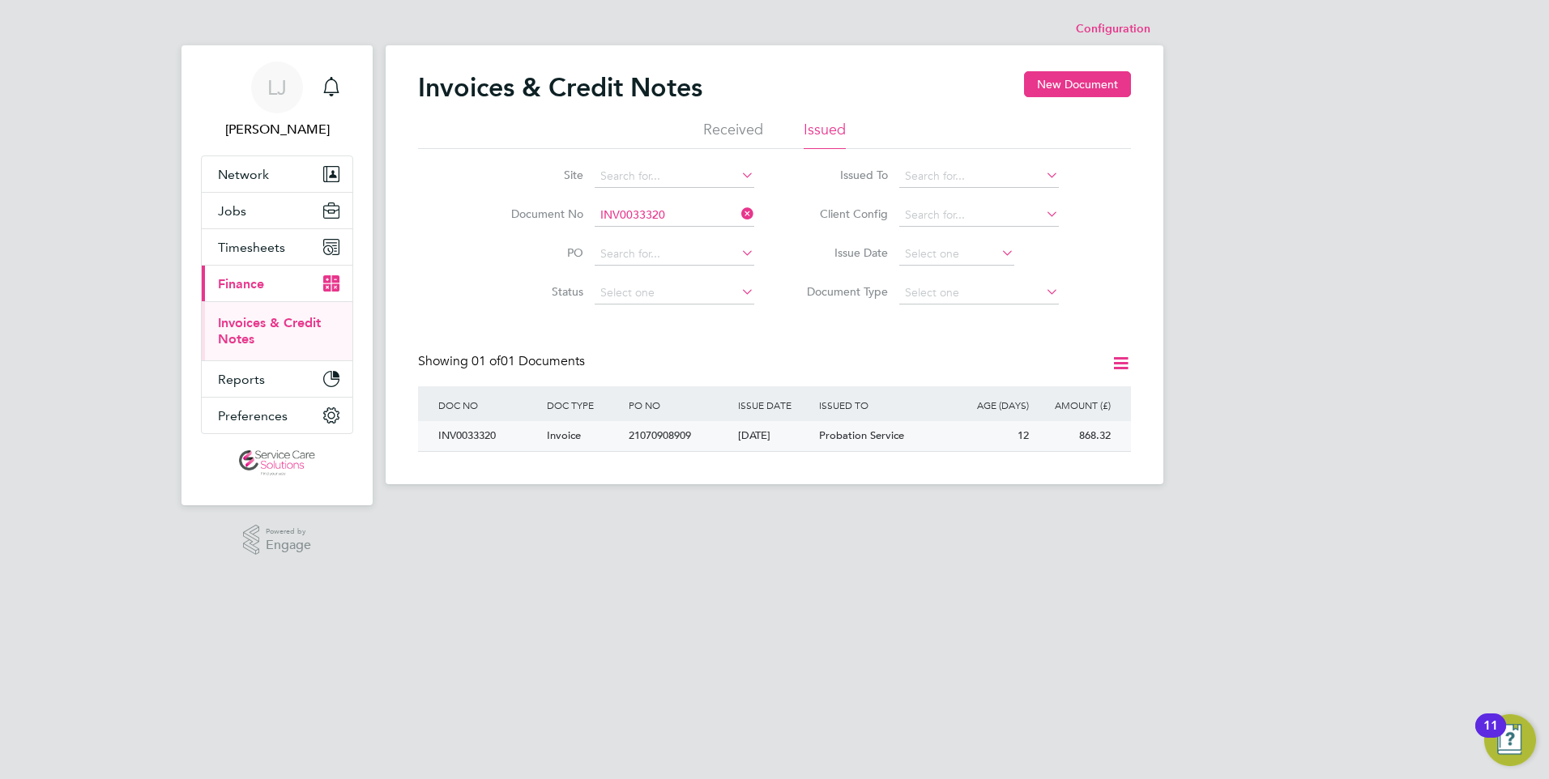
click at [790, 435] on div "[DATE]" at bounding box center [775, 436] width 82 height 30
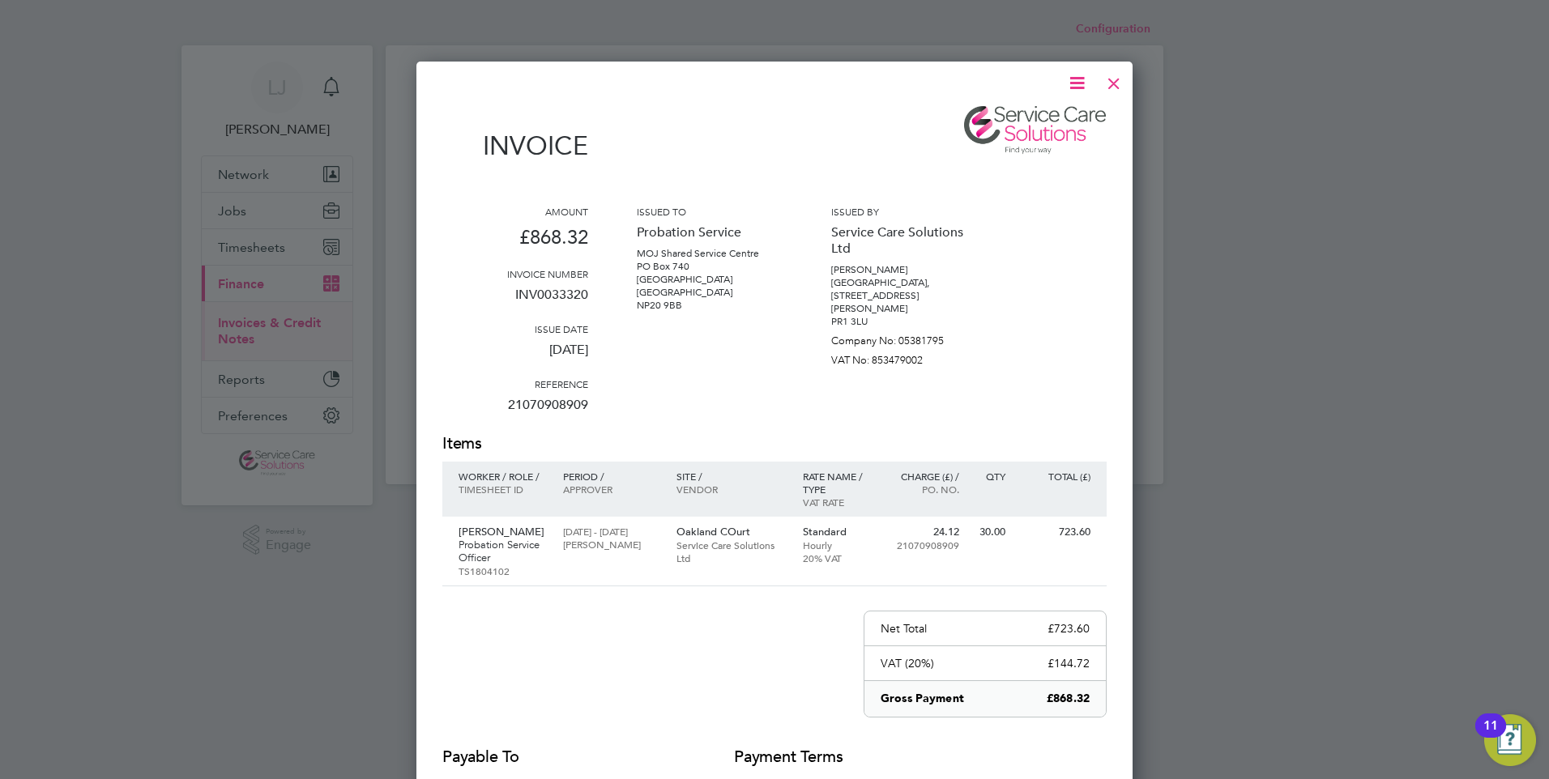
click at [1085, 83] on icon at bounding box center [1077, 83] width 20 height 20
click at [1006, 117] on li "Download Invoice" at bounding box center [1028, 121] width 112 height 23
click at [1112, 80] on div at bounding box center [1113, 79] width 29 height 29
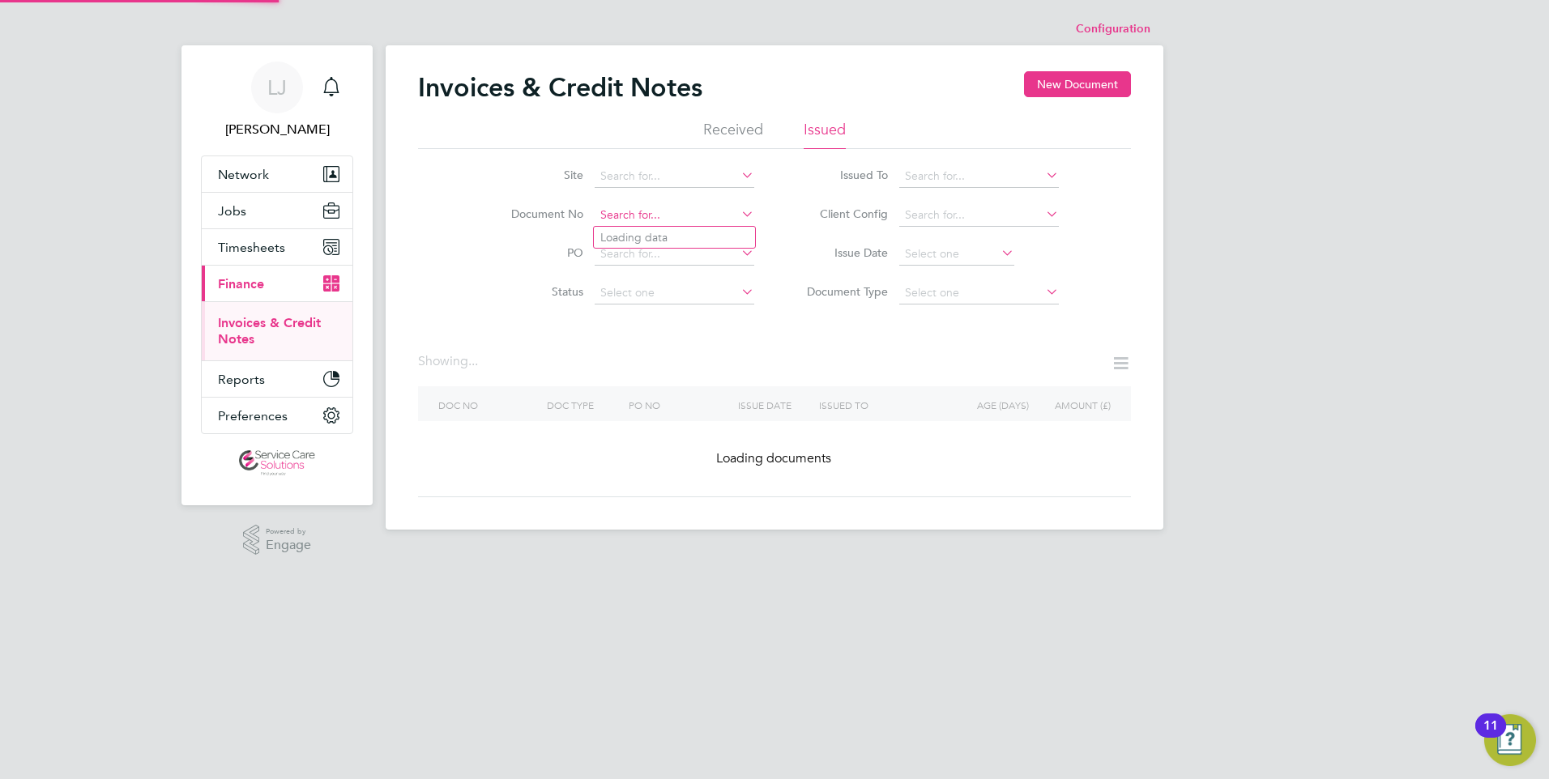
click at [659, 214] on input at bounding box center [674, 215] width 160 height 23
paste input "INV0033327"
type input "INV0033327"
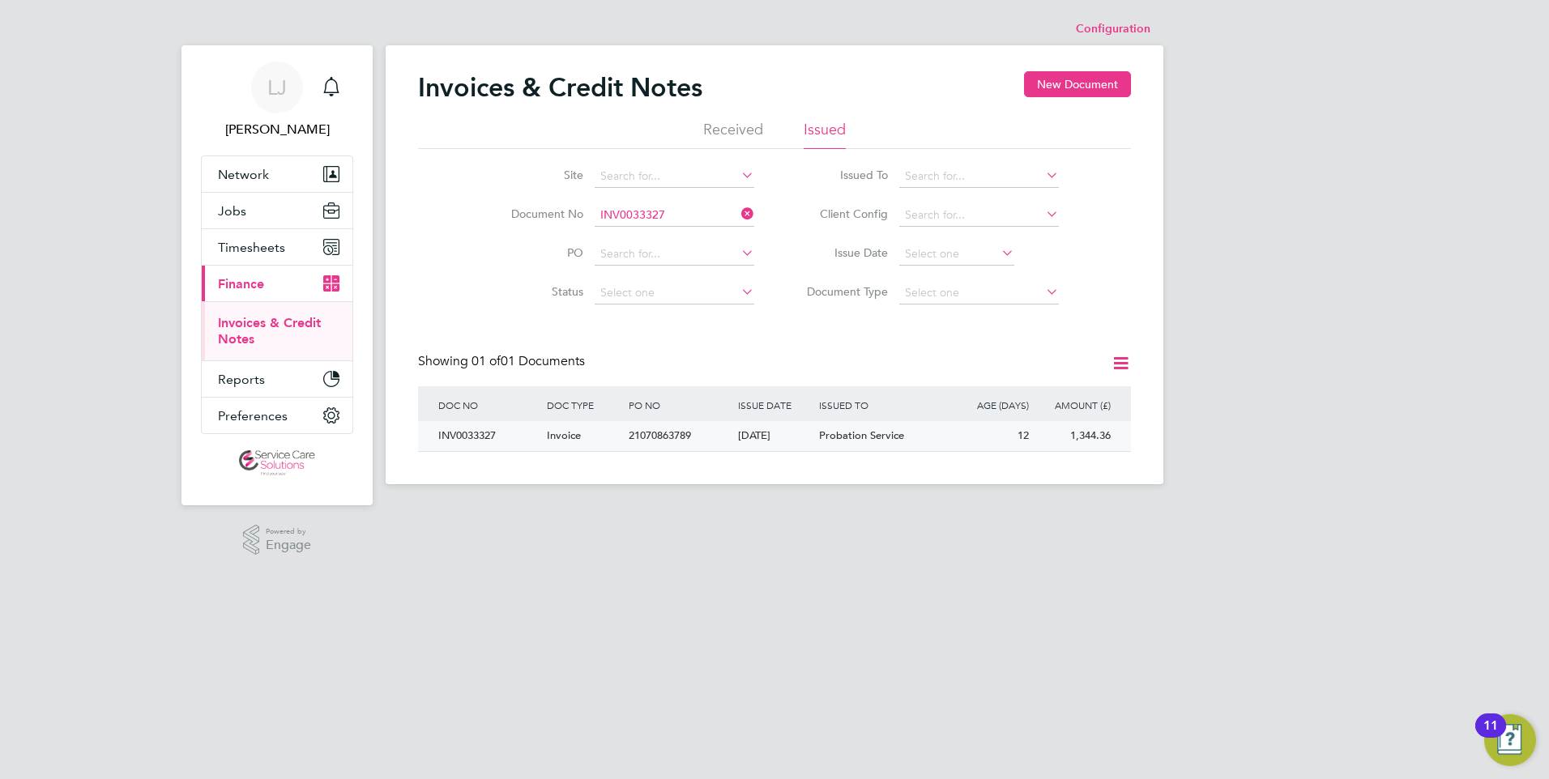
click at [778, 433] on div "[DATE]" at bounding box center [775, 436] width 82 height 30
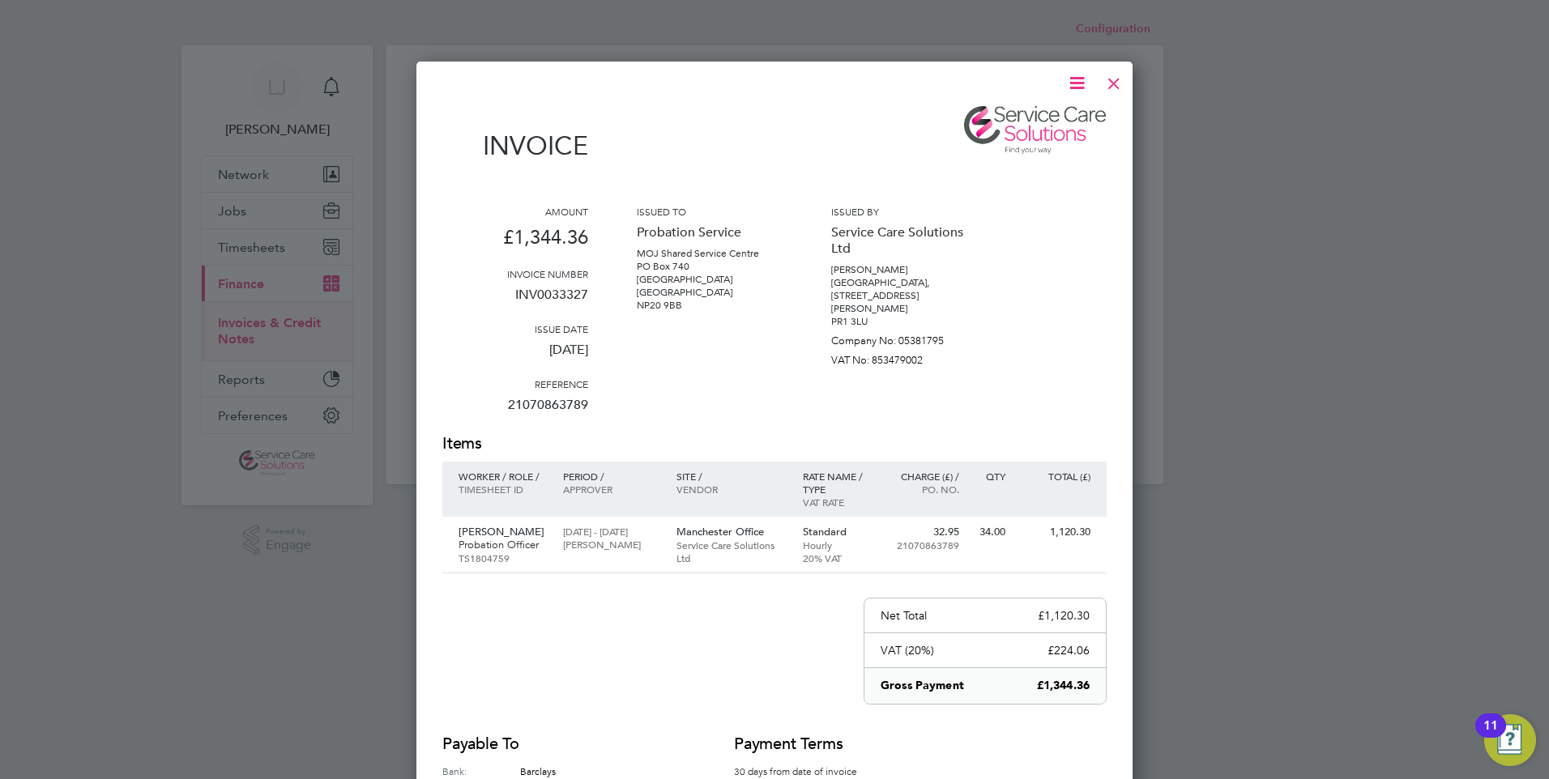
click at [1078, 77] on icon at bounding box center [1077, 83] width 20 height 20
click at [1016, 121] on li "Download Invoice" at bounding box center [1028, 121] width 112 height 23
click at [1114, 83] on div at bounding box center [1113, 79] width 29 height 29
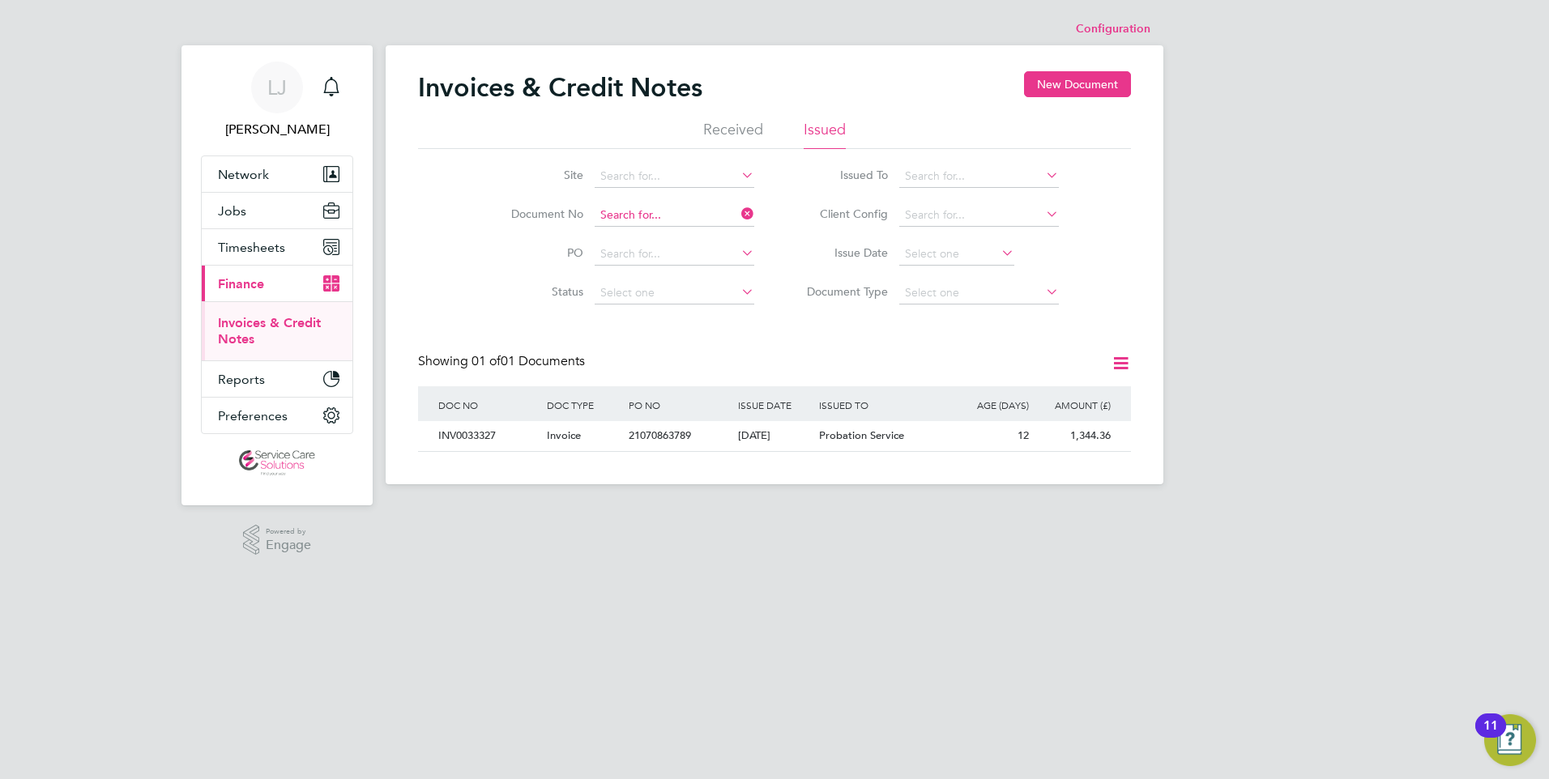
click at [646, 206] on input at bounding box center [674, 215] width 160 height 23
paste input "INV0033470"
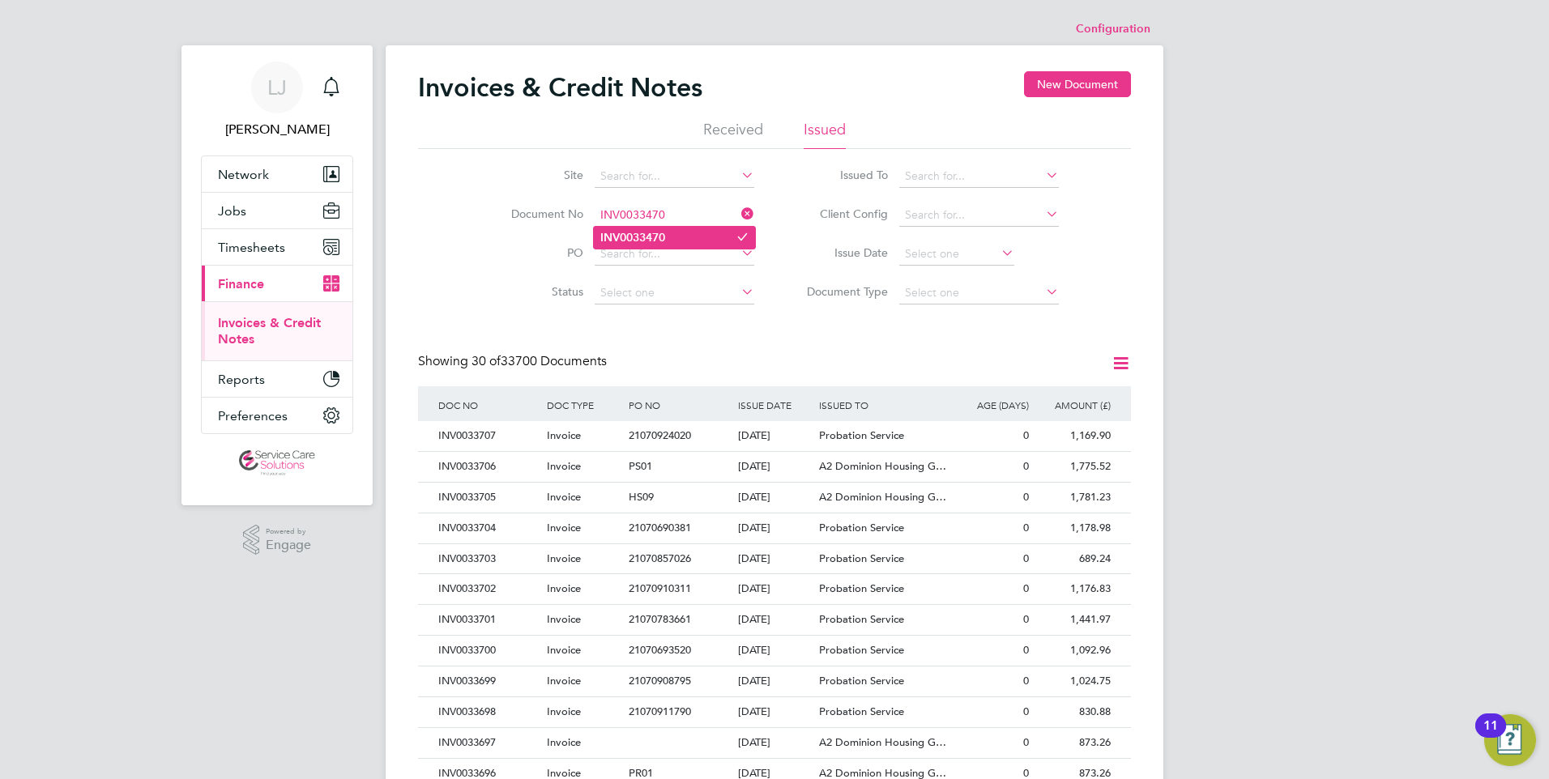
type input "INV0033470"
click at [671, 232] on li "INV0033470" at bounding box center [674, 238] width 161 height 22
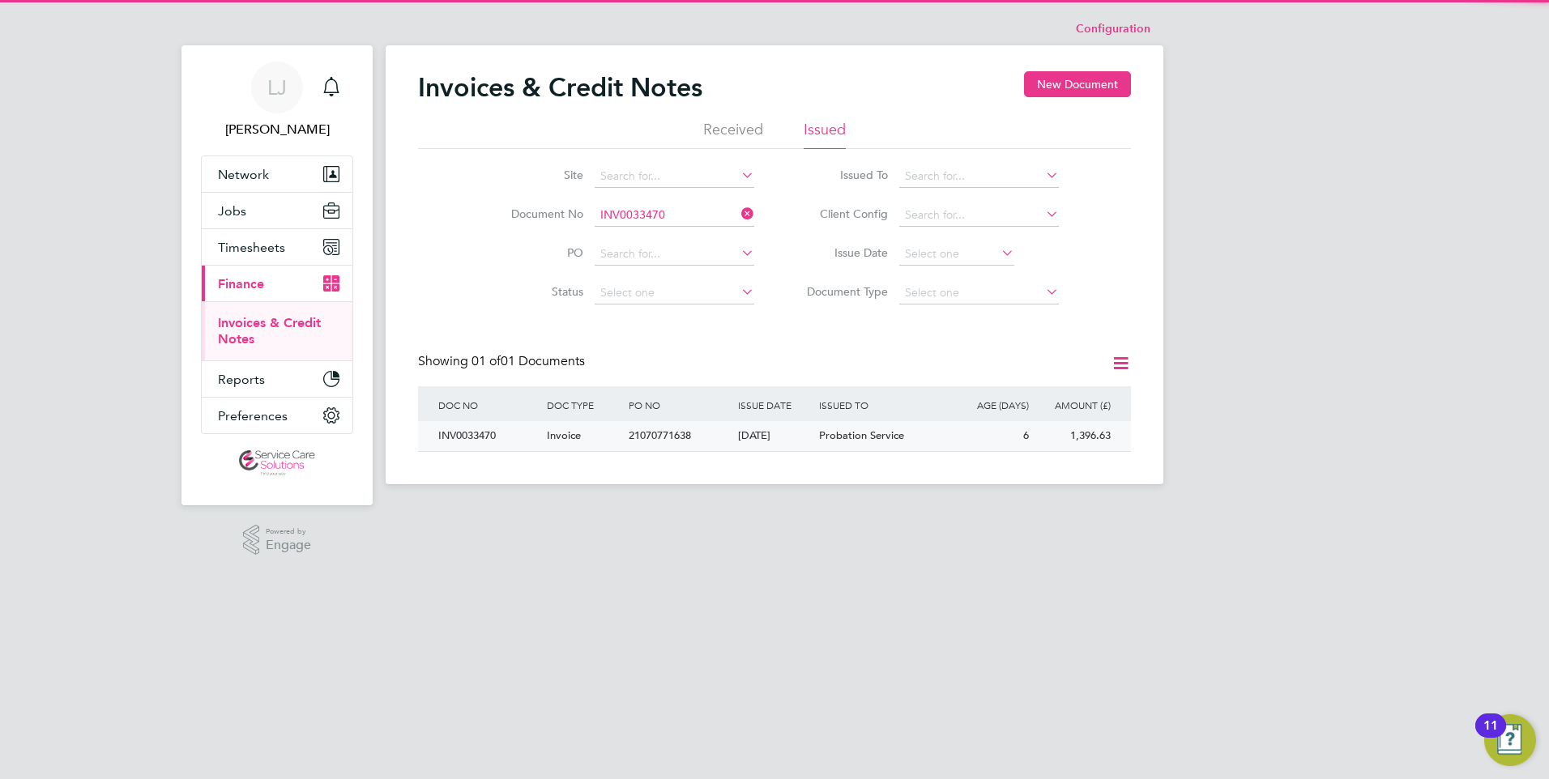
click at [788, 441] on div "[DATE]" at bounding box center [775, 436] width 82 height 30
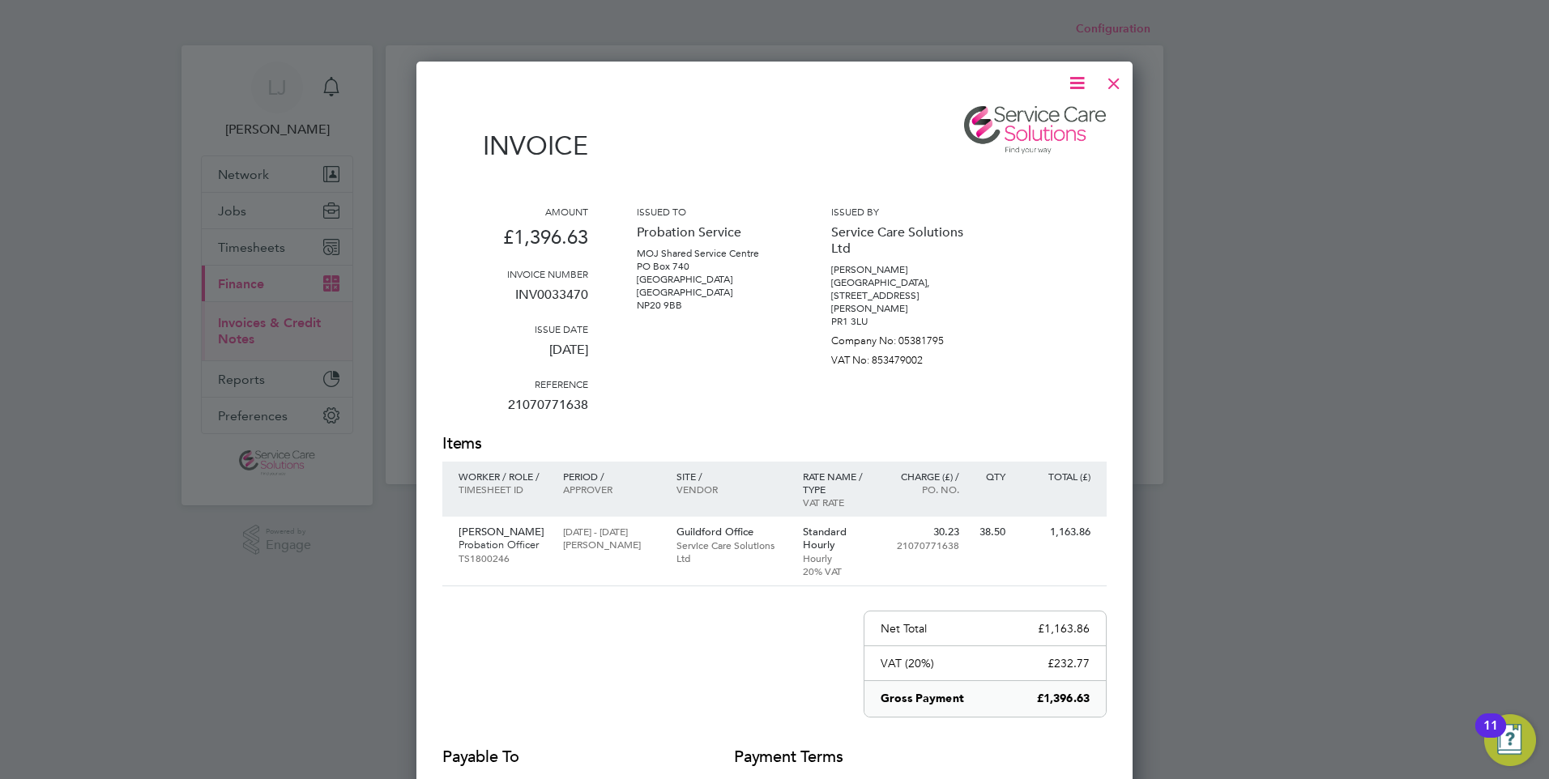
click at [1073, 87] on icon at bounding box center [1077, 83] width 20 height 20
click at [1009, 116] on li "Download Invoice" at bounding box center [1028, 121] width 112 height 23
click at [1111, 82] on div at bounding box center [1113, 79] width 29 height 29
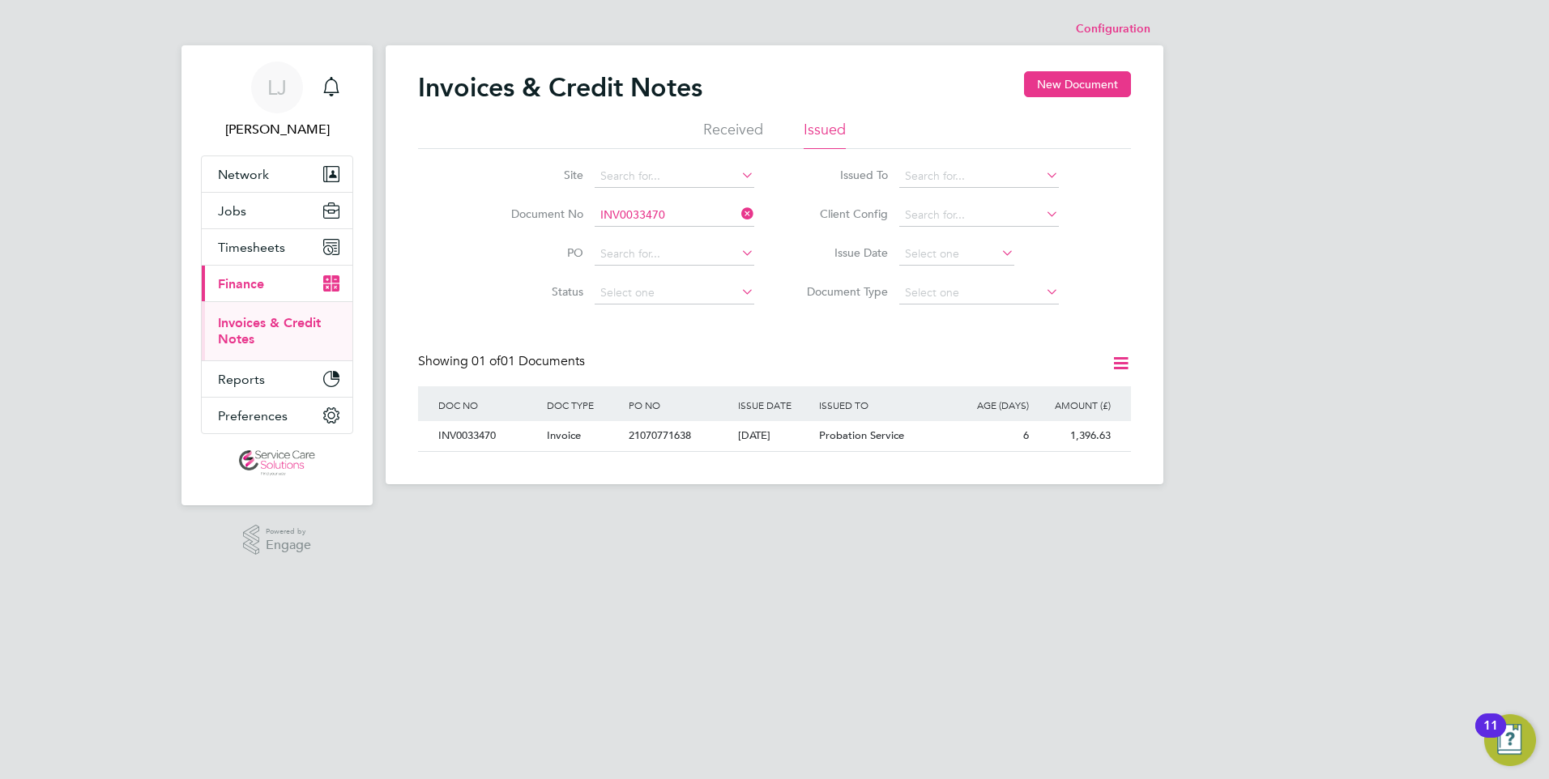
click at [663, 203] on li "Document No INV0033470" at bounding box center [622, 215] width 305 height 39
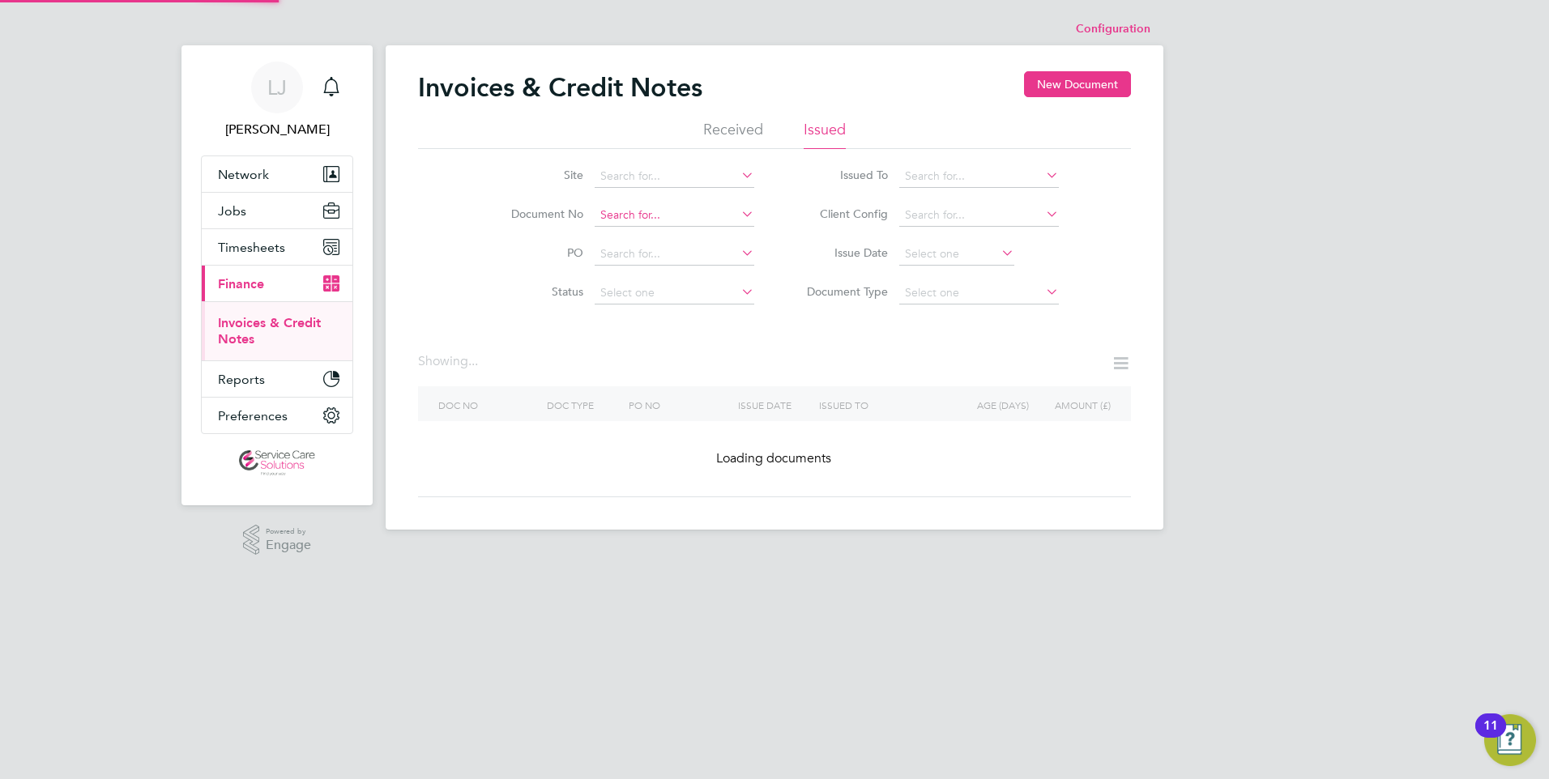
click at [661, 215] on input at bounding box center [674, 215] width 160 height 23
paste input "INV0033500"
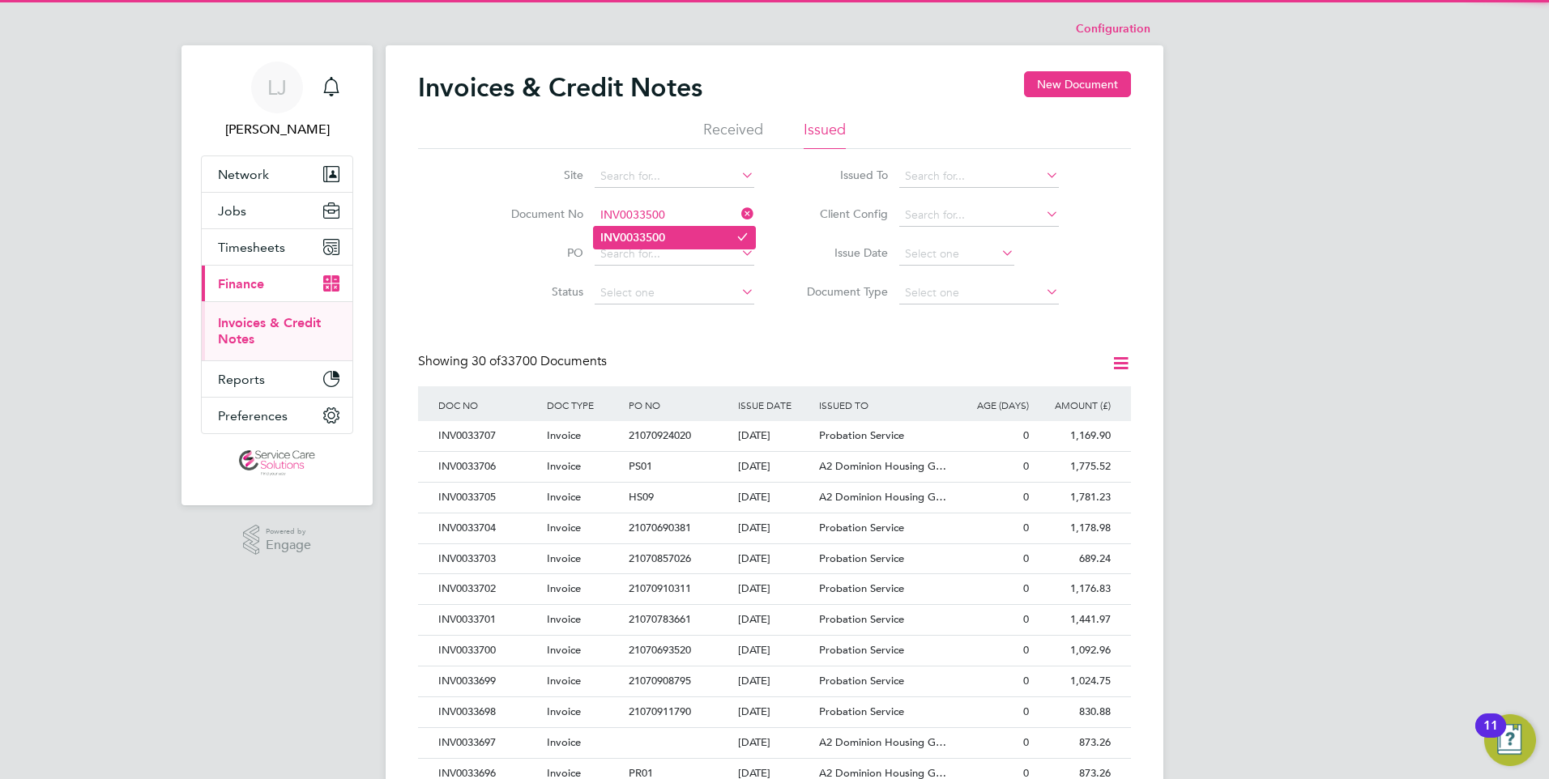
type input "INV0033500"
click at [661, 239] on b "INV0033500" at bounding box center [632, 238] width 65 height 14
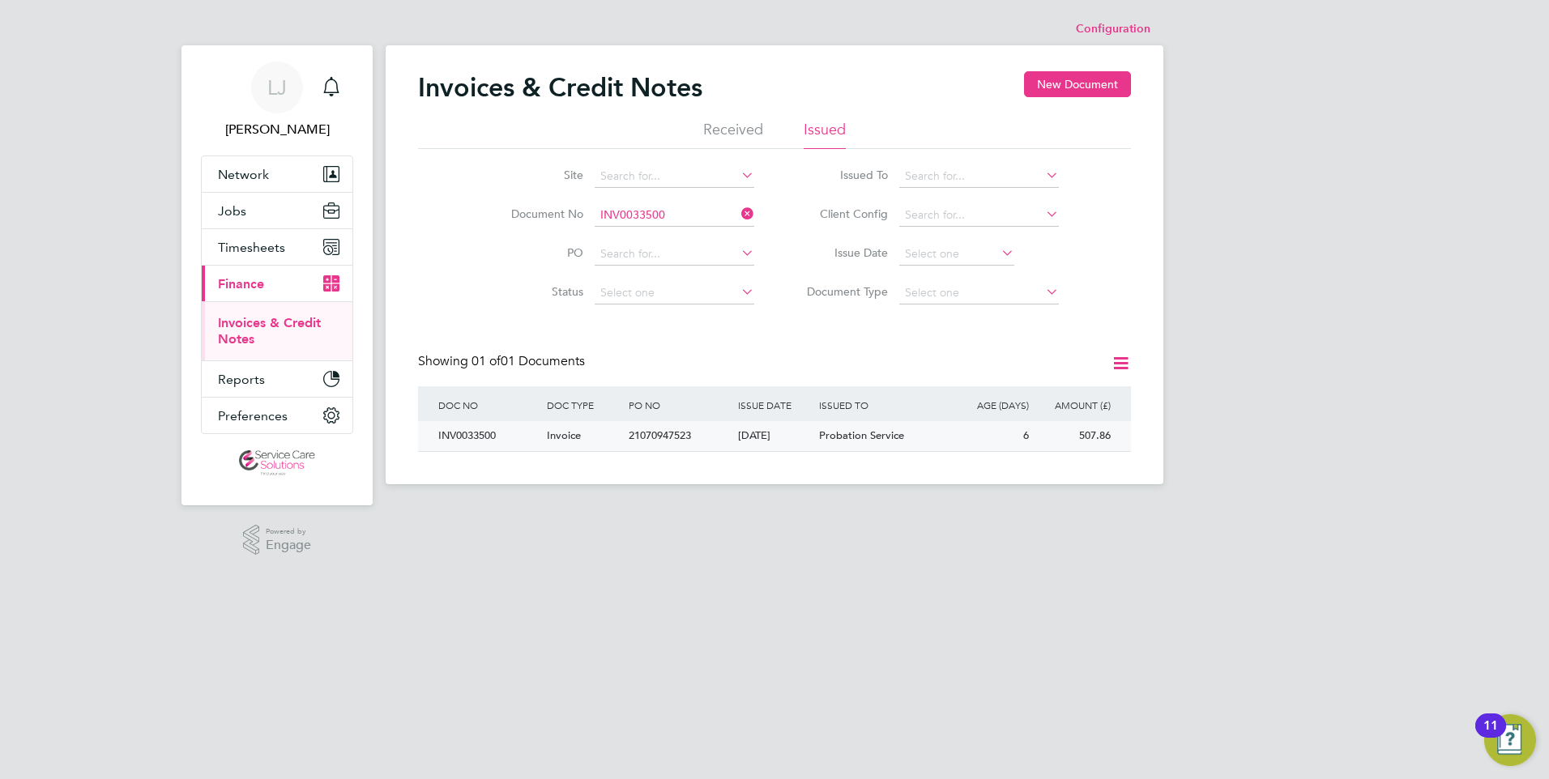
click at [820, 437] on span "Probation Service" at bounding box center [861, 435] width 85 height 14
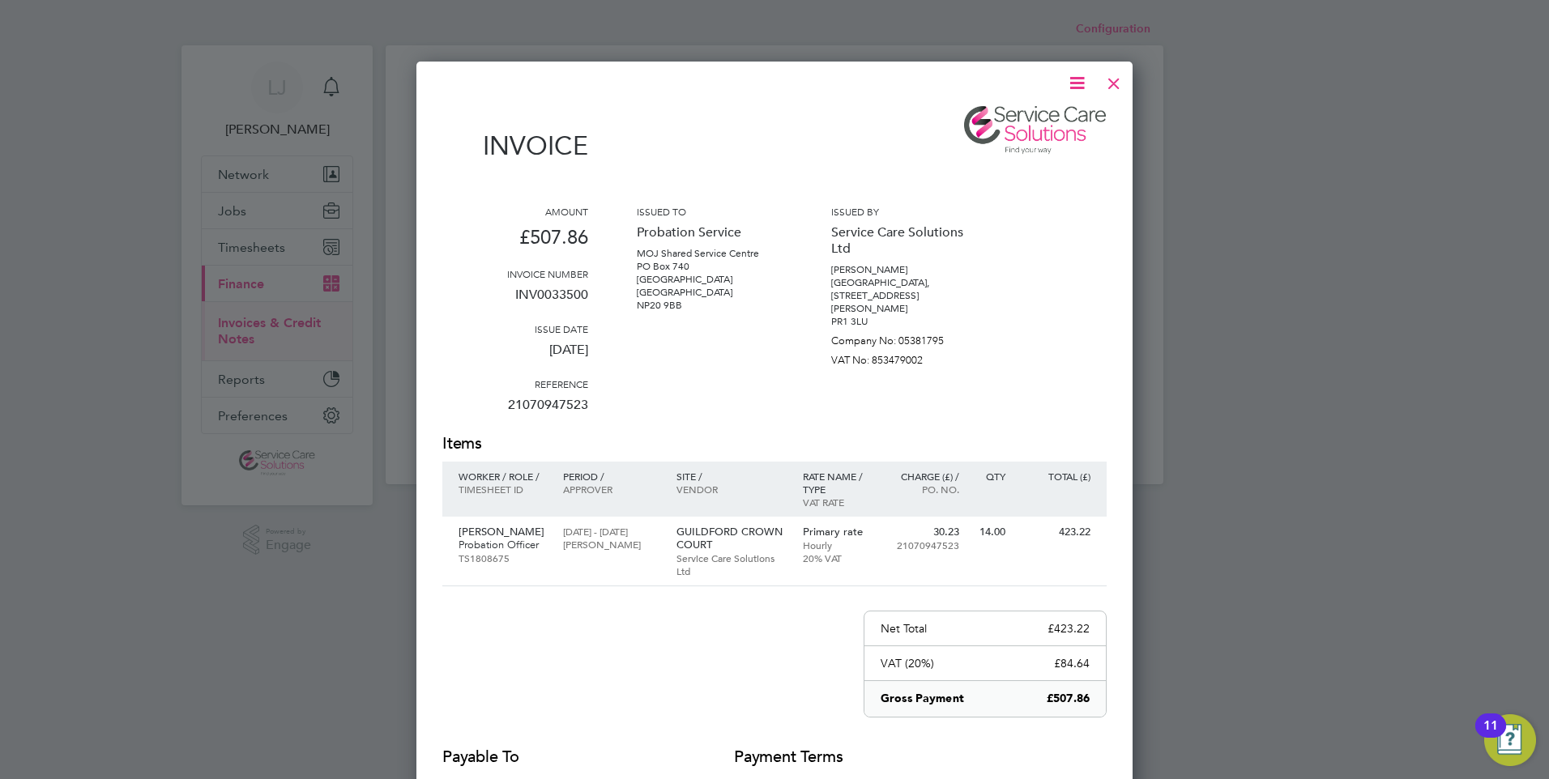
click at [1077, 82] on icon at bounding box center [1077, 83] width 20 height 20
click at [1016, 120] on li "Download Invoice" at bounding box center [1028, 121] width 112 height 23
click at [1110, 80] on div at bounding box center [1113, 79] width 29 height 29
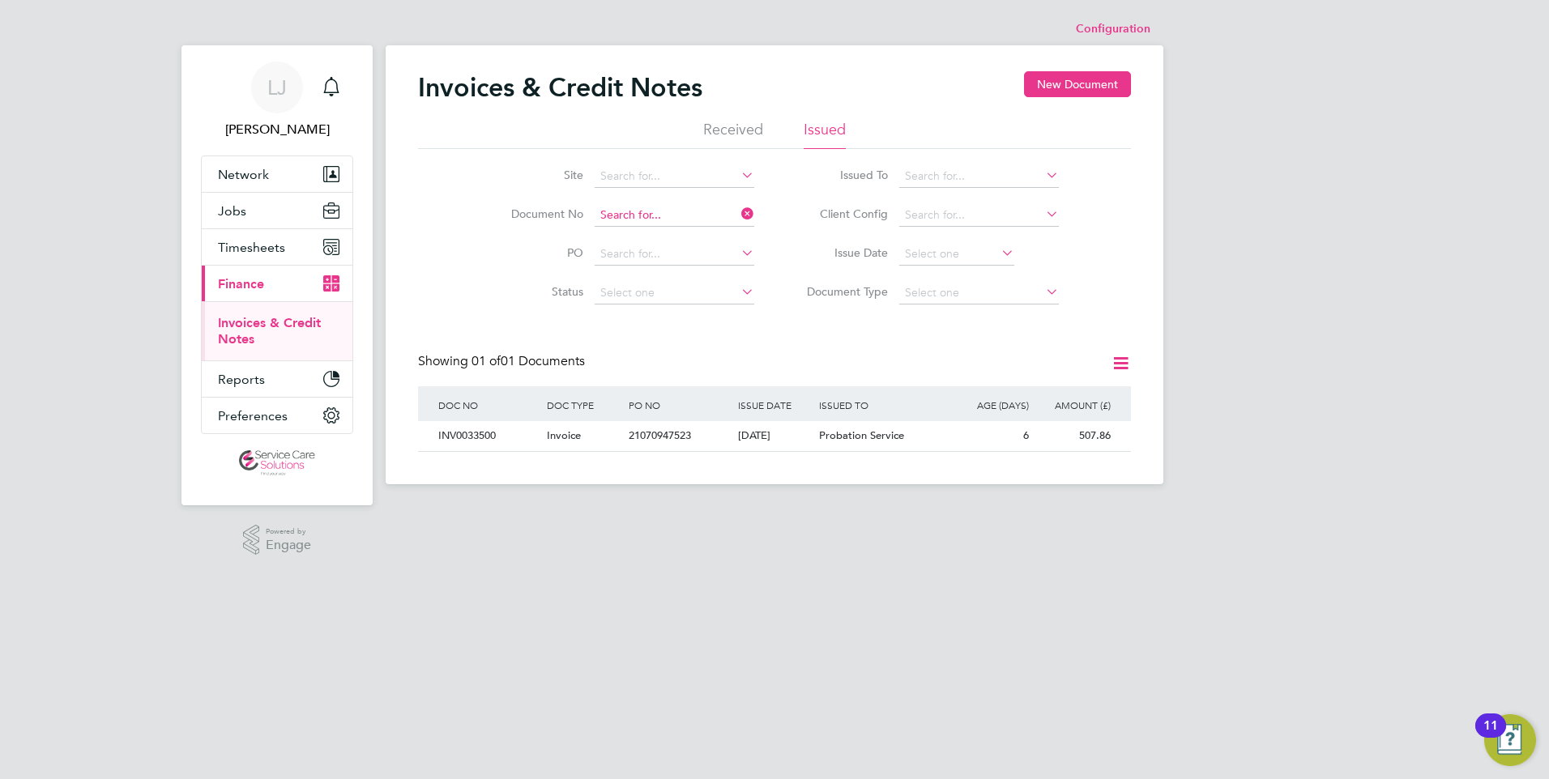
click at [661, 216] on input at bounding box center [674, 215] width 160 height 23
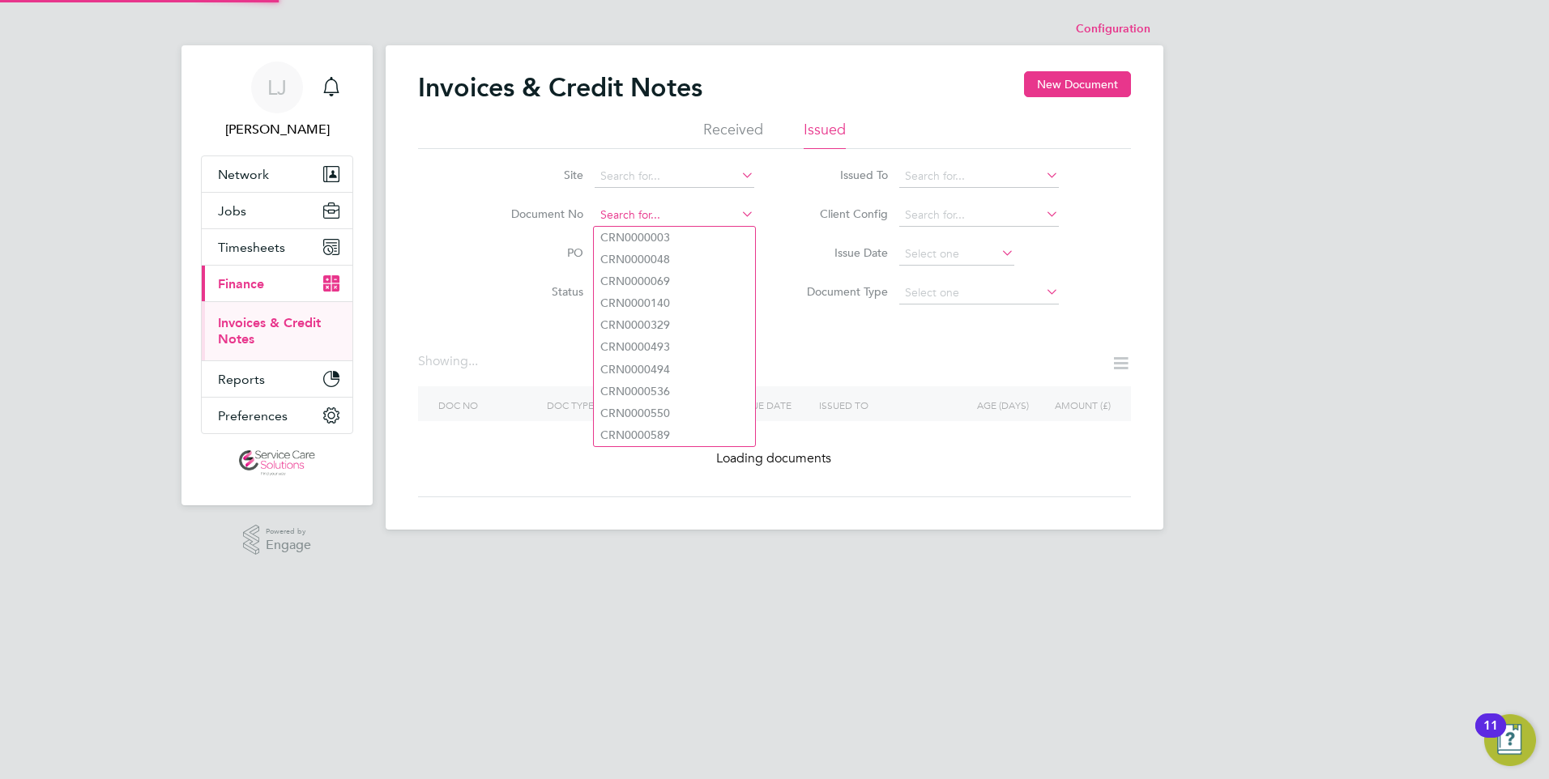
paste input "INV0033521"
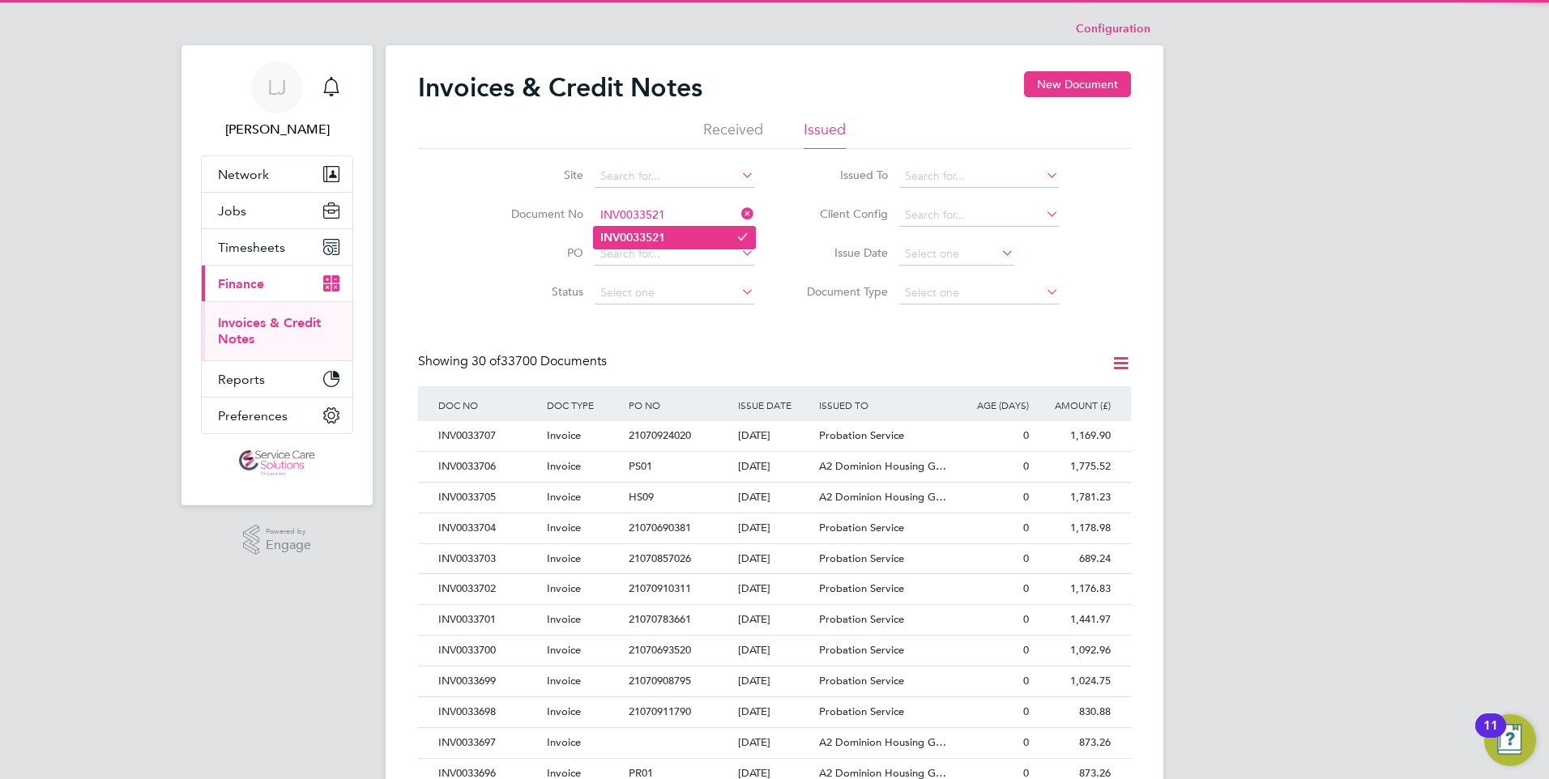
type input "INV0033521"
click at [667, 235] on li "INV0033521" at bounding box center [674, 238] width 161 height 22
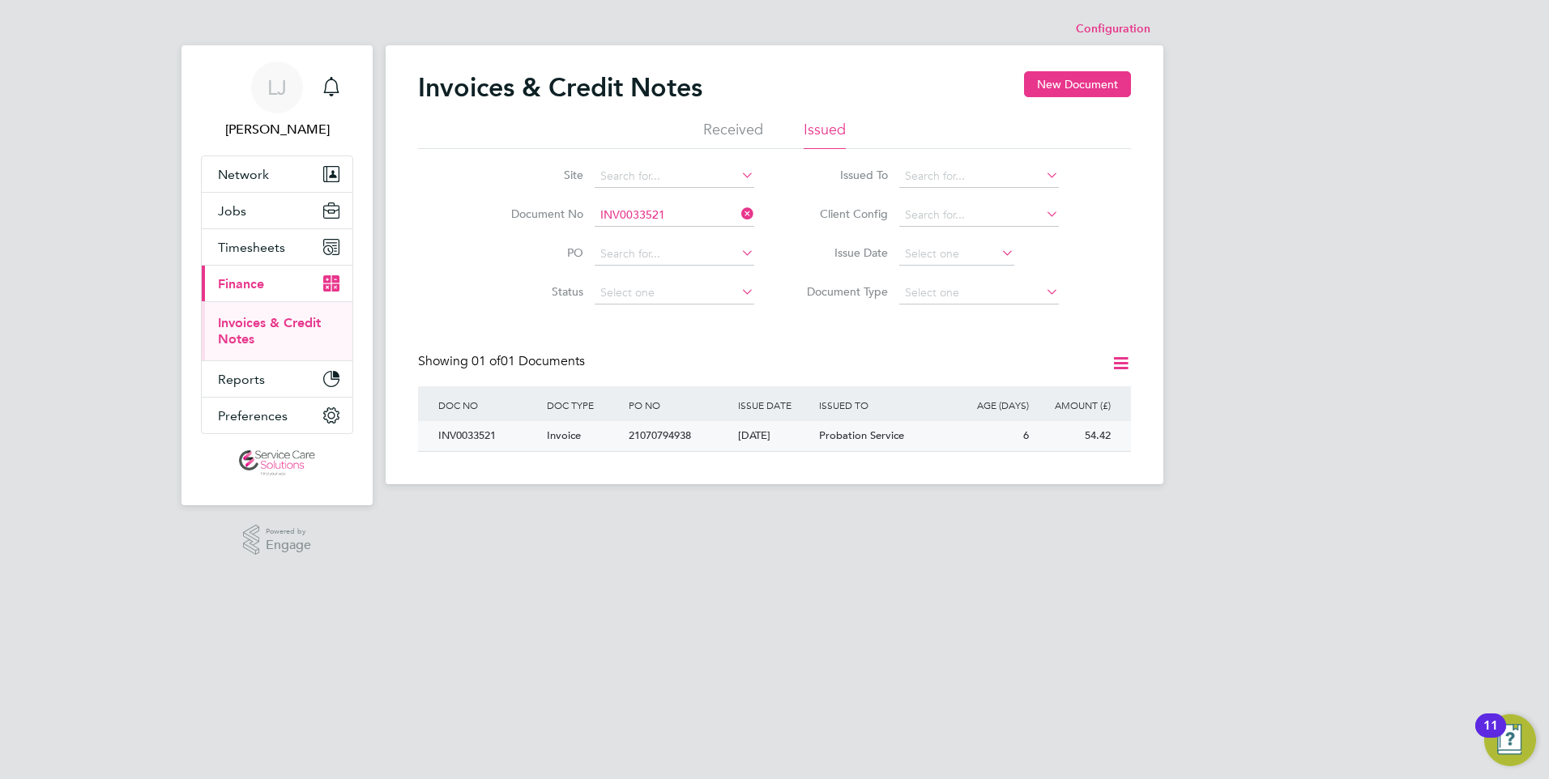
click at [790, 434] on div "[DATE]" at bounding box center [775, 436] width 82 height 30
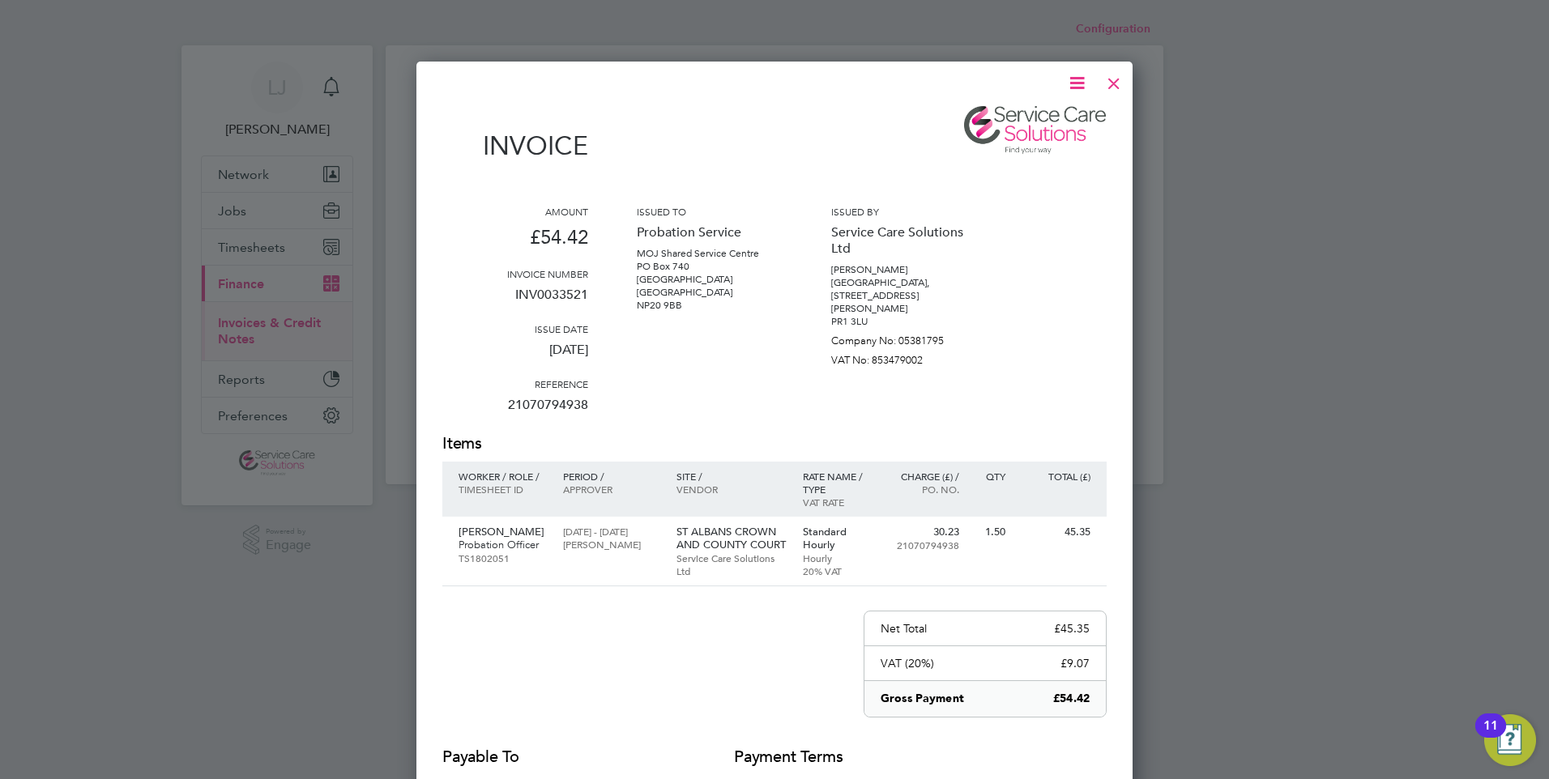
click at [1068, 87] on icon at bounding box center [1077, 83] width 20 height 20
click at [1024, 121] on li "Download Invoice" at bounding box center [1028, 121] width 112 height 23
click at [1112, 79] on div at bounding box center [1113, 79] width 29 height 29
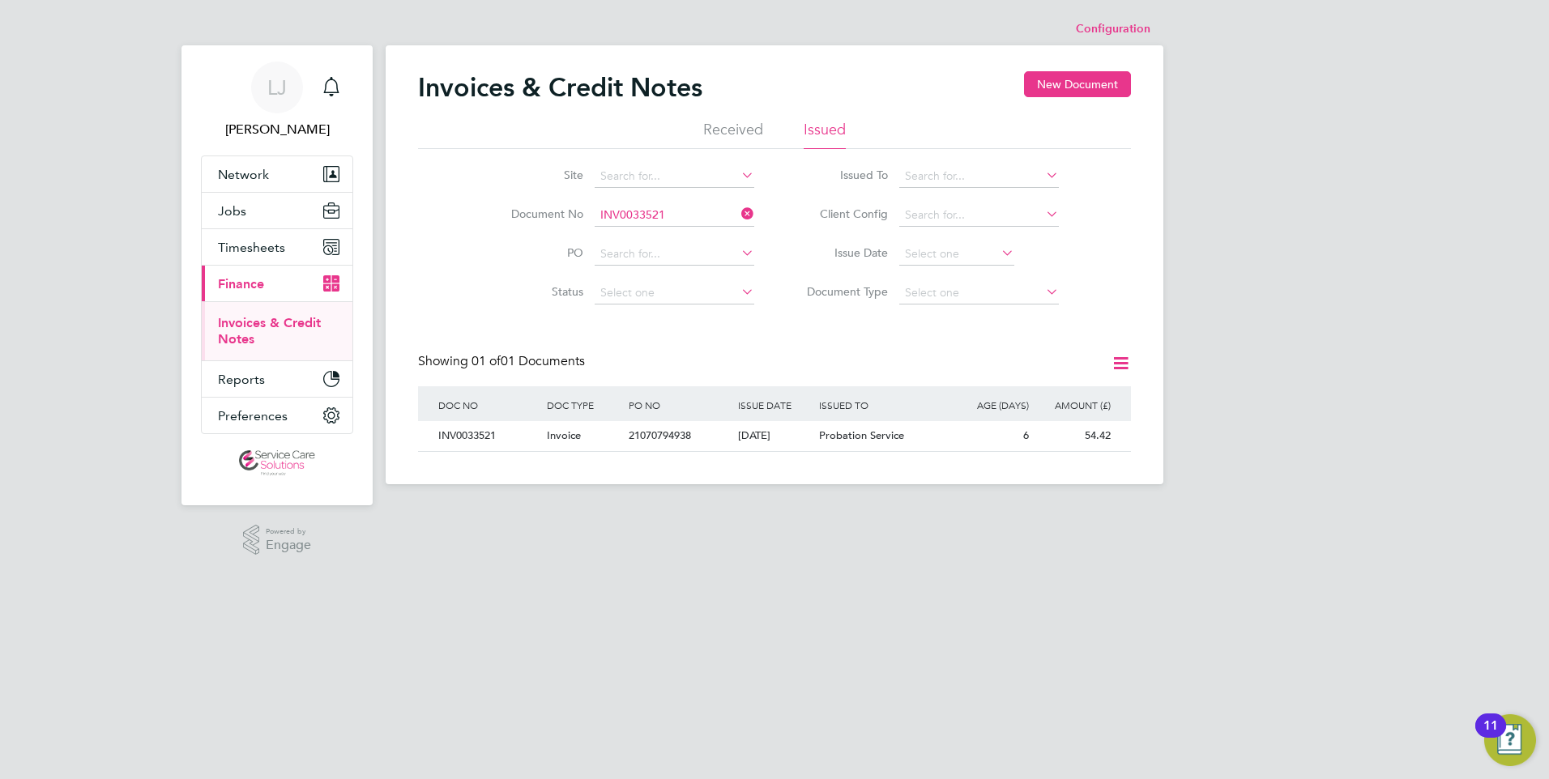
click at [1130, 170] on div "Site Document No INV0033521 PO Status Paid Date Issued To Received From Client …" at bounding box center [774, 231] width 713 height 164
